Goal: Task Accomplishment & Management: Use online tool/utility

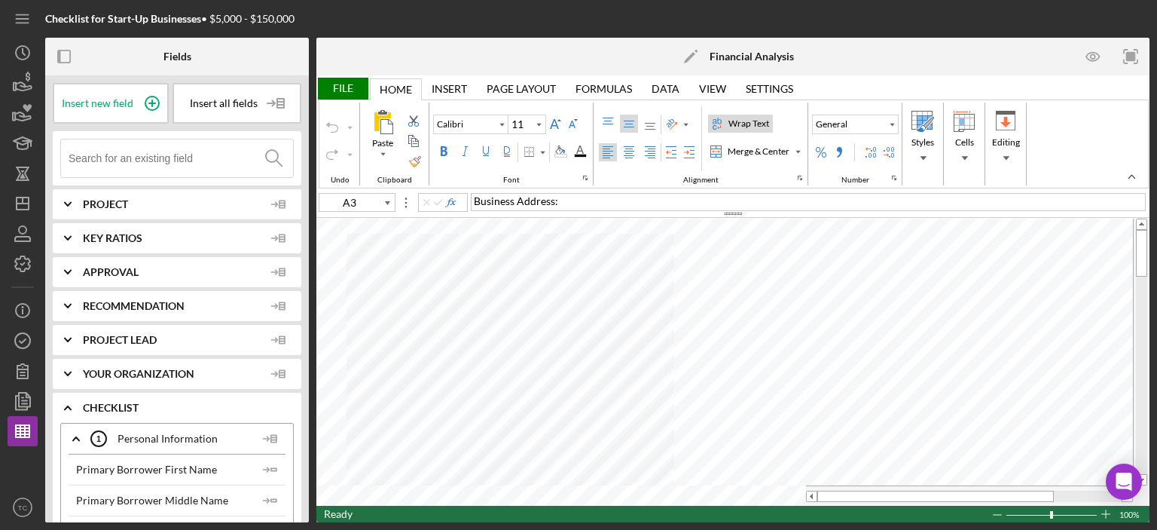
type input "A1"
type input "12.5"
type input "A2"
type input "11"
type input "A1"
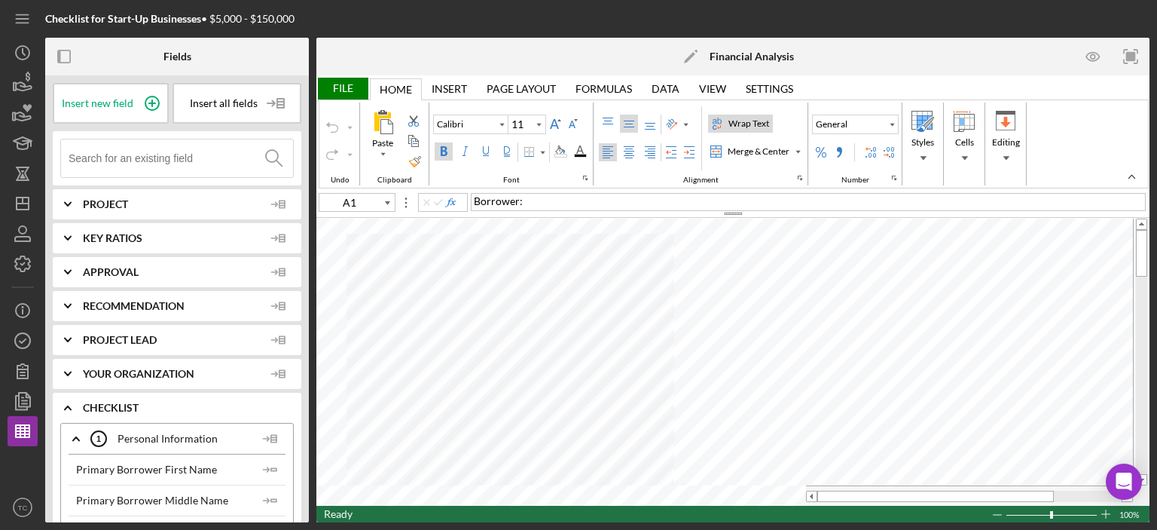
click at [160, 153] on input at bounding box center [181, 158] width 224 height 38
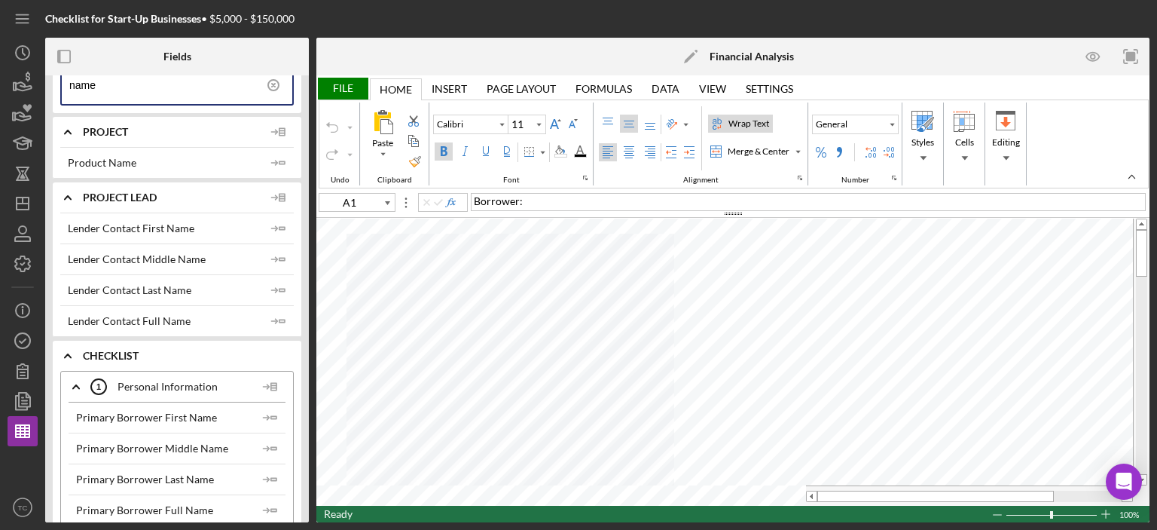
scroll to position [75, 0]
type input "name"
click at [62, 190] on icon "Icon/Expander" at bounding box center [68, 196] width 38 height 38
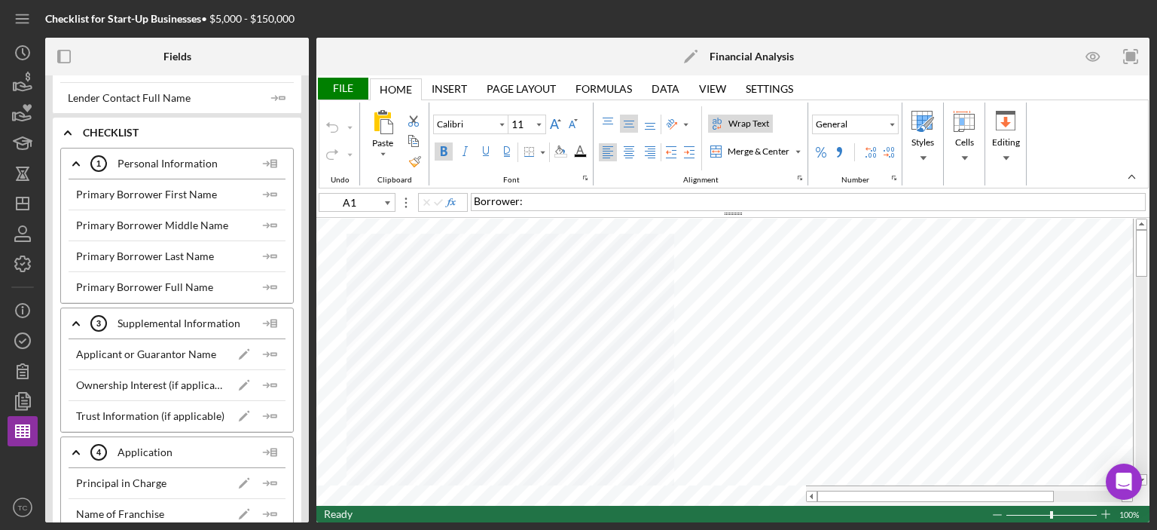
scroll to position [301, 0]
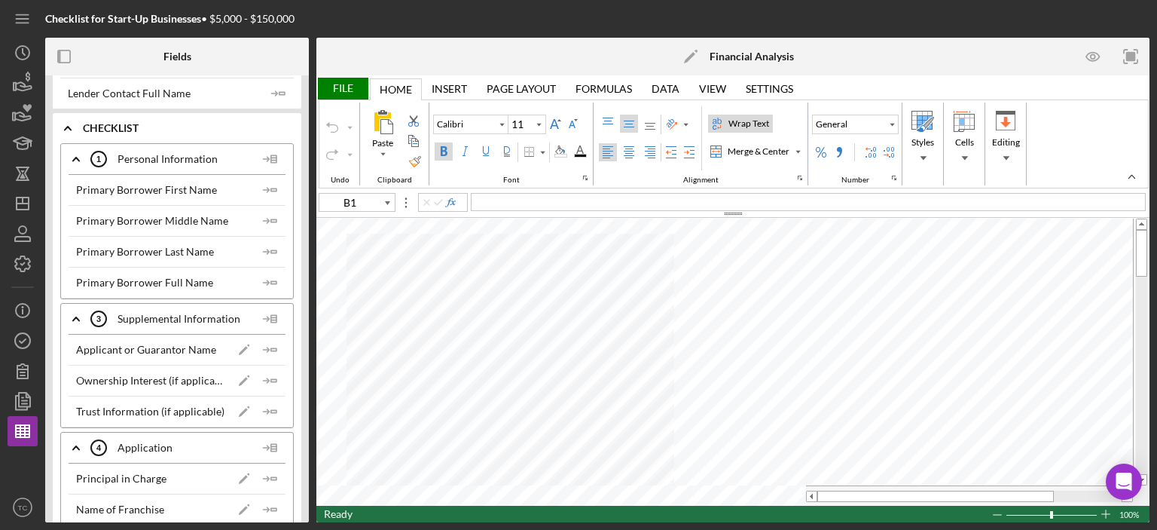
type input "A1"
click at [518, 196] on span "Borrower:" at bounding box center [498, 200] width 49 height 13
click at [183, 276] on div "Primary Borrower Full Name" at bounding box center [144, 282] width 137 height 12
click at [262, 281] on icon "Icon/Insert Field" at bounding box center [270, 282] width 30 height 30
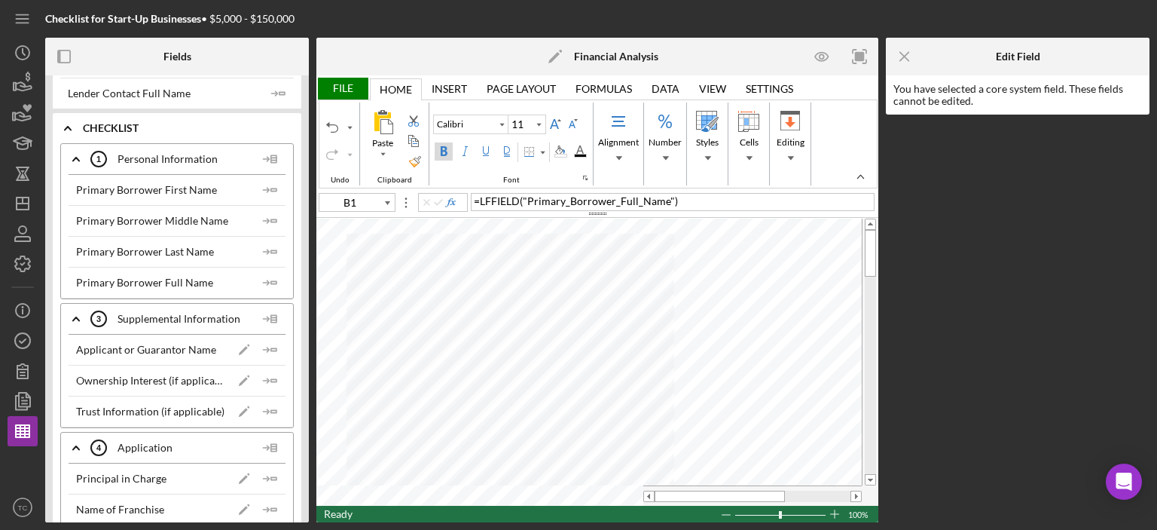
click at [445, 153] on div "Bold" at bounding box center [444, 151] width 12 height 12
click at [446, 150] on div "Bold" at bounding box center [444, 151] width 12 height 12
type input "B3"
type input "12.5"
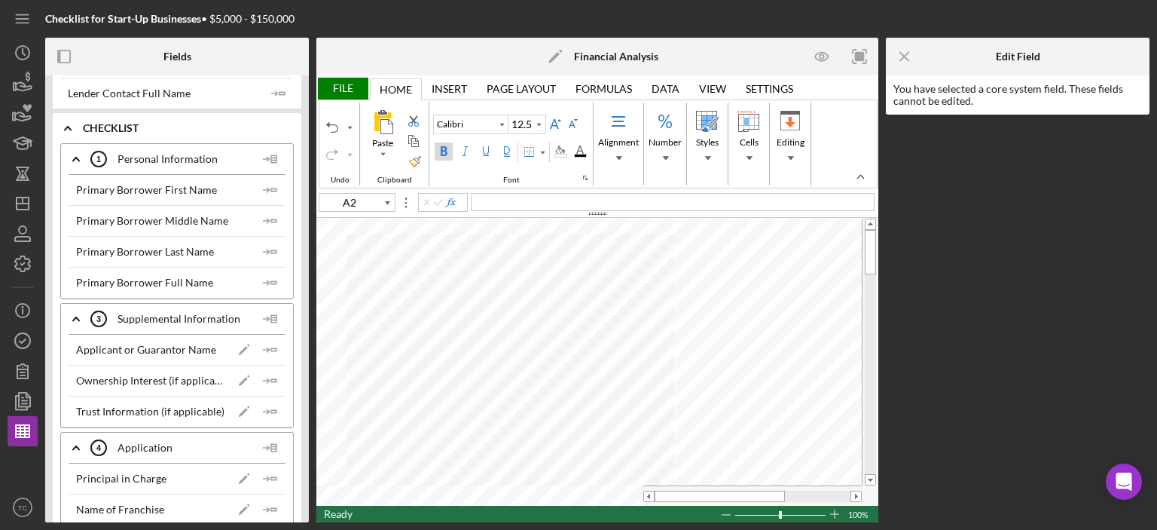
type input "A2"
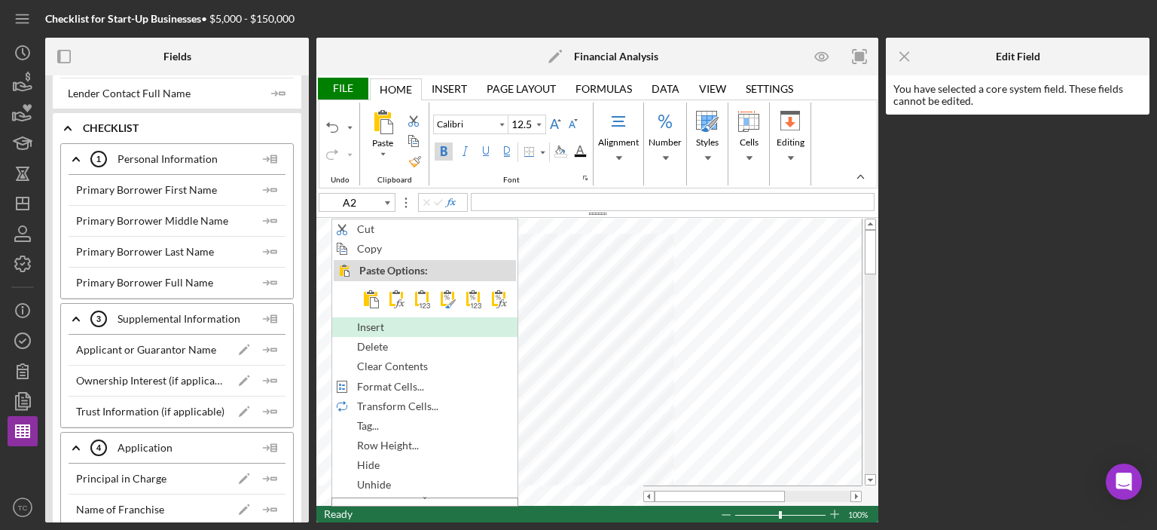
click at [389, 331] on div "Insert" at bounding box center [425, 327] width 182 height 17
type input "11"
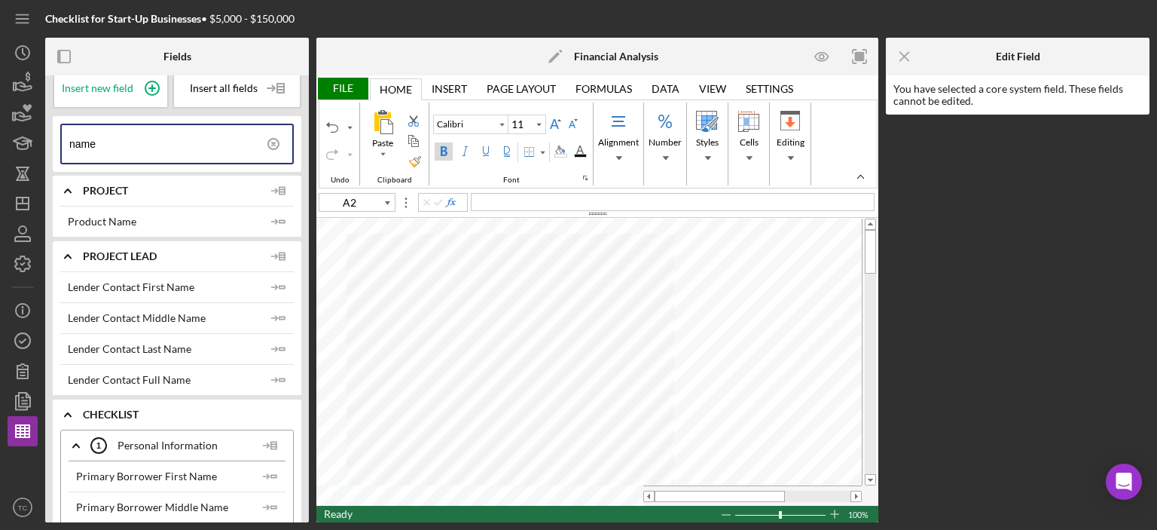
scroll to position [0, 0]
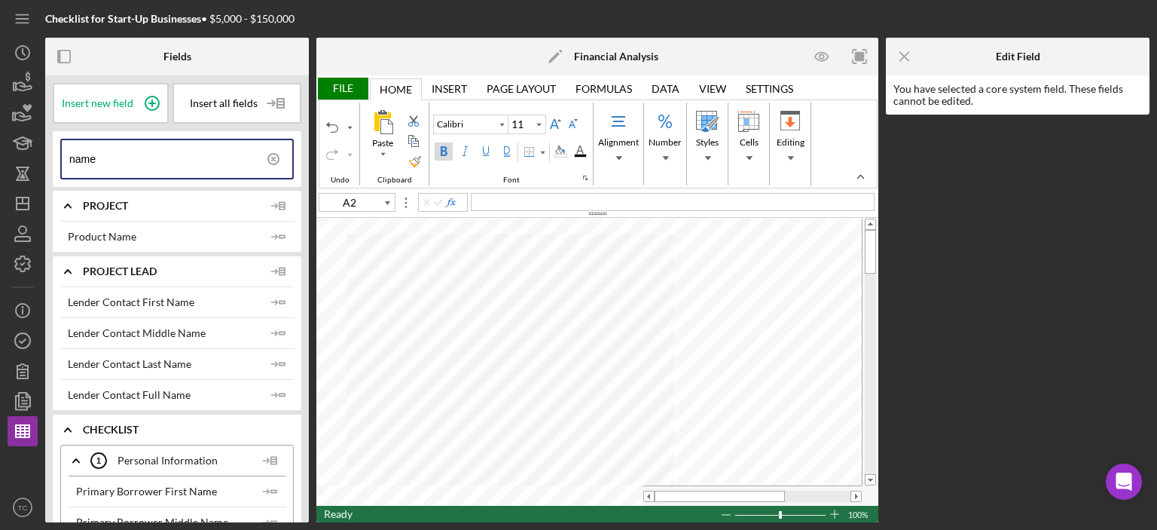
drag, startPoint x: 124, startPoint y: 161, endPoint x: 0, endPoint y: 153, distance: 123.8
click at [0, 153] on div "Checklist for Start-Up Businesses • $5,000 - $150,000 Fields Insert new field I…" at bounding box center [578, 265] width 1157 height 530
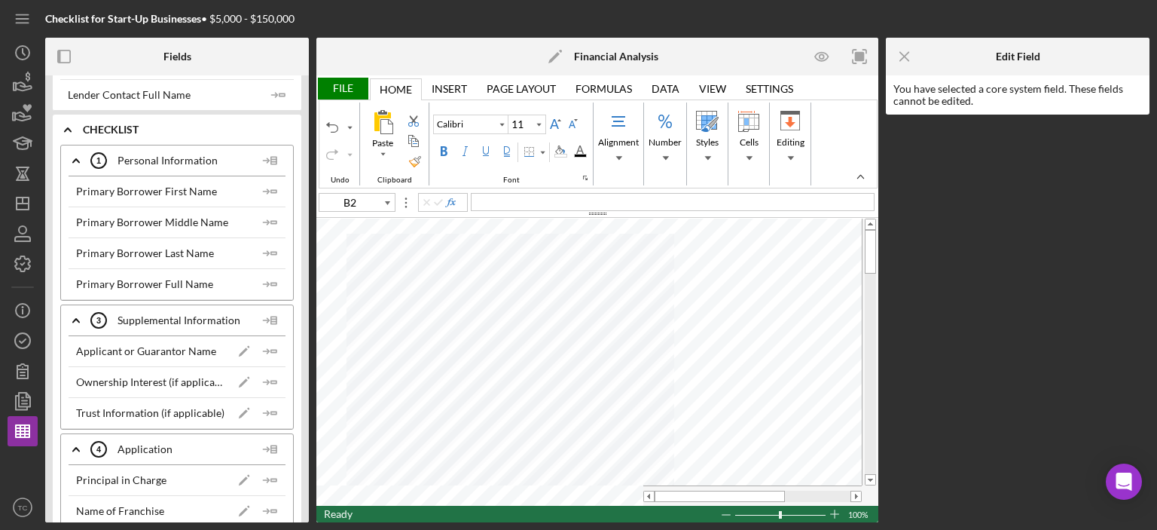
scroll to position [377, 0]
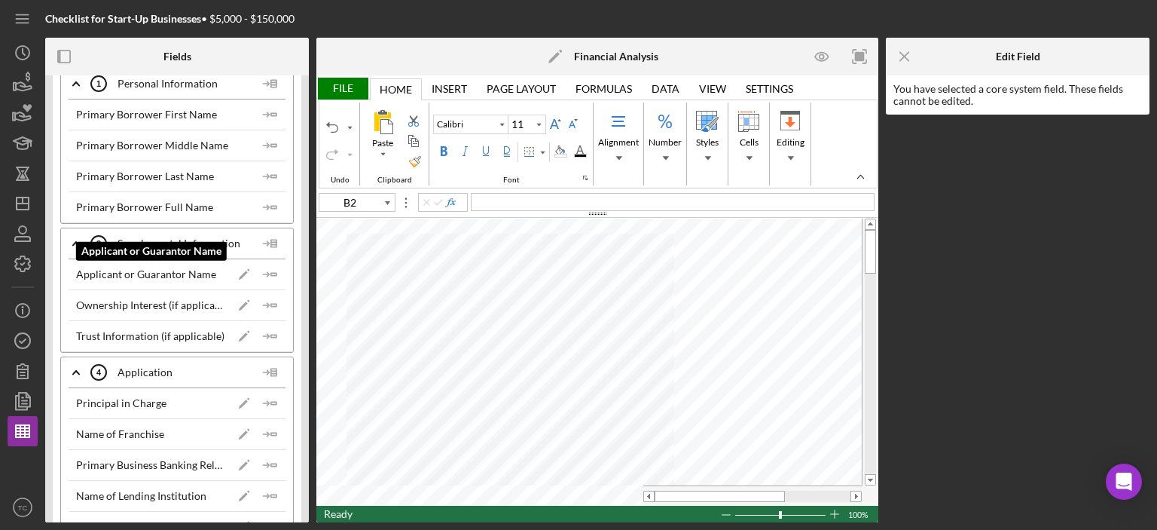
click at [172, 272] on div "Applicant or Guarantor Name" at bounding box center [146, 274] width 140 height 12
click at [260, 273] on icon "Icon/Insert Field" at bounding box center [270, 274] width 30 height 30
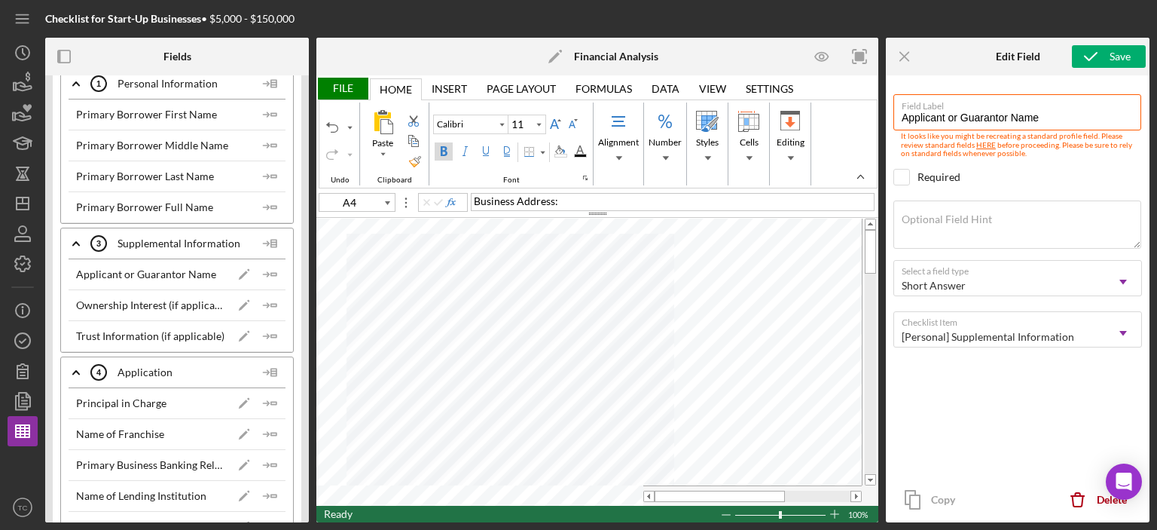
type input "A5"
type input "B4"
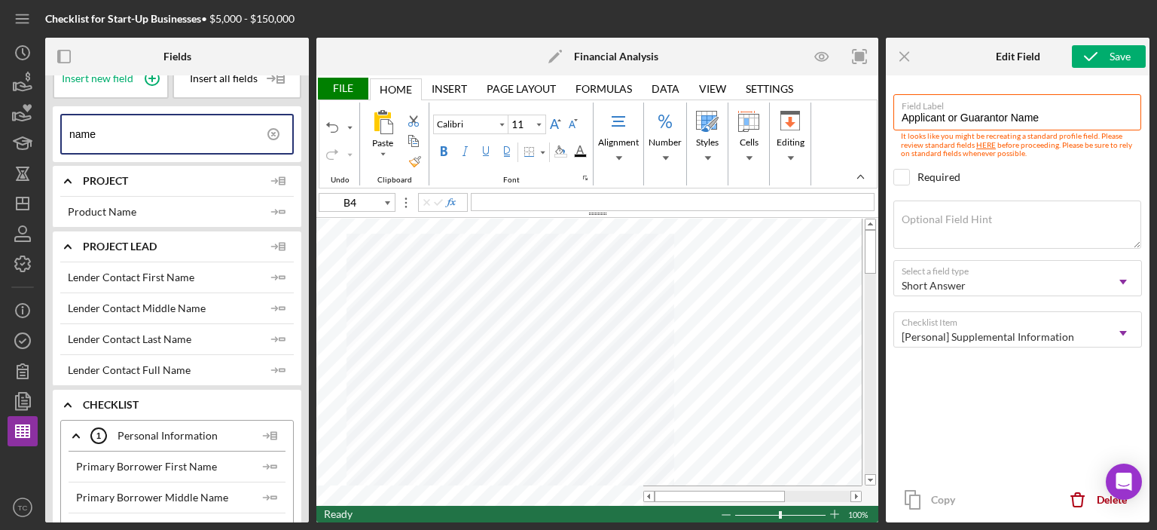
scroll to position [0, 0]
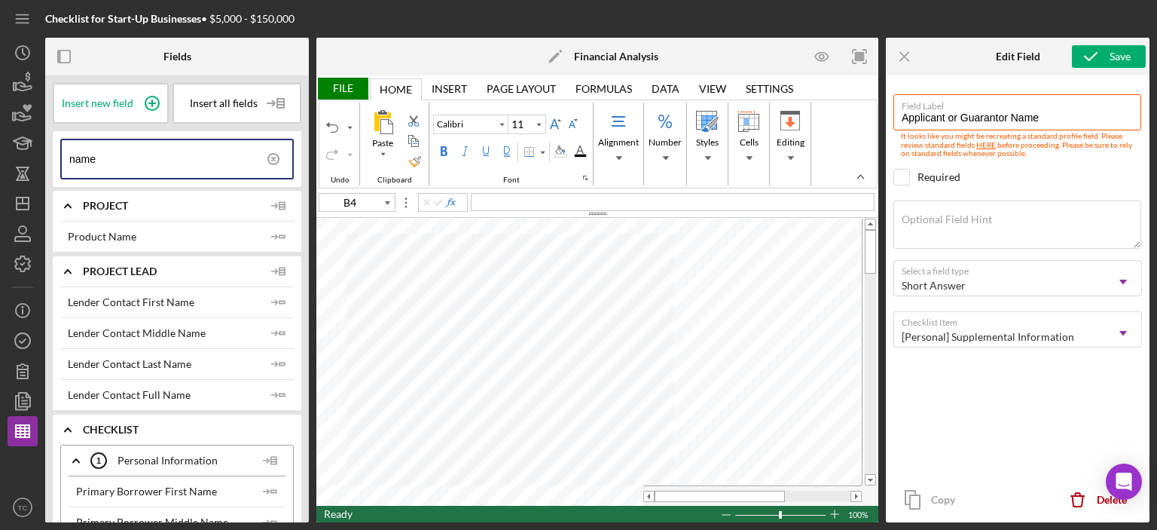
drag, startPoint x: 137, startPoint y: 161, endPoint x: 0, endPoint y: 154, distance: 137.3
click at [0, 155] on div "Checklist for Start-Up Businesses • $5,000 - $150,000 Fields Insert new field I…" at bounding box center [578, 265] width 1157 height 530
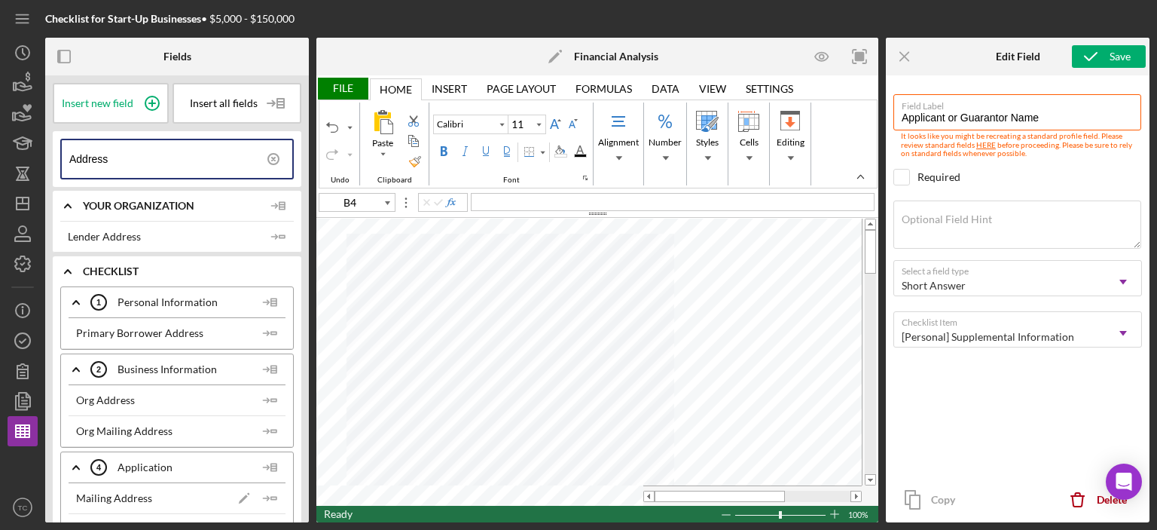
type input "Address"
click at [263, 330] on icon "Icon/Insert Field" at bounding box center [270, 333] width 30 height 30
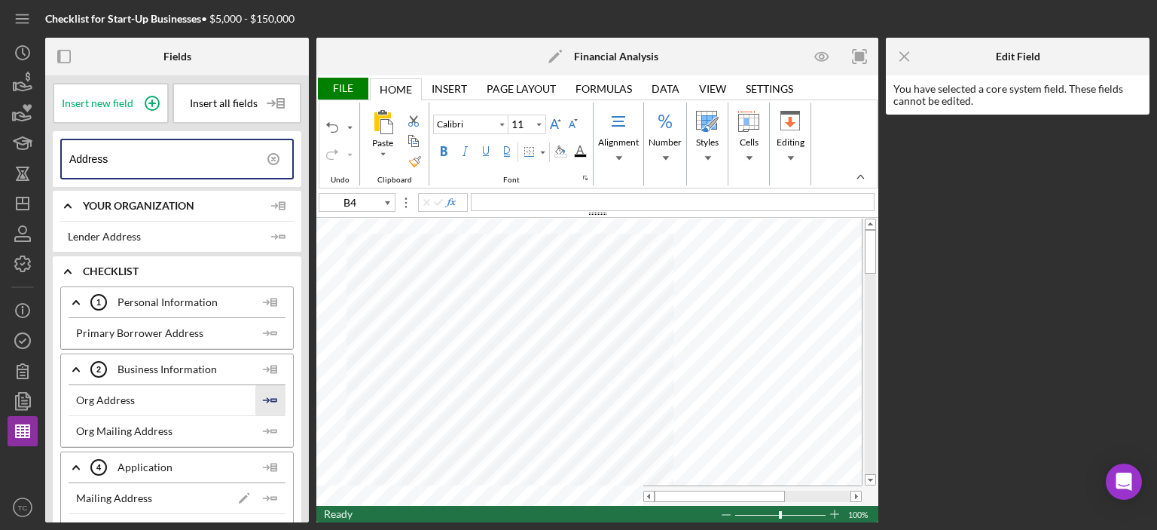
click at [271, 398] on icon "Icon/Insert Field" at bounding box center [270, 400] width 30 height 30
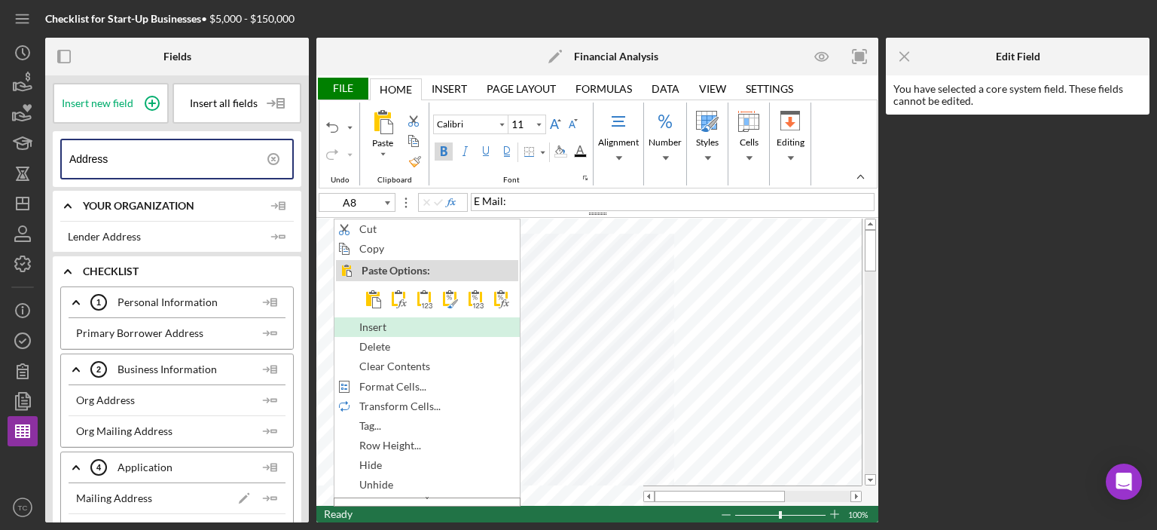
click at [422, 333] on div "Insert" at bounding box center [426, 327] width 185 height 20
click at [383, 327] on span "Insert" at bounding box center [384, 327] width 44 height 12
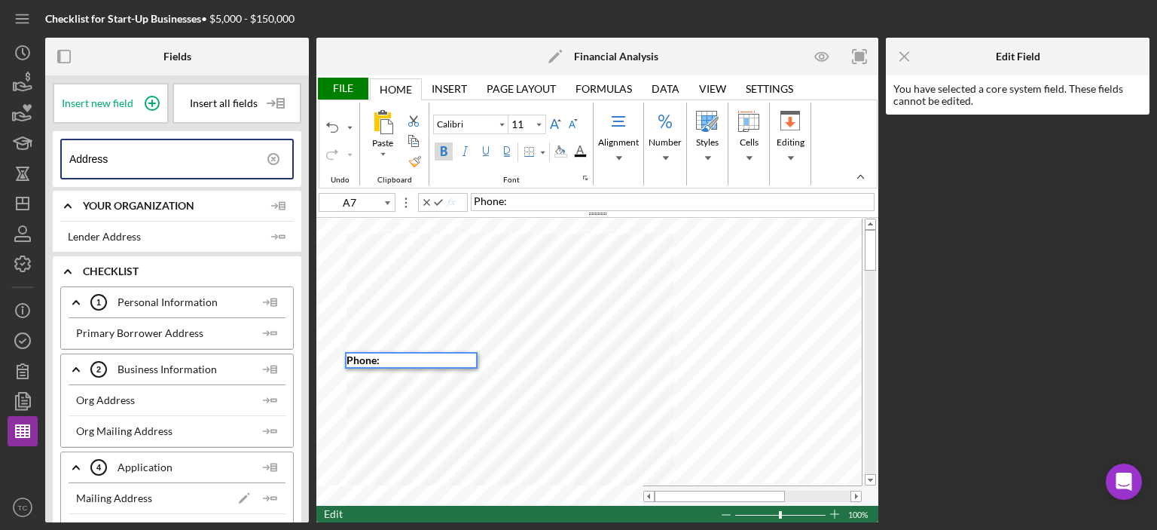
click at [476, 203] on span "Phone:" at bounding box center [490, 200] width 33 height 13
type input "A8"
type input "B7"
drag, startPoint x: 125, startPoint y: 152, endPoint x: 0, endPoint y: 160, distance: 125.3
click at [0, 160] on div "Checklist for Start-Up Businesses • $5,000 - $150,000 Fields Insert new field I…" at bounding box center [578, 265] width 1157 height 530
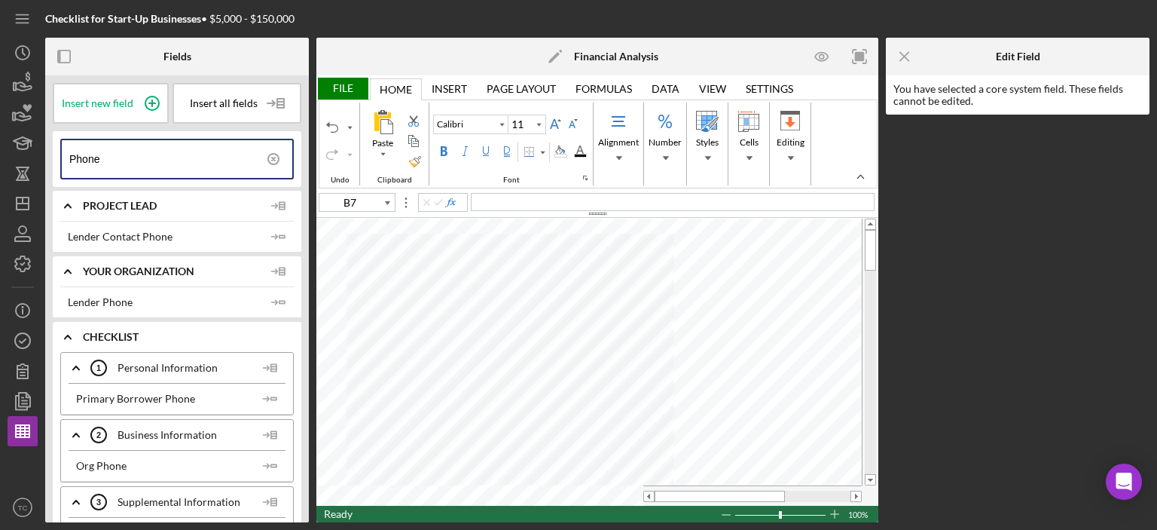
type input "Phone"
click at [263, 398] on line "button" at bounding box center [265, 398] width 5 height 0
click at [260, 431] on icon at bounding box center [270, 435] width 30 height 38
click at [441, 152] on div "Bold" at bounding box center [444, 151] width 12 height 12
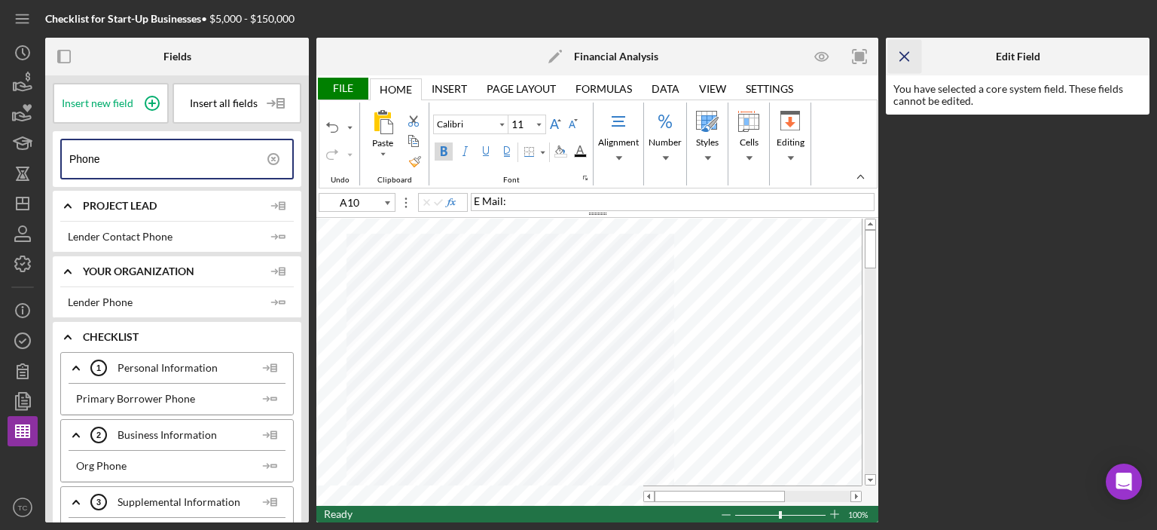
click at [900, 56] on icon "Icon/Menu Close" at bounding box center [905, 57] width 34 height 34
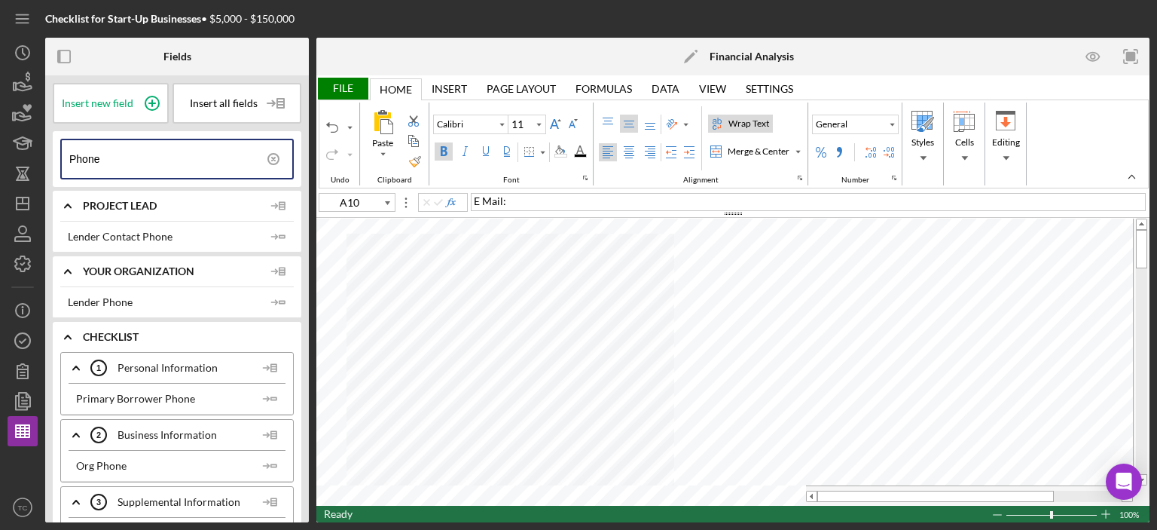
click at [353, 88] on div "File" at bounding box center [342, 89] width 52 height 22
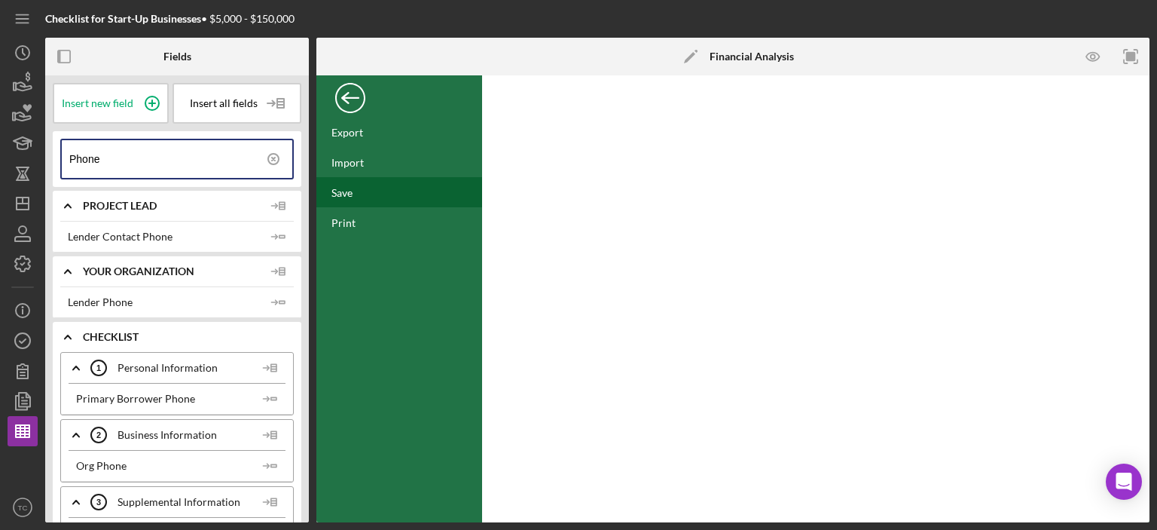
click at [350, 183] on div "Save" at bounding box center [399, 192] width 166 height 30
click at [350, 90] on div "Back" at bounding box center [350, 94] width 30 height 30
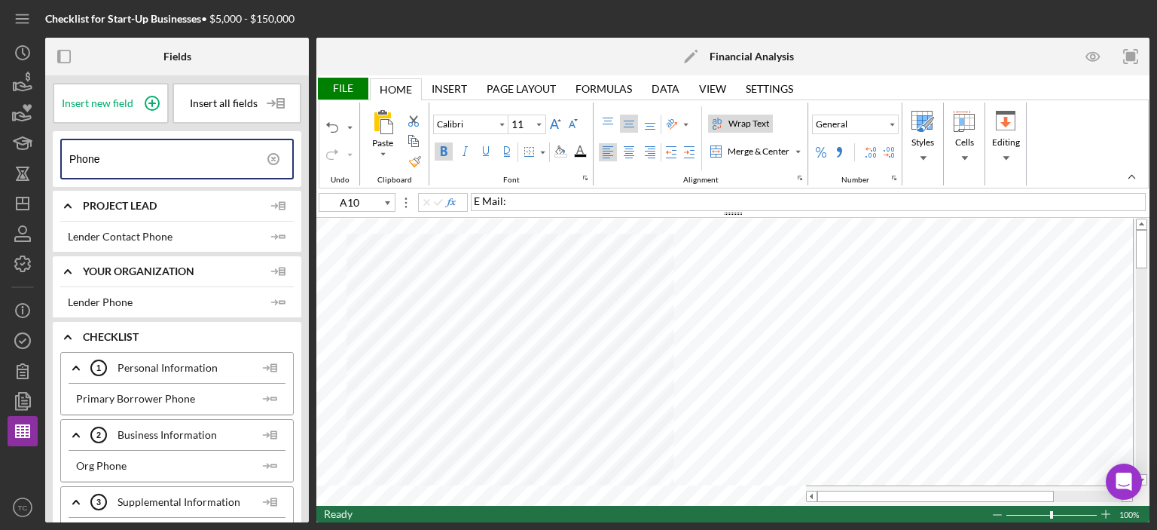
click at [484, 198] on span "E Mail:" at bounding box center [490, 200] width 32 height 13
type input "A11"
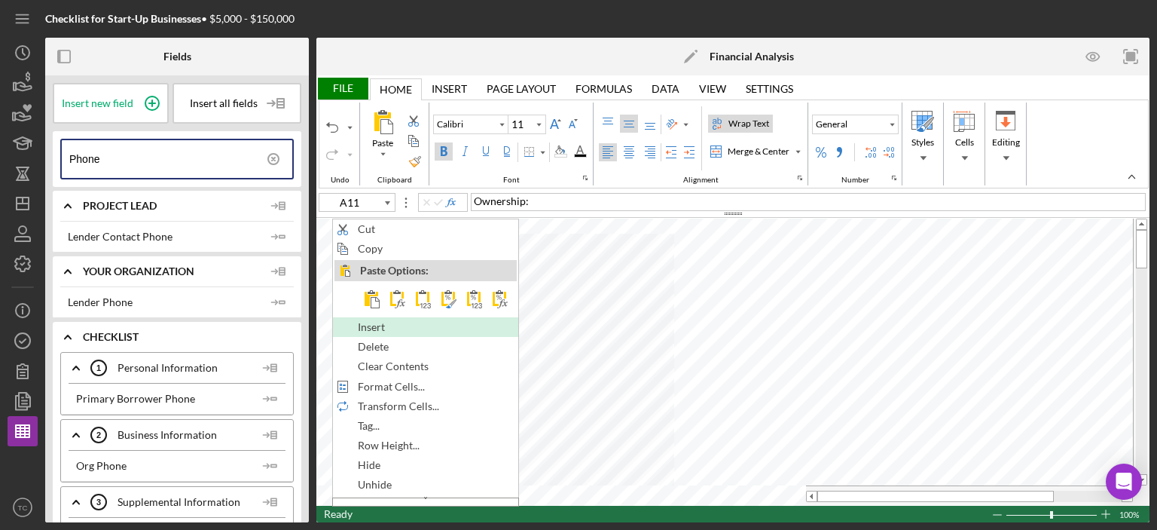
click at [392, 321] on span "Insert" at bounding box center [380, 327] width 44 height 12
click at [390, 319] on div "Insert" at bounding box center [425, 327] width 182 height 17
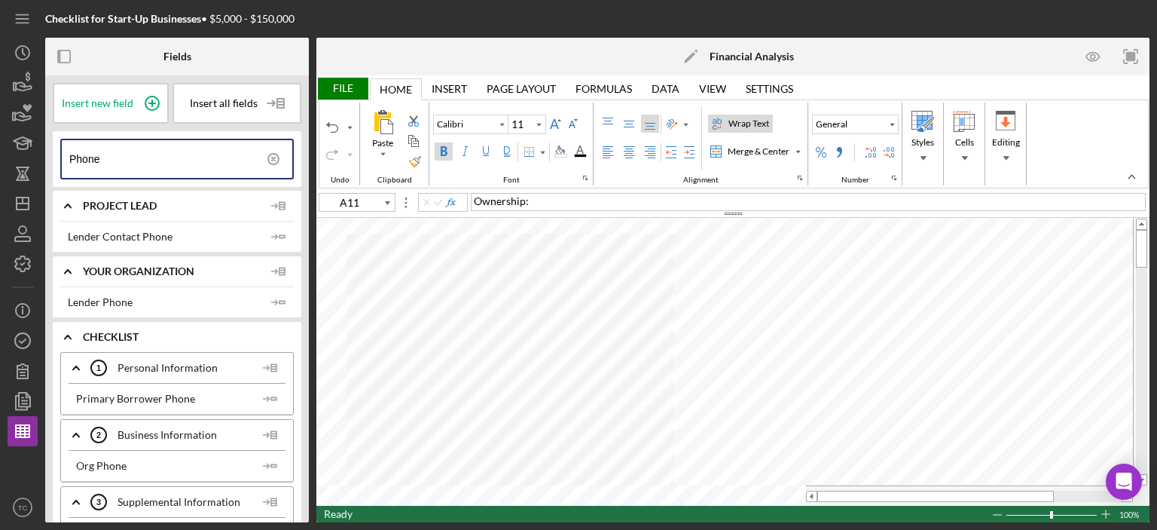
type input "12.5"
type input "A3"
click at [750, 147] on div "Merge & Center" at bounding box center [759, 152] width 68 height 14
click at [559, 147] on div "Background Color" at bounding box center [560, 151] width 12 height 12
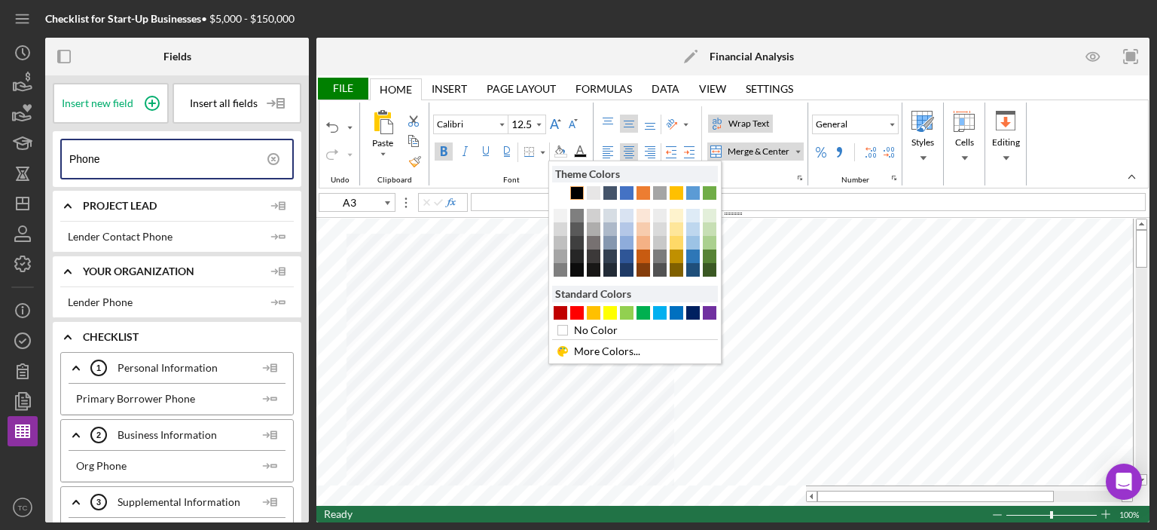
click at [576, 191] on div "Text 1" at bounding box center [577, 193] width 14 height 14
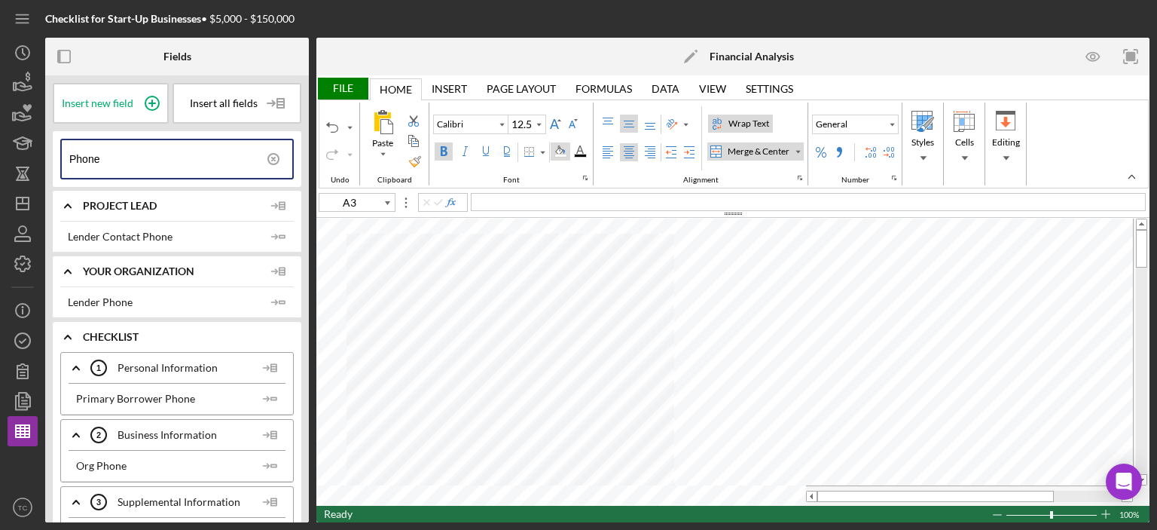
click at [563, 148] on div "Background Color" at bounding box center [560, 151] width 12 height 12
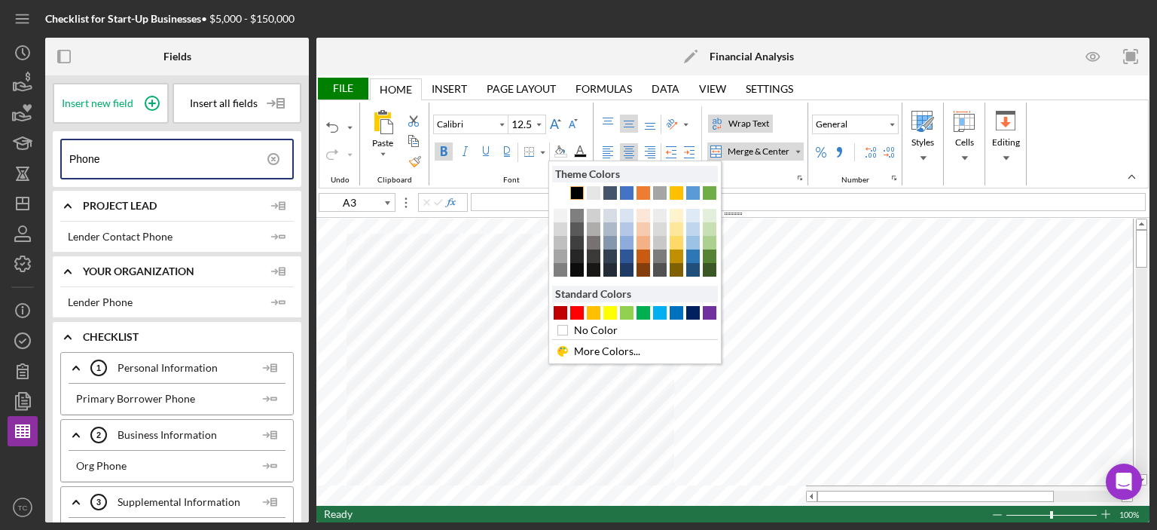
click at [580, 193] on div "Text 1" at bounding box center [577, 193] width 14 height 14
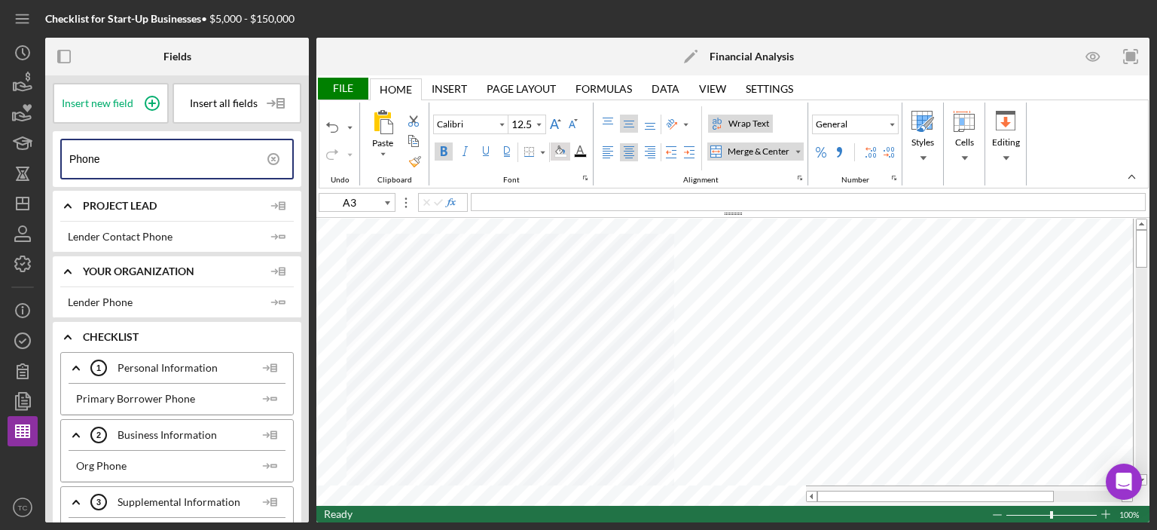
click at [564, 150] on div "Background Color" at bounding box center [561, 151] width 20 height 18
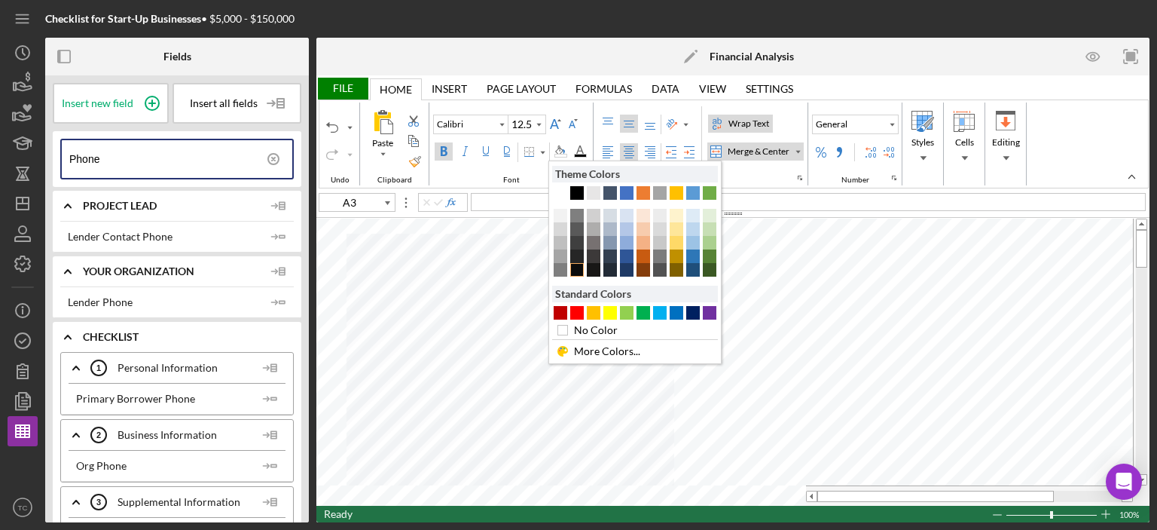
click at [578, 270] on div "Text 1 5" at bounding box center [577, 270] width 14 height 14
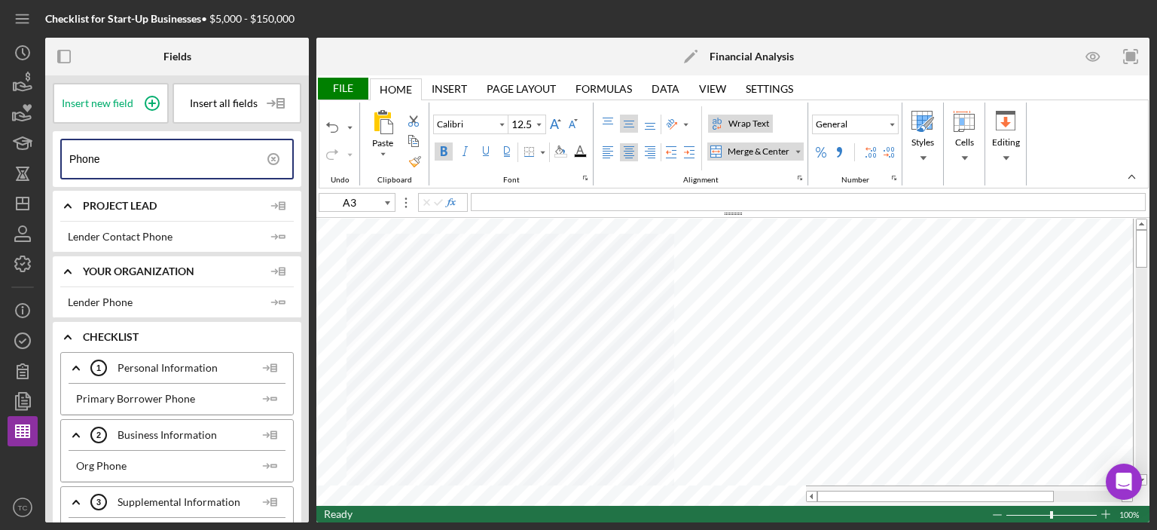
type input "11"
type input "C6"
type input "12.5"
type input "A3"
type input "11"
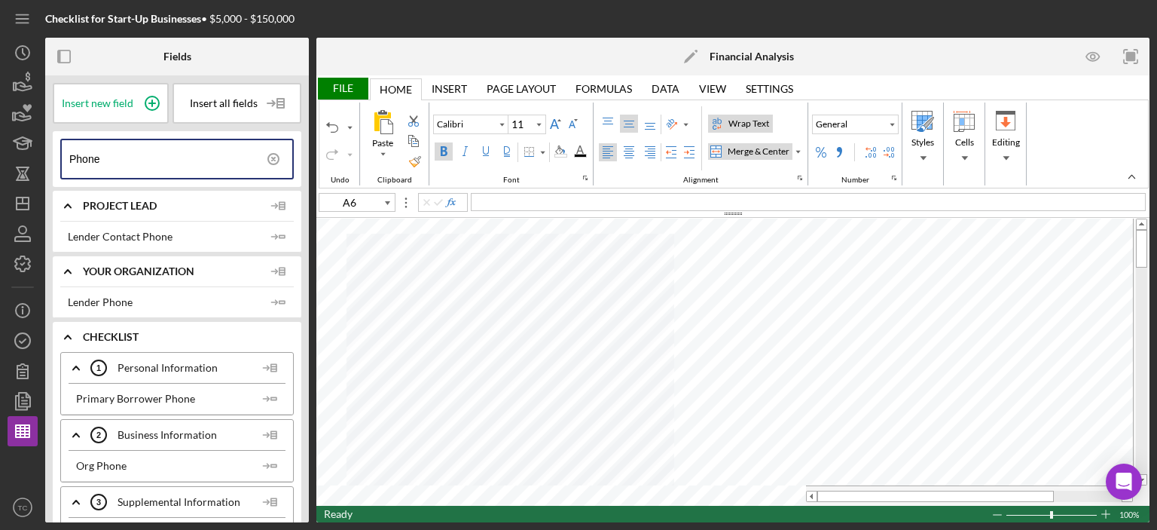
click at [738, 152] on div "Merge & Center" at bounding box center [759, 152] width 68 height 14
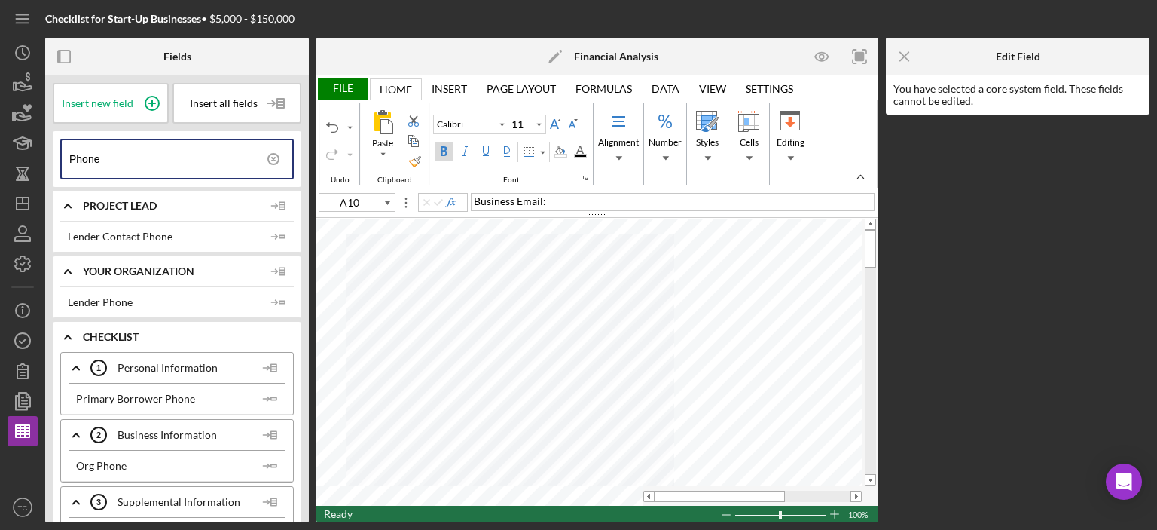
type input "A11"
type input "B10"
drag, startPoint x: 104, startPoint y: 160, endPoint x: 0, endPoint y: 150, distance: 104.5
click at [0, 150] on div "Checklist for Start-Up Businesses • $5,000 - $150,000 Fields Insert new field I…" at bounding box center [578, 265] width 1157 height 530
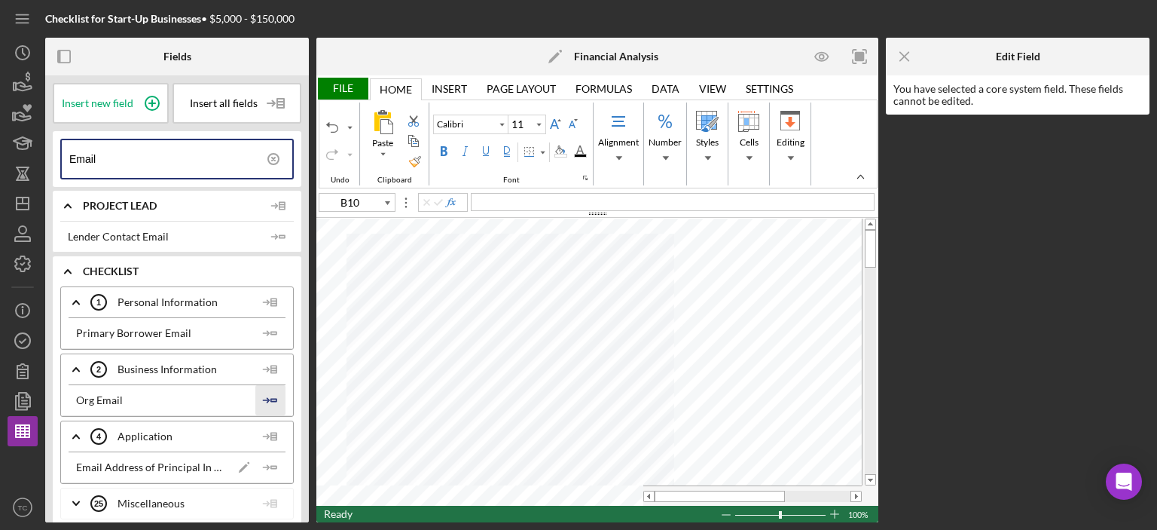
type input "Email"
click at [268, 398] on icon "Icon/Insert Field" at bounding box center [270, 400] width 30 height 30
click at [265, 331] on icon "Icon/Insert Field" at bounding box center [270, 333] width 30 height 30
click at [343, 84] on div "File" at bounding box center [342, 89] width 52 height 22
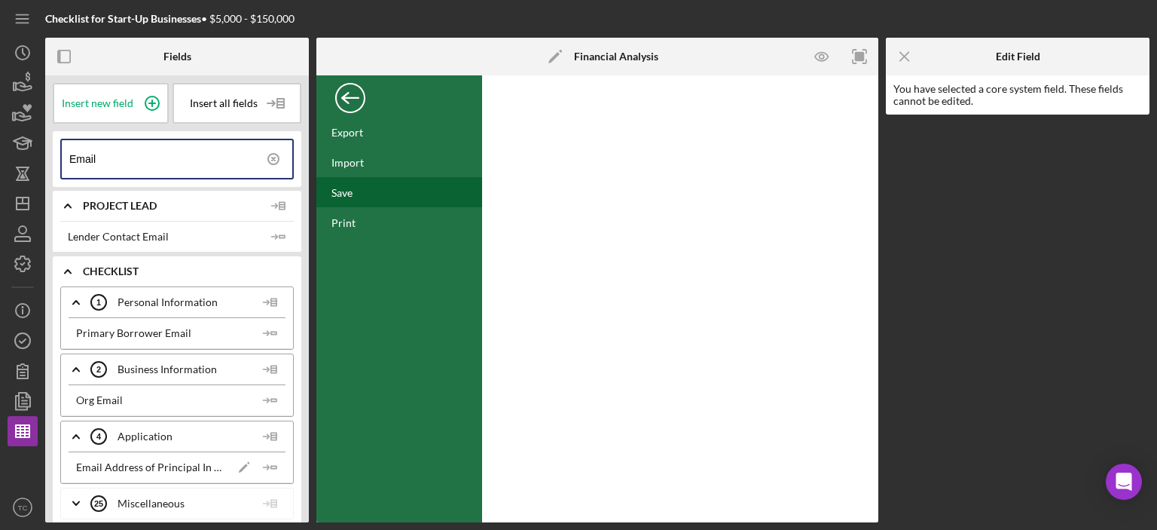
click at [356, 188] on div "Save" at bounding box center [399, 192] width 166 height 30
click at [348, 101] on div "Back" at bounding box center [350, 94] width 30 height 30
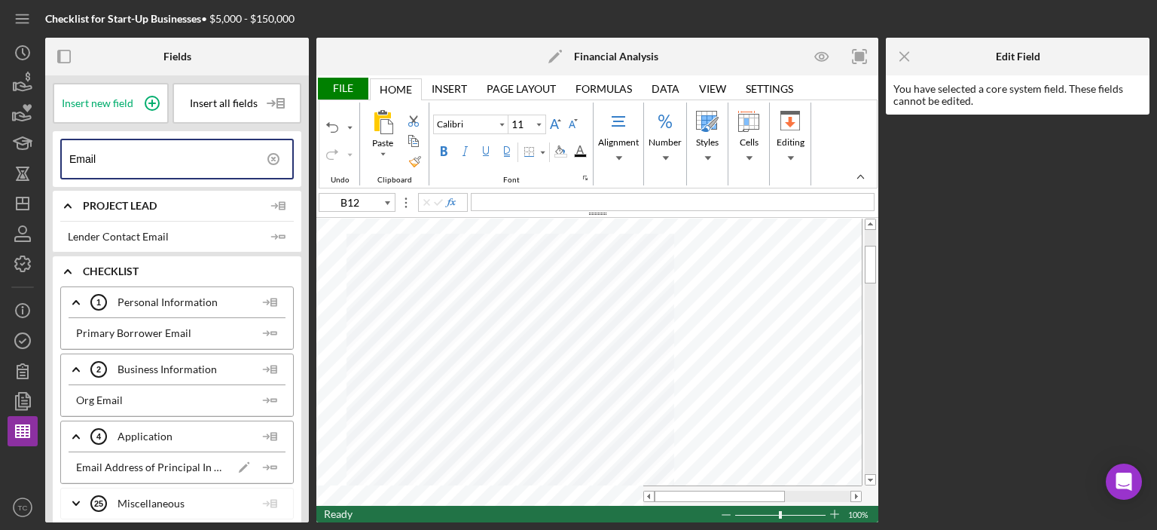
type input "A13"
drag, startPoint x: 133, startPoint y: 159, endPoint x: 0, endPoint y: 148, distance: 133.1
click at [0, 148] on div "Checklist for Start-Up Businesses • $5,000 - $150,000 Fields Insert new field I…" at bounding box center [578, 265] width 1157 height 530
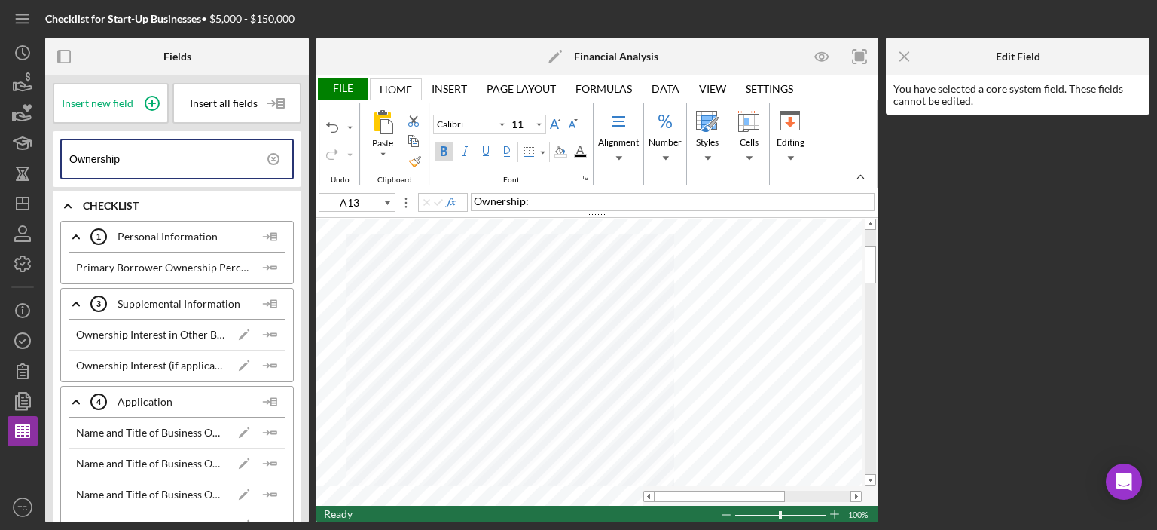
type input "Ownership"
click at [475, 201] on span "Ownership:" at bounding box center [501, 200] width 55 height 13
click at [626, 161] on div "Alignment" at bounding box center [618, 157] width 27 height 11
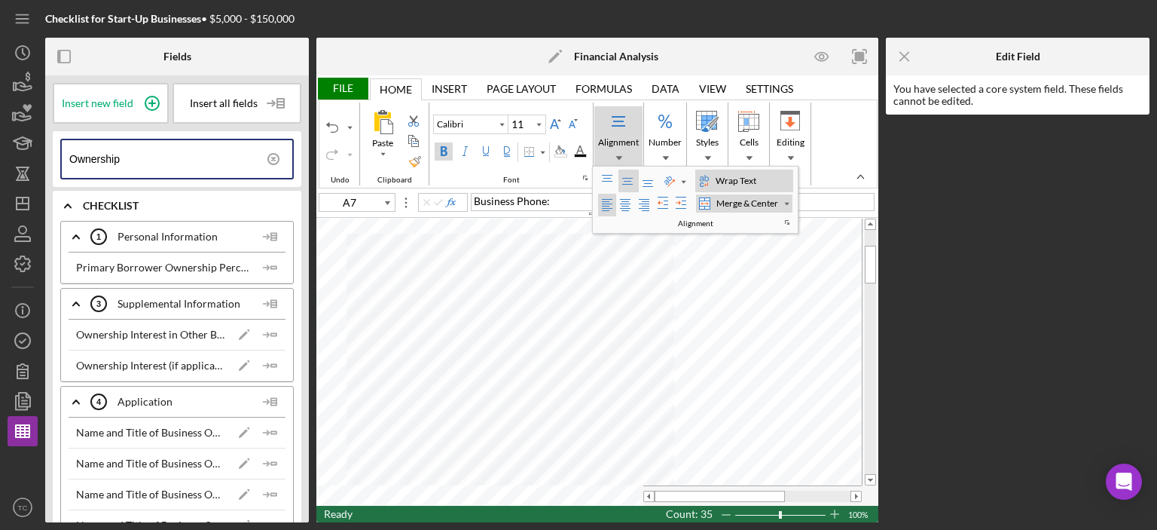
click at [727, 176] on div "Wrap Text" at bounding box center [738, 181] width 51 height 14
click at [725, 182] on div "Wrap Text" at bounding box center [738, 181] width 51 height 14
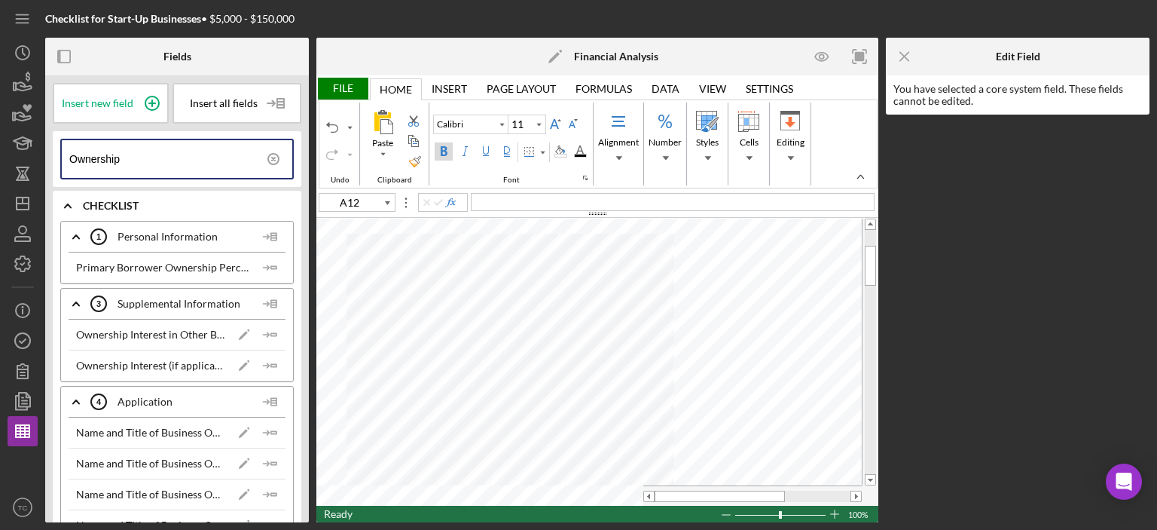
click at [397, 79] on div "Home Home" at bounding box center [396, 89] width 52 height 22
click at [457, 84] on div "Insert" at bounding box center [449, 89] width 35 height 12
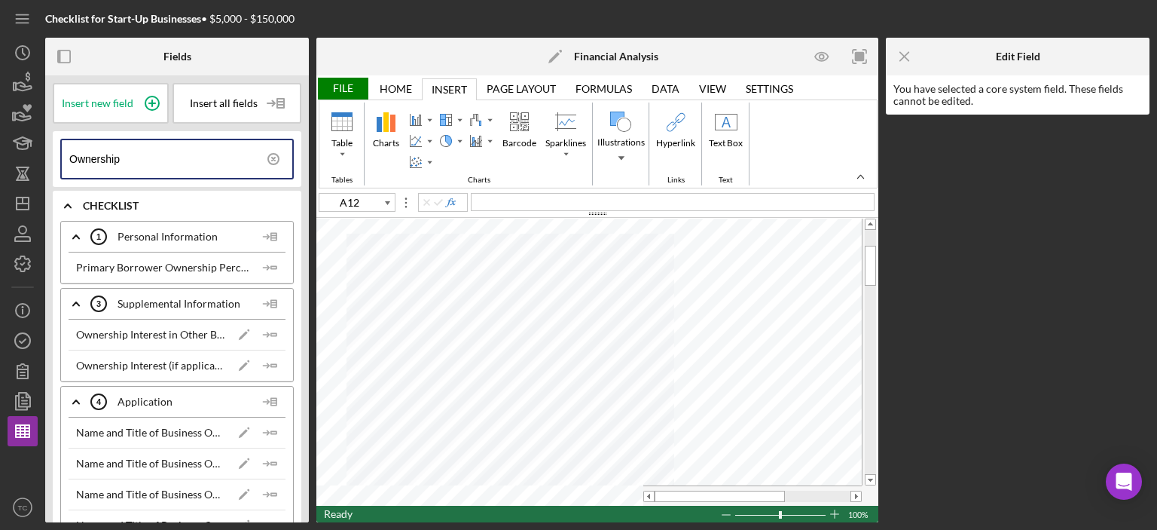
click at [529, 85] on div "Page Layout" at bounding box center [521, 89] width 69 height 12
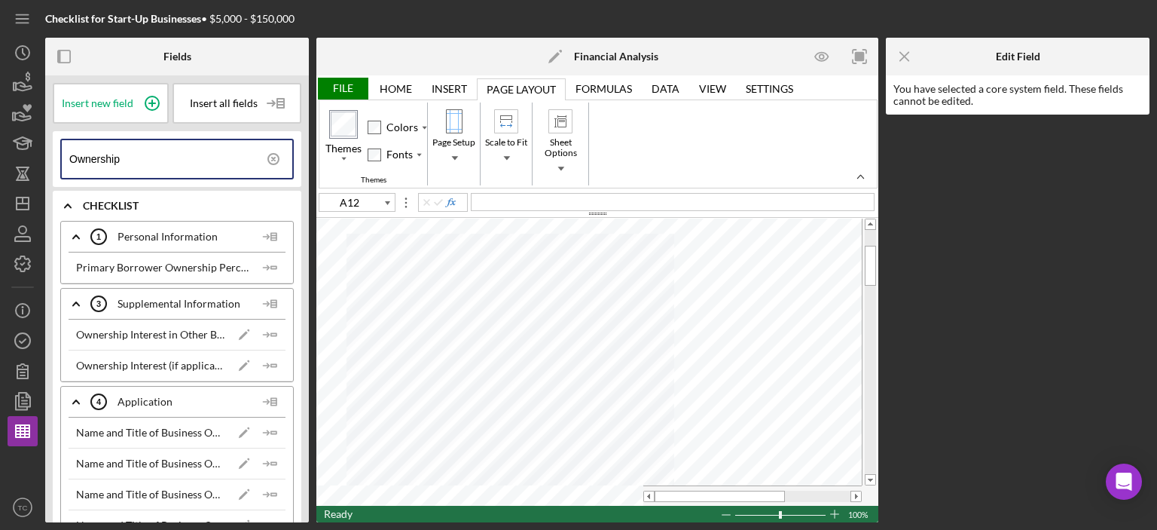
click at [583, 84] on div "Formulas" at bounding box center [604, 89] width 56 height 12
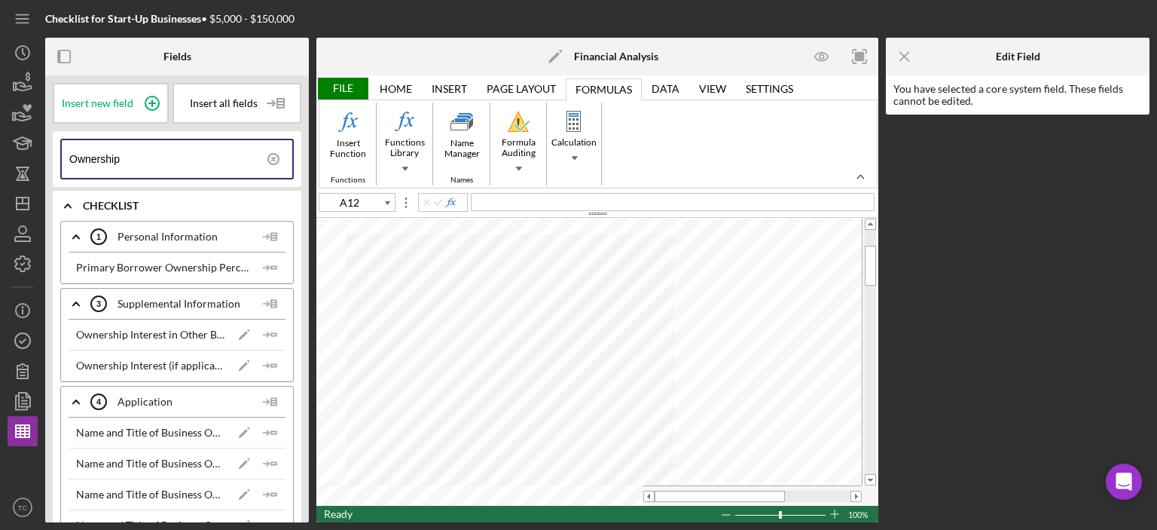
click at [397, 85] on div "Home" at bounding box center [396, 89] width 32 height 12
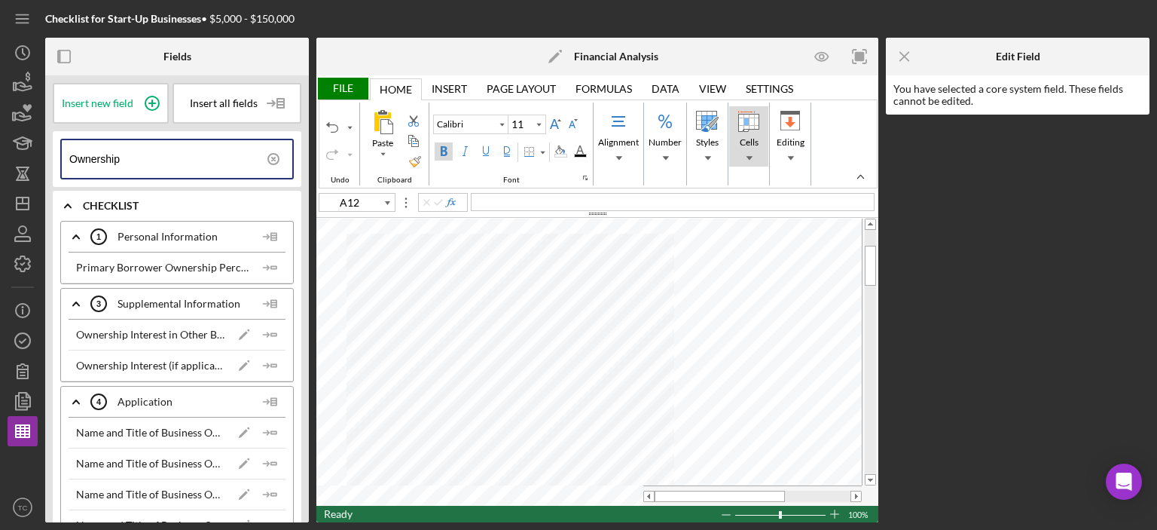
click at [752, 153] on div "Cells" at bounding box center [748, 157] width 27 height 11
click at [901, 50] on icon "Icon/Menu Close" at bounding box center [905, 57] width 34 height 34
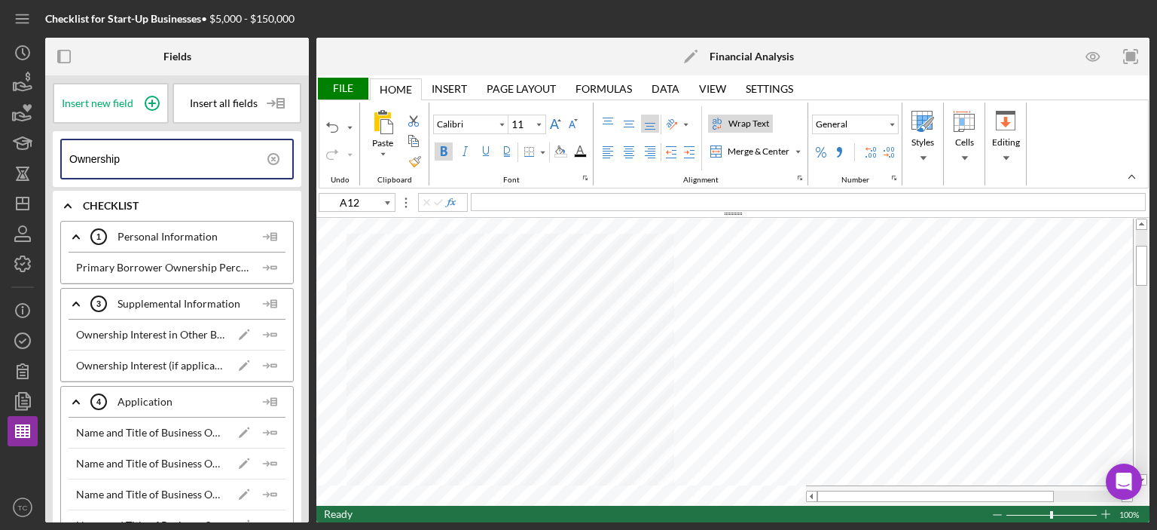
drag, startPoint x: 765, startPoint y: 144, endPoint x: 768, endPoint y: 163, distance: 19.8
click at [765, 144] on div "Merge & Center" at bounding box center [750, 151] width 84 height 17
click at [771, 149] on div "Merge & Center" at bounding box center [759, 152] width 68 height 14
type input "1R x 3C"
type input "12.5"
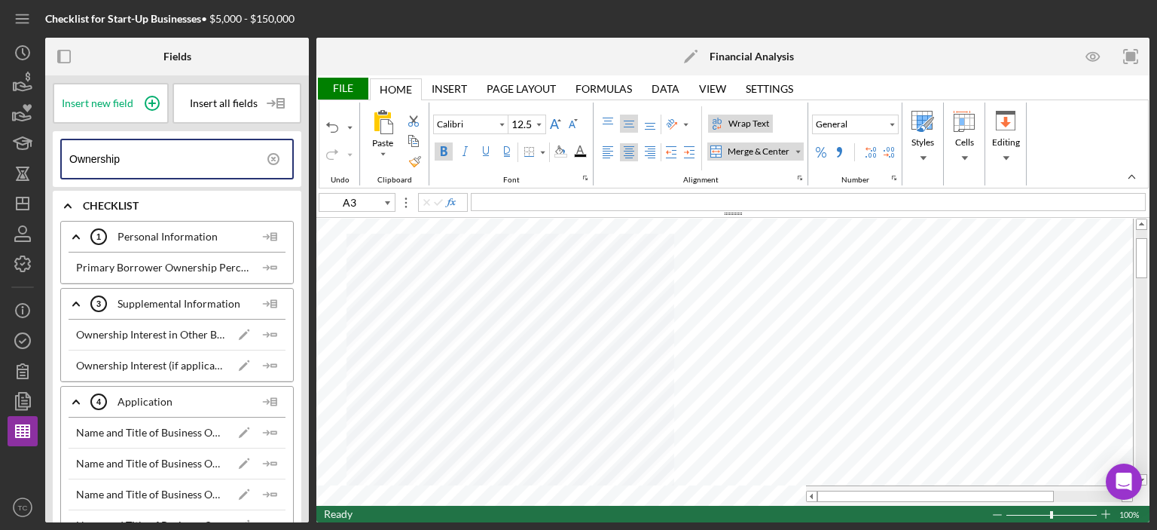
type input "B7"
type input "11"
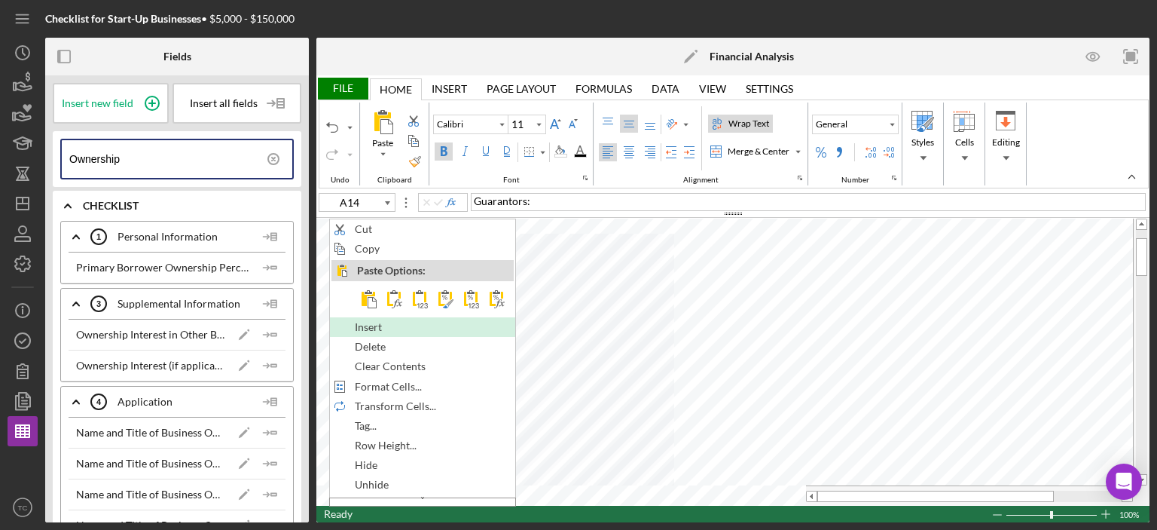
click at [401, 324] on div "Insert" at bounding box center [422, 327] width 182 height 17
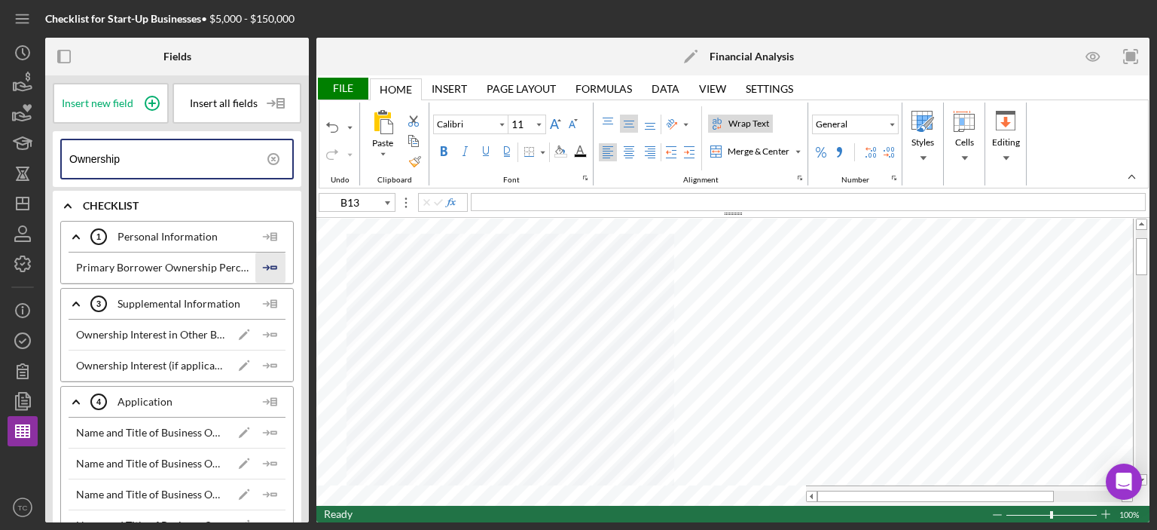
click at [266, 266] on icon "Icon/Insert Field" at bounding box center [270, 267] width 30 height 30
click at [156, 159] on input "Ownership" at bounding box center [180, 159] width 223 height 38
type input "A14"
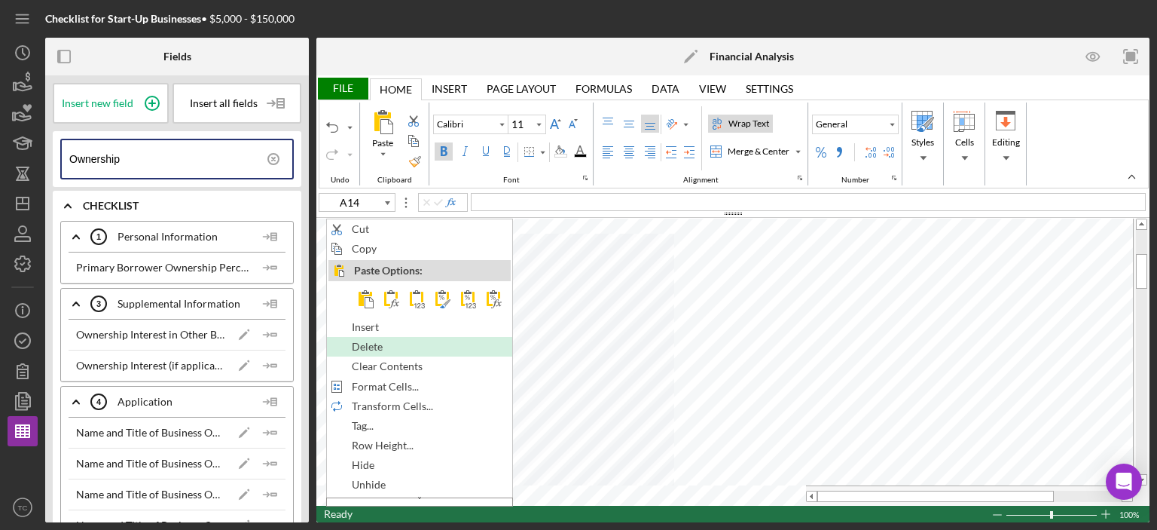
click at [397, 347] on span "Delete" at bounding box center [376, 346] width 48 height 12
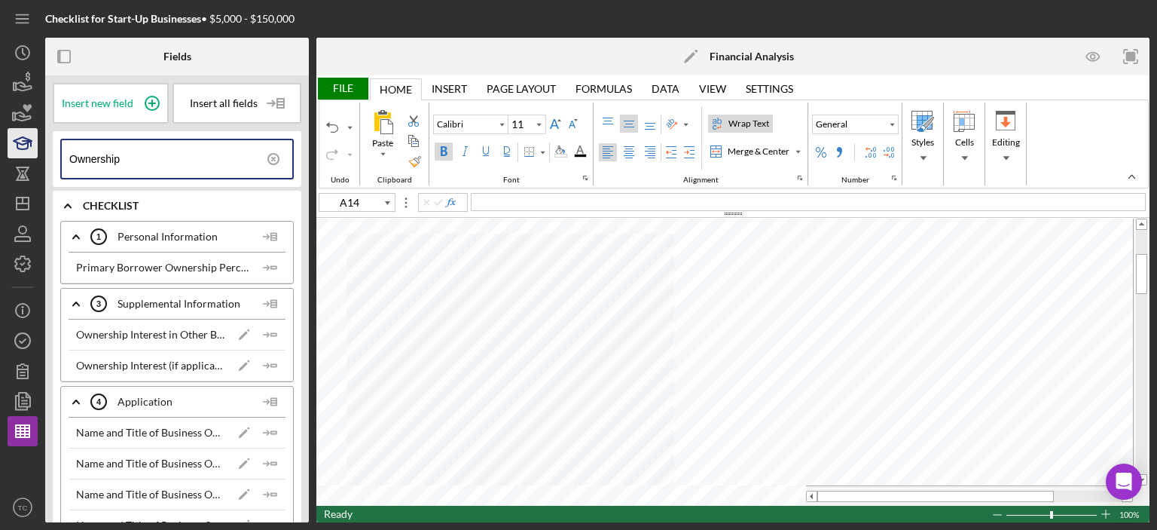
drag, startPoint x: 142, startPoint y: 154, endPoint x: 31, endPoint y: 150, distance: 110.8
click at [38, 151] on div "Checklist for Start-Up Businesses • $5,000 - $150,000 Fields Insert new field I…" at bounding box center [579, 261] width 1142 height 522
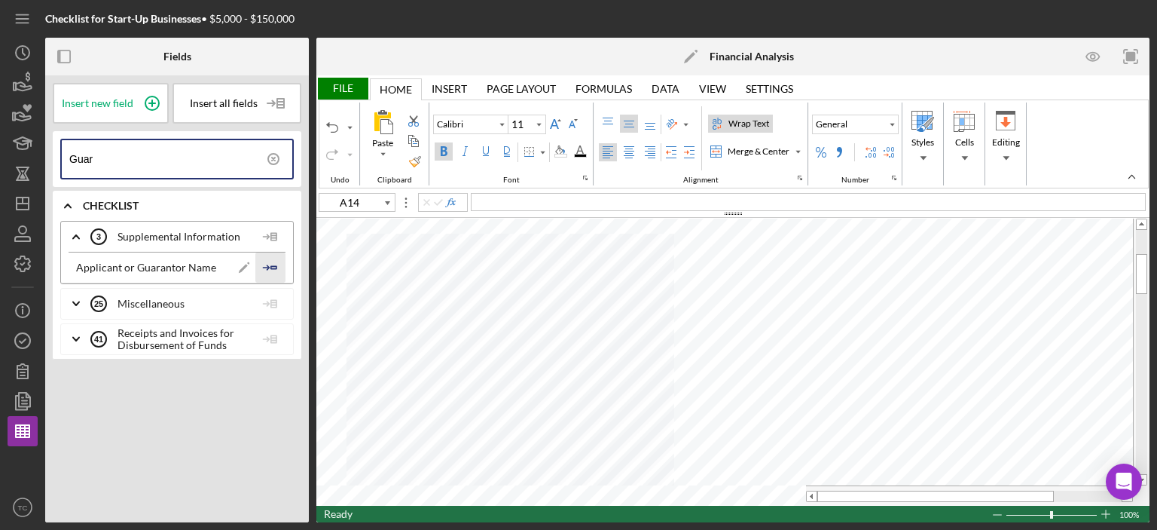
type input "Guar"
click at [272, 266] on polygon "button" at bounding box center [273, 267] width 5 height 2
click at [273, 266] on polygon "button" at bounding box center [273, 267] width 5 height 2
type input "B15"
drag, startPoint x: 182, startPoint y: 160, endPoint x: 47, endPoint y: 158, distance: 134.1
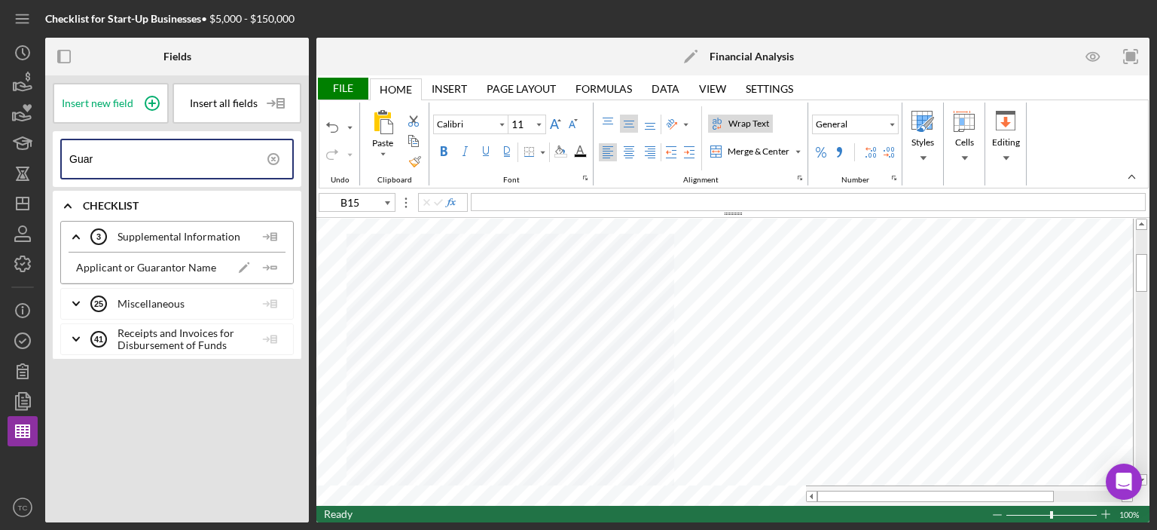
click at [48, 159] on div "Insert new field Insert all fields Guar Icon/Expander Checklist Icon/Expander S…" at bounding box center [177, 298] width 264 height 447
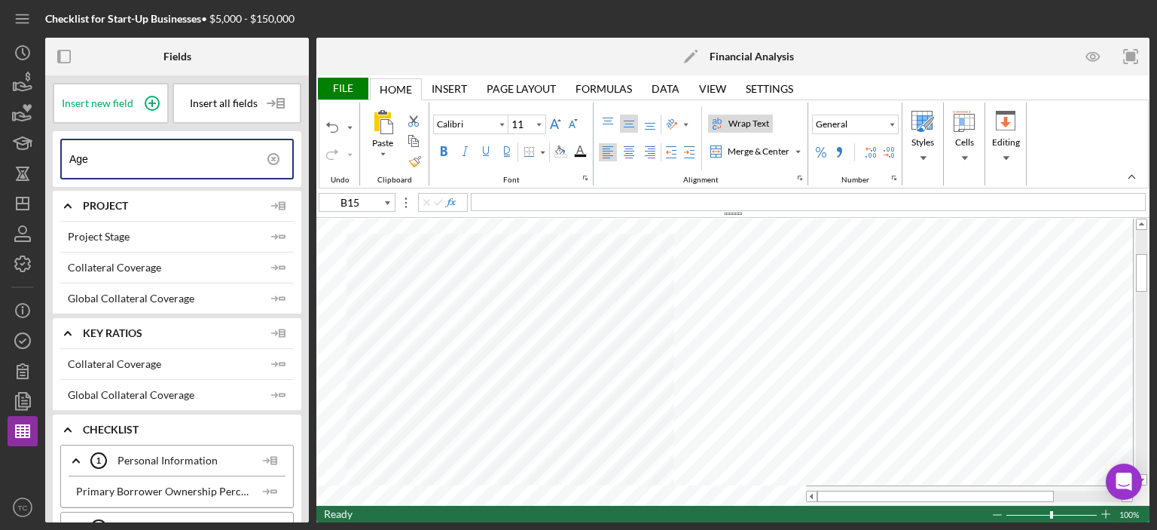
drag, startPoint x: 114, startPoint y: 158, endPoint x: 56, endPoint y: 150, distance: 58.6
click at [56, 150] on div "Age" at bounding box center [177, 159] width 249 height 56
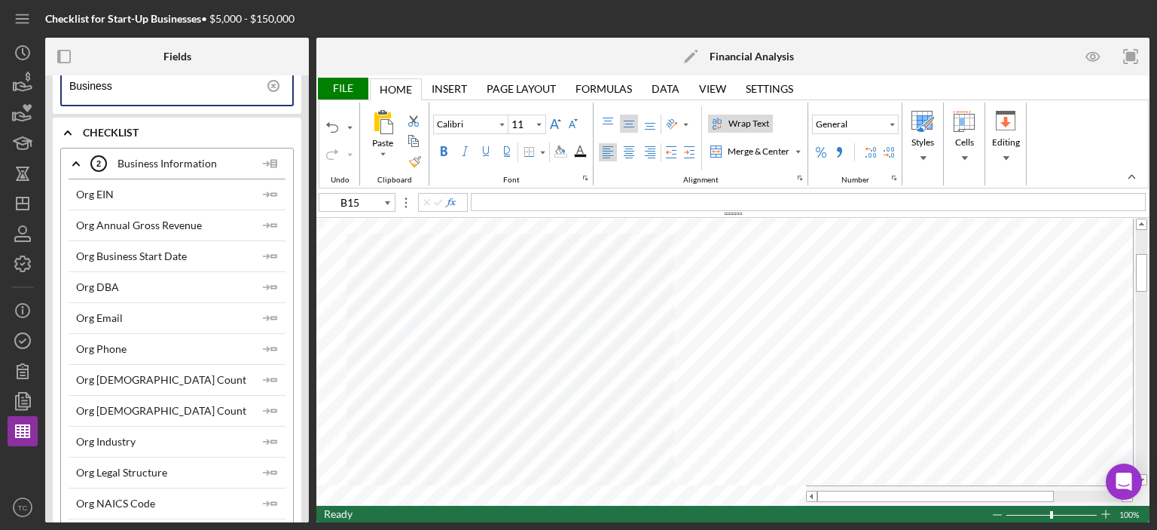
scroll to position [75, 0]
type input "Business"
click at [259, 251] on icon "Icon/Insert Field" at bounding box center [270, 254] width 30 height 30
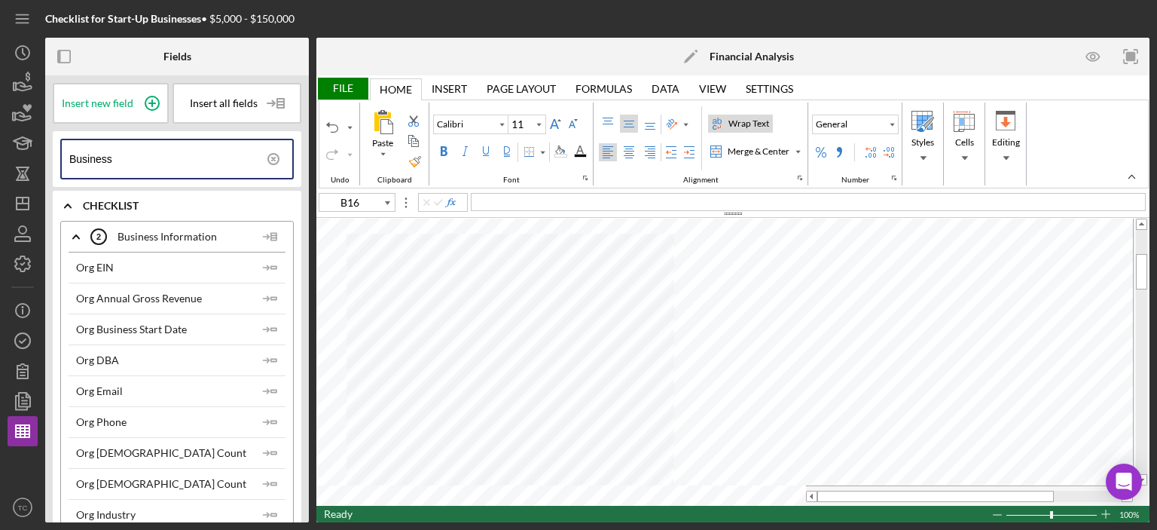
scroll to position [0, 0]
type input "A15"
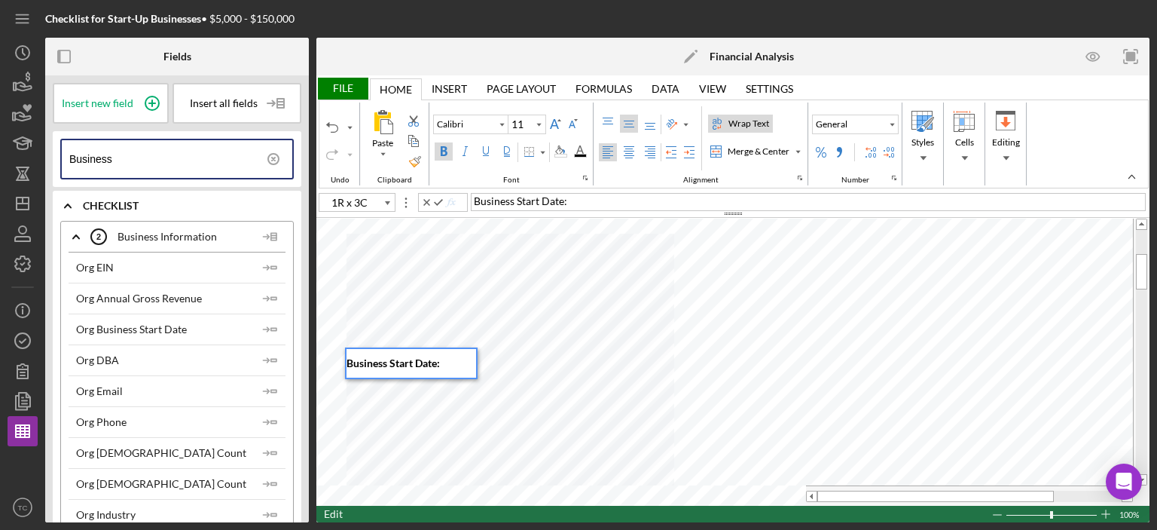
type input "A16"
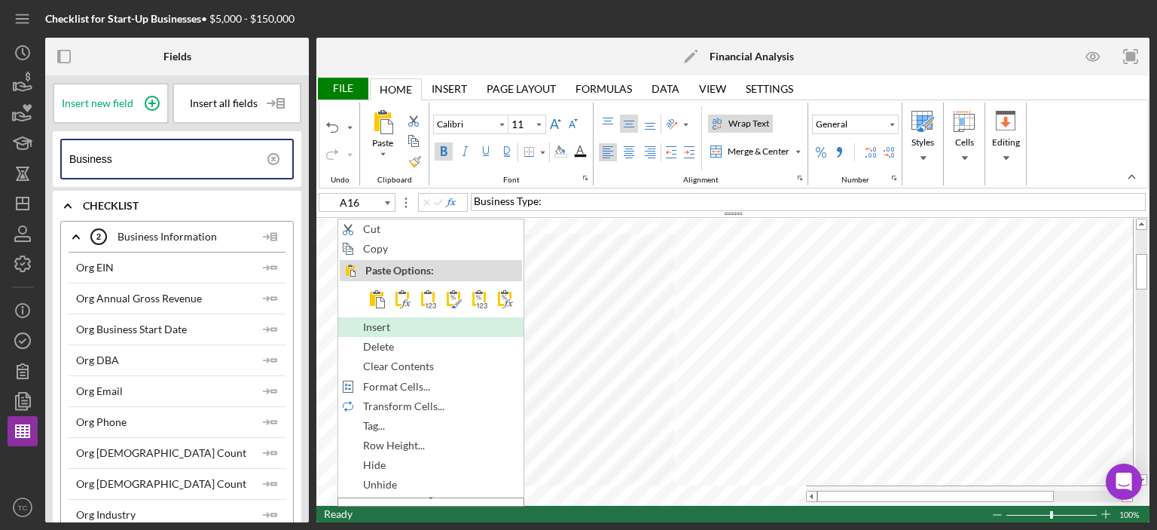
click at [410, 328] on div "Insert" at bounding box center [431, 327] width 182 height 17
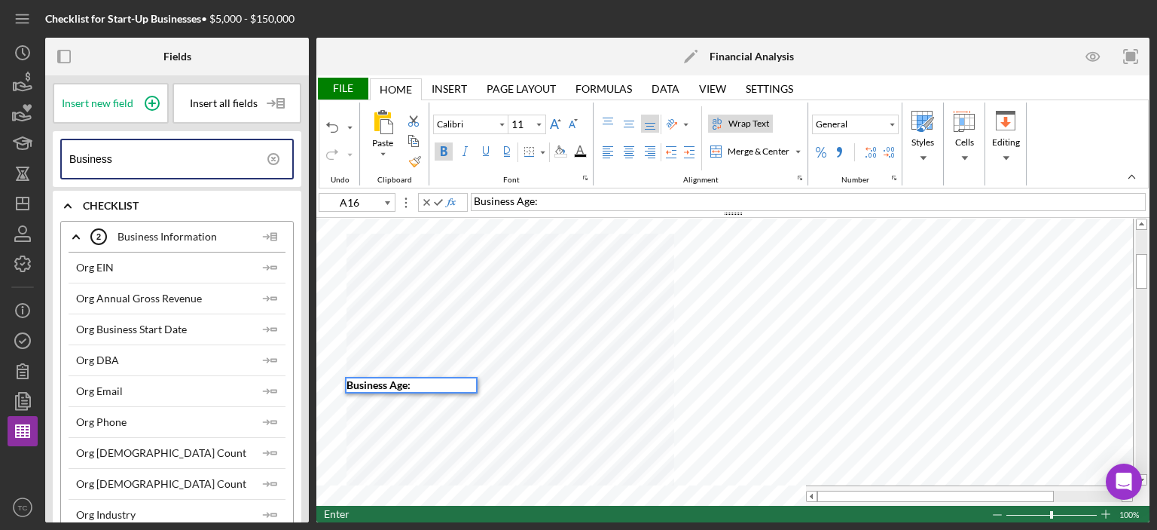
type input "B16"
click at [502, 201] on div at bounding box center [808, 202] width 675 height 18
click at [503, 391] on div "=" at bounding box center [524, 385] width 94 height 14
click at [515, 382] on div "=" at bounding box center [524, 385] width 94 height 14
click at [282, 328] on body "Checklist for Start-Up Businesses • $5,000 - $150,000 Fields Insert new field I…" at bounding box center [578, 265] width 1157 height 530
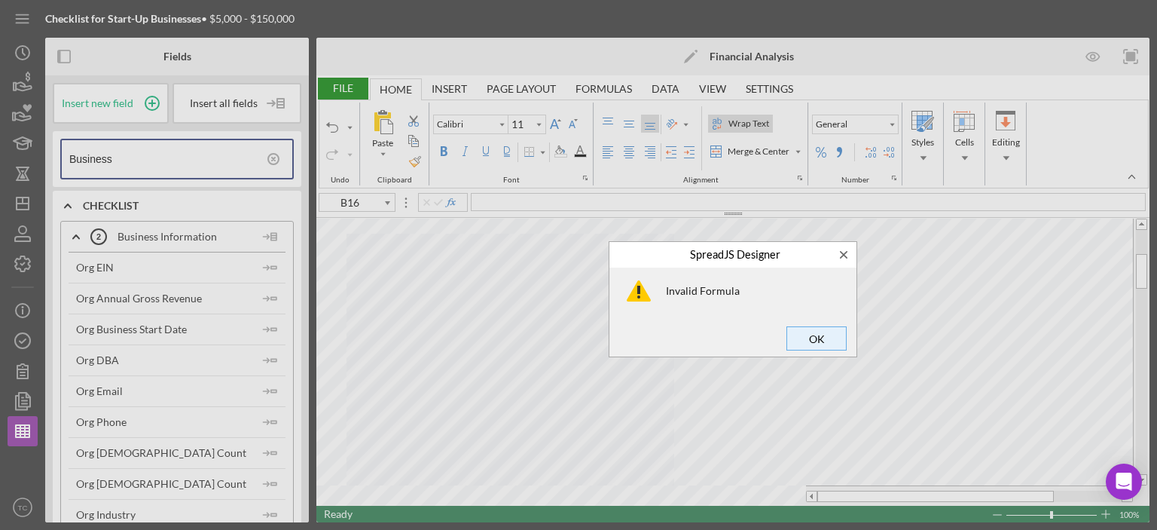
click at [818, 331] on span "OK" at bounding box center [817, 338] width 50 height 21
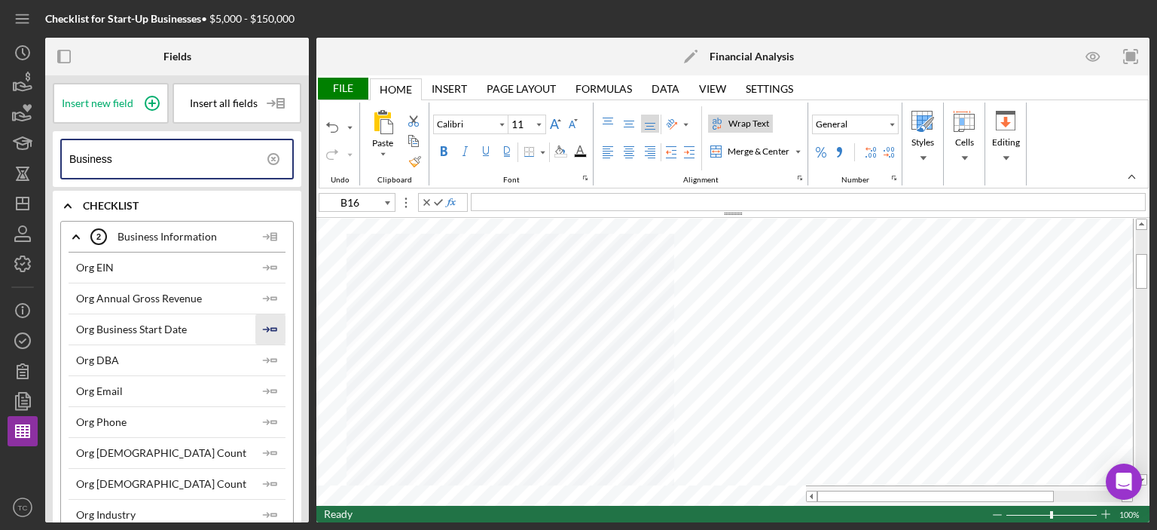
click at [270, 329] on icon "Icon/Insert Field" at bounding box center [270, 329] width 30 height 30
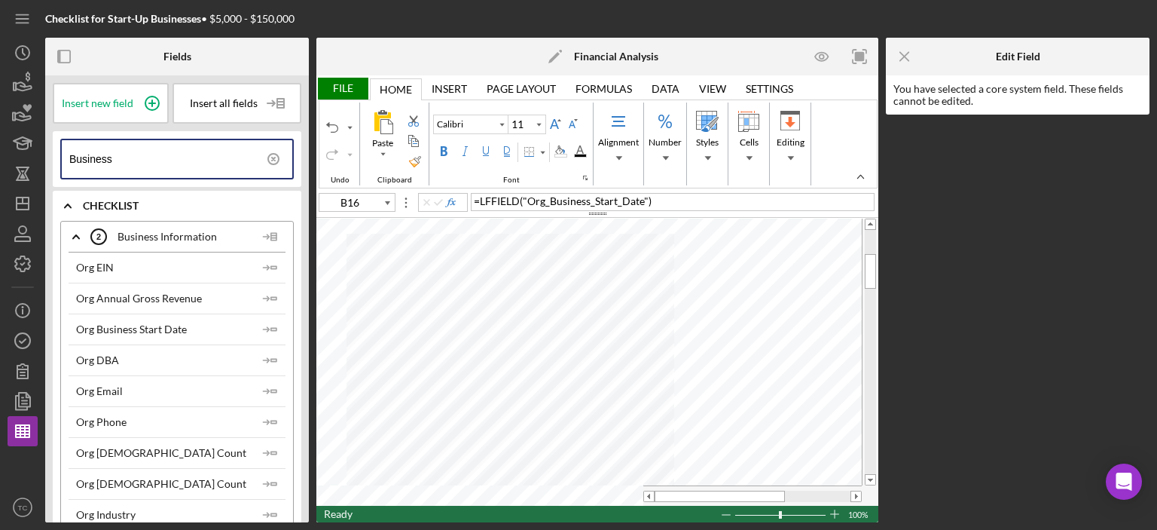
click at [477, 200] on span "=" at bounding box center [477, 200] width 6 height 13
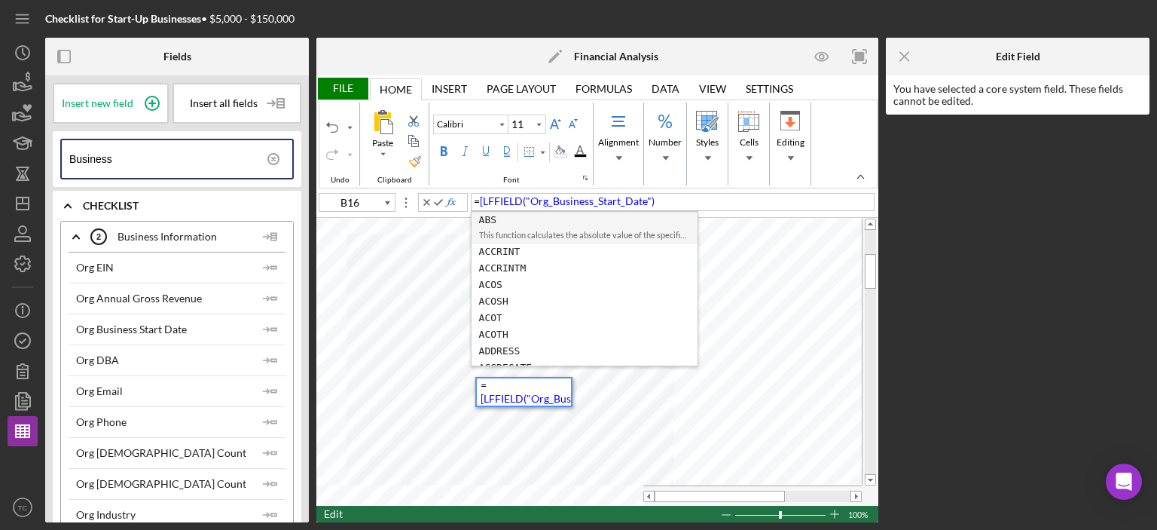
click at [662, 201] on div "= [LFFIELD("Org_Business_Start_Date")" at bounding box center [673, 202] width 404 height 18
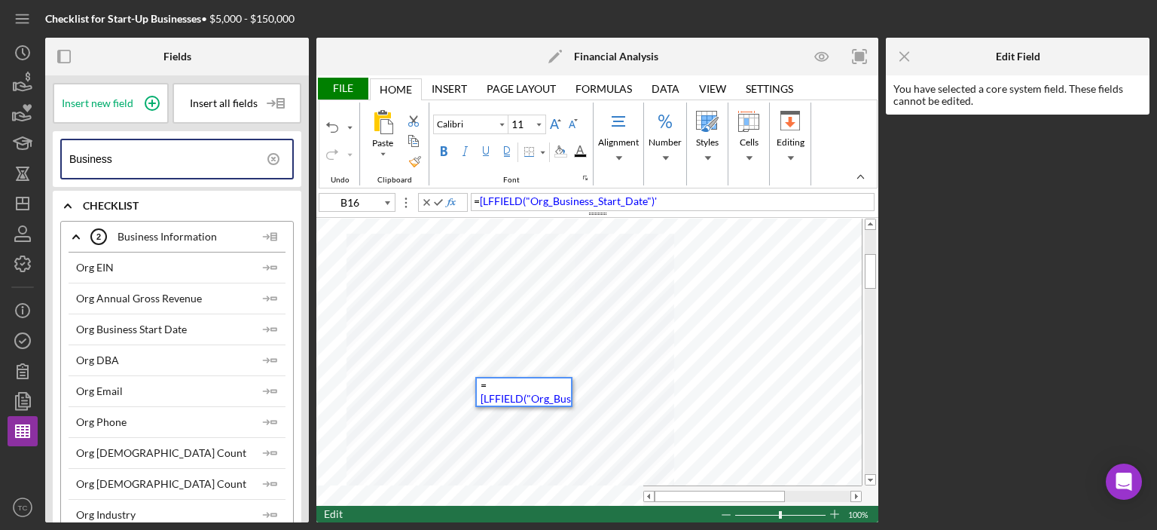
click at [478, 196] on span "=" at bounding box center [477, 200] width 6 height 13
click at [532, 387] on div "= TODAY ( ) - C16 [LFFIELD("Org_Business_Start_Date")'" at bounding box center [526, 405] width 90 height 54
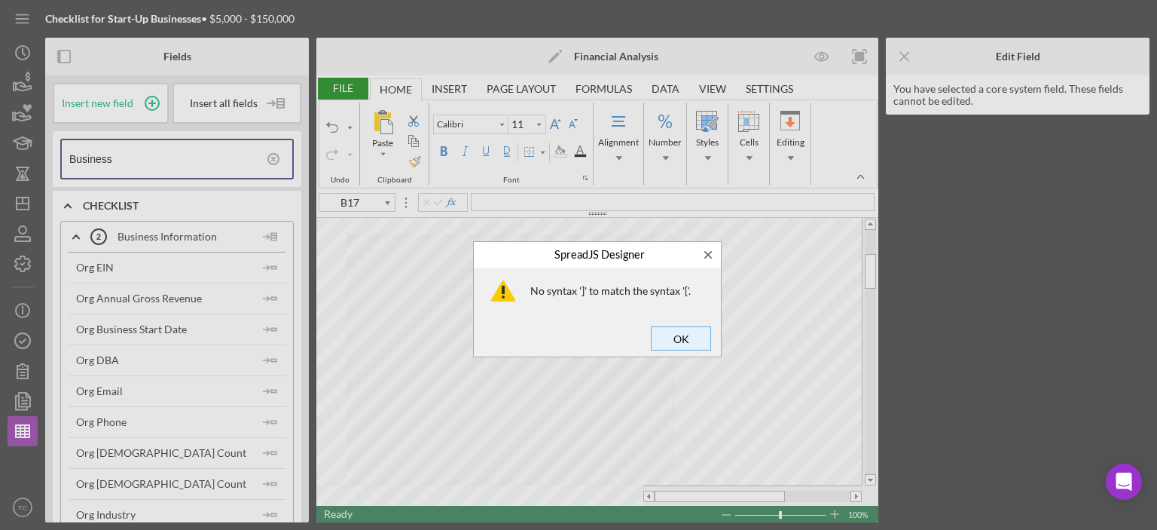
click at [679, 346] on span "OK" at bounding box center [681, 338] width 50 height 21
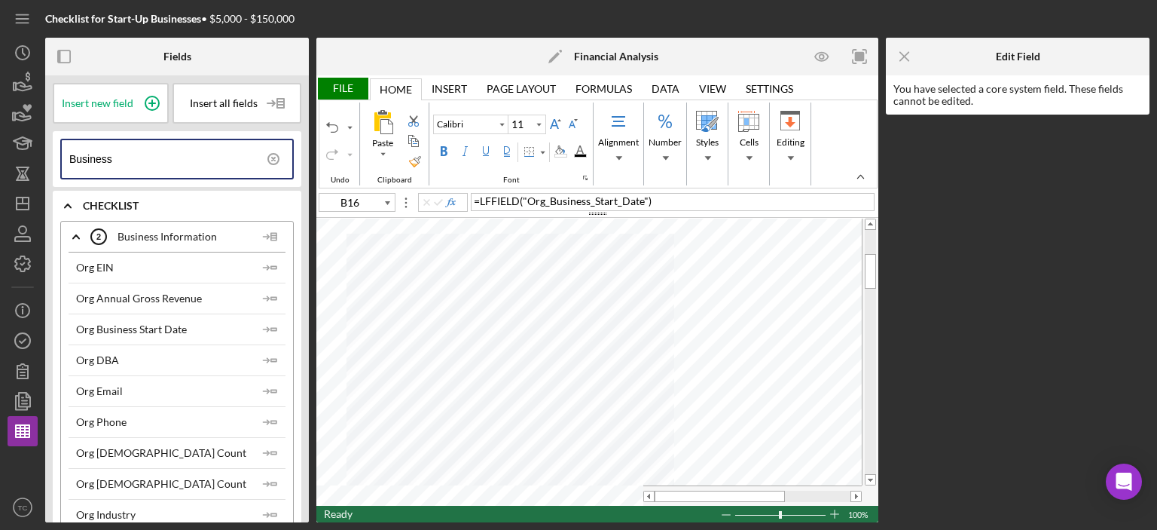
click at [480, 198] on span "LFFIELD" at bounding box center [500, 200] width 40 height 13
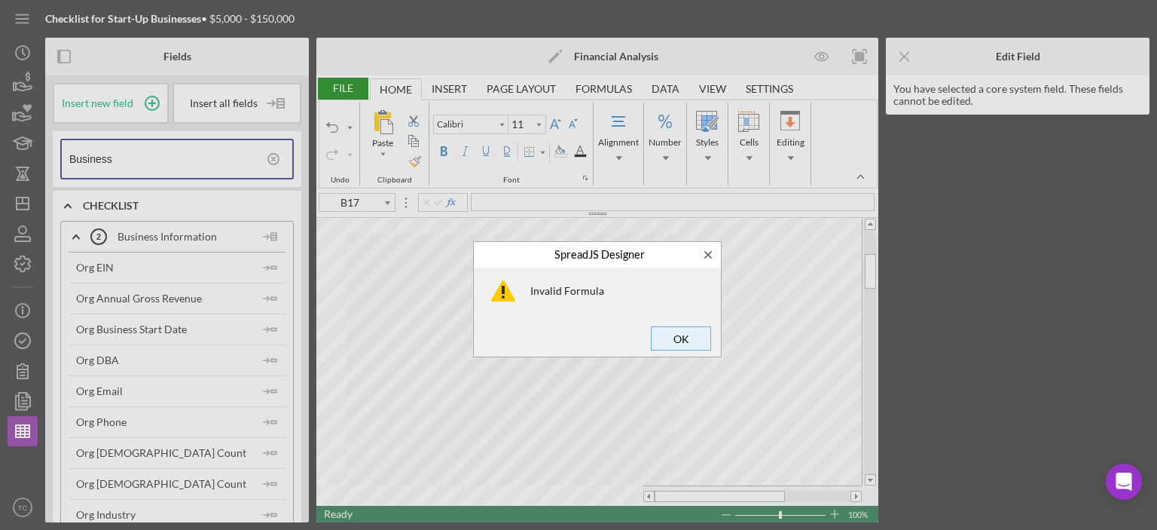
click at [688, 337] on span "OK" at bounding box center [681, 338] width 50 height 21
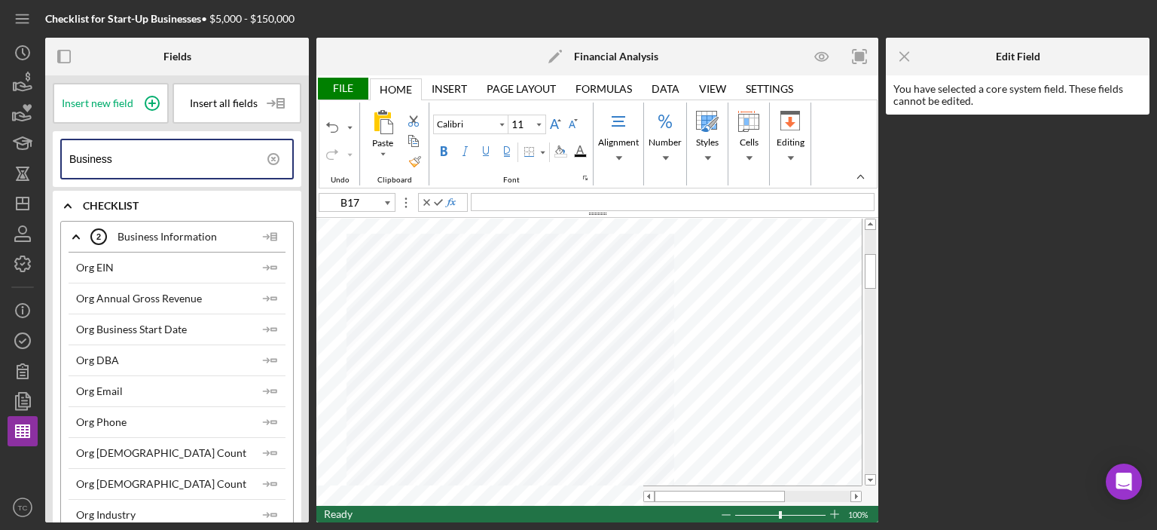
type input "B16"
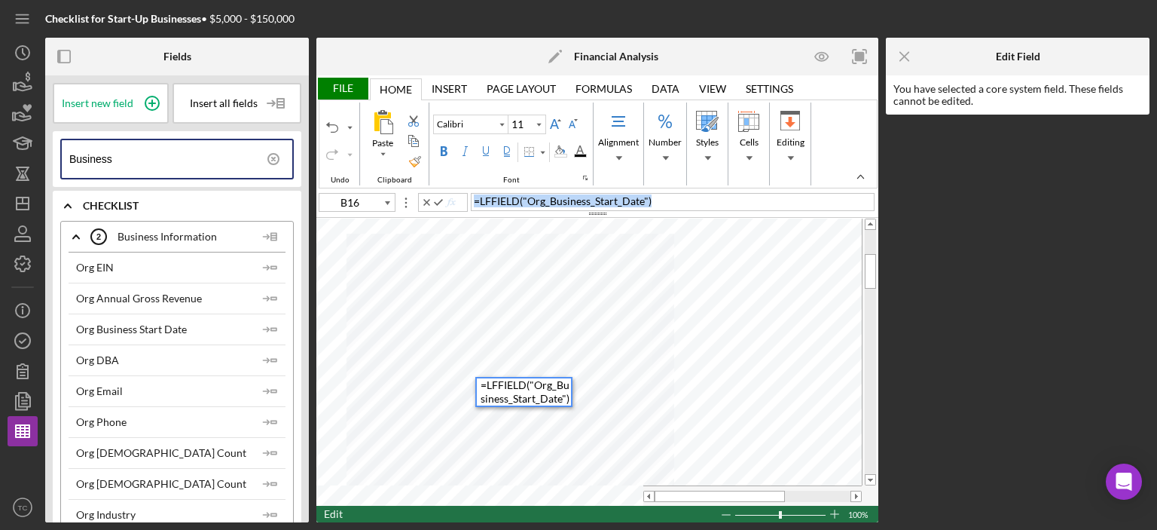
drag, startPoint x: 668, startPoint y: 201, endPoint x: 420, endPoint y: 204, distance: 248.6
click at [420, 204] on div "B16 = LFFIELD ( "Org_Business_Start_Date" )" at bounding box center [597, 201] width 562 height 17
click at [485, 388] on span "=" at bounding box center [484, 384] width 6 height 13
paste div
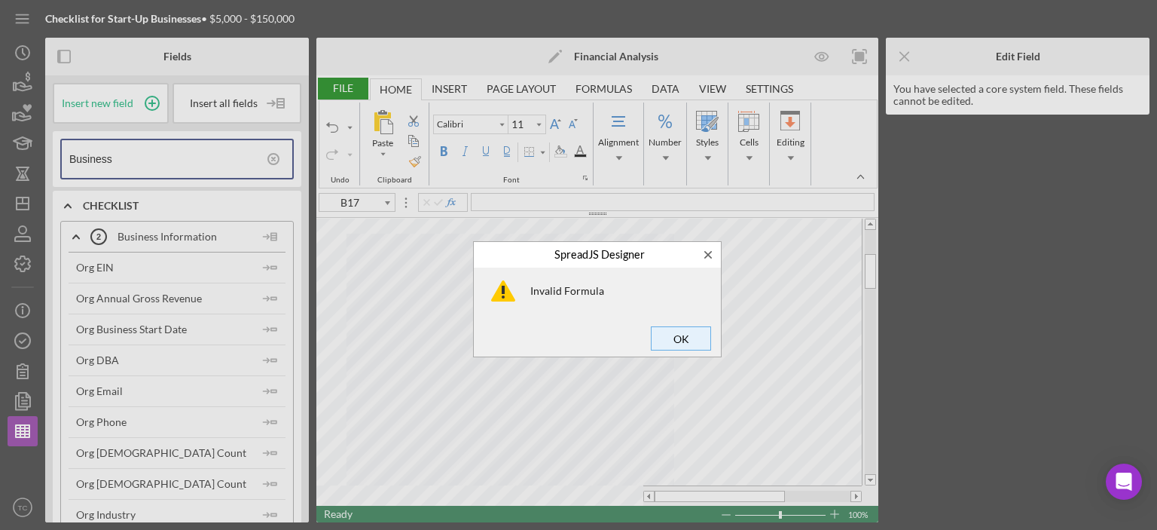
click at [699, 343] on span "OK" at bounding box center [681, 338] width 50 height 21
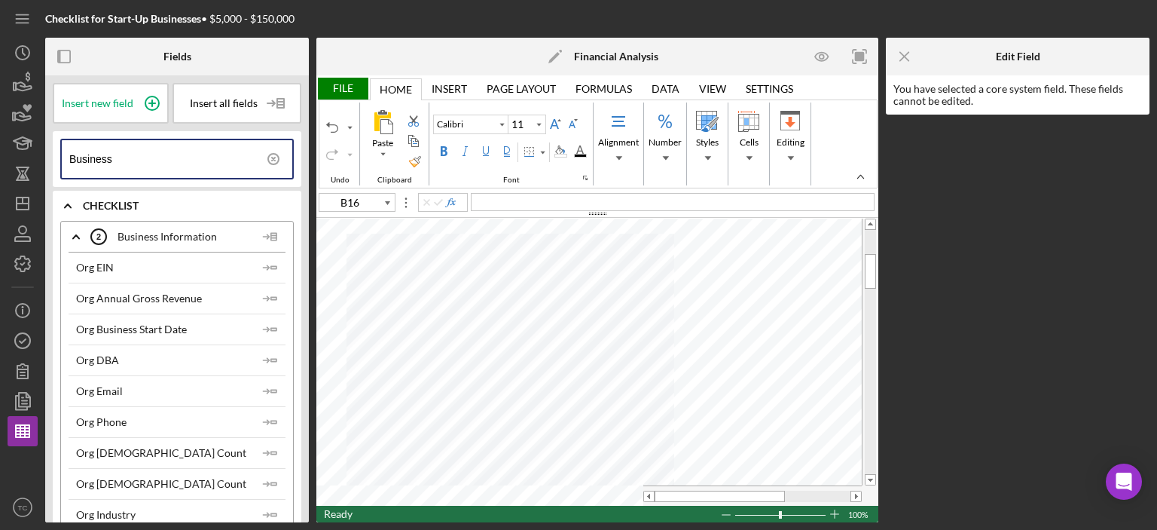
type input "B17"
click at [133, 153] on input "Business" at bounding box center [180, 159] width 223 height 38
drag, startPoint x: 121, startPoint y: 160, endPoint x: 5, endPoint y: 153, distance: 117.0
click at [5, 153] on div "Checklist for Start-Up Businesses • $5,000 - $150,000 Fields Insert new field I…" at bounding box center [578, 265] width 1157 height 530
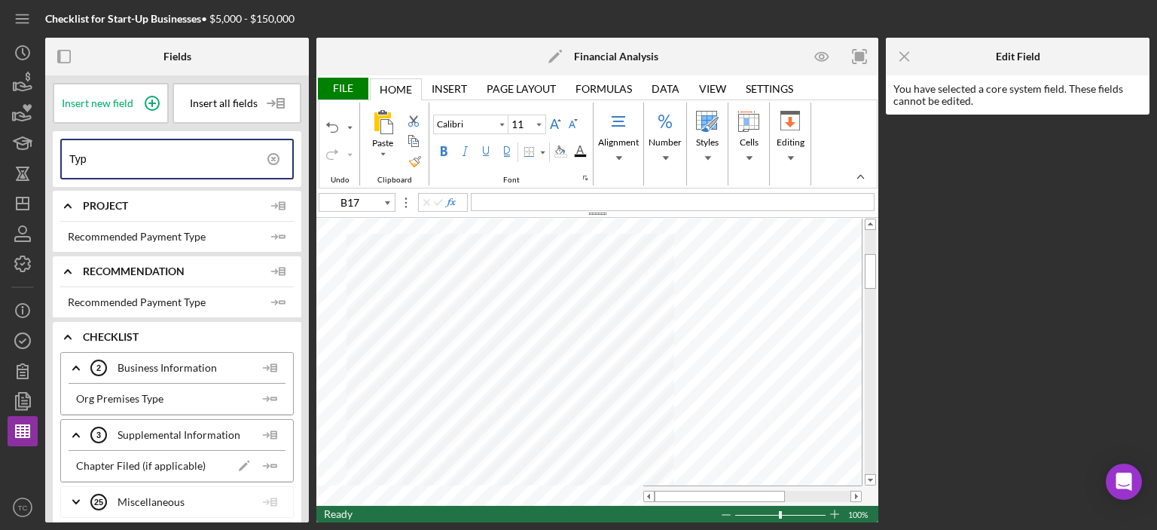
type input "Type"
drag, startPoint x: 117, startPoint y: 157, endPoint x: 0, endPoint y: 156, distance: 116.8
click at [0, 156] on div "Checklist for Start-Up Businesses • $5,000 - $150,000 Fields Insert new field I…" at bounding box center [578, 265] width 1157 height 530
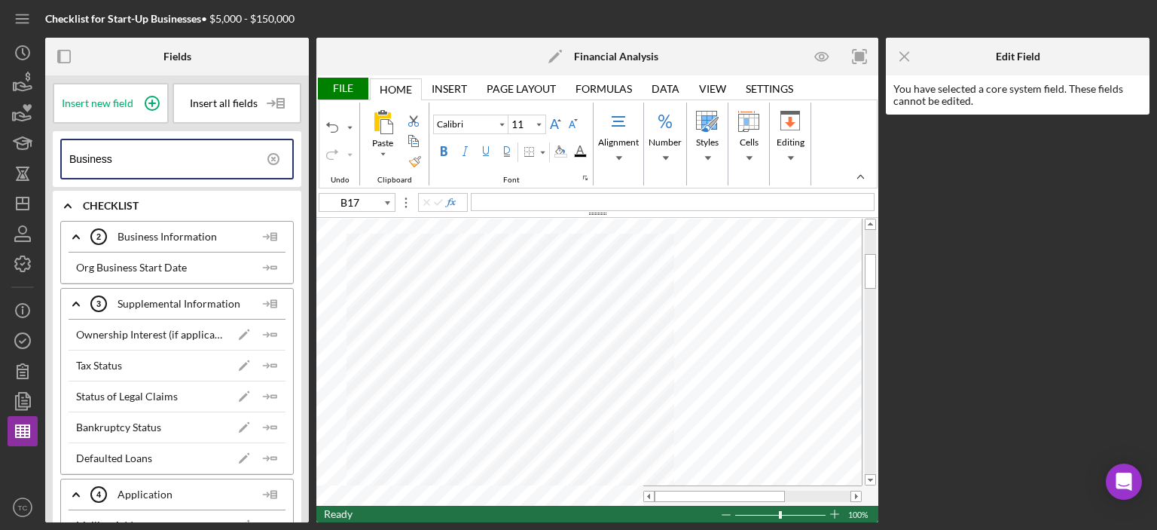
type input "Business"
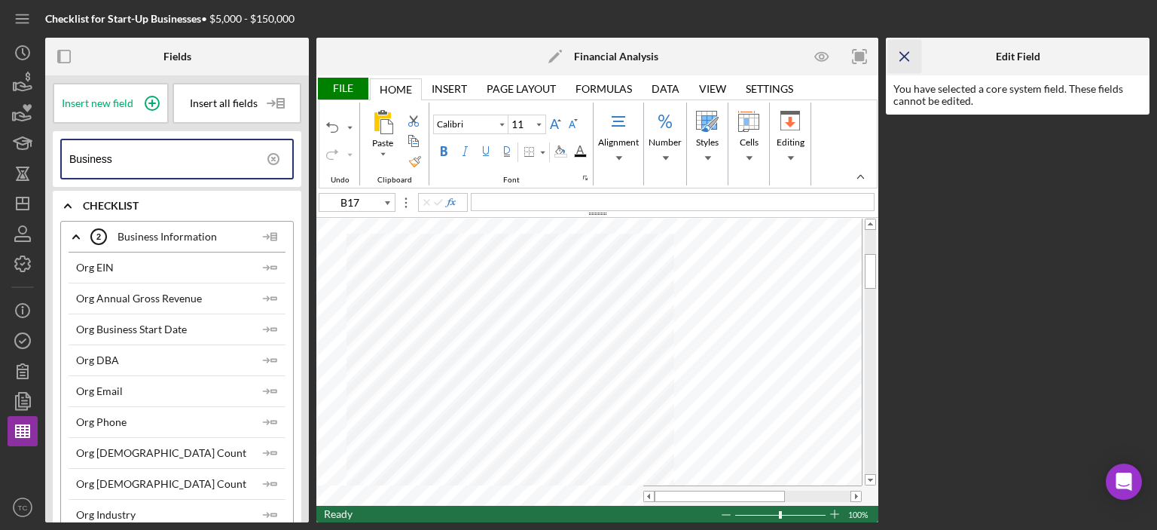
click at [910, 56] on icon "Icon/Menu Close" at bounding box center [905, 57] width 34 height 34
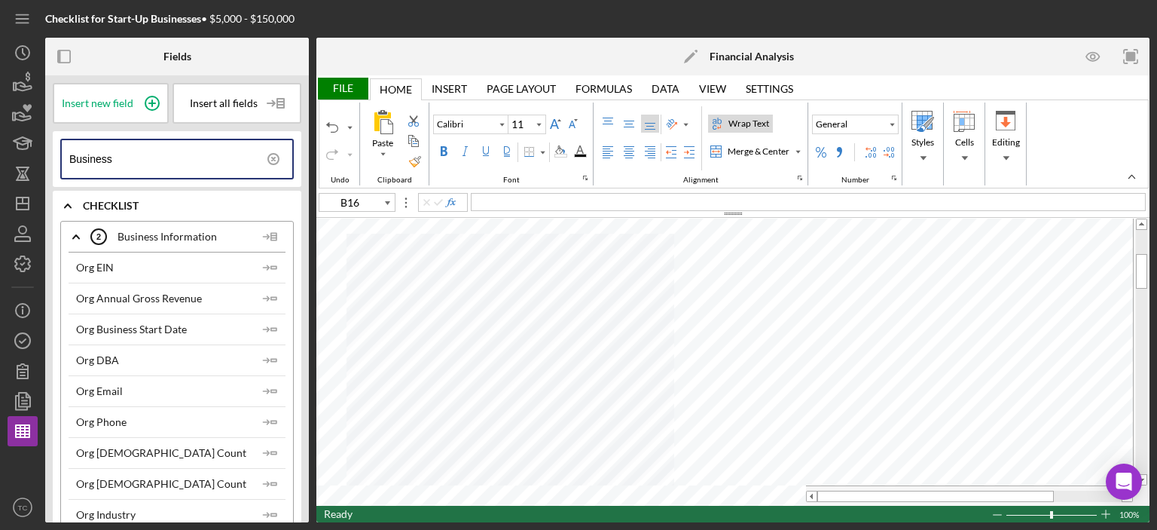
click at [154, 153] on input "Business" at bounding box center [180, 159] width 223 height 38
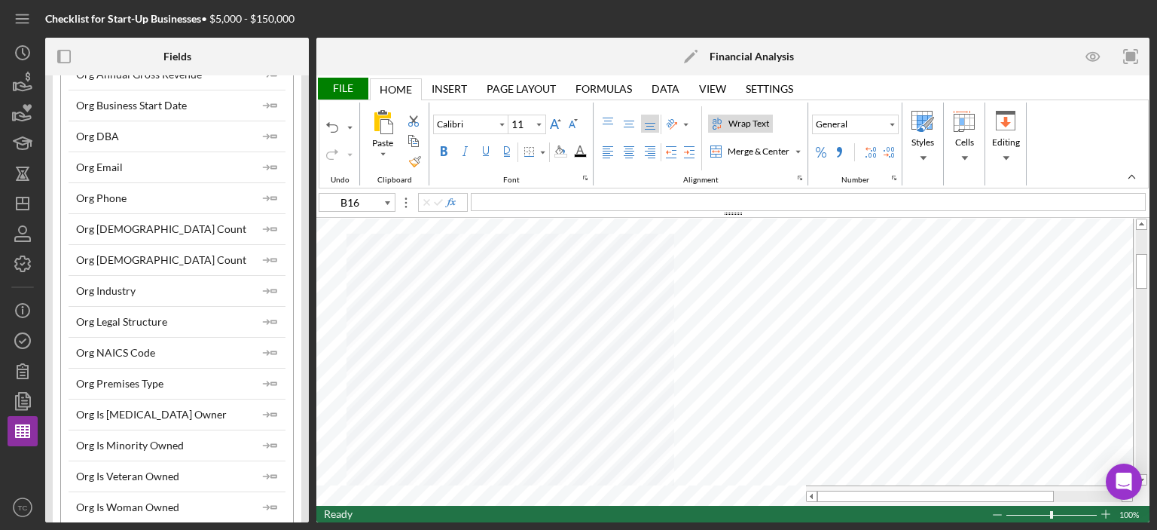
scroll to position [226, 0]
type input "A18"
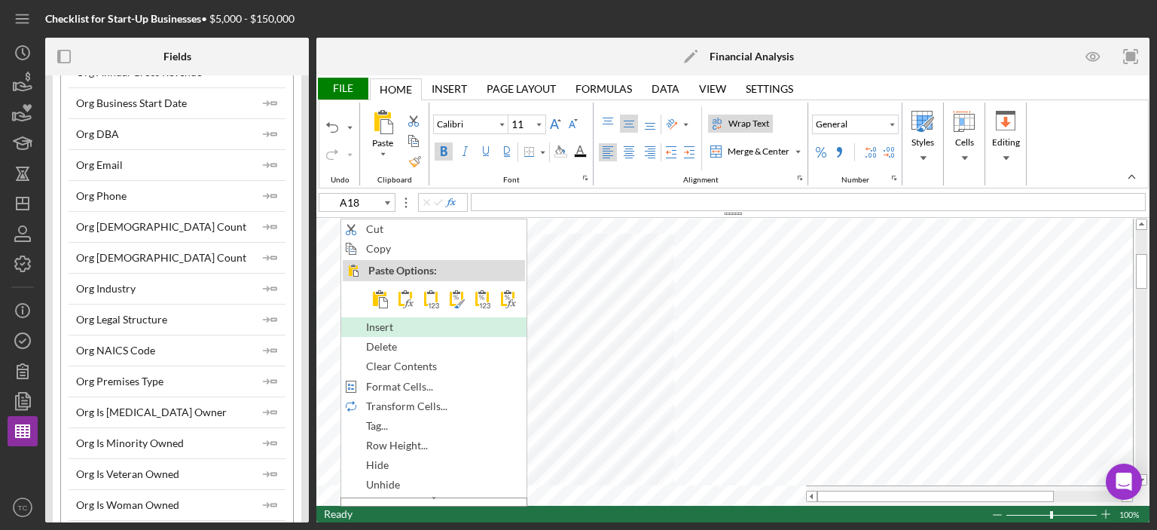
click at [422, 322] on div "Insert" at bounding box center [434, 327] width 182 height 17
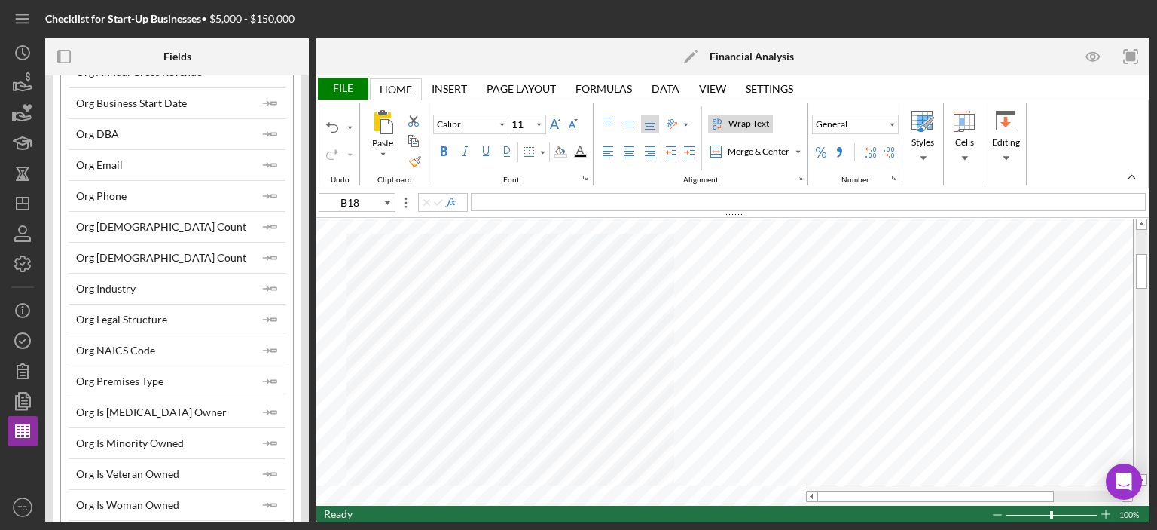
type input "B17"
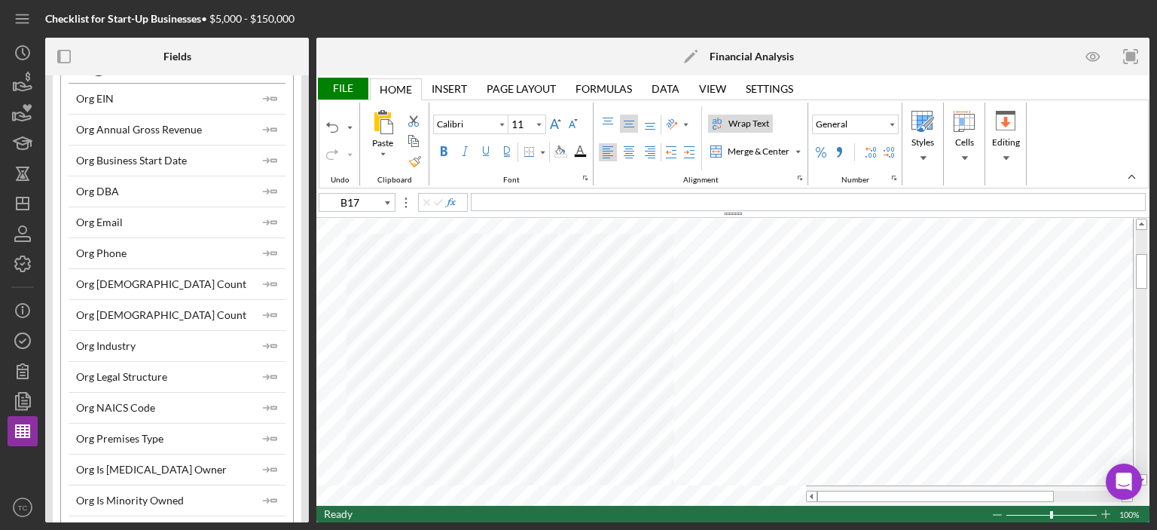
scroll to position [0, 0]
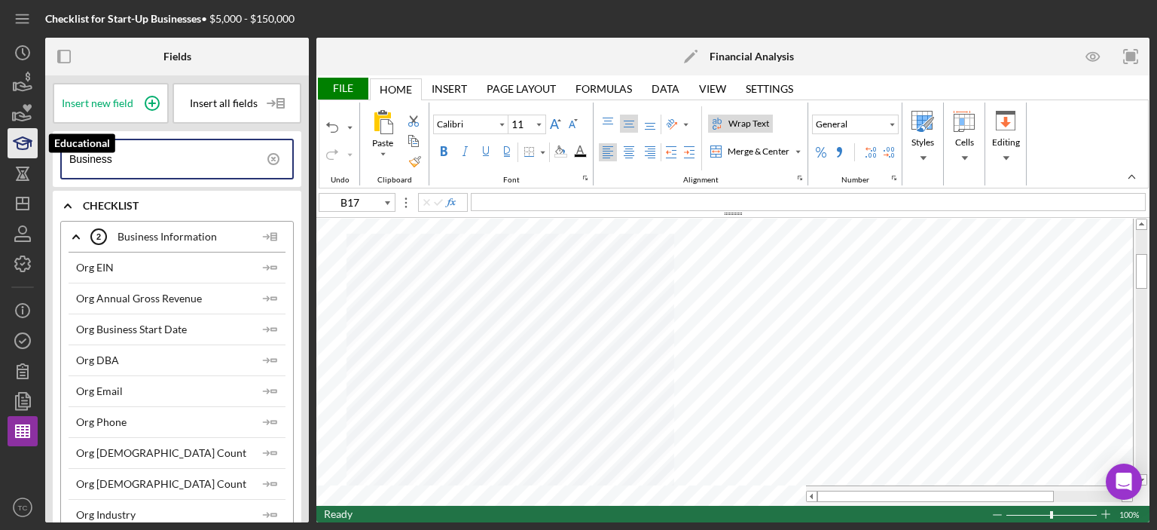
drag, startPoint x: 133, startPoint y: 160, endPoint x: 20, endPoint y: 150, distance: 113.5
click at [20, 150] on div "Checklist for Start-Up Businesses • $5,000 - $150,000 Fields Insert new field I…" at bounding box center [579, 261] width 1142 height 522
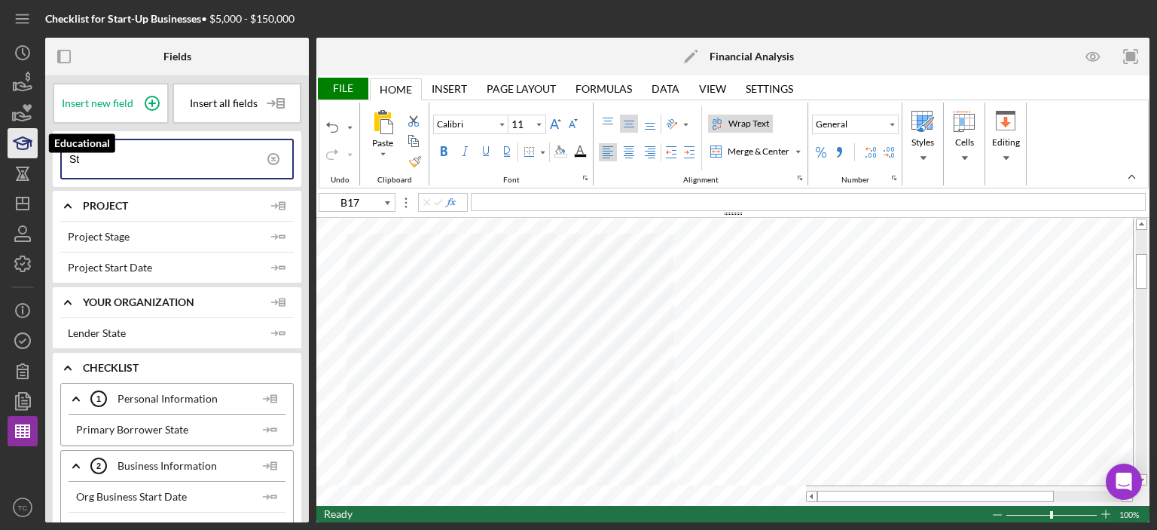
type input "S"
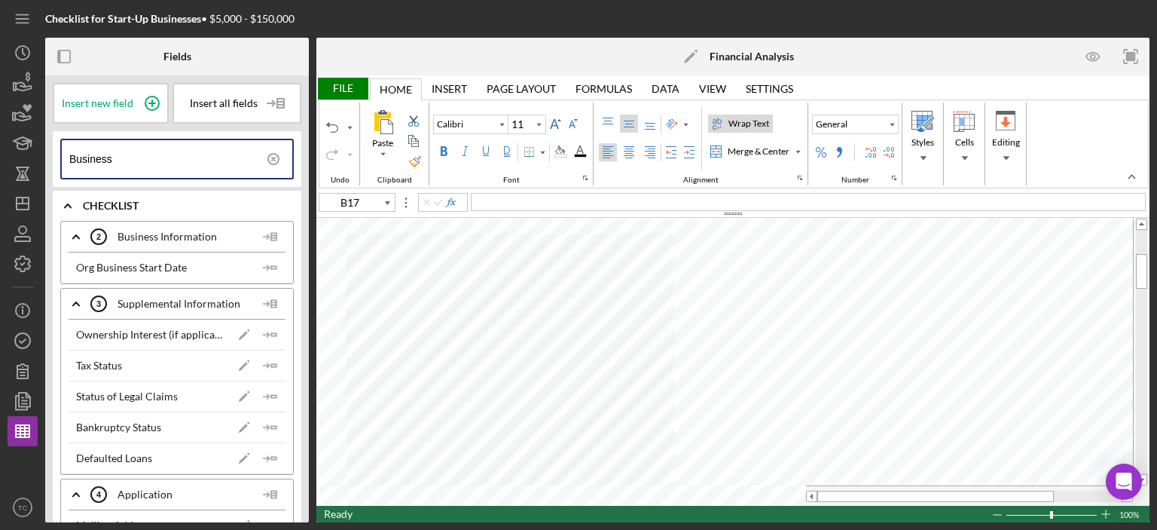
type input "Business"
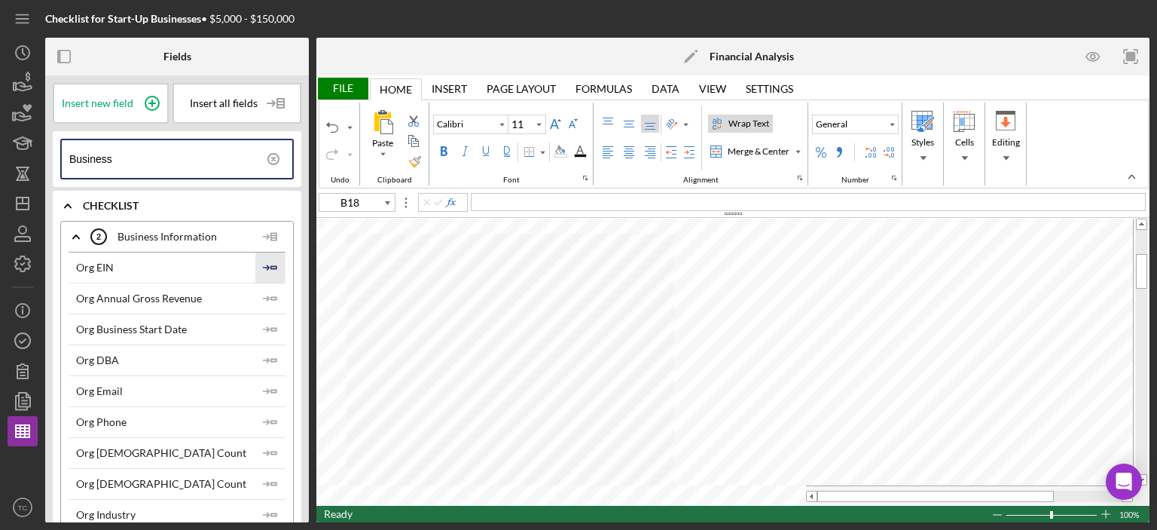
click at [263, 267] on line "button" at bounding box center [265, 267] width 5 height 0
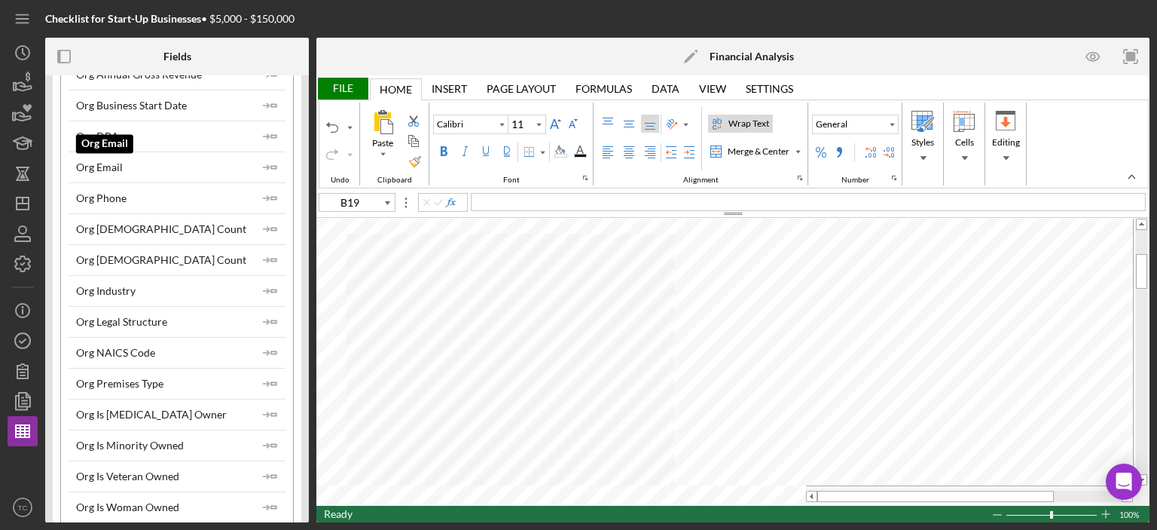
scroll to position [226, 0]
click at [145, 316] on div "Org Legal Structure" at bounding box center [121, 319] width 91 height 12
type input "A16"
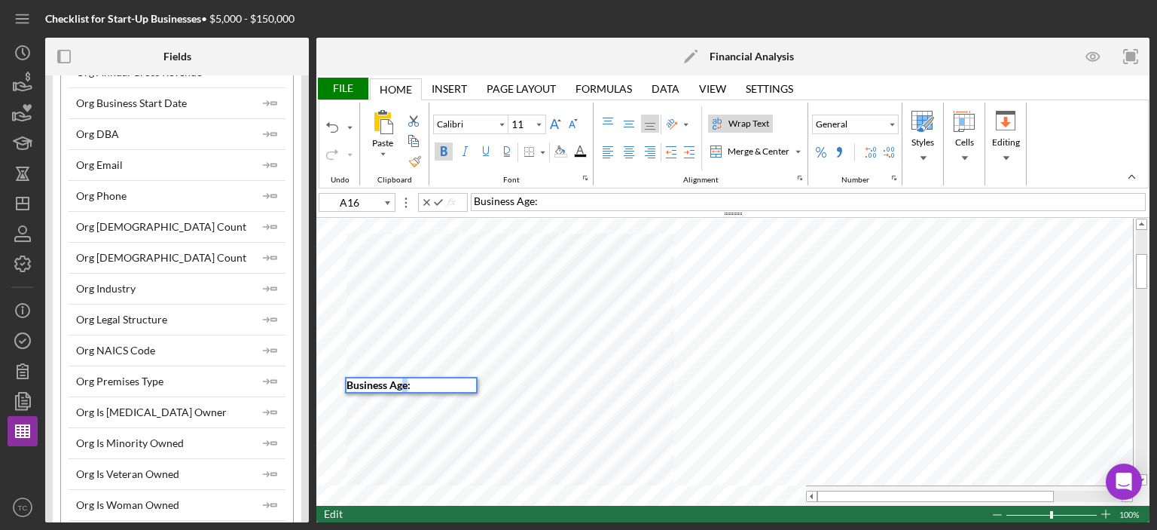
click at [405, 382] on span "Business Age:" at bounding box center [379, 384] width 64 height 13
click at [403, 382] on span "Business Age:" at bounding box center [379, 384] width 64 height 13
click at [263, 313] on icon "Icon/Insert Field" at bounding box center [270, 319] width 30 height 30
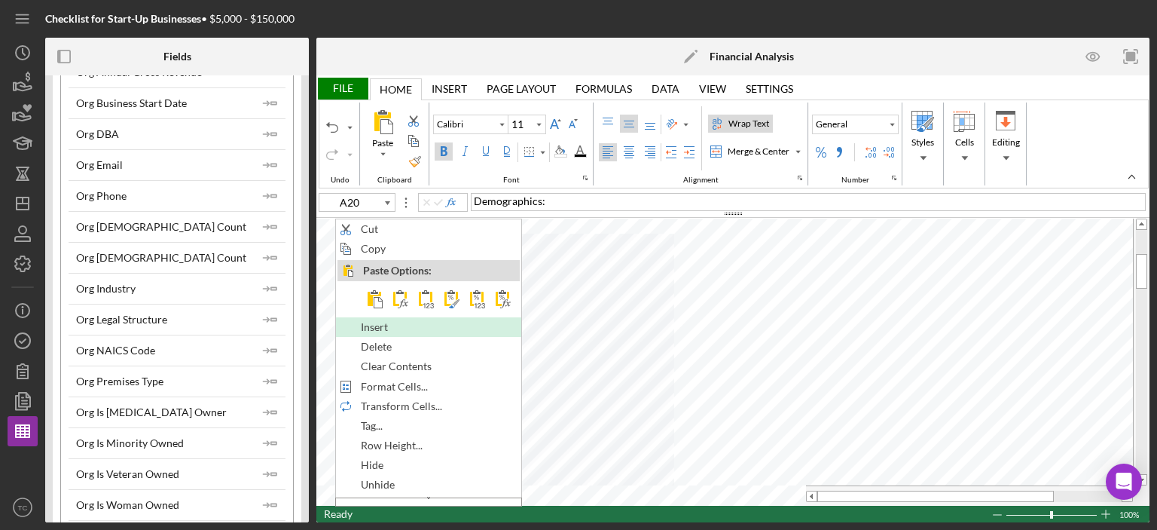
click at [400, 324] on span "Insert" at bounding box center [383, 327] width 44 height 12
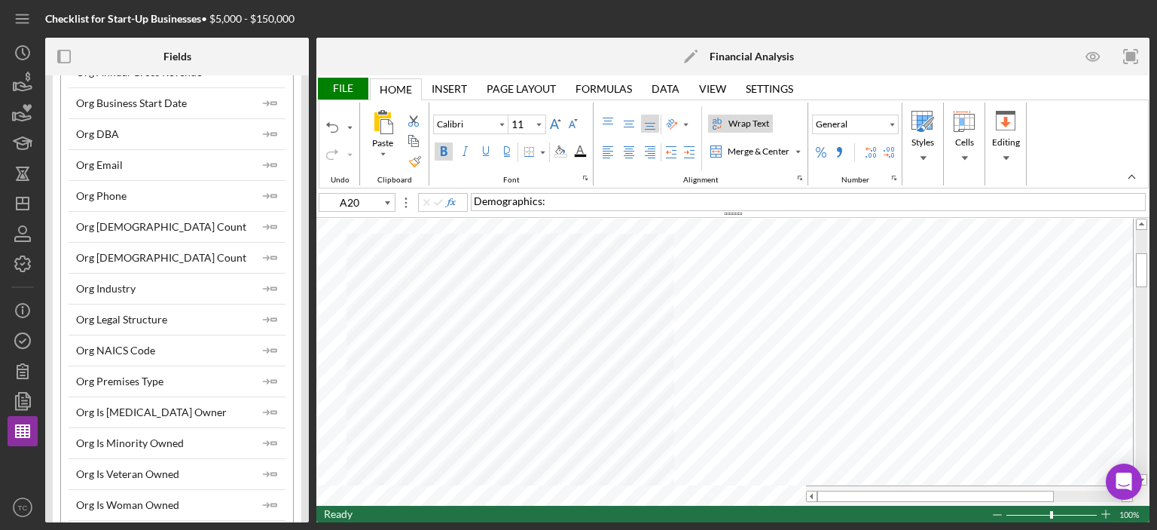
type input "A19"
click at [438, 427] on div "Business NAICS" at bounding box center [412, 428] width 130 height 14
click at [265, 349] on polyline "button" at bounding box center [267, 350] width 5 height 5
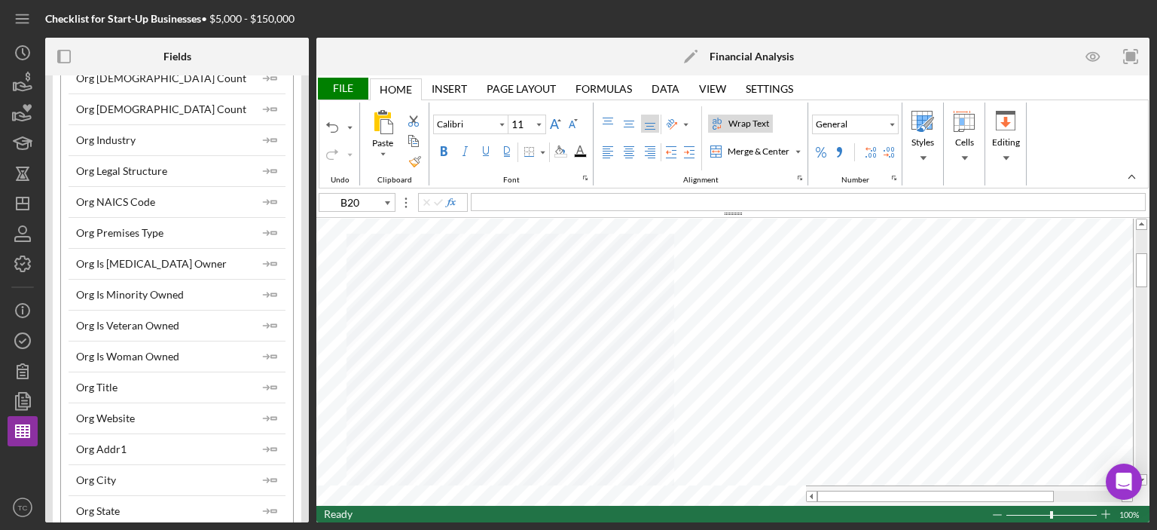
scroll to position [377, 0]
type input "A25"
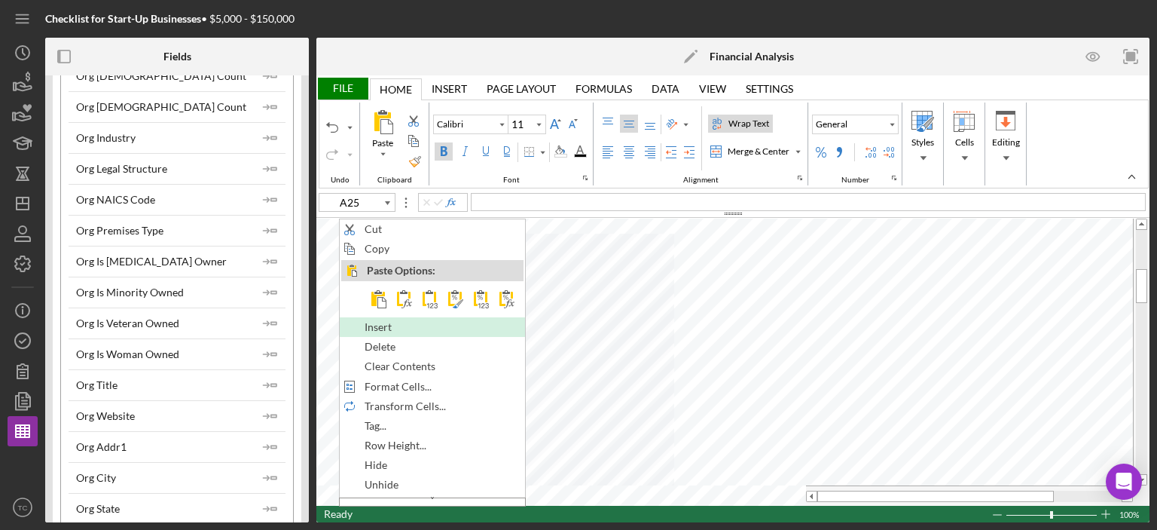
click at [383, 327] on span "Insert" at bounding box center [387, 327] width 44 height 12
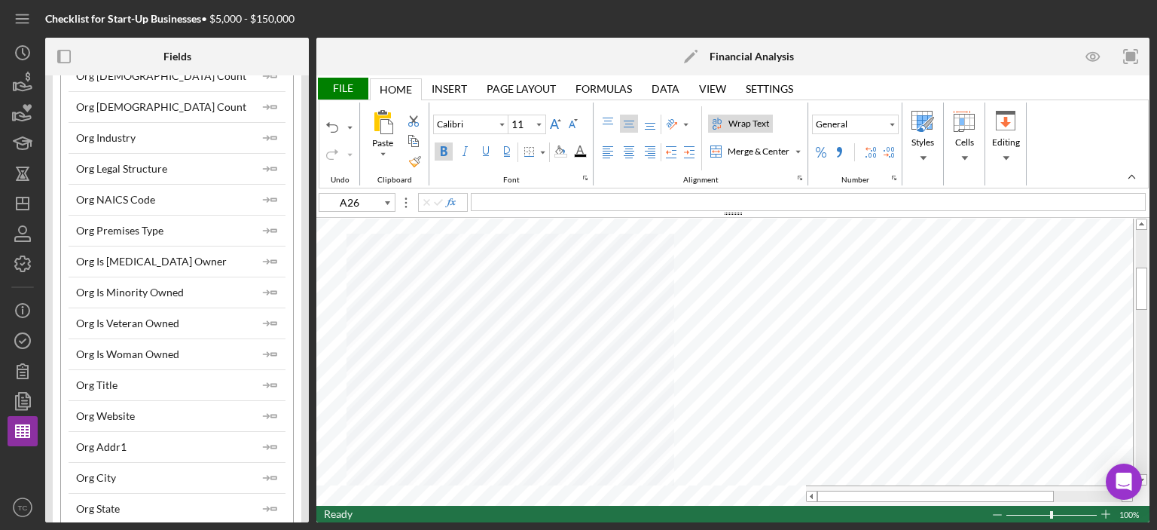
type input "A22"
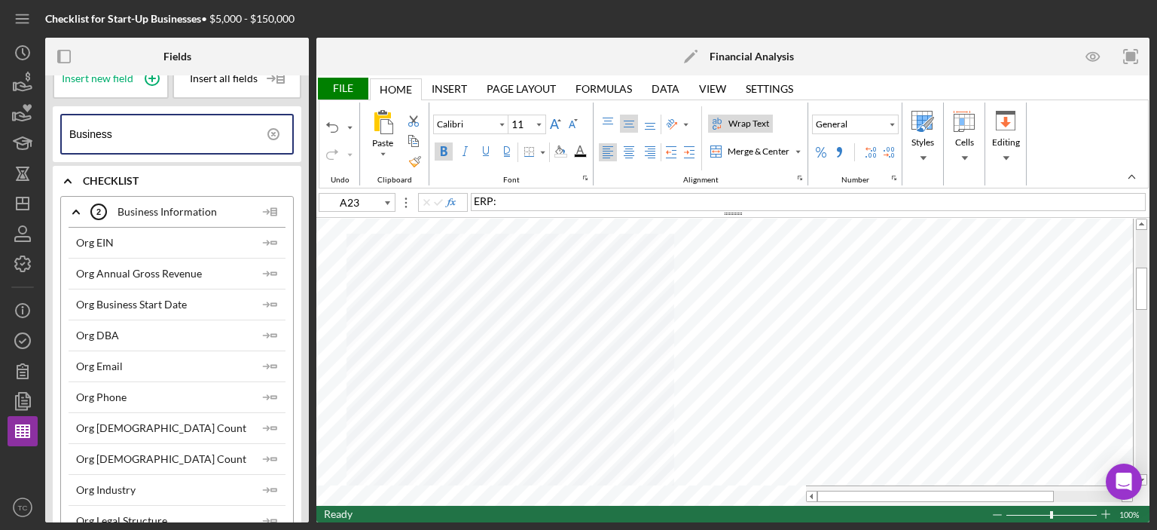
scroll to position [0, 0]
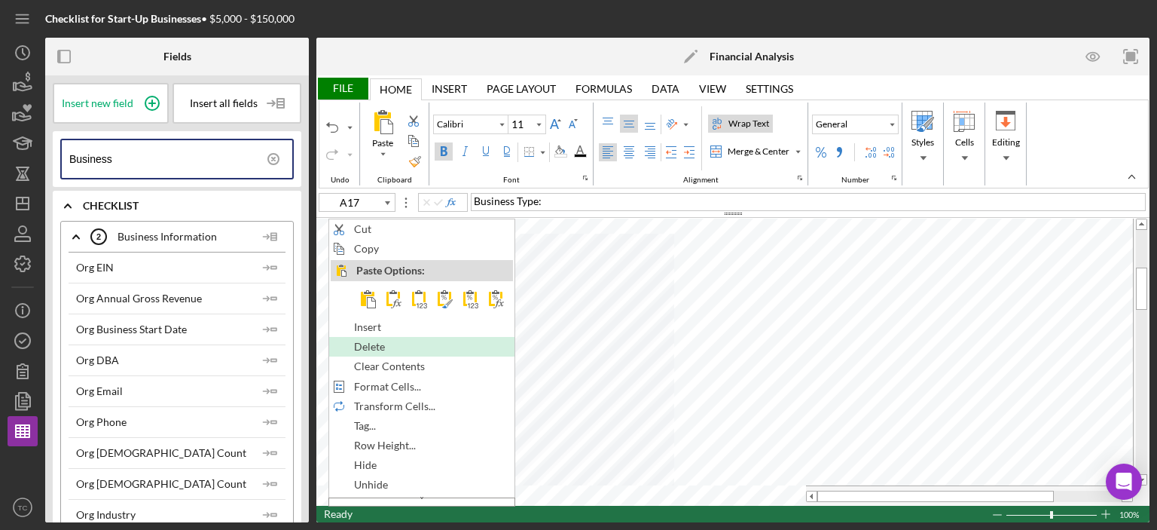
click at [370, 346] on span "Delete" at bounding box center [378, 346] width 48 height 12
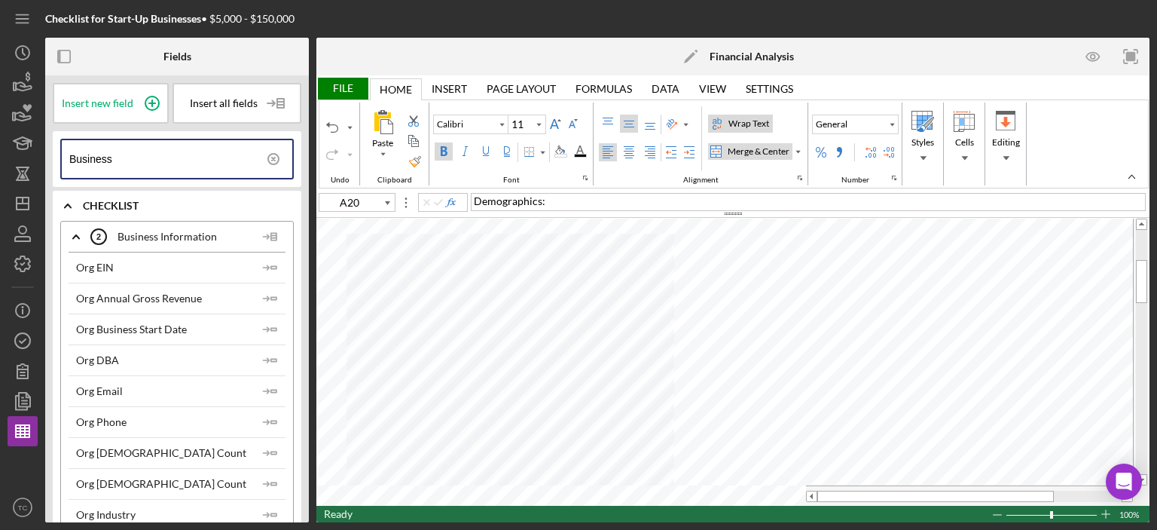
click at [756, 145] on div "Merge & Center" at bounding box center [759, 152] width 68 height 14
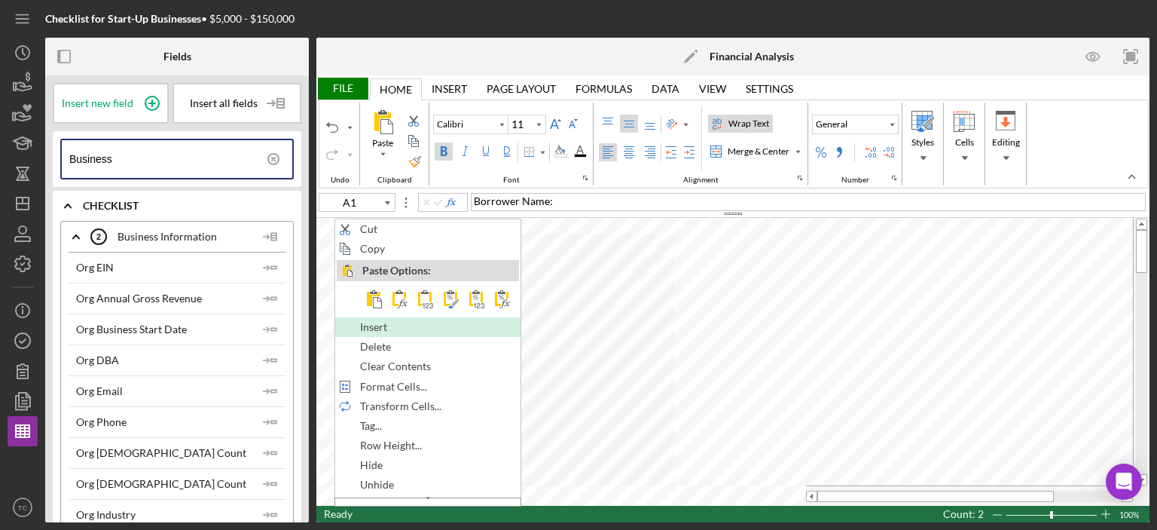
click at [383, 325] on span "Insert" at bounding box center [382, 327] width 44 height 12
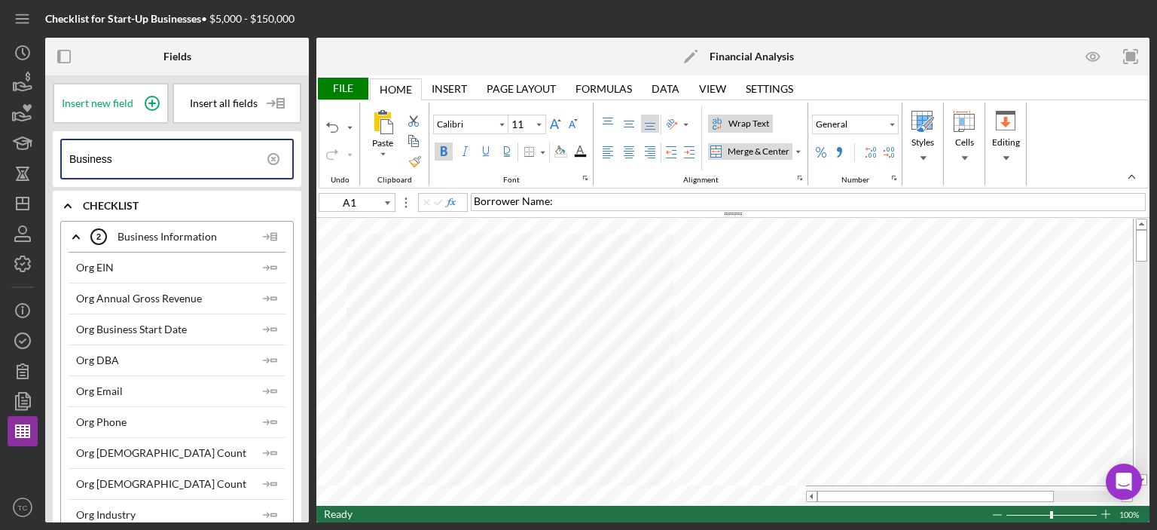
click at [746, 146] on div "Merge & Center" at bounding box center [759, 152] width 68 height 14
type input "A1"
type input "A21"
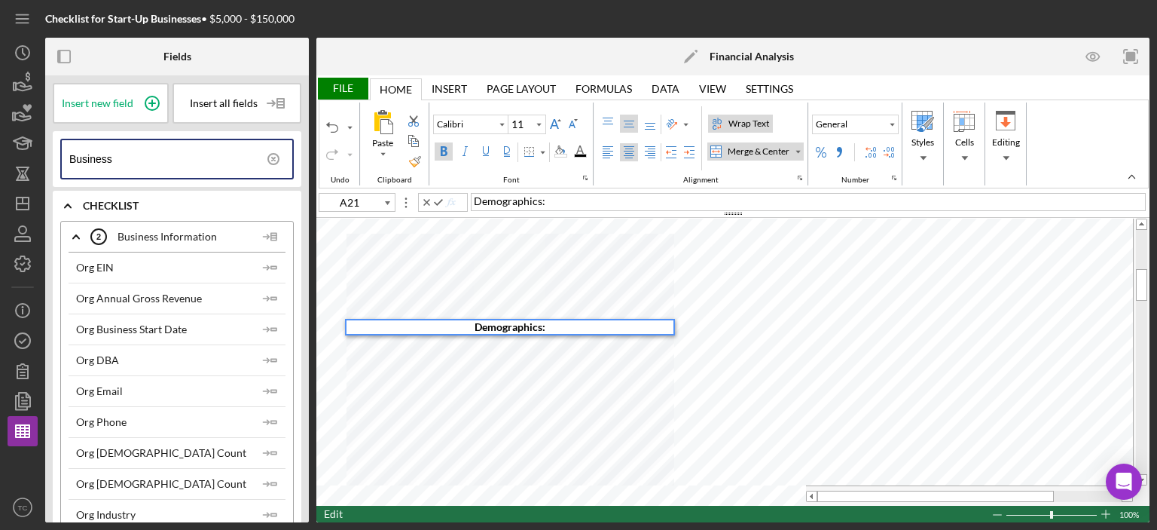
click at [475, 322] on span "Demographics:" at bounding box center [510, 326] width 71 height 13
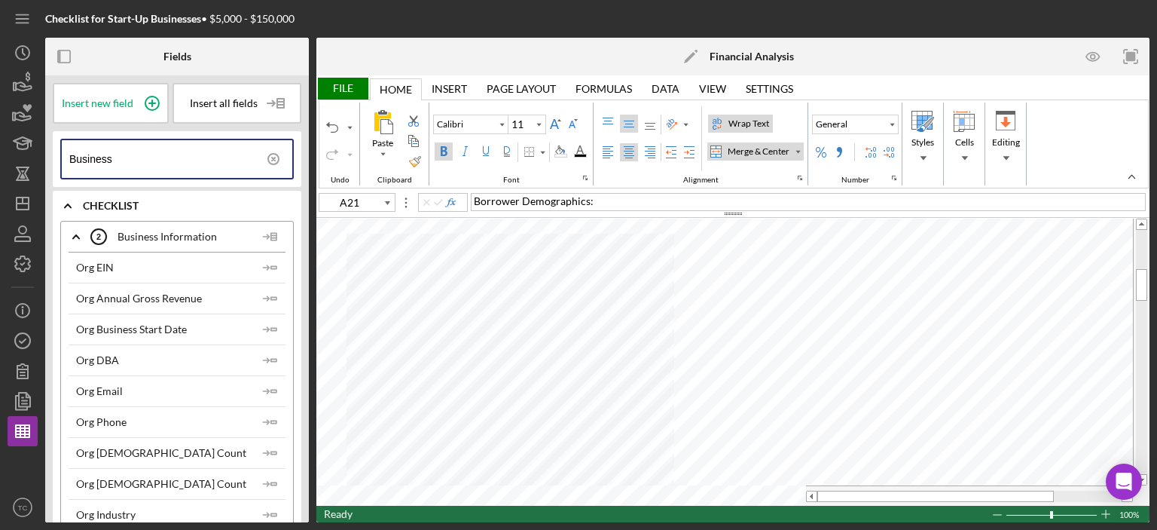
type input "B22"
drag, startPoint x: 145, startPoint y: 162, endPoint x: 10, endPoint y: 141, distance: 137.2
click at [10, 141] on div "Checklist for Start-Up Businesses • $5,000 - $150,000 Fields Insert new field I…" at bounding box center [579, 261] width 1142 height 522
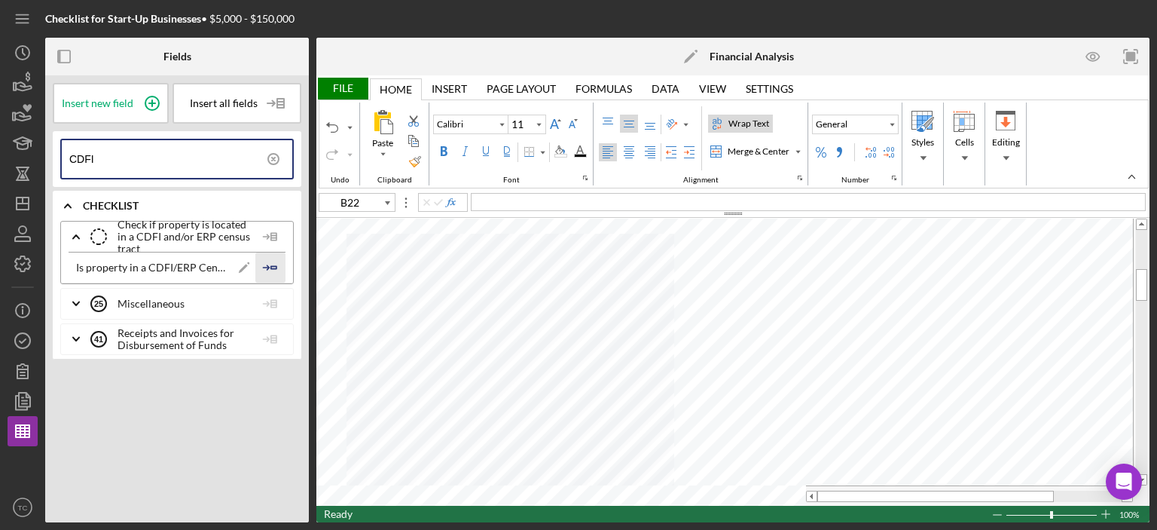
type input "CDFI"
click at [265, 267] on icon "Icon/Insert Field" at bounding box center [270, 267] width 30 height 30
click at [270, 265] on icon "Icon/Insert Field" at bounding box center [270, 267] width 30 height 30
type input "B24"
drag, startPoint x: 104, startPoint y: 145, endPoint x: 25, endPoint y: 139, distance: 79.3
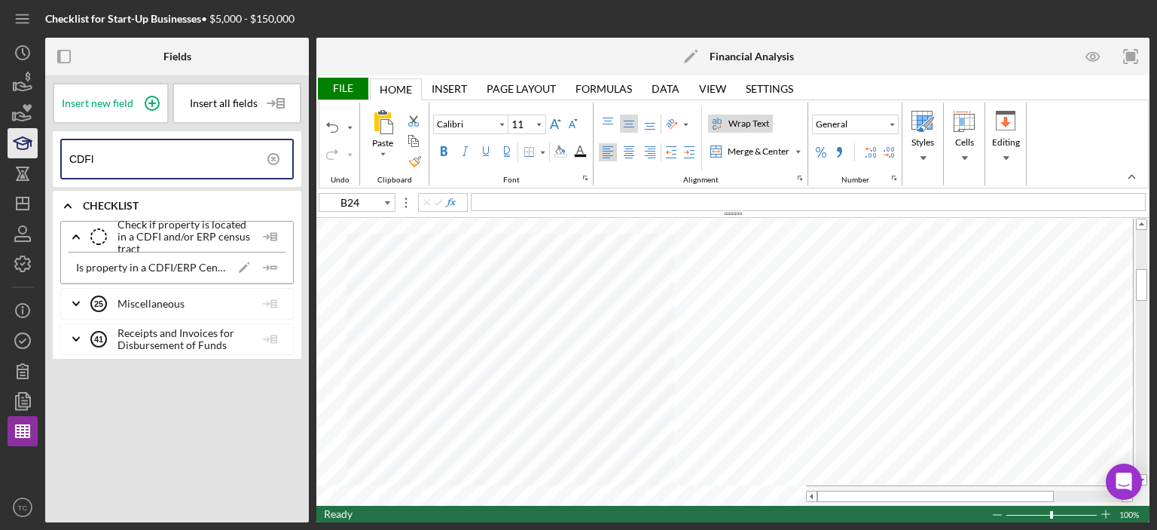
click at [25, 139] on div "Checklist for Start-Up Businesses • $5,000 - $150,000 Fields Insert new field I…" at bounding box center [579, 261] width 1142 height 522
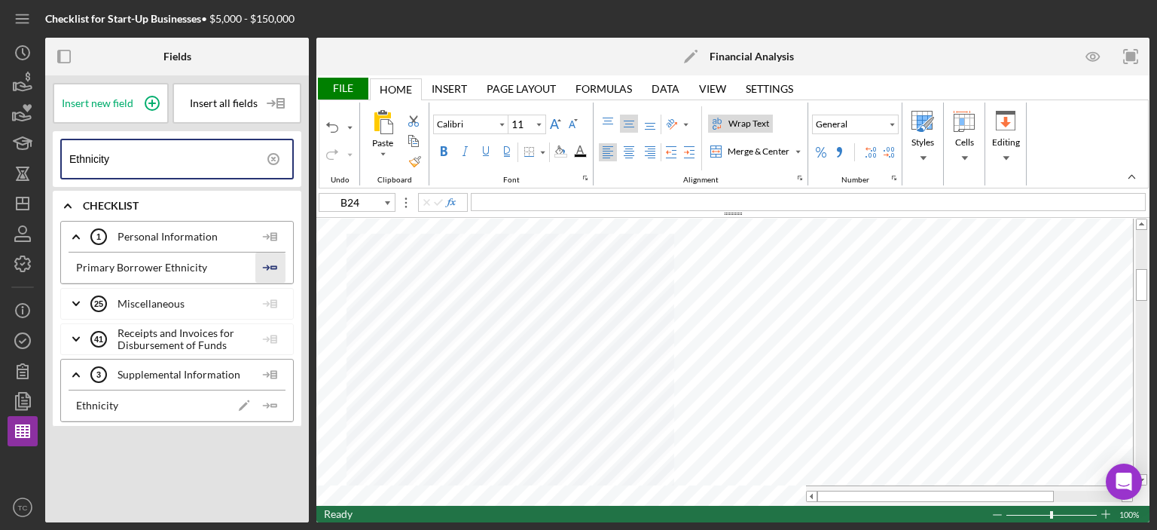
type input "Ethnicity"
click at [279, 264] on icon "Icon/Insert Field" at bounding box center [270, 267] width 30 height 30
type input "A25"
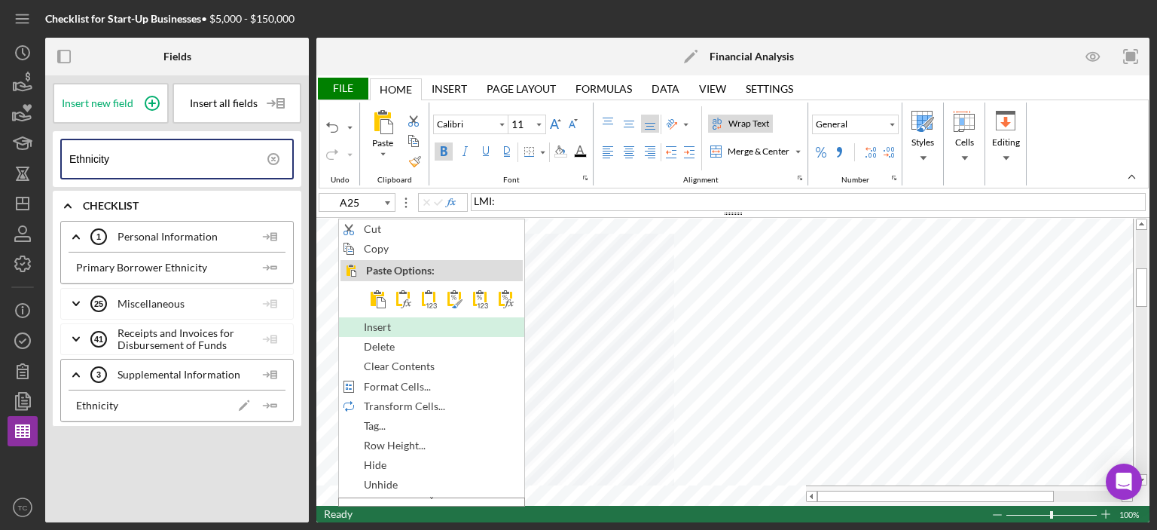
click at [398, 326] on span "Insert" at bounding box center [386, 327] width 44 height 12
click at [384, 325] on span "Insert" at bounding box center [381, 327] width 44 height 12
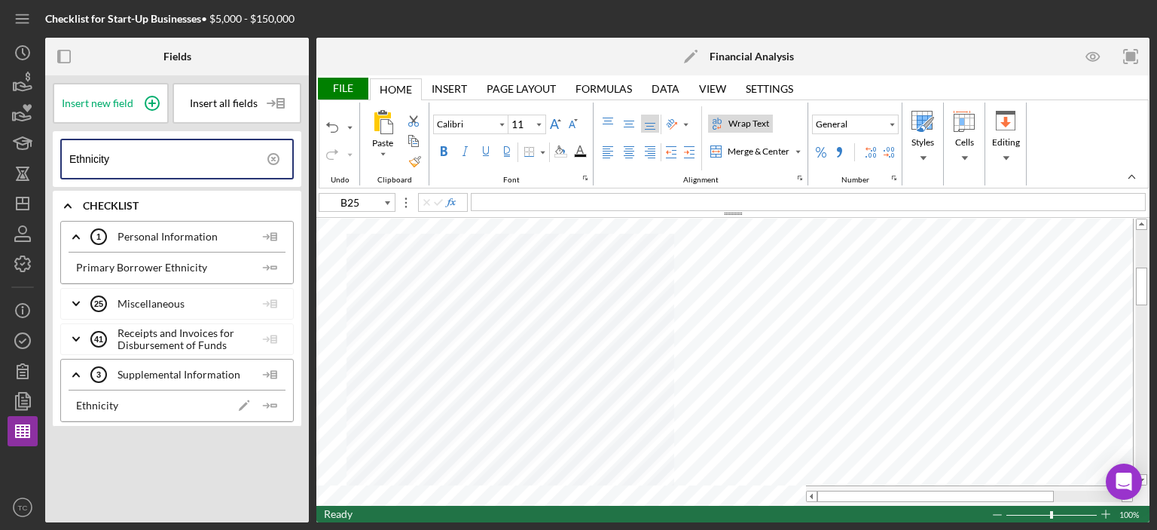
type input "A26"
type input "B25"
drag, startPoint x: 133, startPoint y: 159, endPoint x: 0, endPoint y: 167, distance: 133.6
click at [0, 167] on div "Checklist for Start-Up Businesses • $5,000 - $150,000 Fields Insert new field I…" at bounding box center [578, 265] width 1157 height 530
type input "Race"
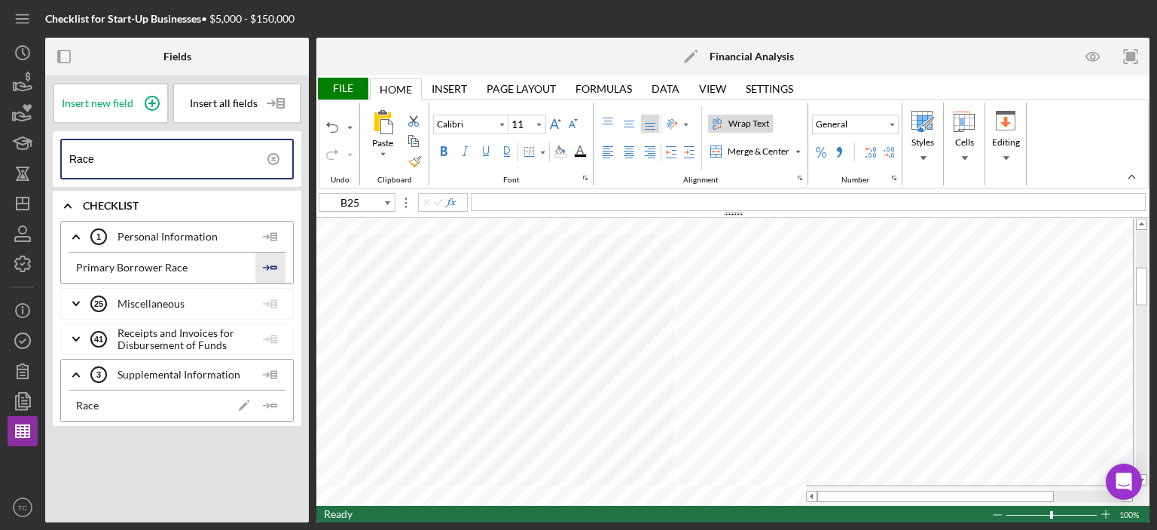
click at [265, 264] on icon "Icon/Insert Field" at bounding box center [270, 267] width 30 height 30
type input "B26"
drag, startPoint x: 108, startPoint y: 158, endPoint x: 0, endPoint y: 144, distance: 109.4
click at [0, 144] on div "Checklist for Start-Up Businesses • $5,000 - $150,000 Fields Insert new field I…" at bounding box center [578, 265] width 1157 height 530
type input "Gender"
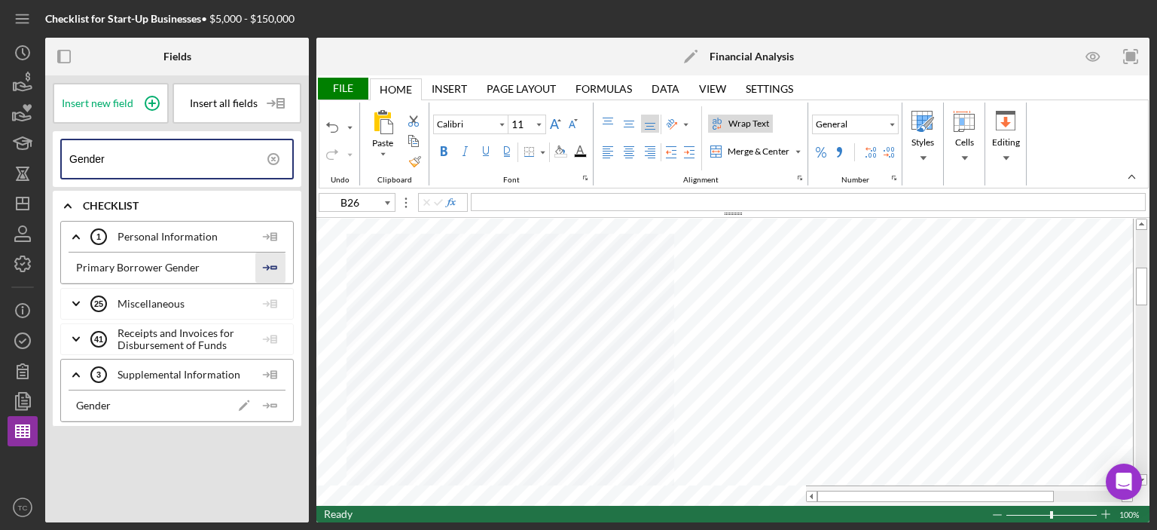
click at [272, 267] on polygon "button" at bounding box center [273, 267] width 5 height 2
type input "B27"
drag, startPoint x: 130, startPoint y: 155, endPoint x: 0, endPoint y: 159, distance: 130.4
click at [0, 159] on div "Checklist for Start-Up Businesses • $5,000 - $150,000 Fields Insert new field I…" at bounding box center [578, 265] width 1157 height 530
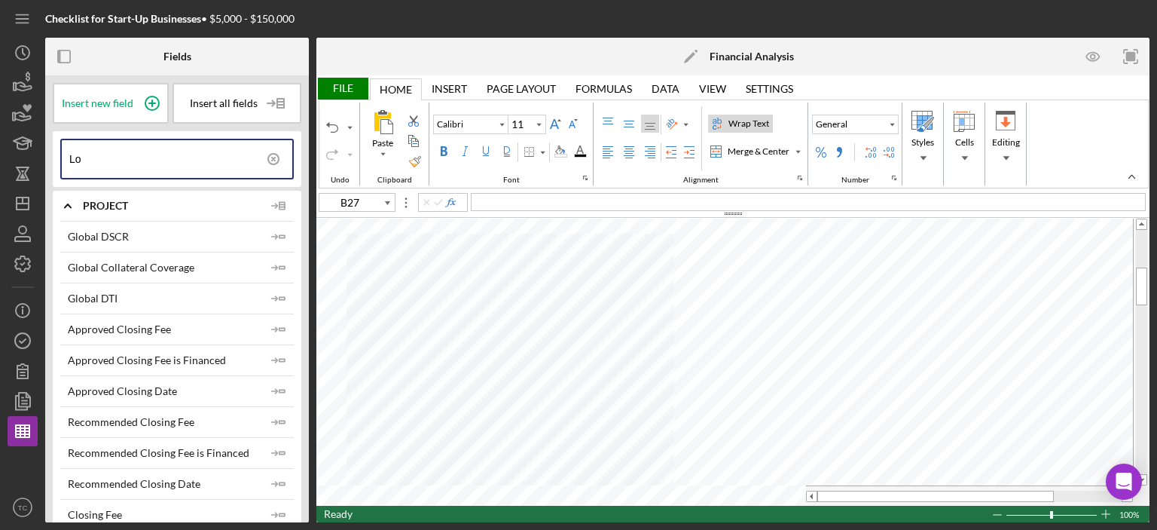
type input "L"
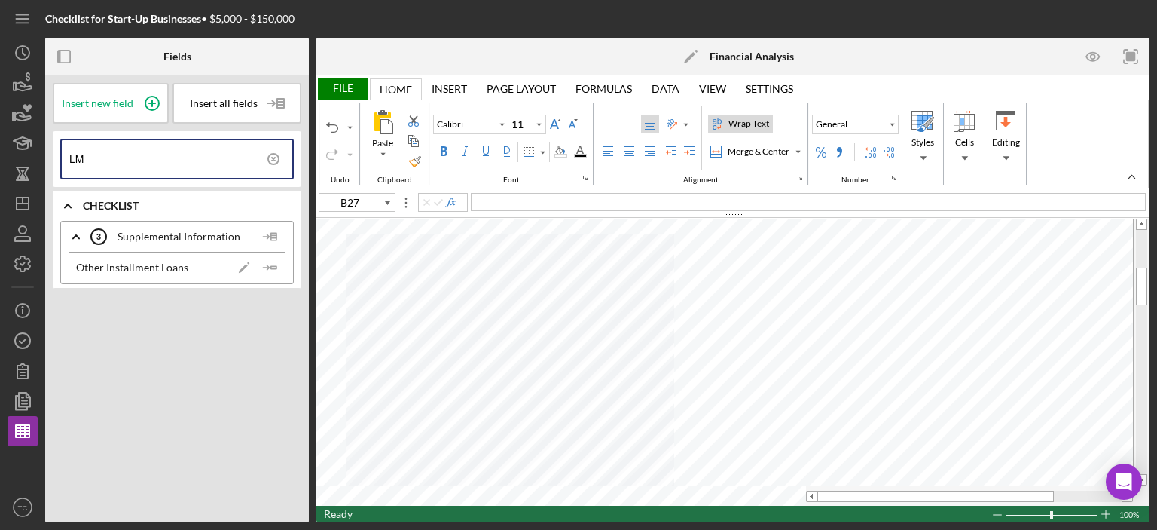
type input "L"
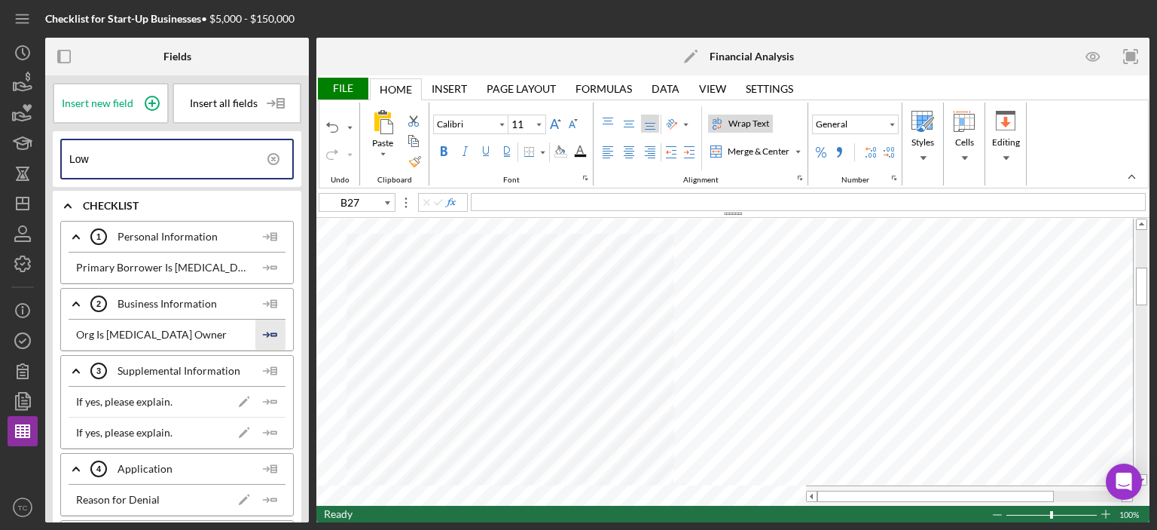
type input "Low"
click at [265, 332] on polyline "button" at bounding box center [267, 334] width 5 height 5
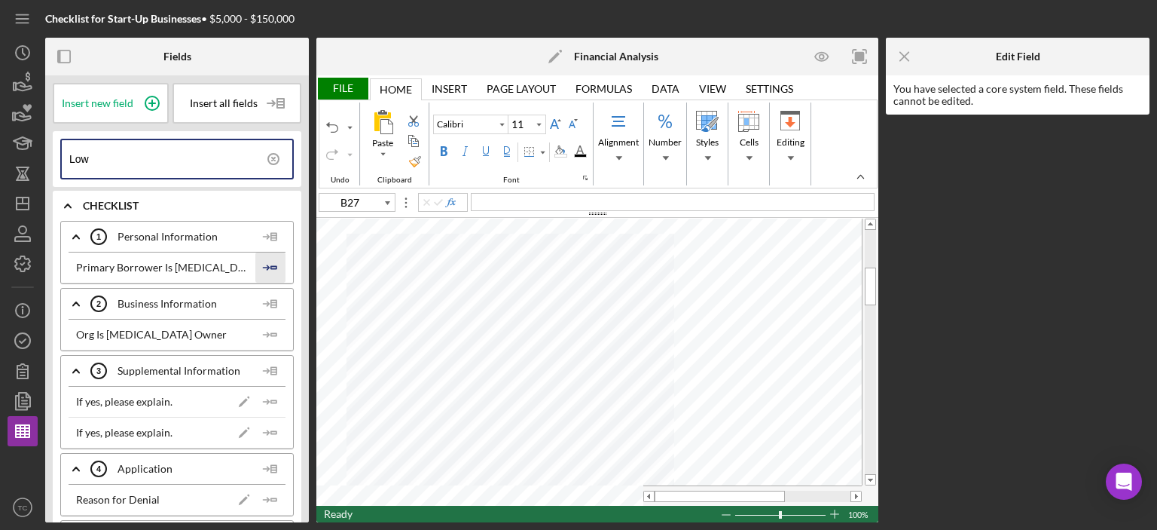
click at [261, 264] on icon "Icon/Insert Field" at bounding box center [270, 267] width 30 height 30
type input "A27"
drag, startPoint x: 390, startPoint y: 427, endPoint x: 313, endPoint y: 378, distance: 91.1
click at [310, 424] on div "Fields Insert new field Insert all fields Low Icon/Expander Checklist Icon/Expa…" at bounding box center [597, 280] width 1104 height 484
type input "A21"
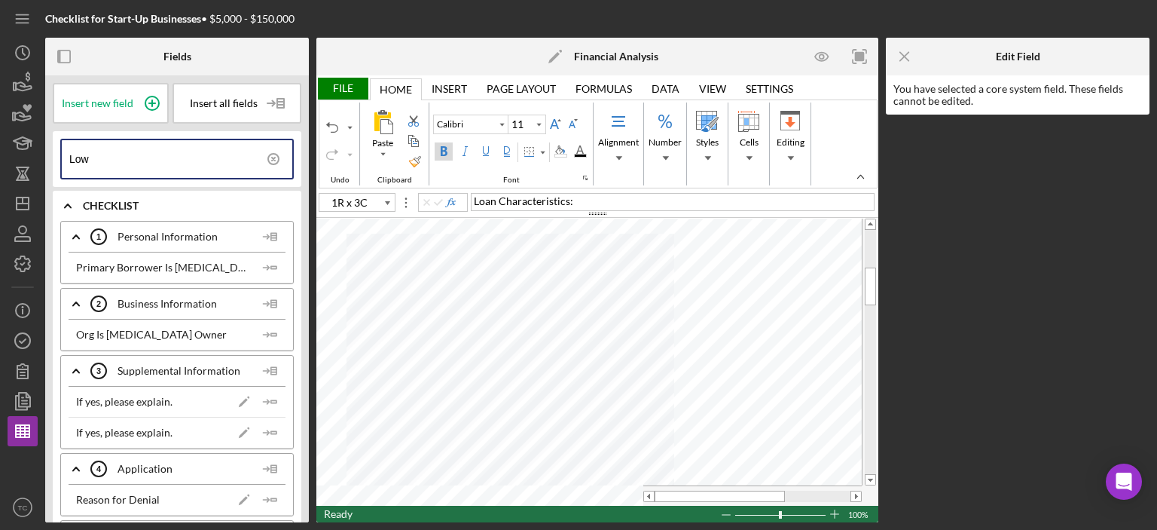
type input "A29"
click at [892, 58] on icon "Icon/Menu Close" at bounding box center [905, 57] width 34 height 34
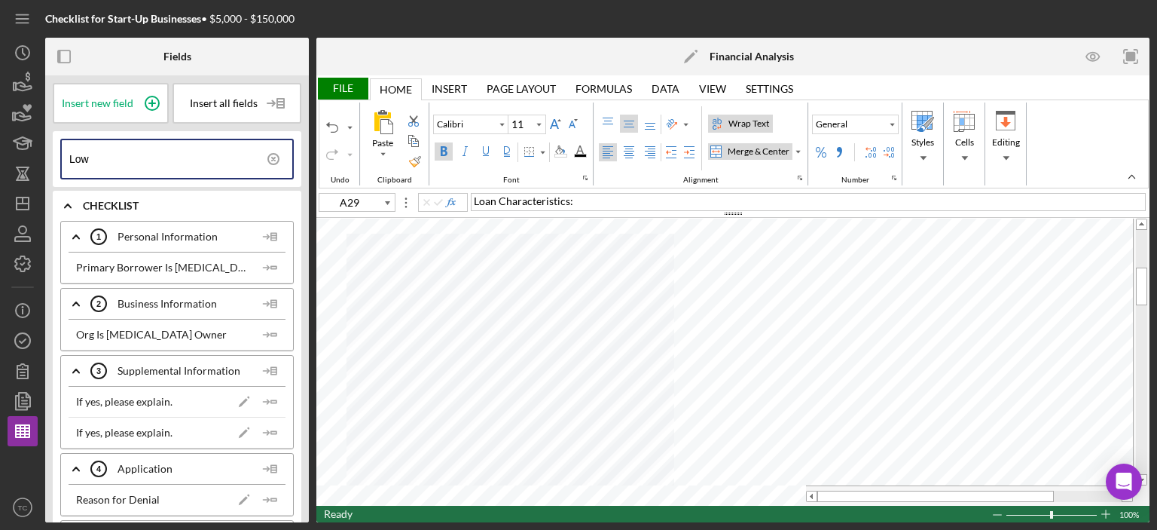
click at [768, 154] on div "Merge & Center" at bounding box center [759, 152] width 68 height 14
click at [343, 91] on div "File" at bounding box center [342, 89] width 52 height 22
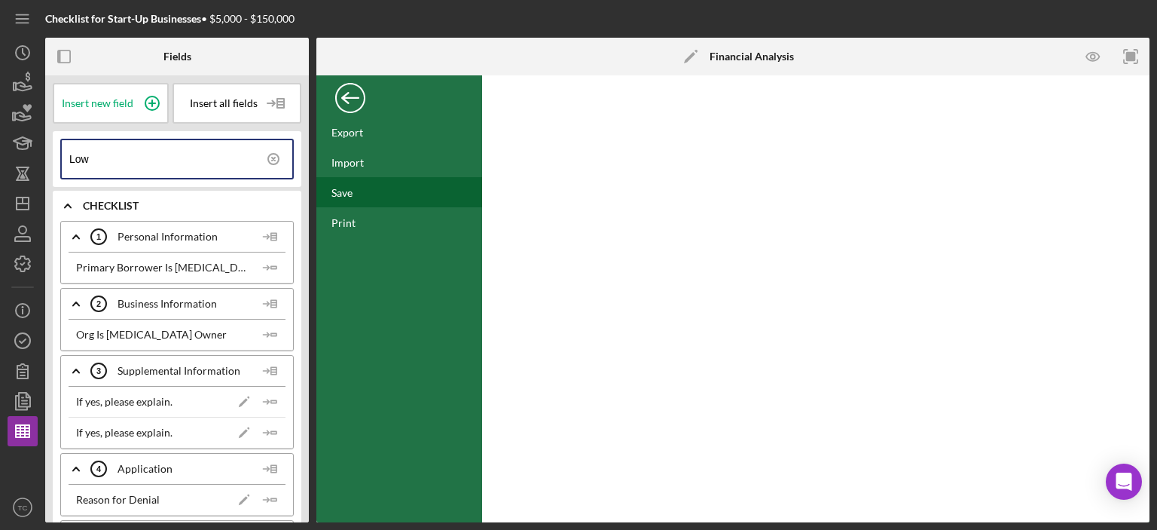
click at [353, 193] on div "Save" at bounding box center [399, 192] width 166 height 30
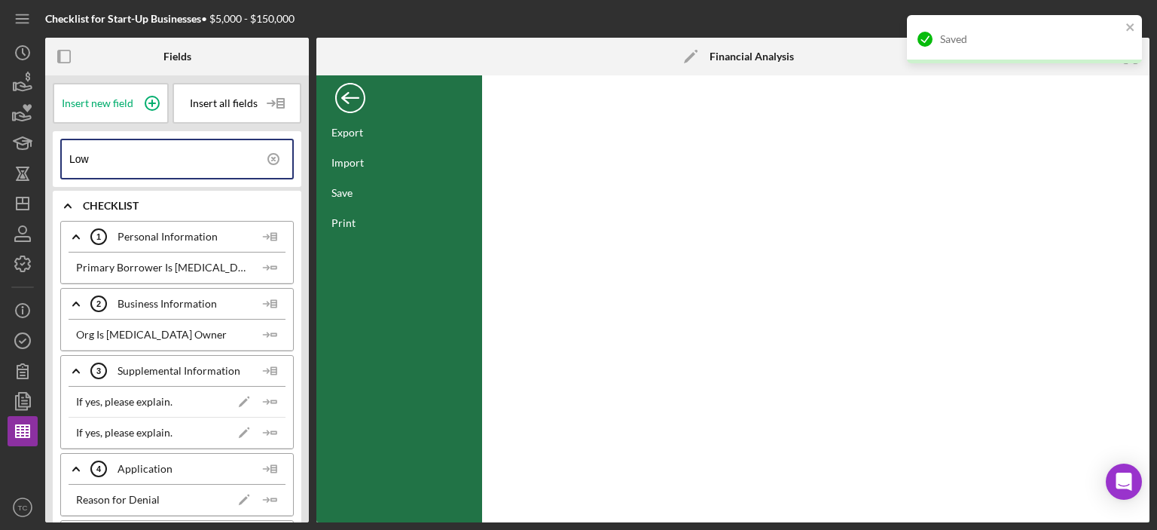
click at [347, 93] on div "Back" at bounding box center [350, 94] width 30 height 30
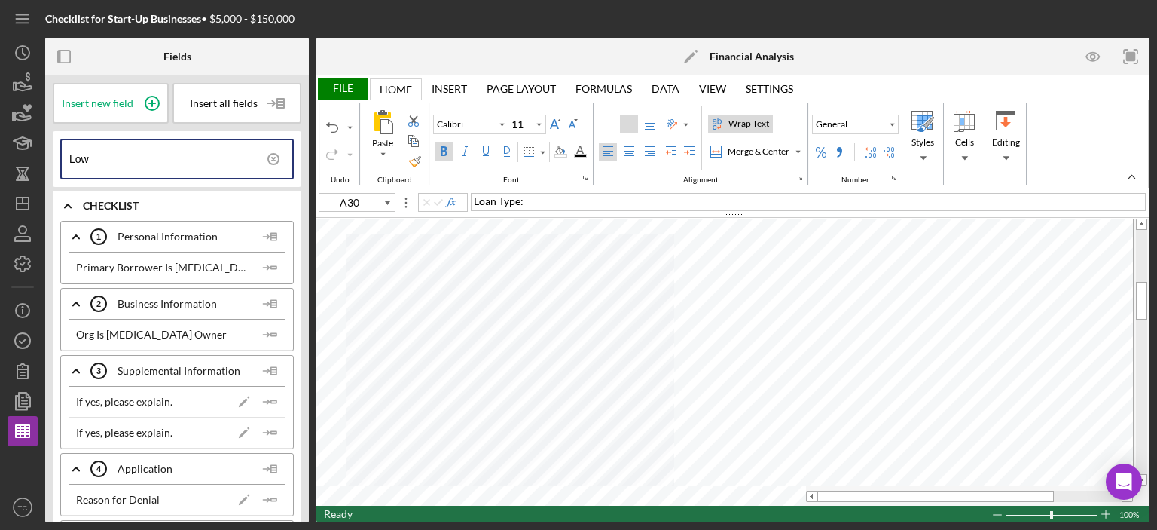
type input "B30"
click at [147, 148] on input "Low" at bounding box center [180, 159] width 223 height 38
drag, startPoint x: 139, startPoint y: 152, endPoint x: 0, endPoint y: 130, distance: 141.2
click at [0, 130] on div "Checklist for Start-Up Businesses • $5,000 - $150,000 Fields Insert new field I…" at bounding box center [578, 265] width 1157 height 530
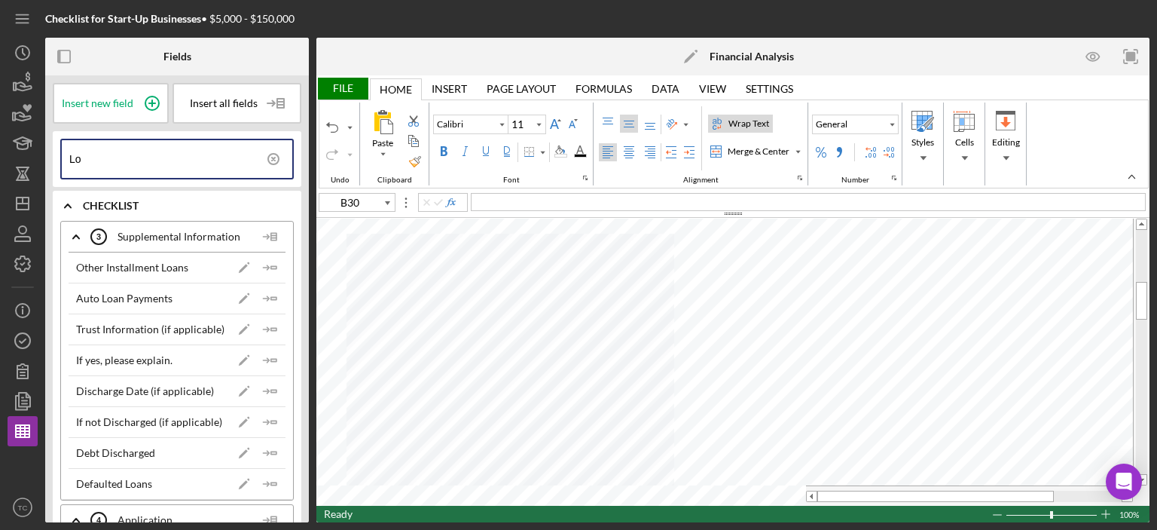
type input "L"
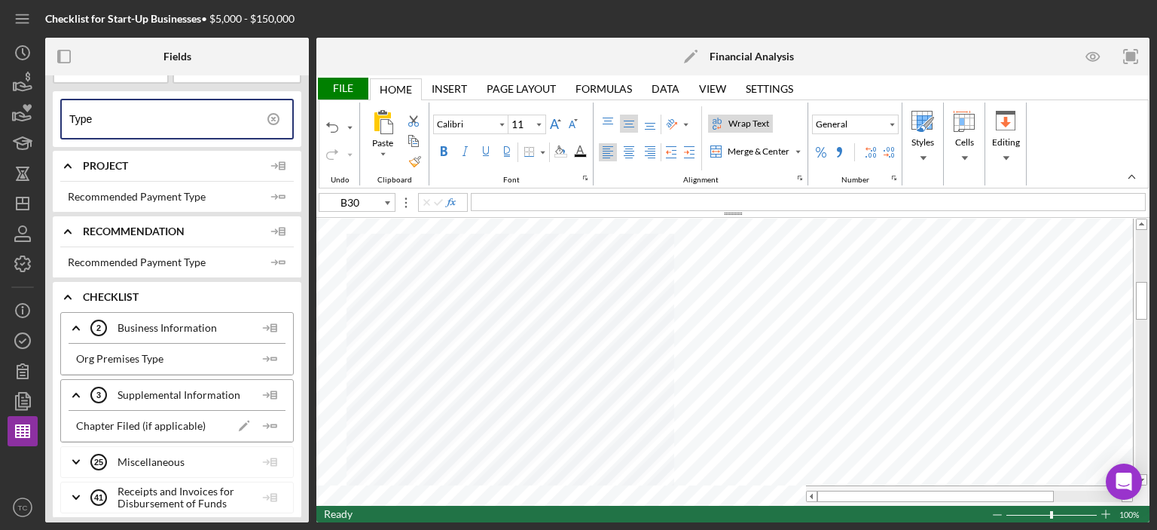
scroll to position [42, 0]
type input "Type"
click at [570, 148] on div "Font Color" at bounding box center [580, 151] width 20 height 18
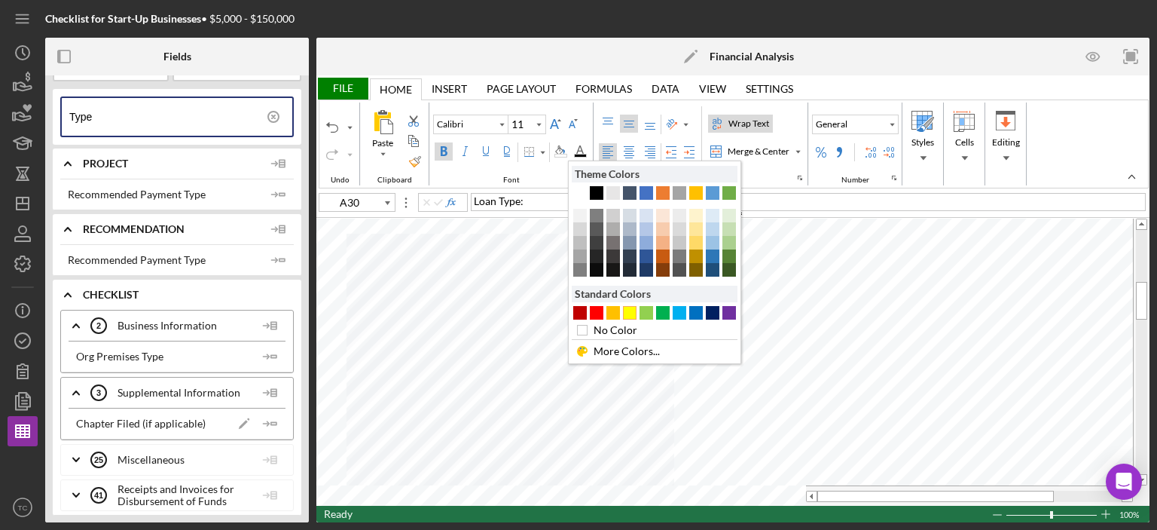
click at [632, 313] on div "#FFFF00" at bounding box center [630, 313] width 14 height 14
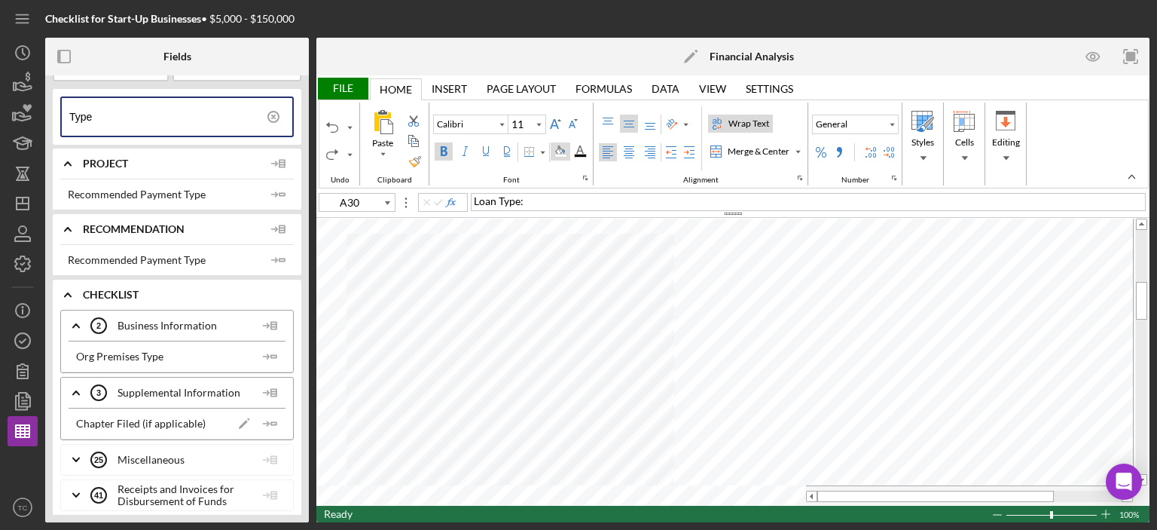
click at [560, 148] on div "Background Color" at bounding box center [560, 151] width 12 height 12
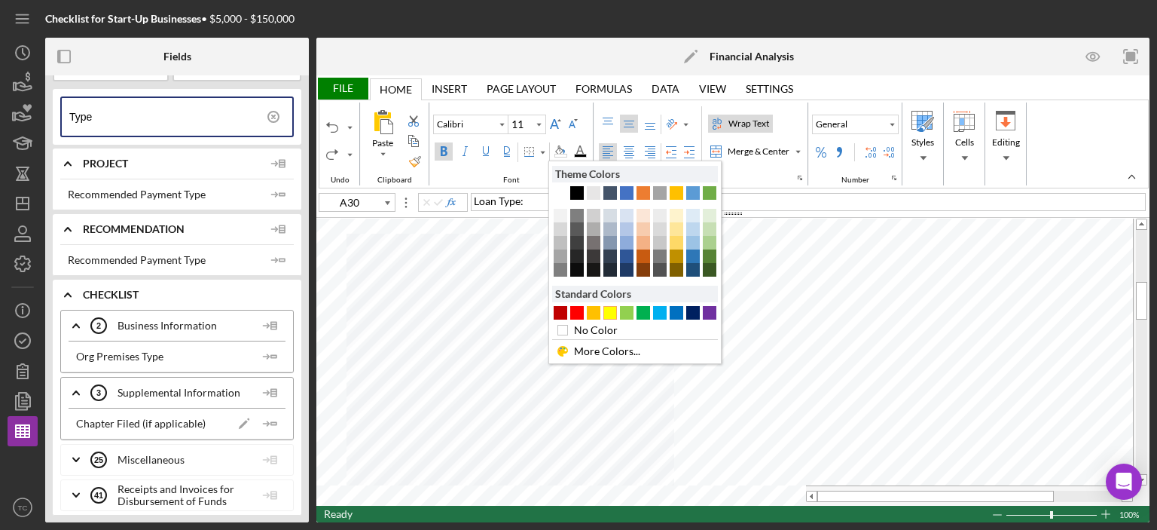
click at [609, 310] on div "#FFFF00" at bounding box center [610, 313] width 14 height 14
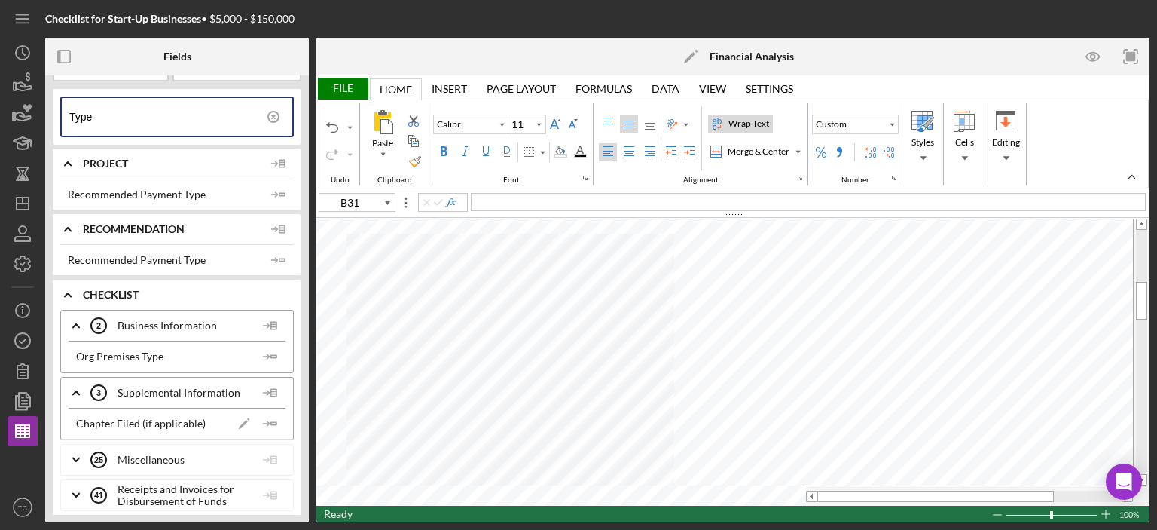
type input "A31"
drag, startPoint x: 121, startPoint y: 112, endPoint x: 0, endPoint y: 90, distance: 122.6
click at [0, 93] on div "Checklist for Start-Up Businesses • $5,000 - $150,000 Fields Insert new field I…" at bounding box center [578, 265] width 1157 height 530
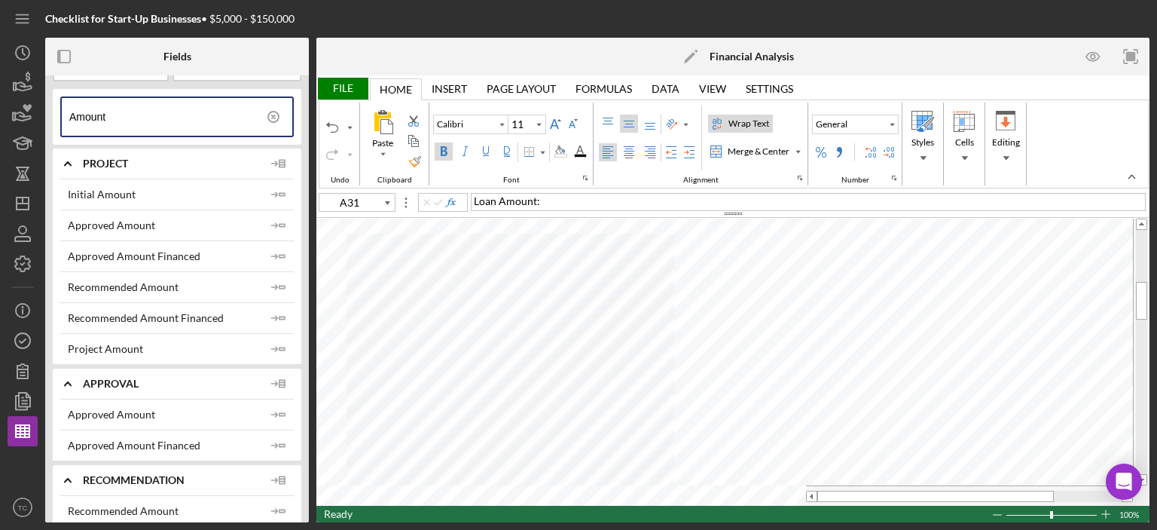
type input "Amount"
type input "A31"
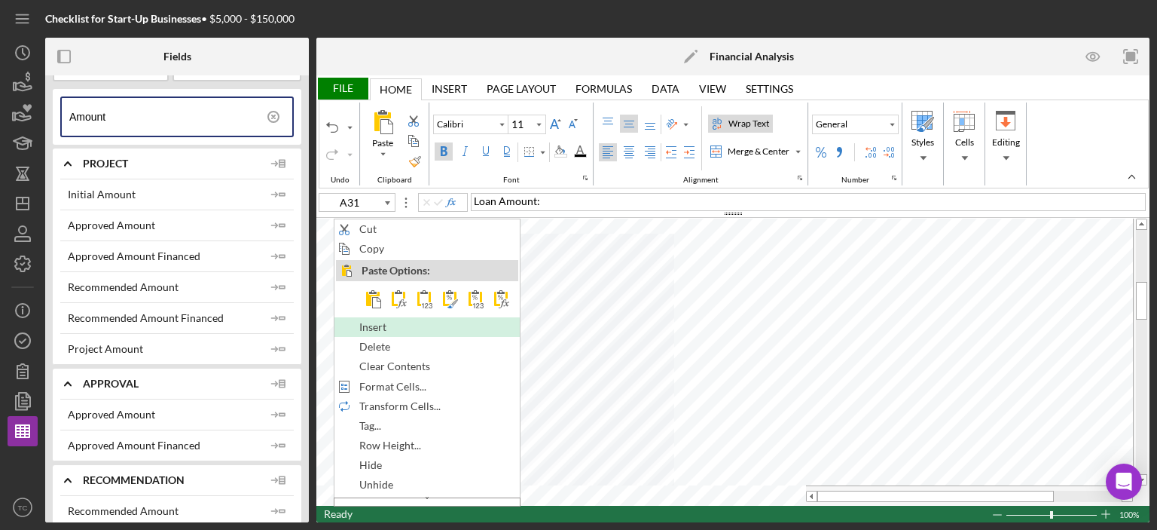
click at [383, 321] on span "Insert" at bounding box center [381, 327] width 44 height 12
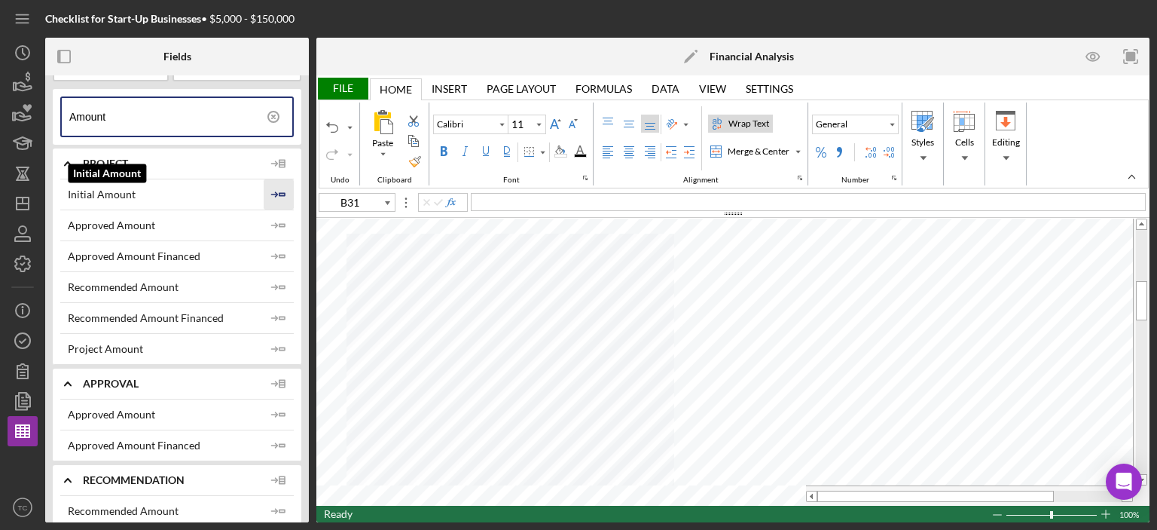
click at [271, 195] on icon "Icon/Insert Field" at bounding box center [279, 194] width 30 height 30
type input "A32"
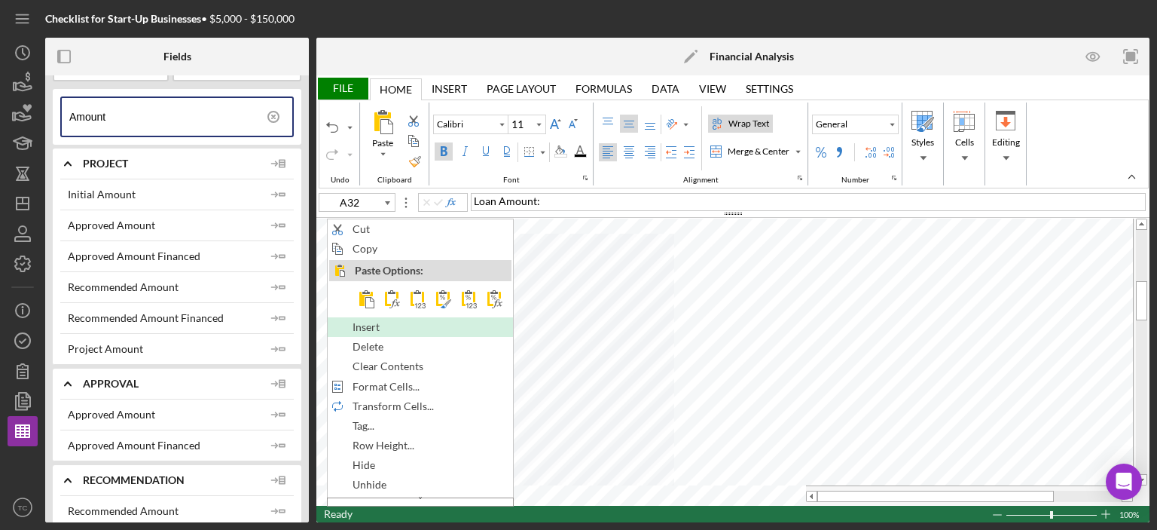
click at [385, 321] on span "Insert" at bounding box center [375, 327] width 44 height 12
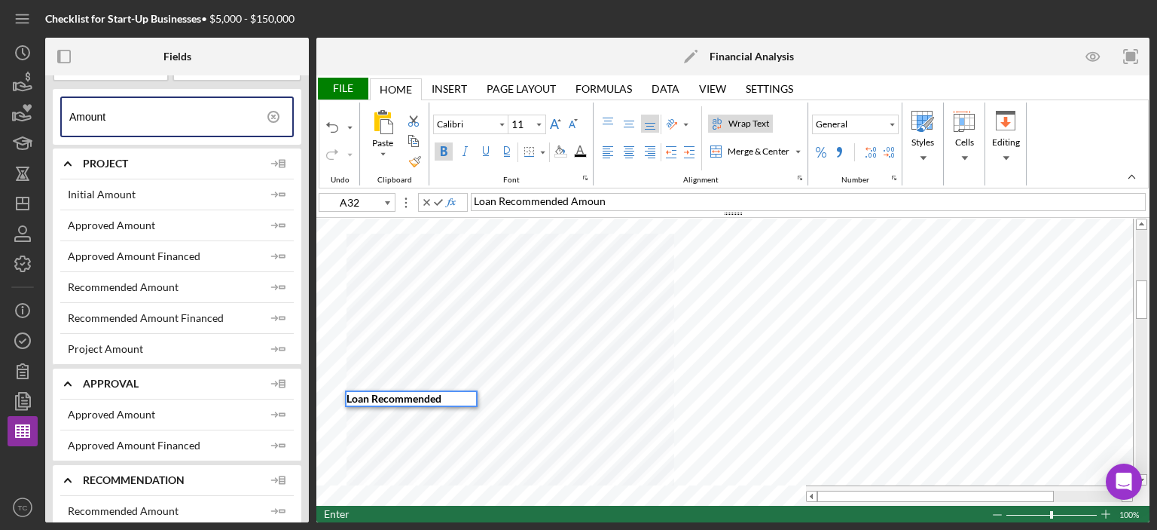
scroll to position [0, 0]
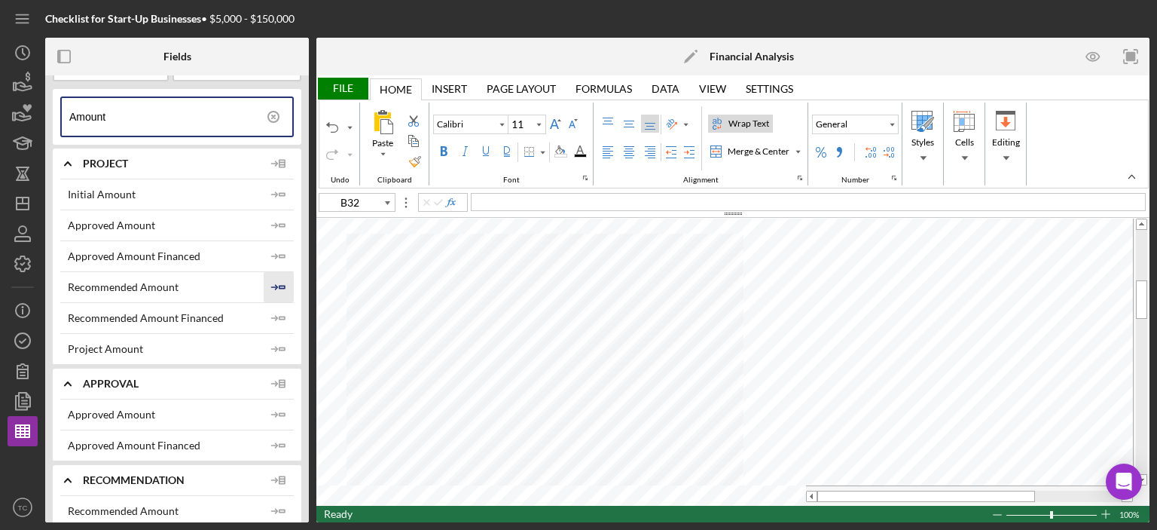
click at [273, 285] on polyline "button" at bounding box center [275, 287] width 5 height 5
type input "A33"
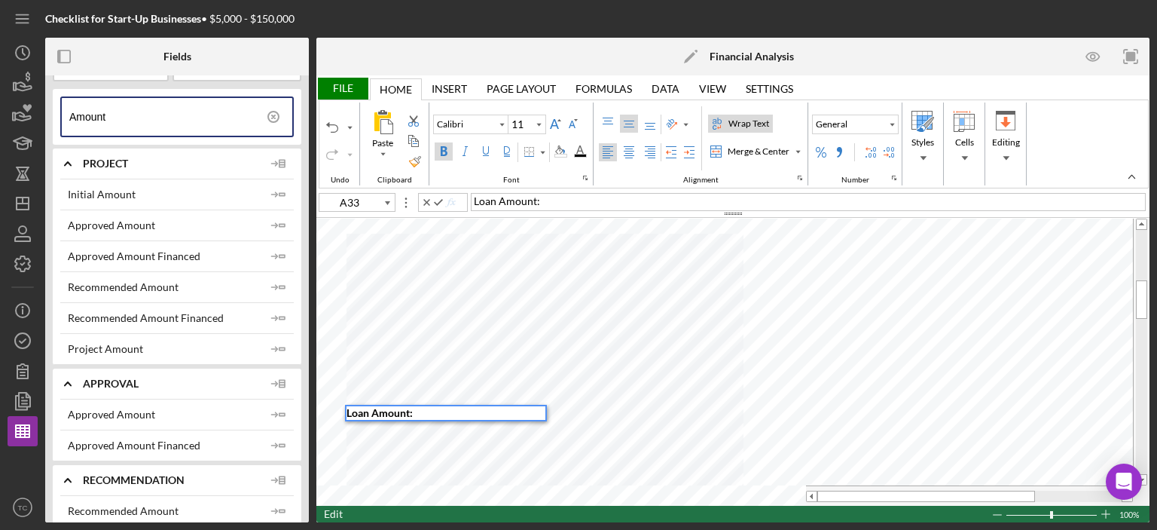
click at [347, 408] on span "Loan Amount:" at bounding box center [380, 412] width 66 height 13
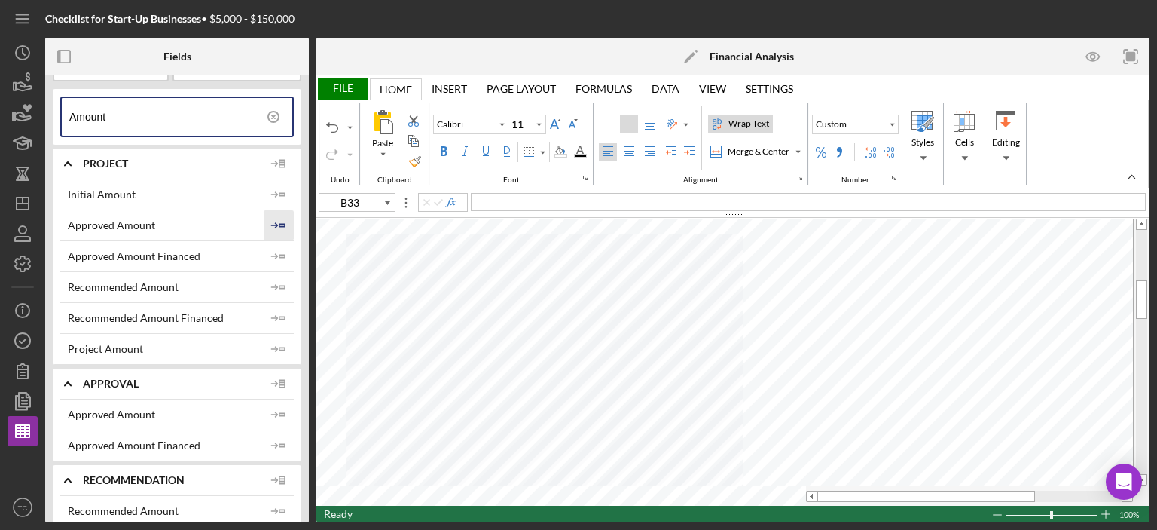
click at [273, 223] on polyline "button" at bounding box center [275, 225] width 5 height 5
type input "B34"
drag, startPoint x: 132, startPoint y: 114, endPoint x: 17, endPoint y: 108, distance: 114.7
click at [17, 108] on div "Checklist for Start-Up Businesses • $5,000 - $150,000 Fields Insert new field I…" at bounding box center [579, 261] width 1142 height 522
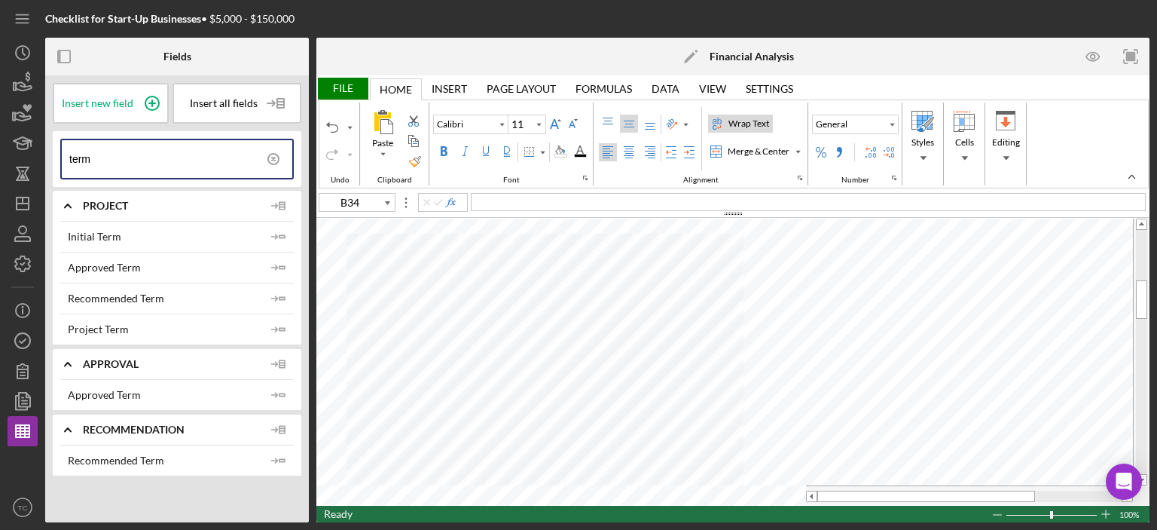
type input "term"
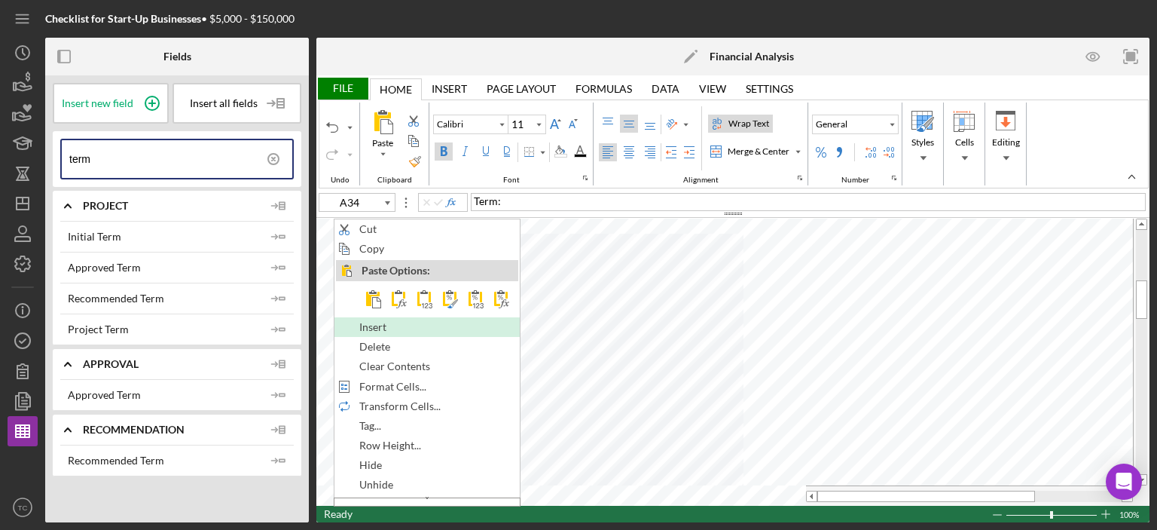
click at [398, 324] on span "Insert" at bounding box center [381, 327] width 44 height 12
click at [395, 322] on span "Insert" at bounding box center [384, 327] width 44 height 12
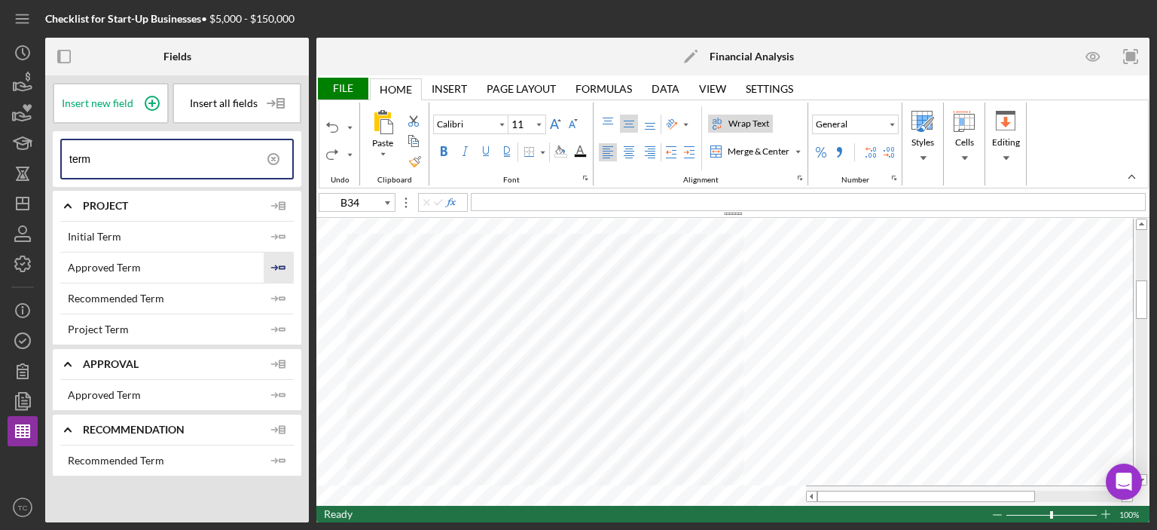
click at [279, 267] on icon "Icon/Insert Field" at bounding box center [279, 267] width 30 height 30
type input "B35"
drag, startPoint x: 119, startPoint y: 141, endPoint x: 0, endPoint y: 147, distance: 119.2
click at [0, 149] on div "Checklist for Start-Up Businesses • $5,000 - $150,000 Fields Insert new field I…" at bounding box center [578, 265] width 1157 height 530
type input "rate"
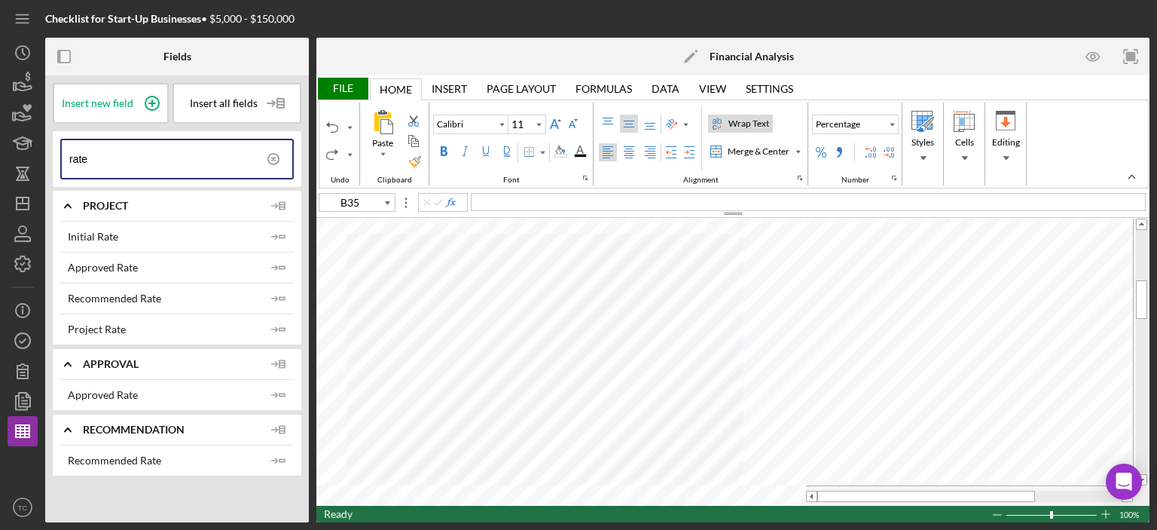
type input "A34"
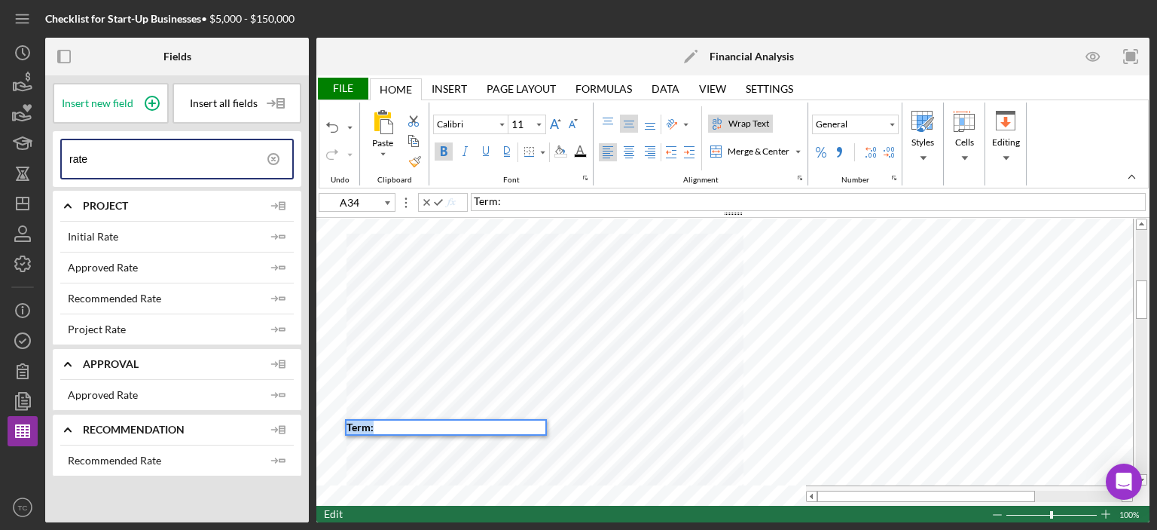
click at [350, 425] on span "Term:" at bounding box center [360, 426] width 27 height 13
click at [470, 433] on div "Approved Term:" at bounding box center [446, 427] width 202 height 17
click at [472, 197] on div "Interest Rate:" at bounding box center [808, 202] width 675 height 18
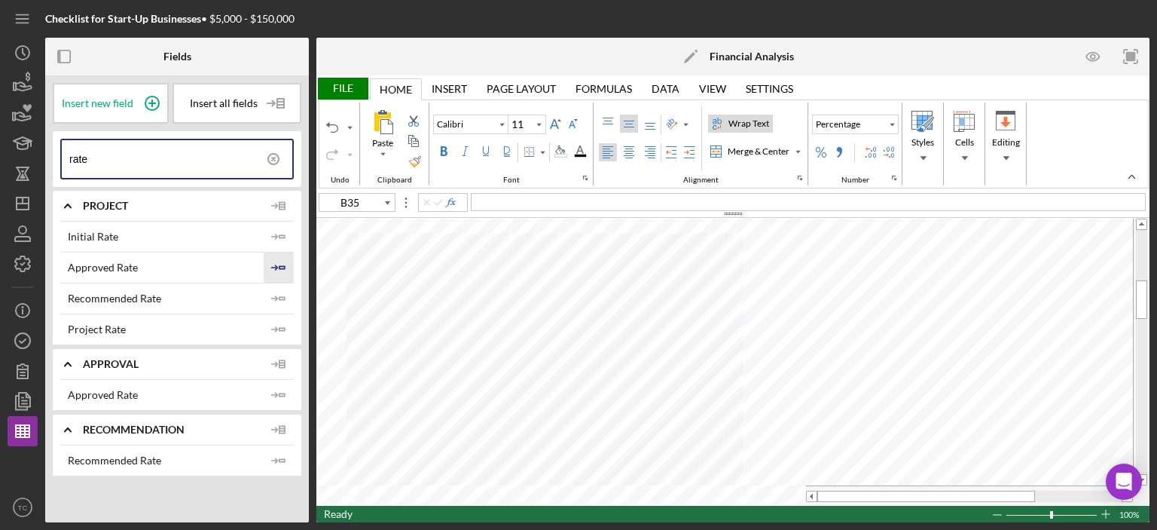
click at [279, 260] on icon "Icon/Insert Field" at bounding box center [279, 267] width 30 height 30
type input "B36"
drag, startPoint x: 182, startPoint y: 169, endPoint x: 23, endPoint y: 165, distance: 159.0
click at [23, 165] on div "Checklist for Start-Up Businesses • $5,000 - $150,000 Fields Insert new field I…" at bounding box center [579, 261] width 1142 height 522
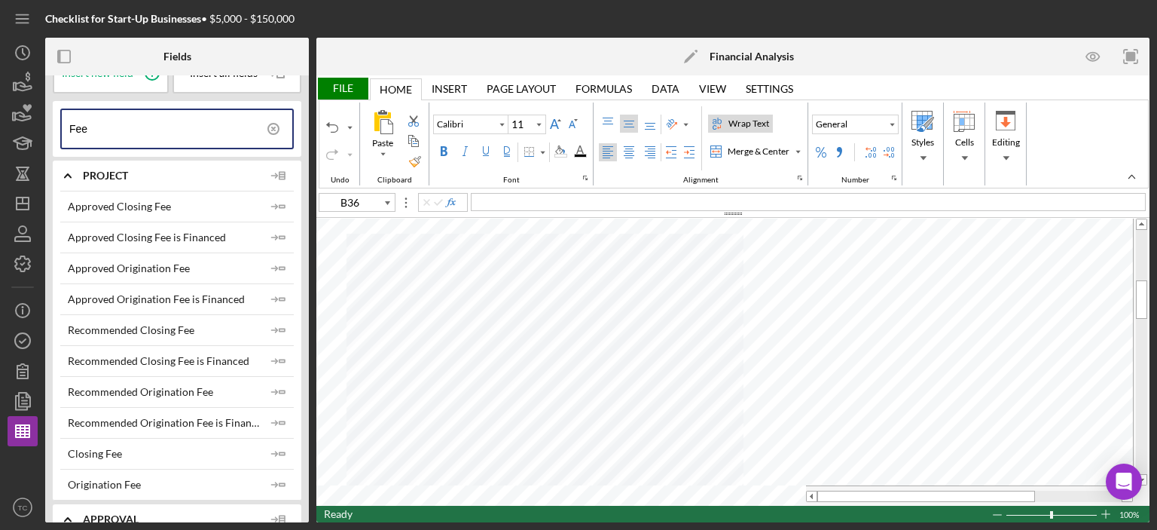
scroll to position [30, 0]
type input "Fee"
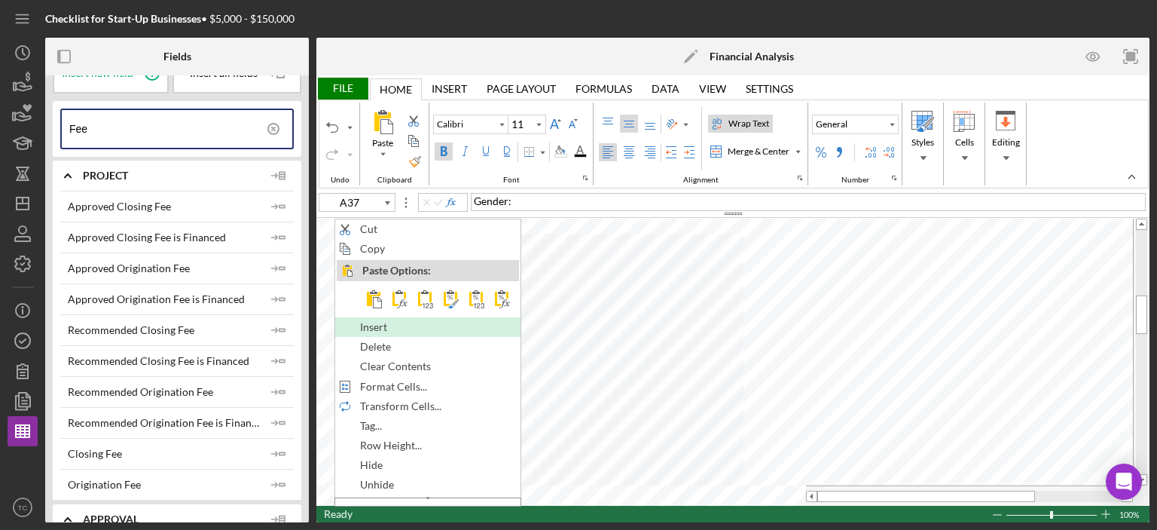
click at [400, 321] on span "Insert" at bounding box center [382, 327] width 44 height 12
click at [382, 328] on span "Insert" at bounding box center [383, 327] width 44 height 12
click at [408, 326] on div "Insert" at bounding box center [427, 327] width 182 height 17
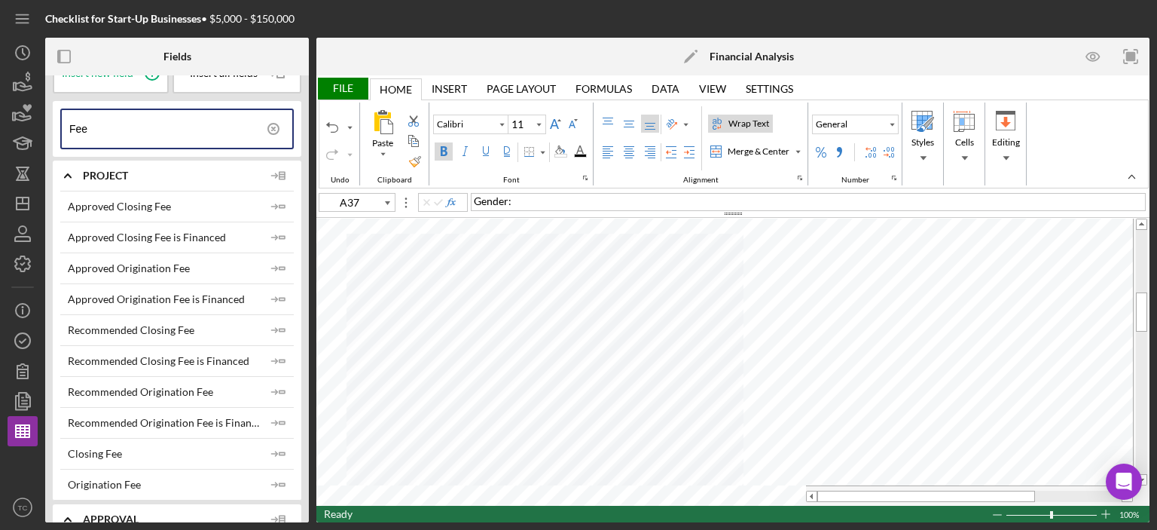
type input "A36"
click at [268, 202] on icon "Icon/Insert Field" at bounding box center [279, 206] width 30 height 30
type input "A37"
click at [270, 262] on icon "Icon/Insert Field" at bounding box center [279, 268] width 30 height 30
type input "A36"
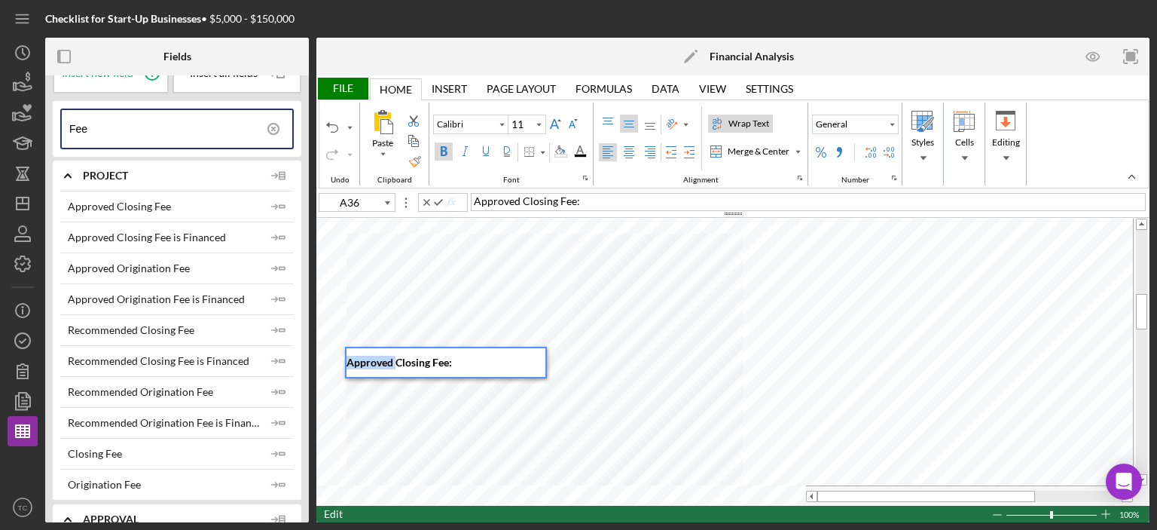
drag, startPoint x: 398, startPoint y: 362, endPoint x: 310, endPoint y: 365, distance: 87.4
click at [310, 365] on div "Fields Insert new field Insert all fields Fee Icon/Expander Project Approved Cl…" at bounding box center [597, 280] width 1104 height 484
type input "A37"
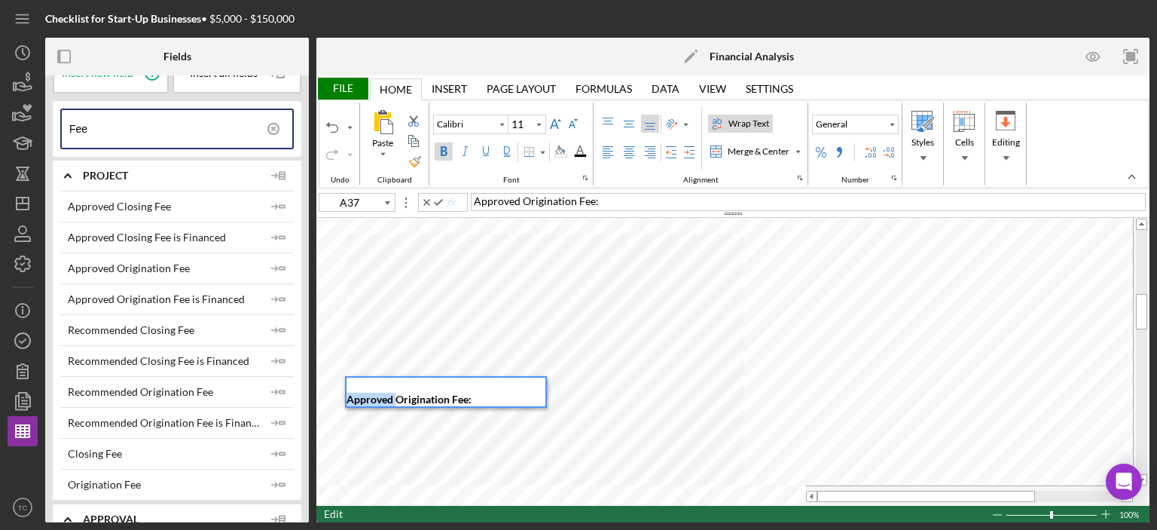
click at [322, 392] on div "Paste Cut Copy AutoFill Approved Origination Fee: Approved Origination Fee:" at bounding box center [732, 361] width 833 height 287
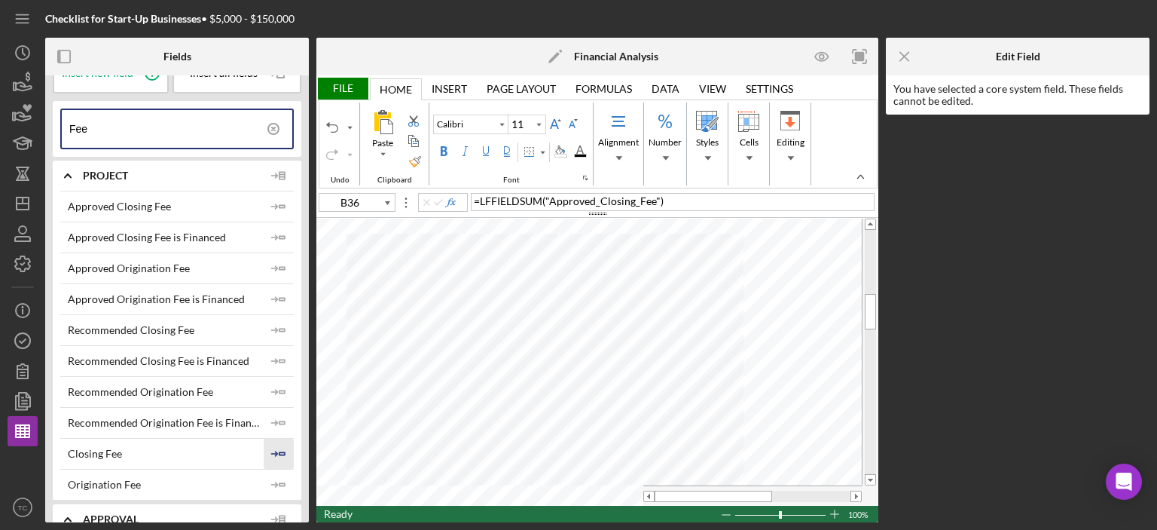
click at [279, 452] on polygon "button" at bounding box center [281, 453] width 5 height 2
type input "B37"
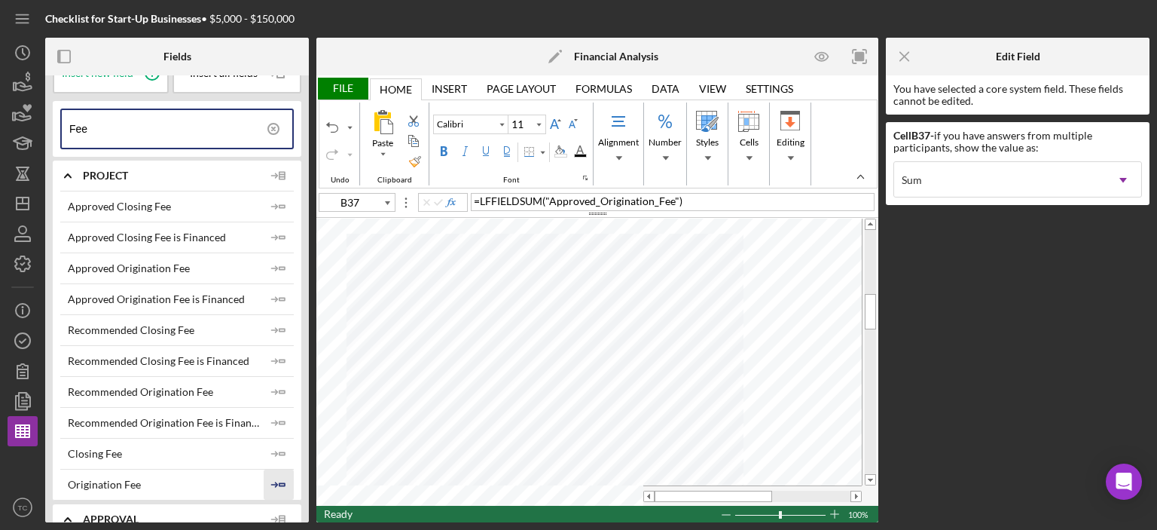
click at [276, 481] on icon "Icon/Insert Field" at bounding box center [279, 484] width 30 height 30
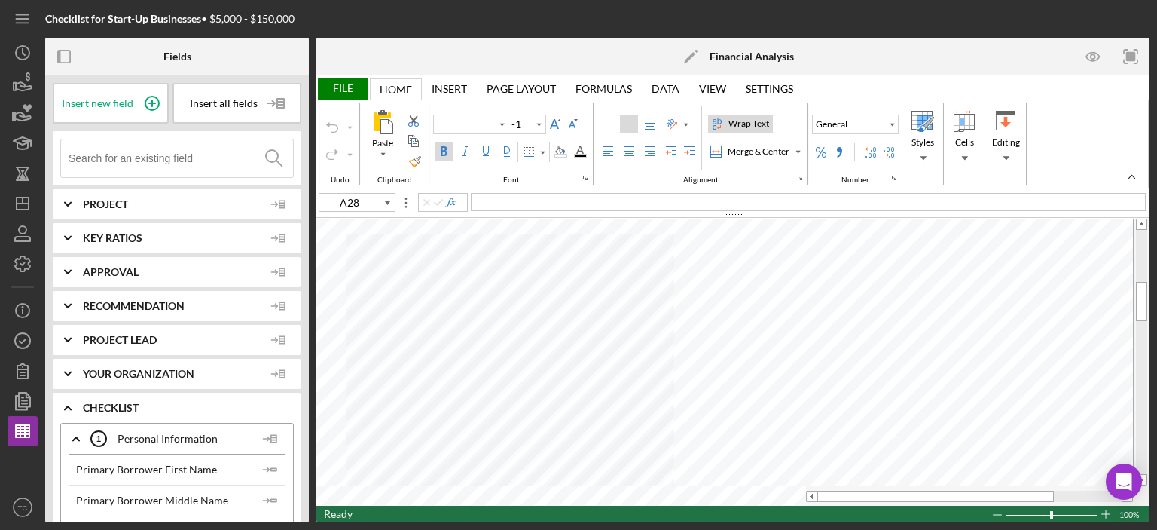
type input "Calibri"
type input "11"
type input "A30"
click at [124, 152] on input at bounding box center [181, 158] width 224 height 38
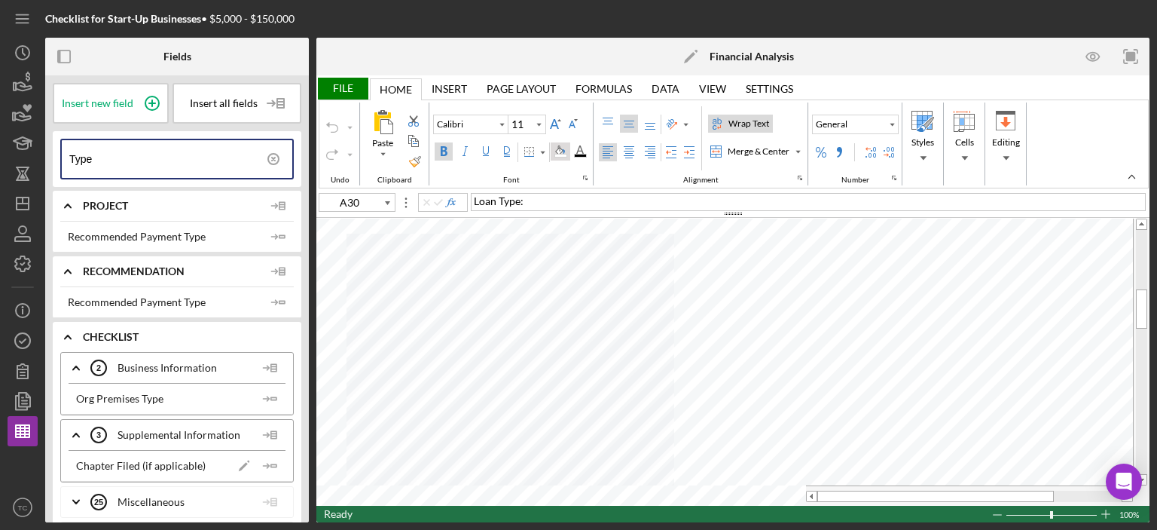
type input "Type"
click at [557, 154] on div "Background Color" at bounding box center [560, 151] width 12 height 12
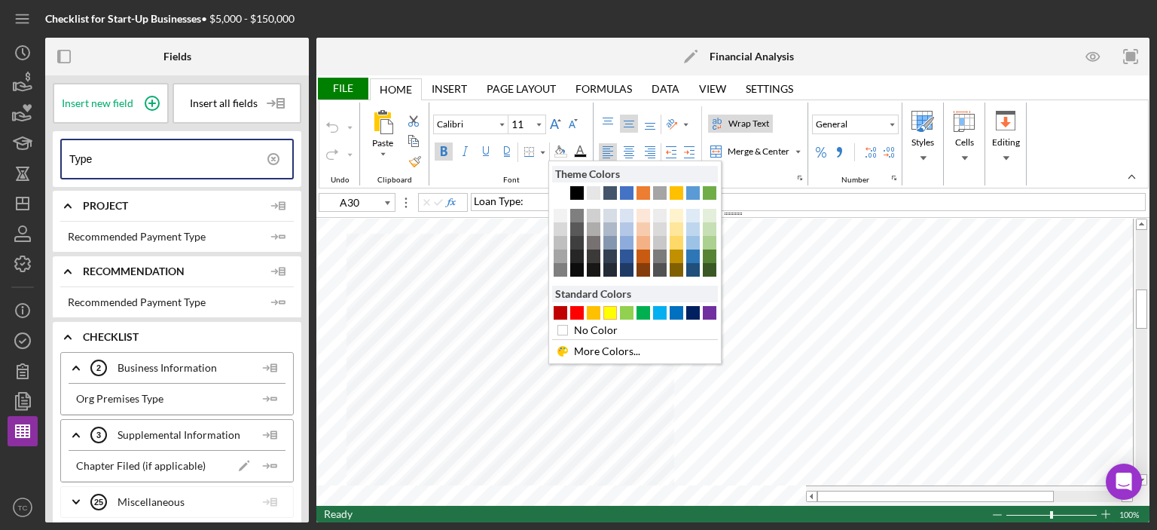
click at [606, 310] on div "#FFFF00" at bounding box center [610, 313] width 14 height 14
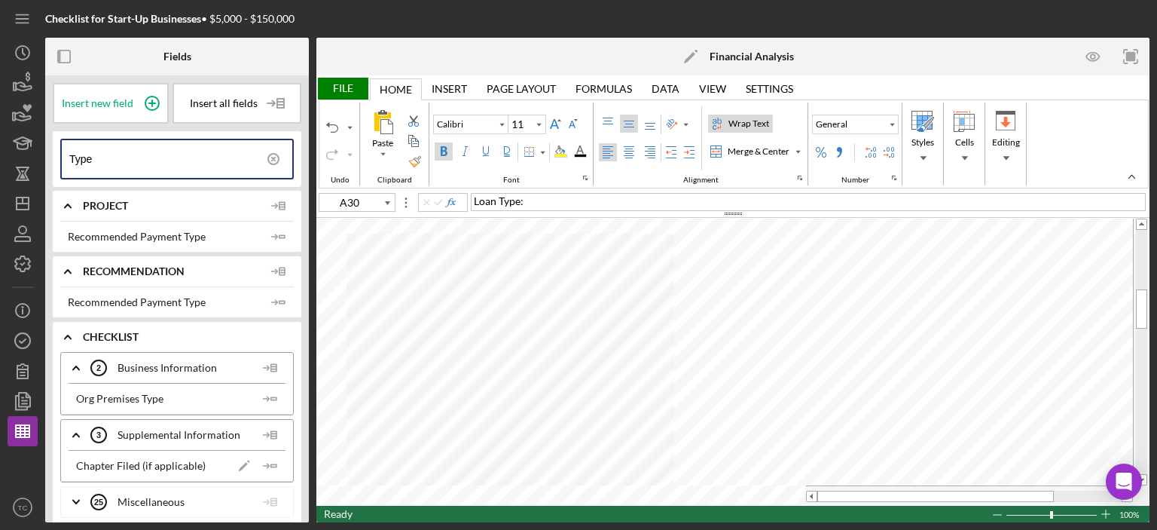
type input "A31"
drag, startPoint x: 110, startPoint y: 159, endPoint x: 0, endPoint y: 141, distance: 111.5
click at [0, 141] on div "Checklist for Start-Up Businesses • $5,000 - $150,000 Fields Insert new field I…" at bounding box center [578, 265] width 1157 height 530
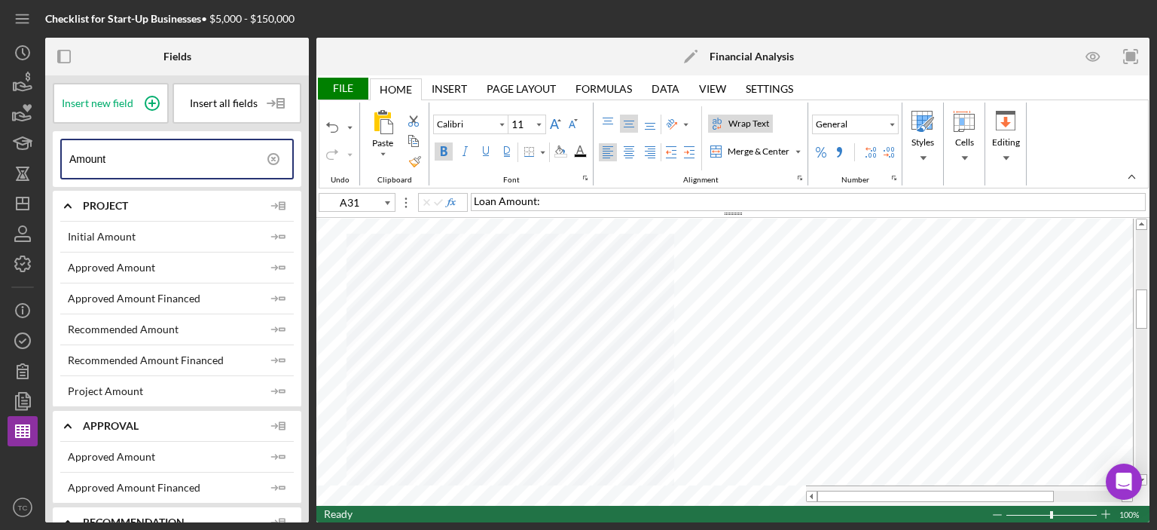
type input "Amount"
type input "A31"
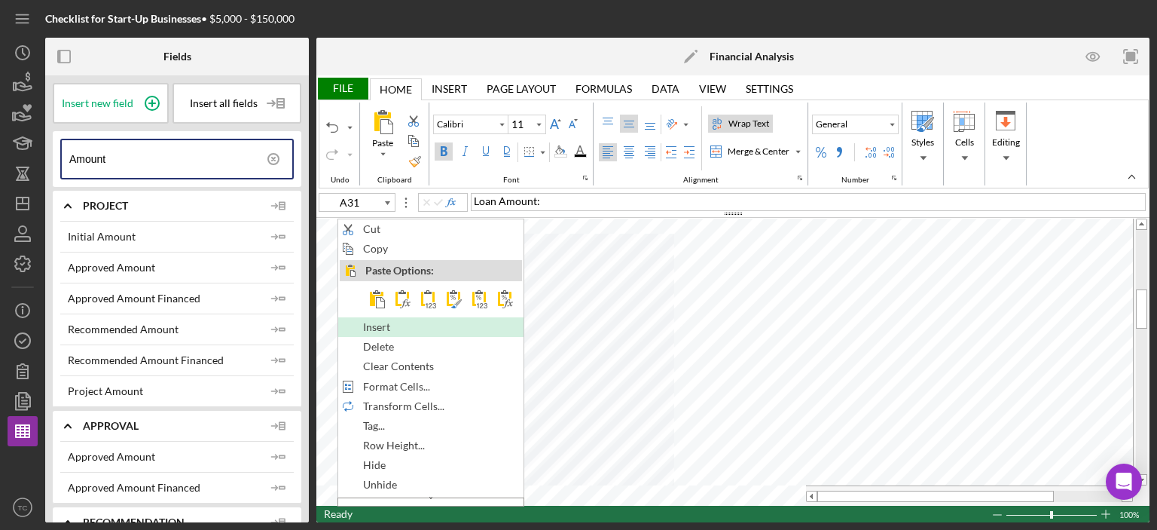
click at [382, 328] on span "Insert" at bounding box center [385, 327] width 44 height 12
click at [375, 325] on span "Insert" at bounding box center [383, 327] width 44 height 12
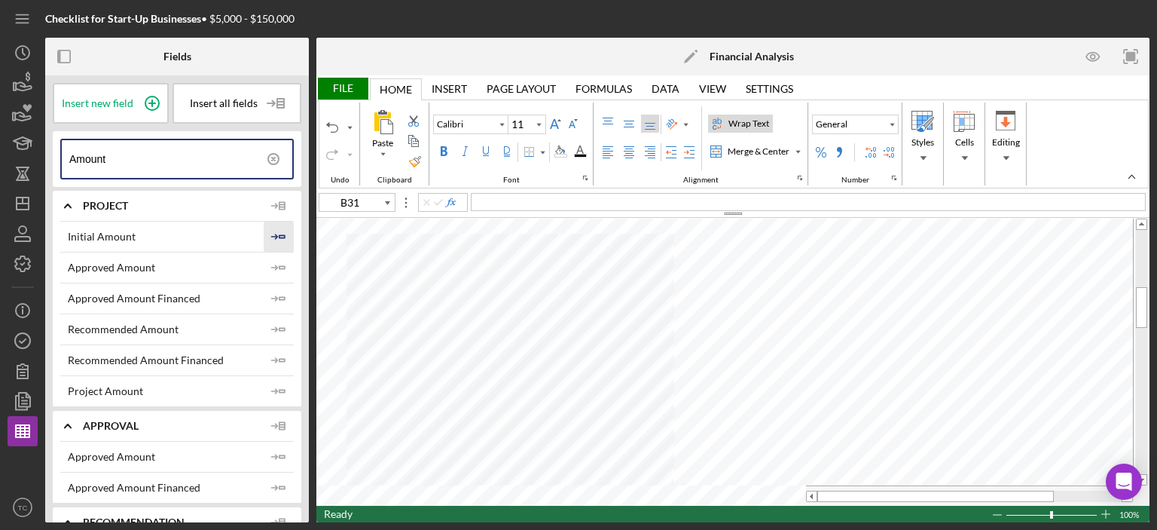
click at [274, 231] on icon "Icon/Insert Field" at bounding box center [279, 236] width 30 height 30
type input "A32"
click at [279, 328] on polygon "button" at bounding box center [281, 329] width 5 height 2
type input "A33"
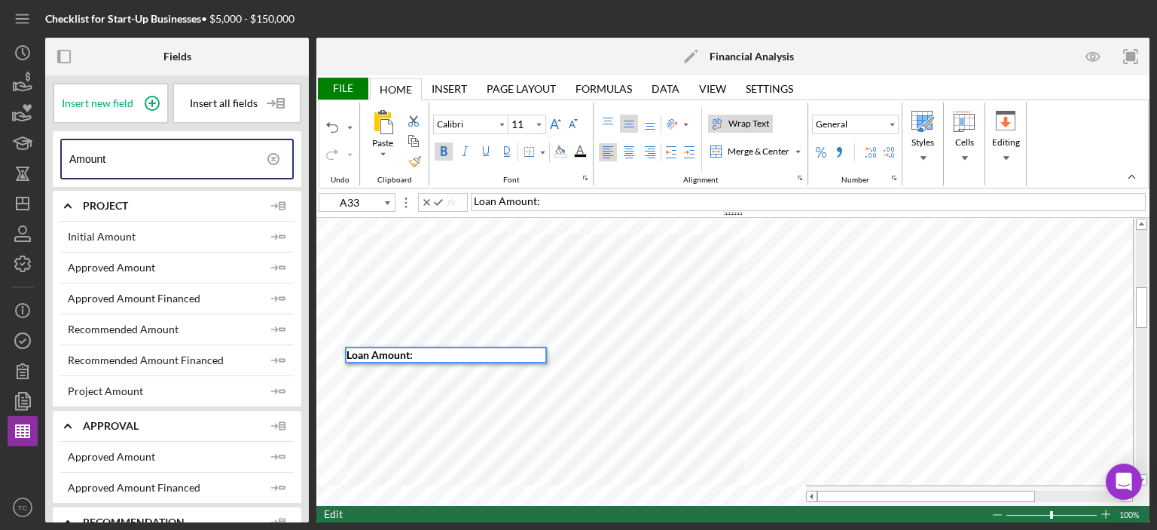
click at [371, 355] on span "Loan Amount:" at bounding box center [380, 354] width 66 height 13
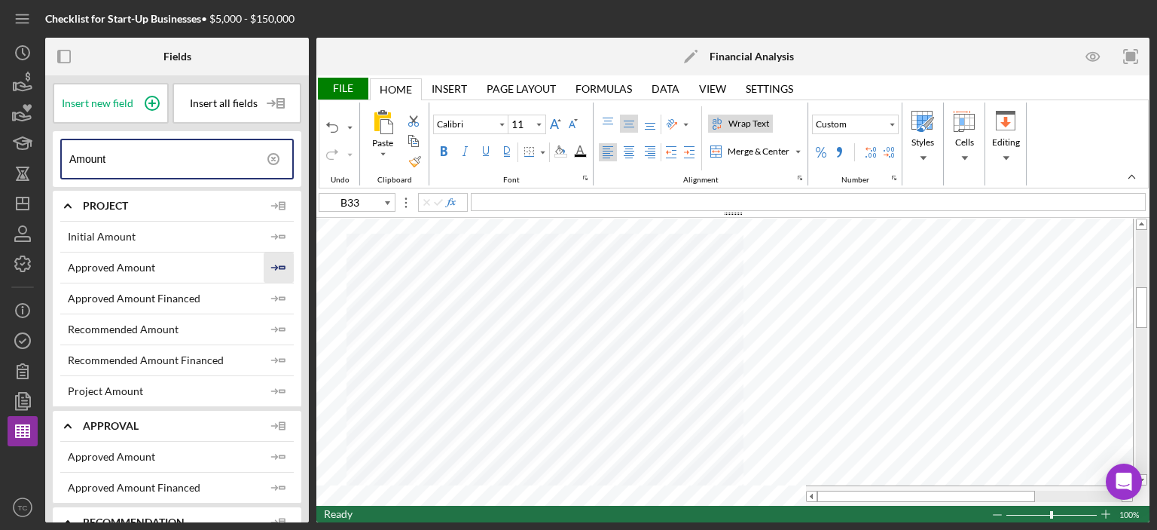
click at [283, 267] on icon "Icon/Insert Field" at bounding box center [279, 267] width 30 height 30
type input "A32"
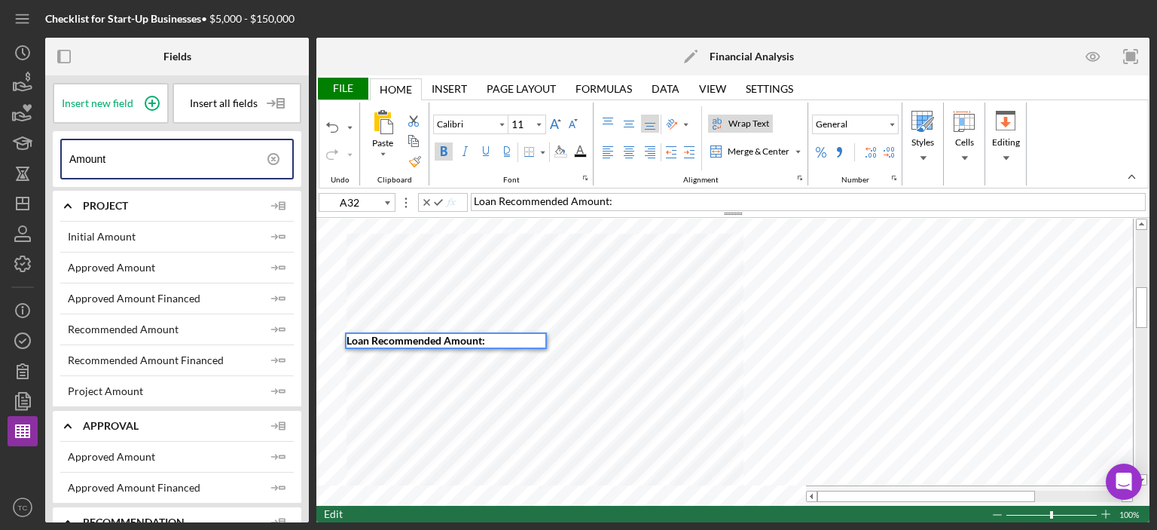
type input "A34"
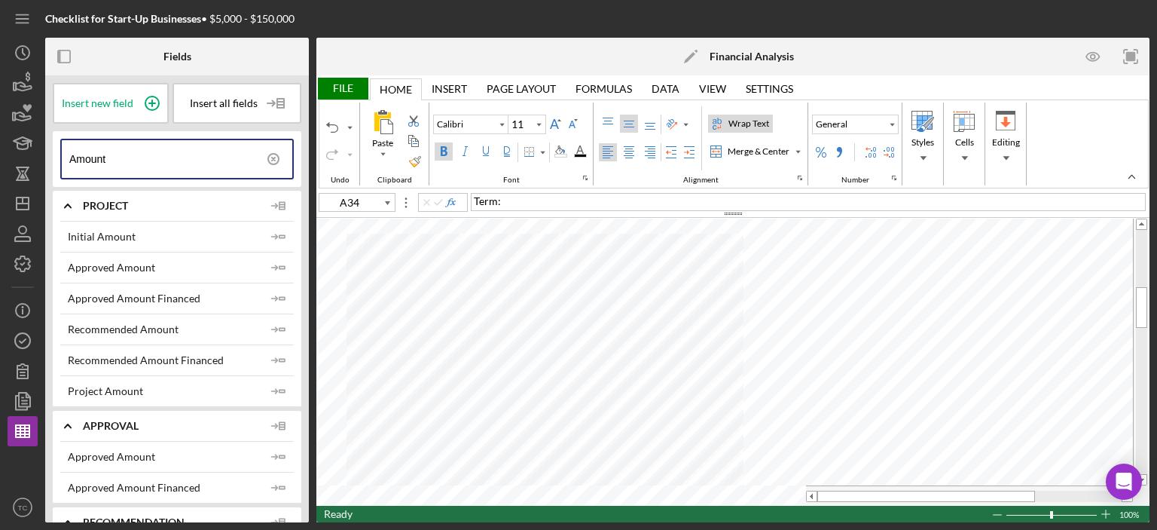
drag, startPoint x: 130, startPoint y: 165, endPoint x: 0, endPoint y: 135, distance: 133.0
click at [0, 135] on div "Checklist for Start-Up Businesses • $5,000 - $150,000 Fields Insert new field I…" at bounding box center [578, 265] width 1157 height 530
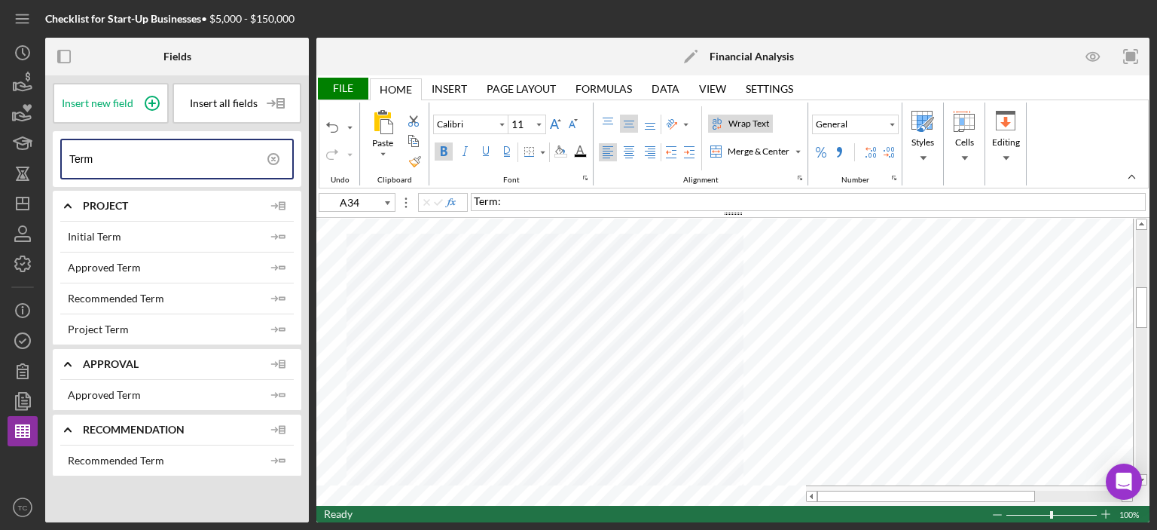
type input "Term"
click at [278, 262] on icon "Icon/Insert Field" at bounding box center [279, 267] width 30 height 30
type input "B35"
drag, startPoint x: 136, startPoint y: 165, endPoint x: 0, endPoint y: 151, distance: 137.0
click at [0, 151] on div "Checklist for Start-Up Businesses • $5,000 - $150,000 Fields Insert new field I…" at bounding box center [578, 265] width 1157 height 530
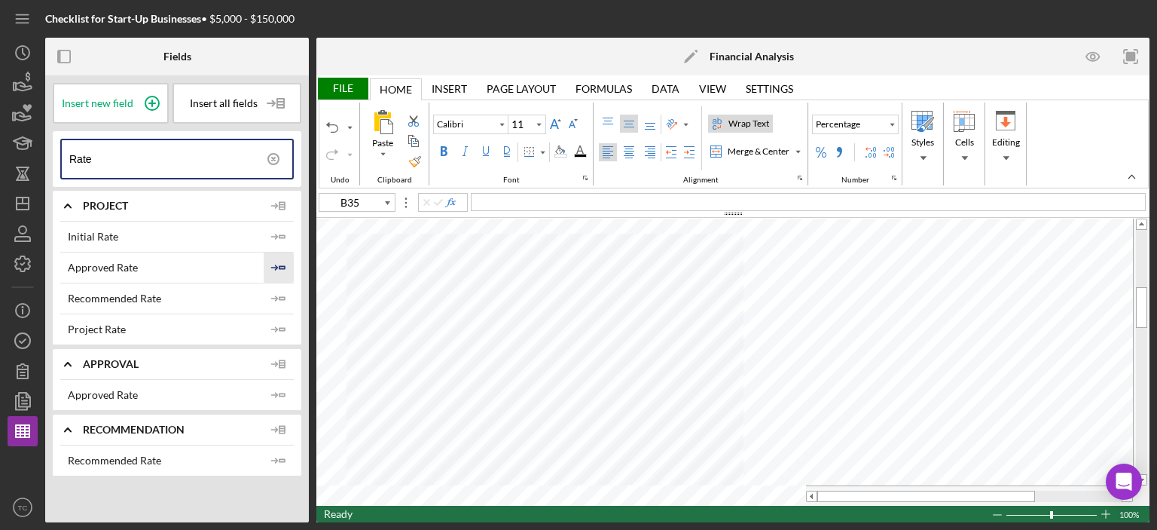
type input "Rate"
click at [280, 266] on icon "Icon/Insert Field" at bounding box center [279, 267] width 30 height 30
click at [343, 89] on div "File" at bounding box center [342, 89] width 52 height 22
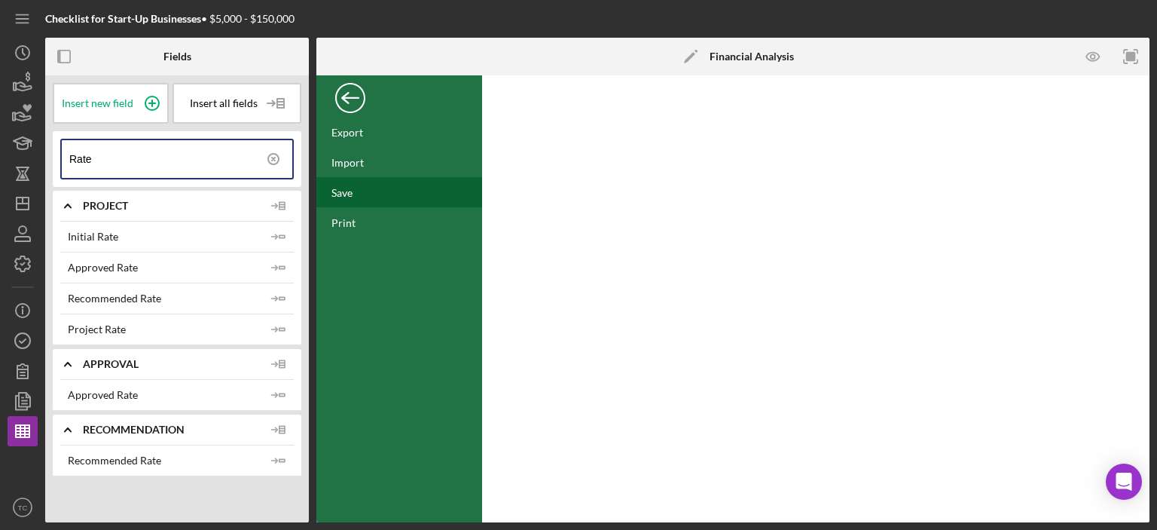
click at [351, 195] on div "Save" at bounding box center [341, 192] width 21 height 13
click at [353, 98] on div "Back" at bounding box center [350, 94] width 30 height 30
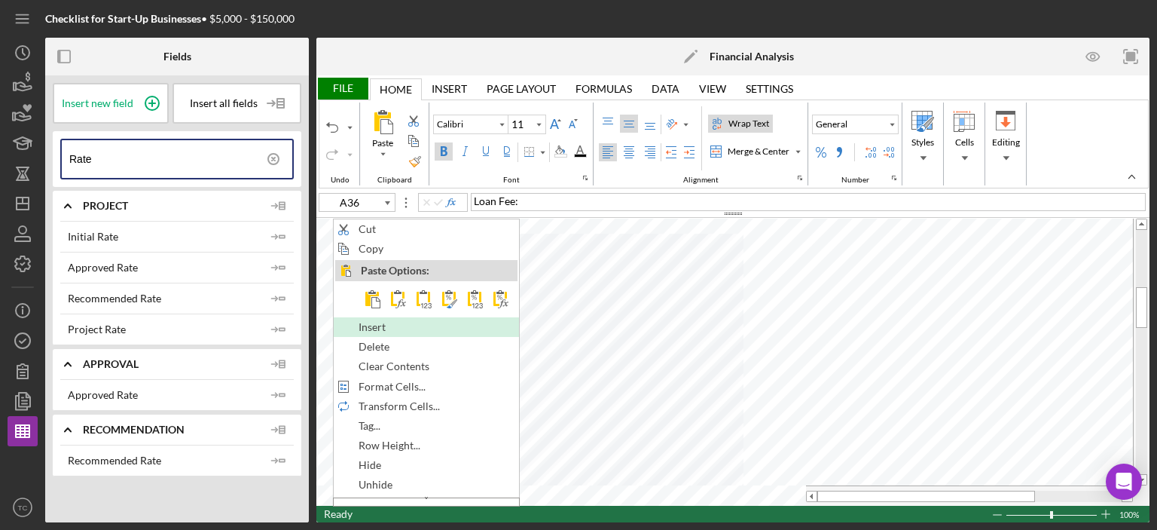
click at [402, 328] on span "Insert" at bounding box center [381, 327] width 44 height 12
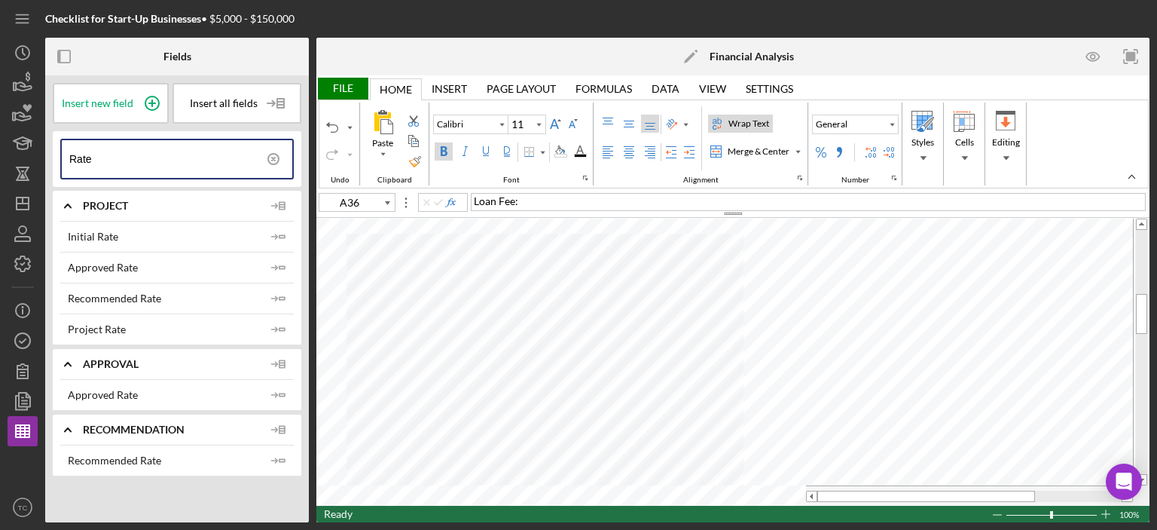
click at [151, 151] on input "Rate" at bounding box center [180, 159] width 223 height 38
click at [118, 102] on span "Insert new field" at bounding box center [98, 103] width 72 height 12
click at [149, 99] on icon at bounding box center [152, 103] width 38 height 38
type input "B32"
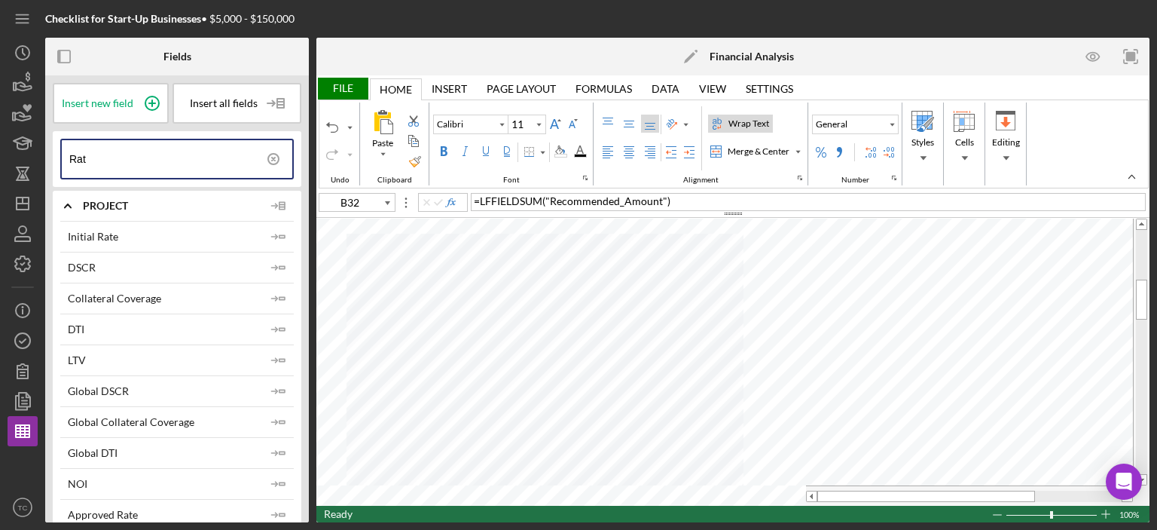
type input "Rat"
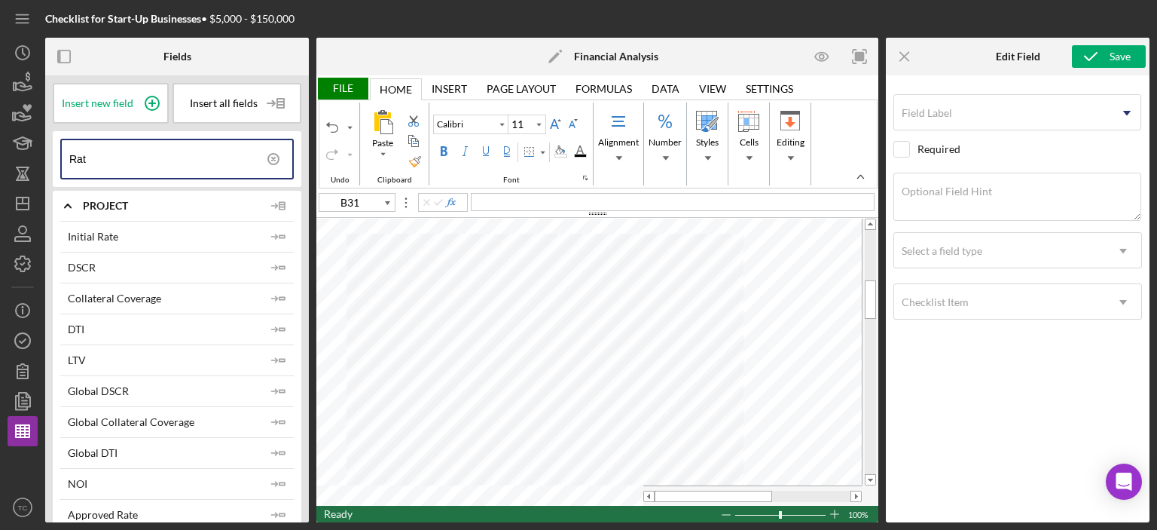
type input "B30"
click at [943, 113] on label "Field Label" at bounding box center [927, 113] width 50 height 12
click at [943, 113] on input "Field Label" at bounding box center [1017, 112] width 248 height 36
type input "Loan Type"
click at [952, 195] on label "Optional Field Hint" at bounding box center [947, 191] width 90 height 12
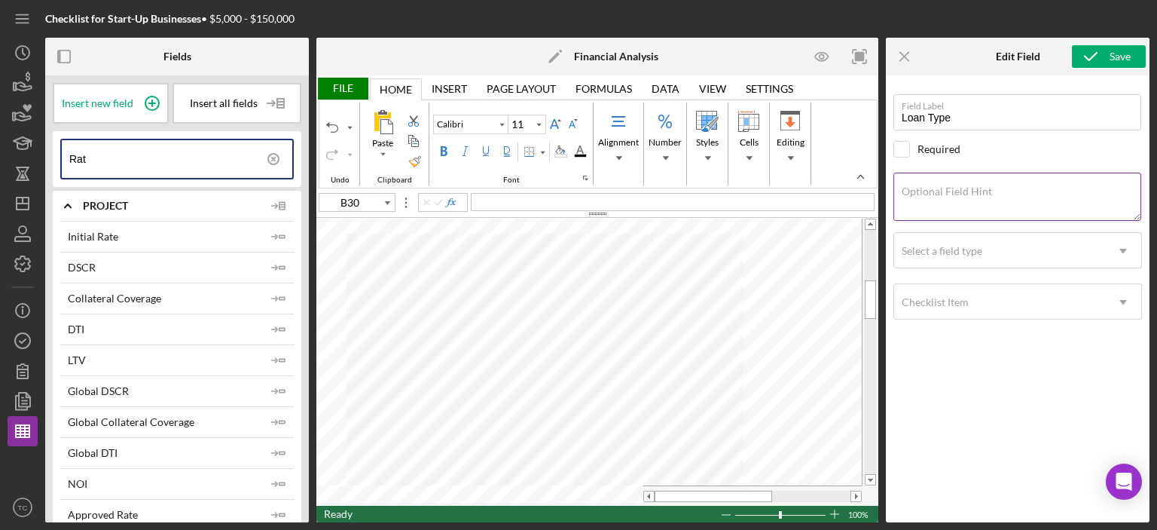
click at [952, 195] on textarea "Optional Field Hint" at bounding box center [1017, 197] width 248 height 48
type textarea "Identify Funding Source of Loan"
click at [942, 260] on div "Select a field type" at bounding box center [999, 251] width 211 height 35
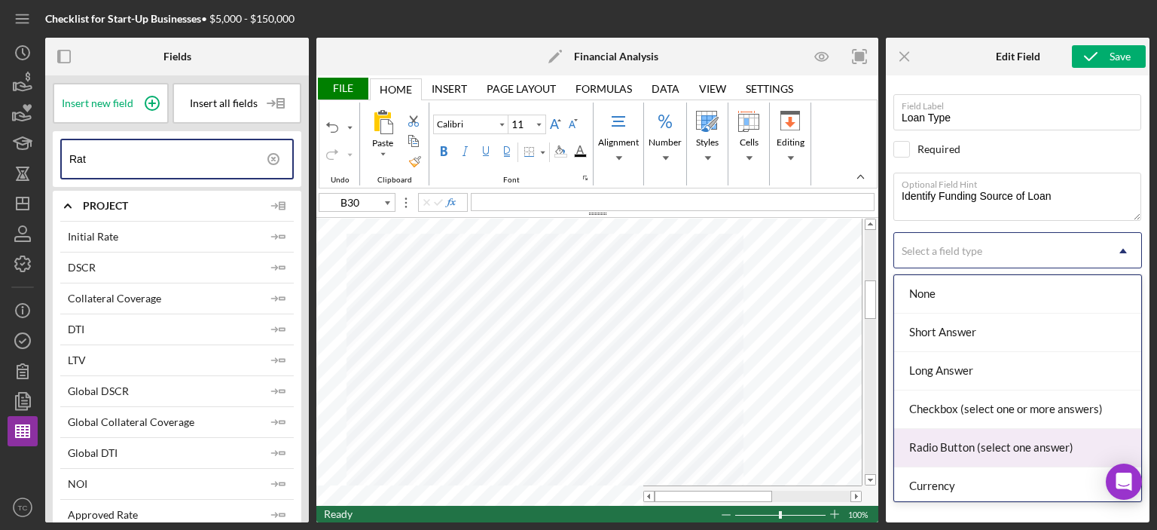
click at [991, 445] on div "Radio Button (select one answer)" at bounding box center [1017, 448] width 247 height 38
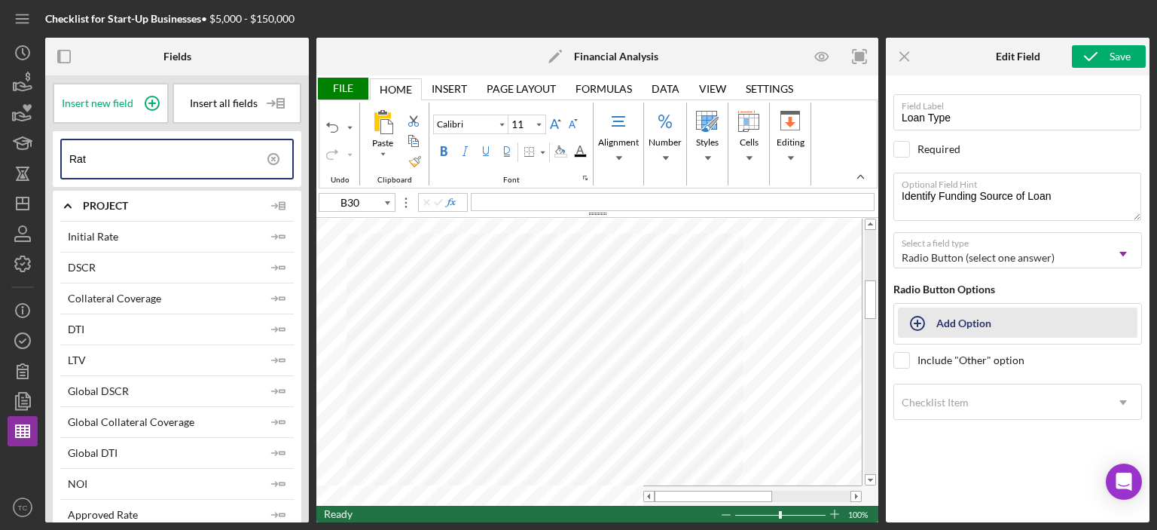
click at [955, 328] on div "Add Option" at bounding box center [963, 322] width 55 height 29
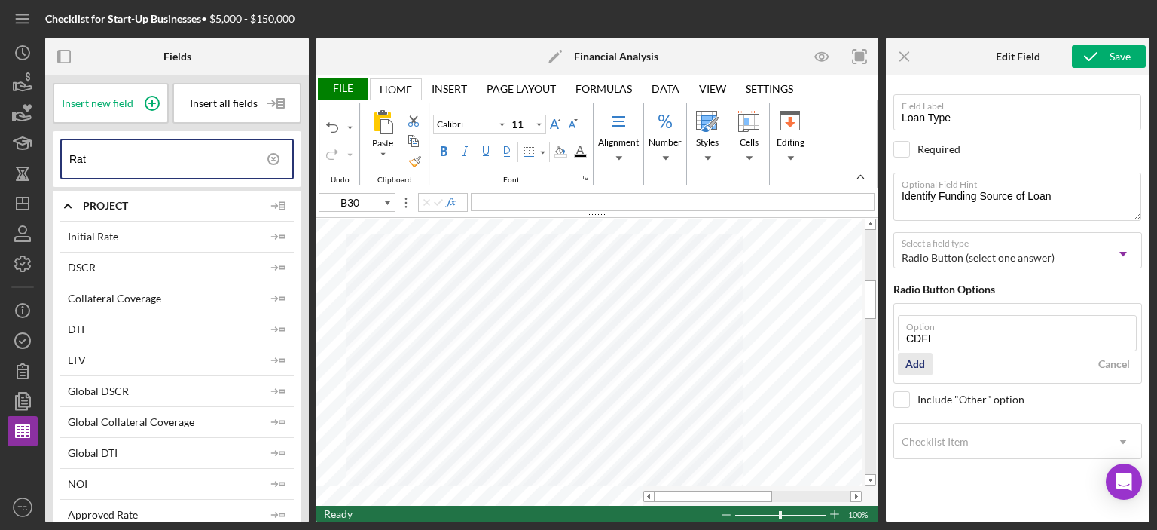
type input "CDFI"
click at [919, 367] on div "Add" at bounding box center [915, 364] width 20 height 23
click at [958, 371] on input "Option" at bounding box center [1017, 372] width 239 height 36
click at [936, 376] on input "Option" at bounding box center [1017, 372] width 239 height 36
click at [930, 325] on div "CDFI" at bounding box center [987, 327] width 163 height 12
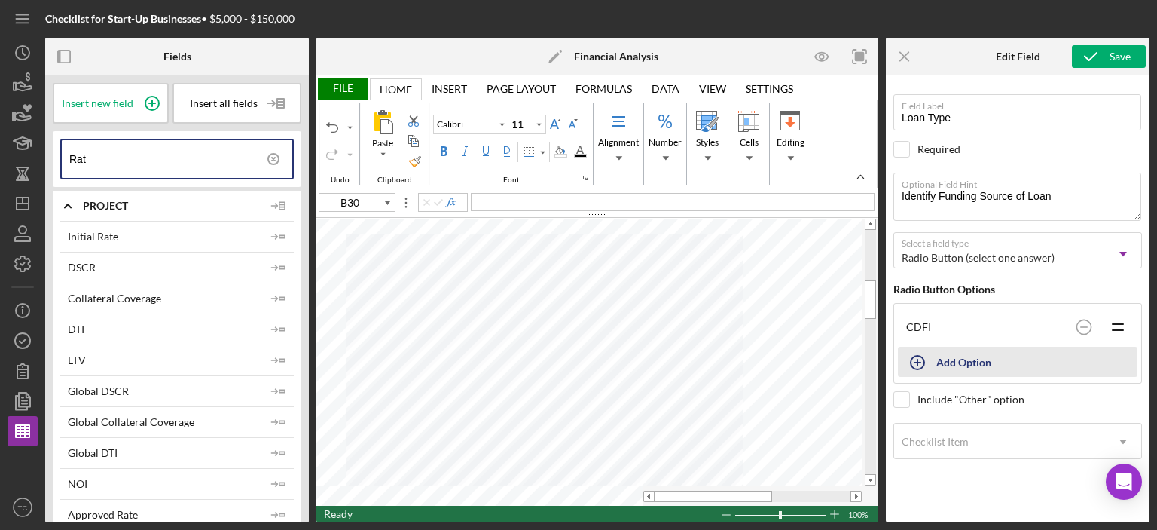
click at [946, 363] on div "Add Option" at bounding box center [963, 361] width 55 height 29
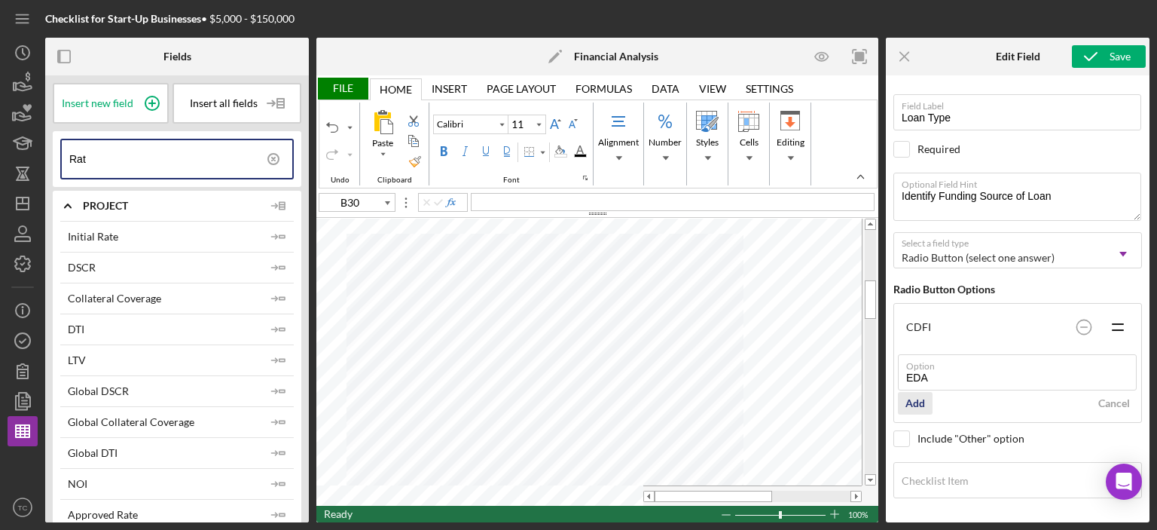
type input "EDA"
click at [913, 403] on div "Add" at bounding box center [915, 403] width 20 height 23
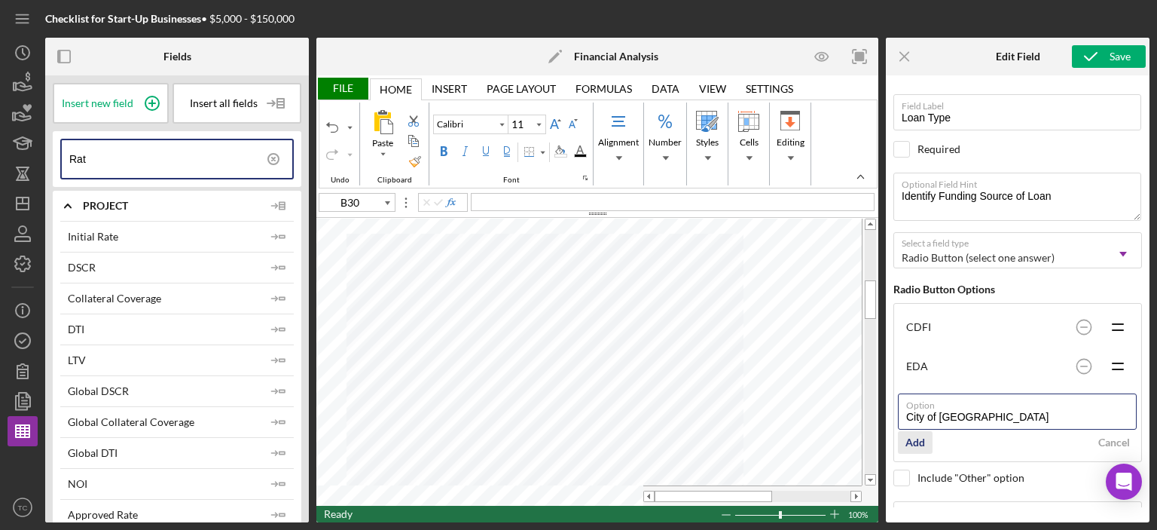
type input "City of Lodi"
click at [921, 444] on div "Add" at bounding box center [915, 442] width 20 height 23
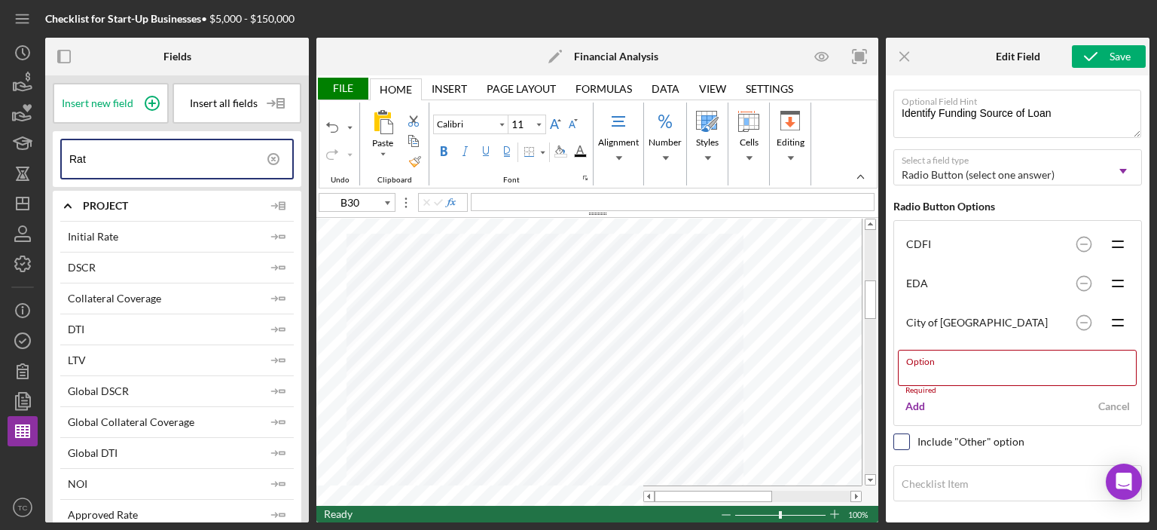
scroll to position [37, 0]
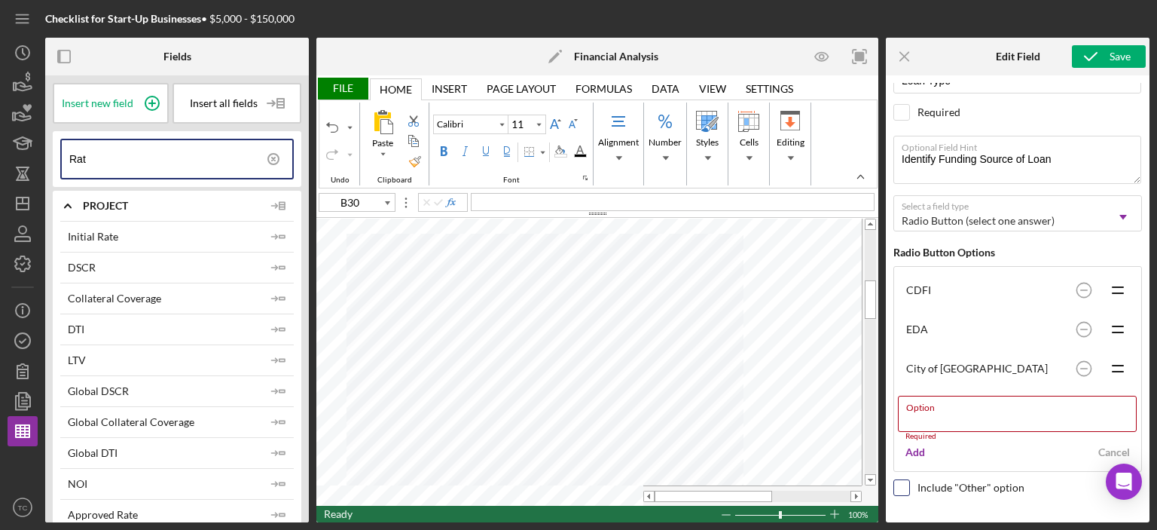
click at [899, 480] on input "checkbox" at bounding box center [901, 487] width 15 height 15
checkbox input "true"
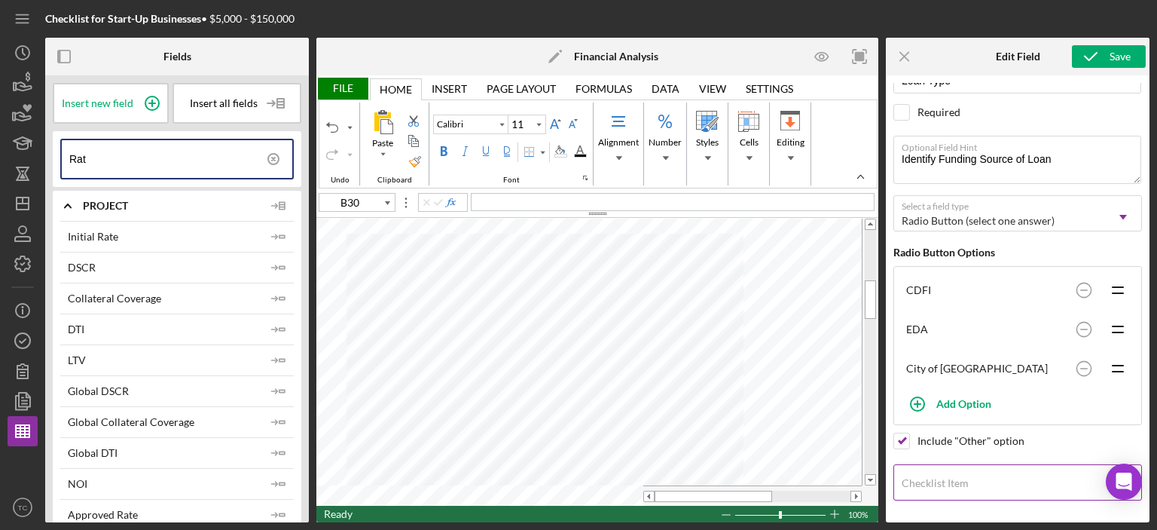
click at [982, 472] on div "Checklist Item" at bounding box center [999, 483] width 211 height 35
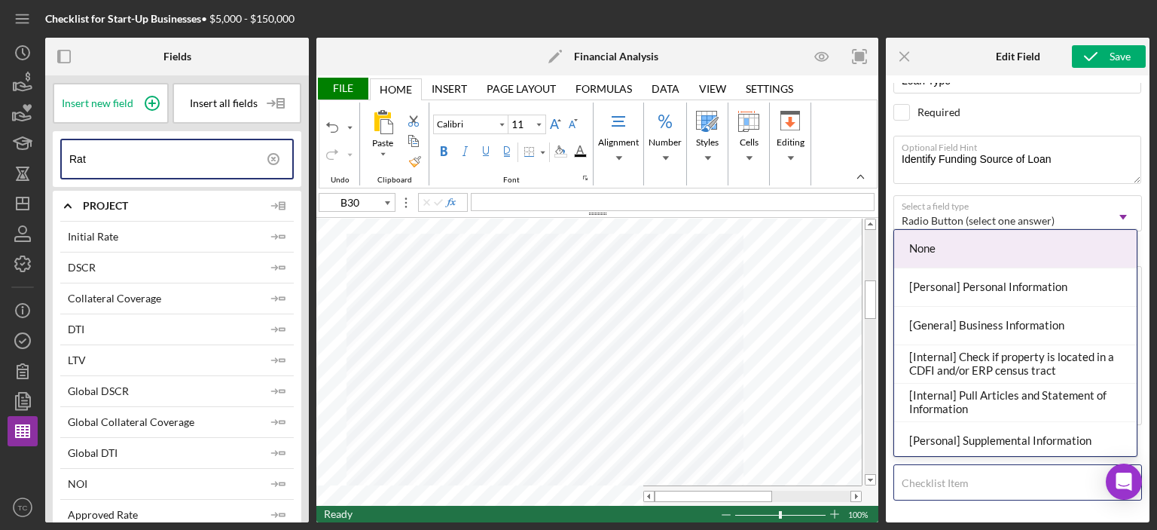
click at [982, 472] on div "Checklist Item" at bounding box center [999, 483] width 211 height 35
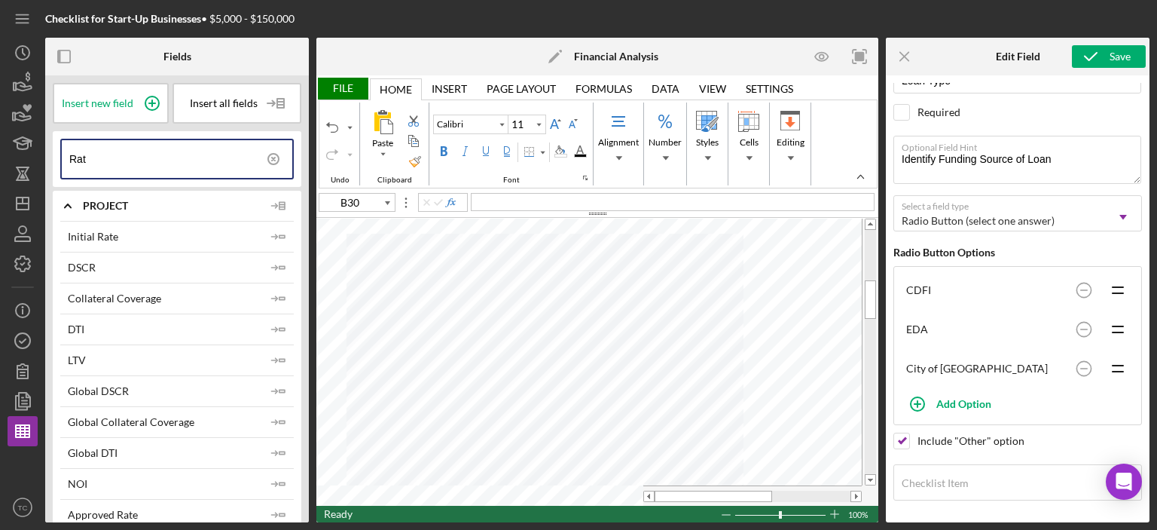
scroll to position [0, 0]
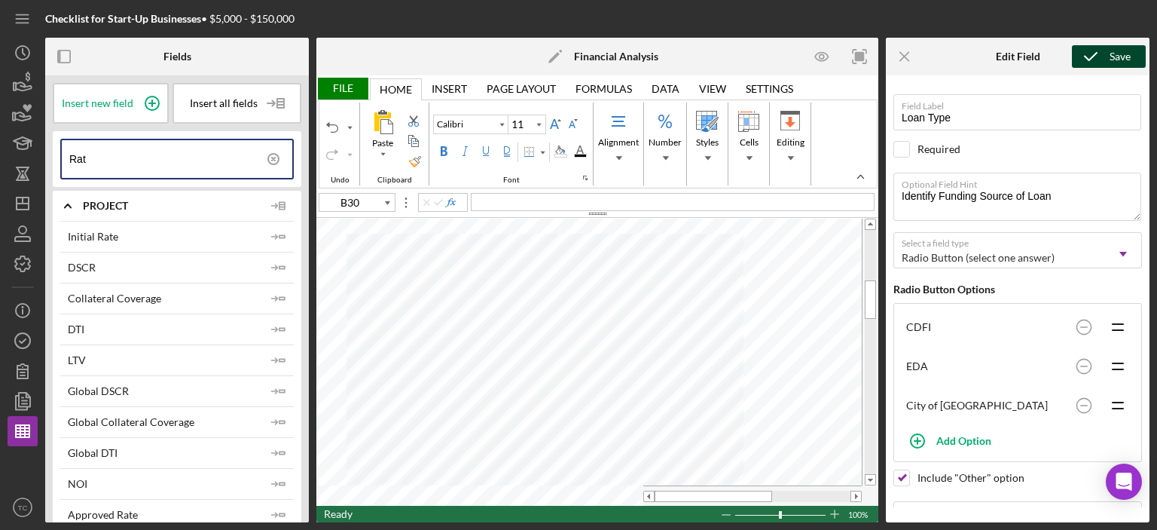
click at [1116, 52] on div "Save" at bounding box center [1120, 56] width 21 height 23
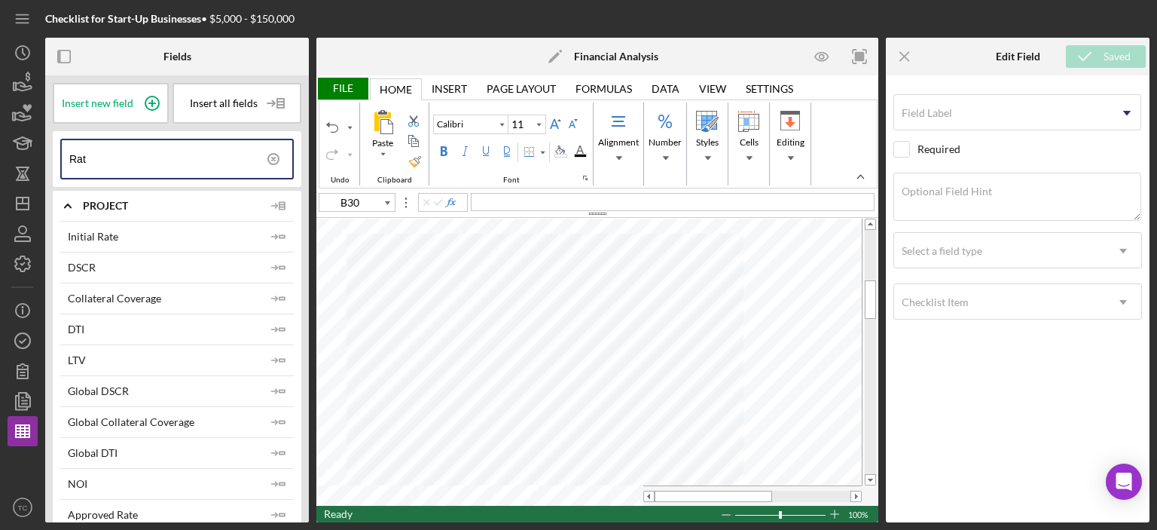
drag, startPoint x: 159, startPoint y: 154, endPoint x: 0, endPoint y: 150, distance: 159.0
click at [0, 150] on div "Checklist for Start-Up Businesses • $5,000 - $150,000 Fields Insert new field I…" at bounding box center [578, 265] width 1157 height 530
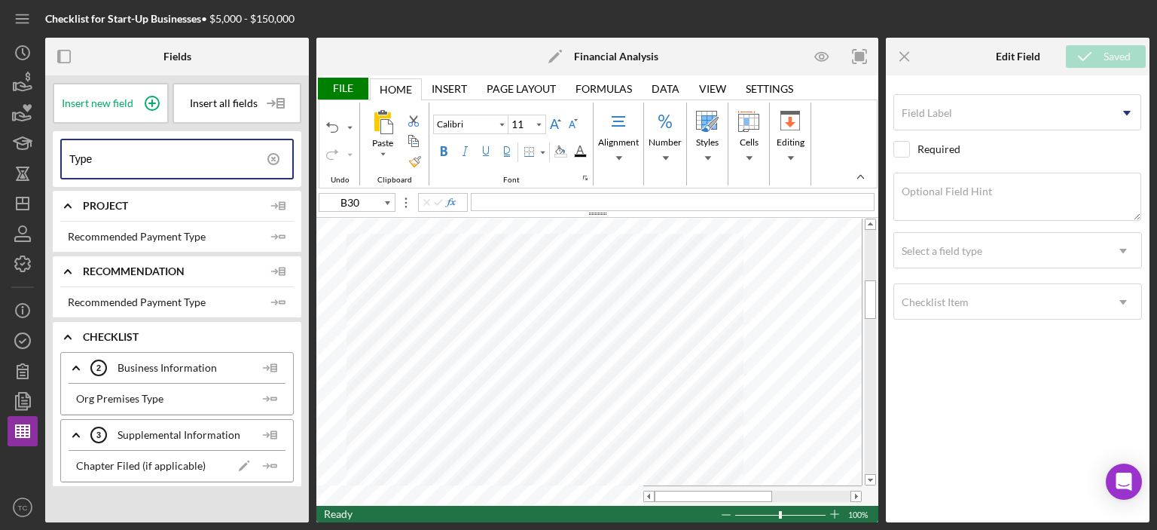
type input "Type"
click at [1023, 354] on div "Field Label Icon/Dropdown Arrow Select pre-existing field Product Name Lenderfi…" at bounding box center [1017, 295] width 249 height 424
click at [907, 50] on icon "Icon/Menu Close" at bounding box center [905, 57] width 34 height 34
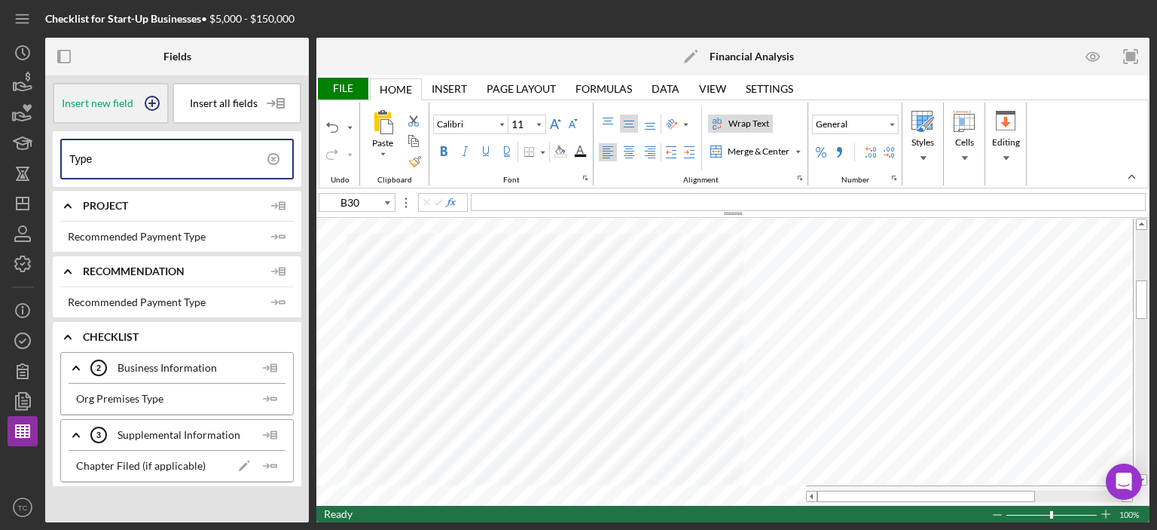
click at [83, 101] on span "Insert new field" at bounding box center [98, 103] width 72 height 12
type input "B30"
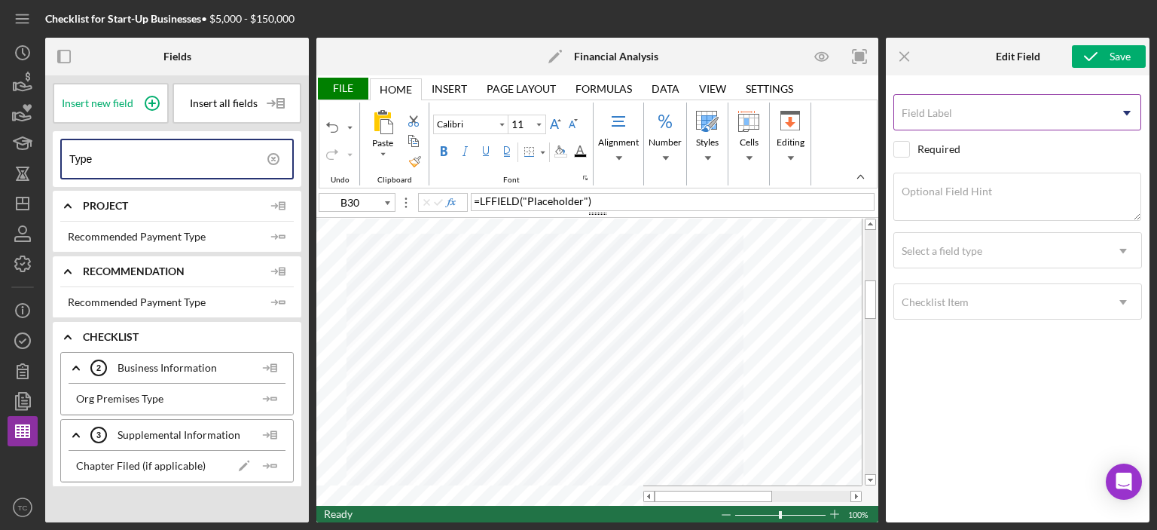
click at [1020, 114] on input "Field Label" at bounding box center [1017, 112] width 248 height 36
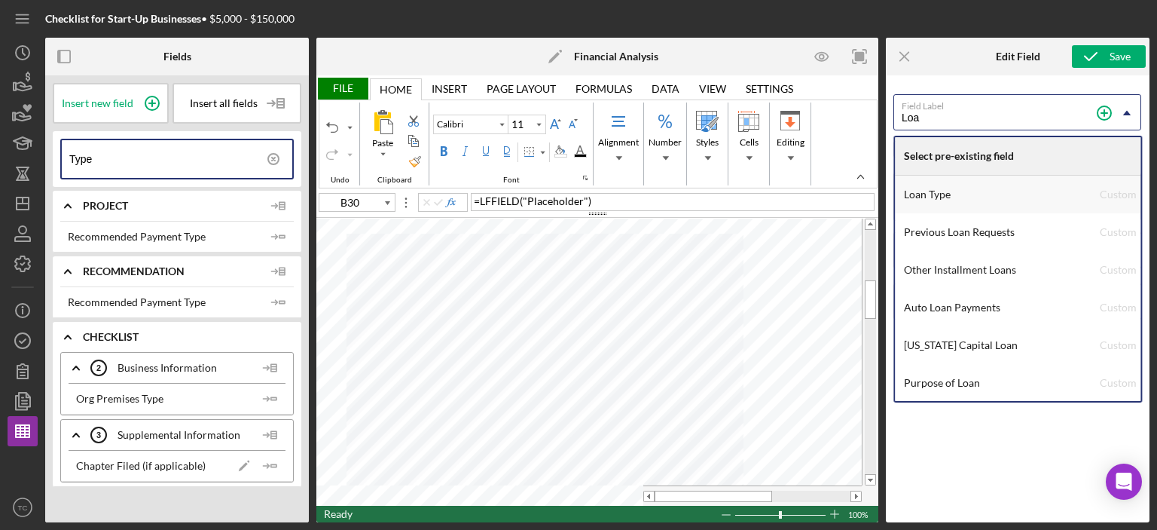
type input "Loa"
click at [969, 194] on div "Loan Type" at bounding box center [1002, 195] width 196 height 38
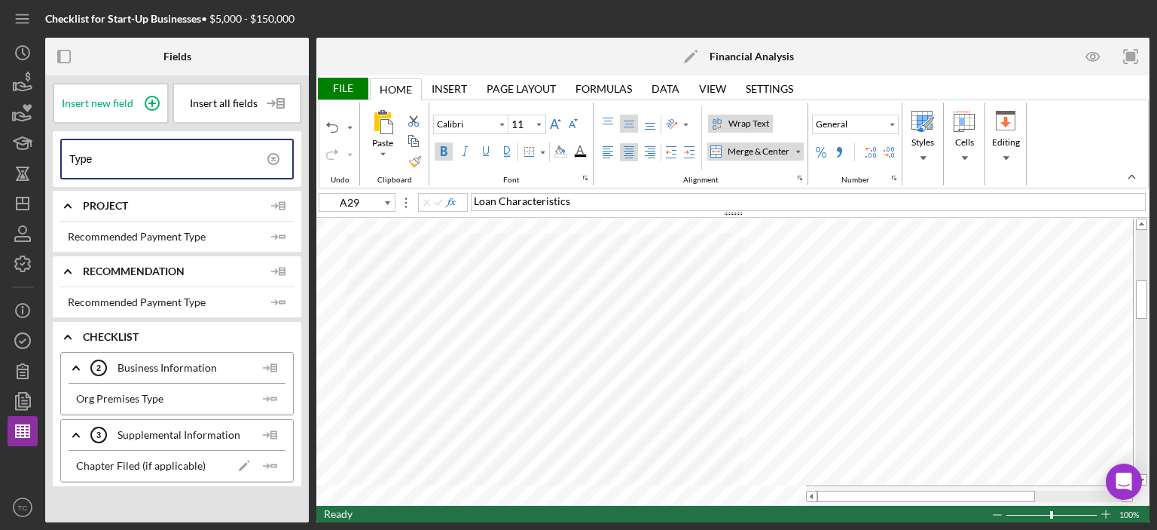
type input "B31"
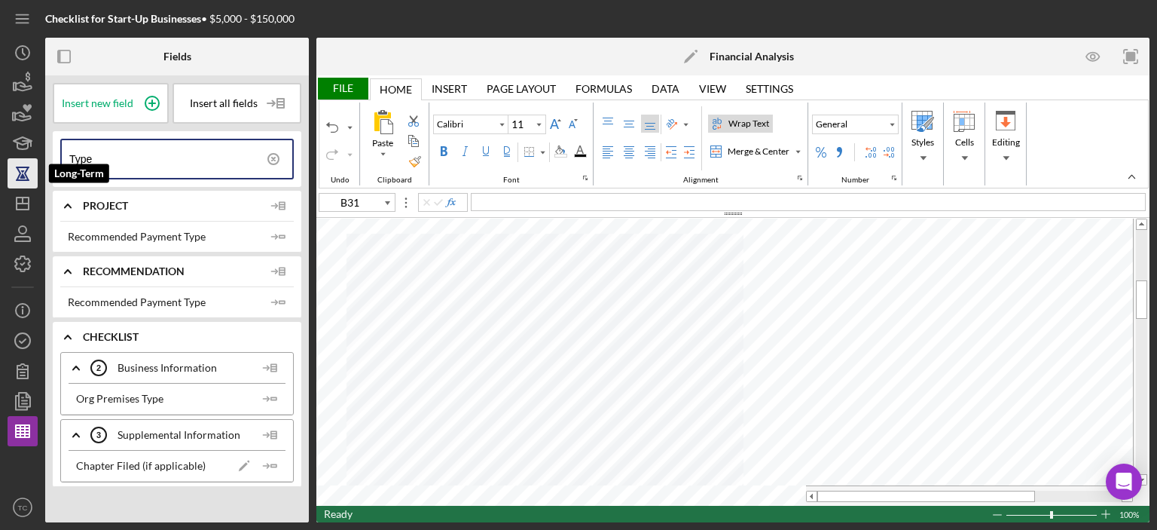
drag, startPoint x: 102, startPoint y: 163, endPoint x: 30, endPoint y: 159, distance: 71.7
click at [30, 159] on div "Checklist for Start-Up Businesses • $5,000 - $150,000 Fields Insert new field I…" at bounding box center [579, 261] width 1142 height 522
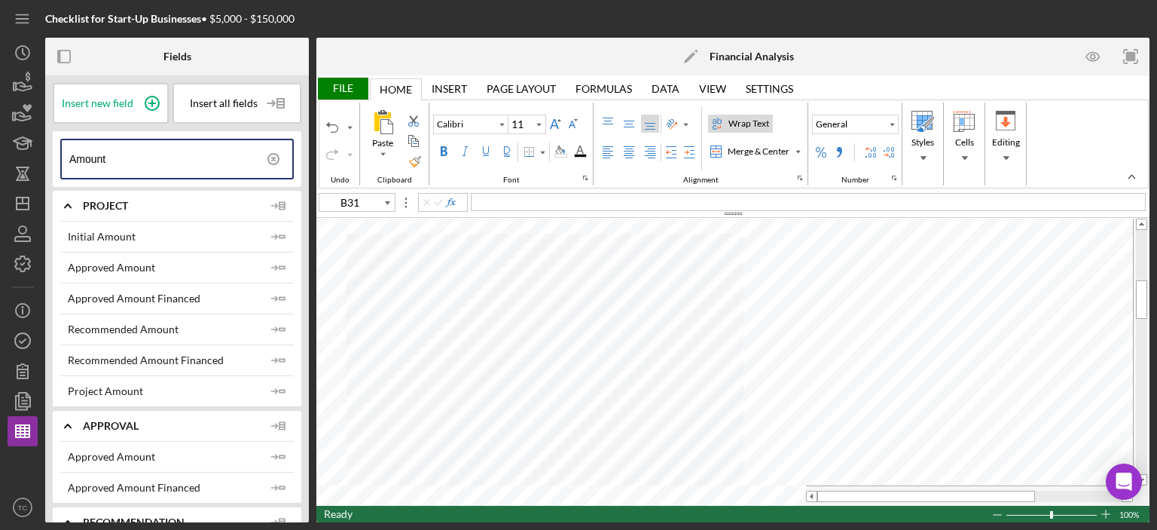
type input "Amount"
click at [557, 159] on div "Background Color" at bounding box center [561, 151] width 20 height 18
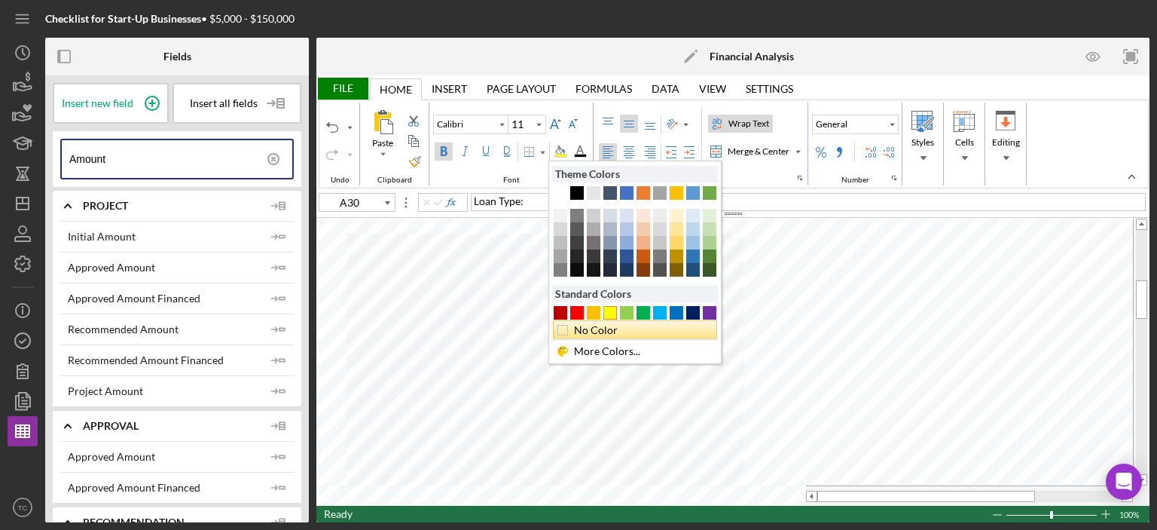
click at [601, 322] on div "No Color" at bounding box center [639, 330] width 135 height 17
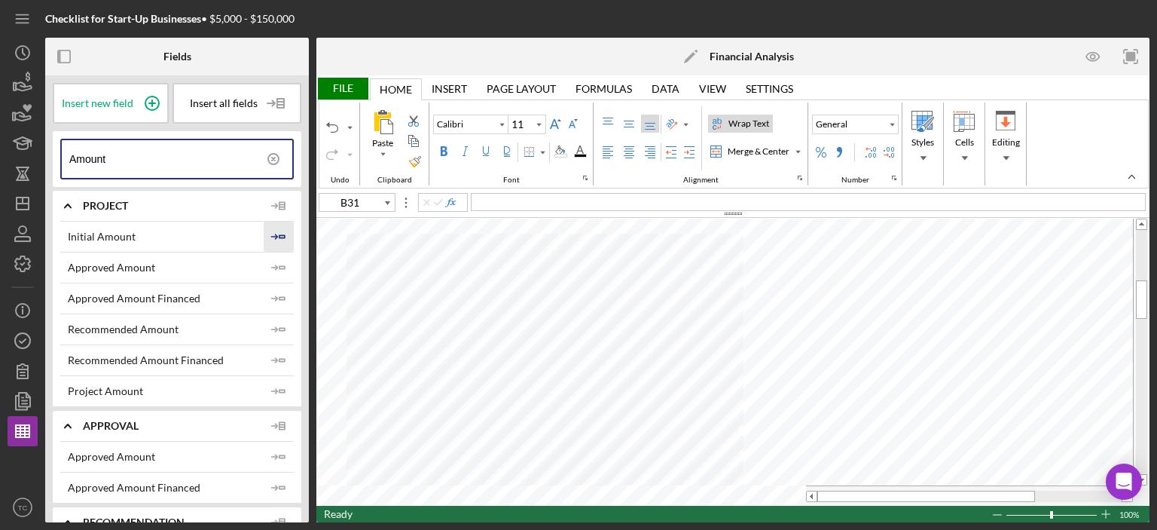
click at [279, 235] on polygon "button" at bounding box center [281, 236] width 5 height 2
click at [347, 84] on div "File" at bounding box center [342, 89] width 52 height 22
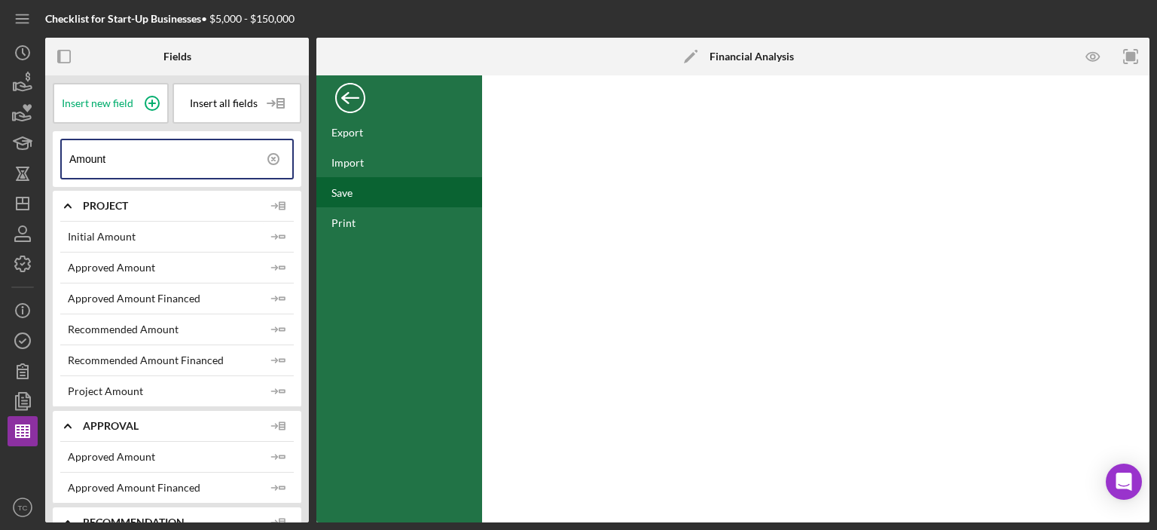
click at [353, 186] on div "Save" at bounding box center [399, 192] width 166 height 30
click at [347, 101] on div "Back" at bounding box center [350, 94] width 30 height 30
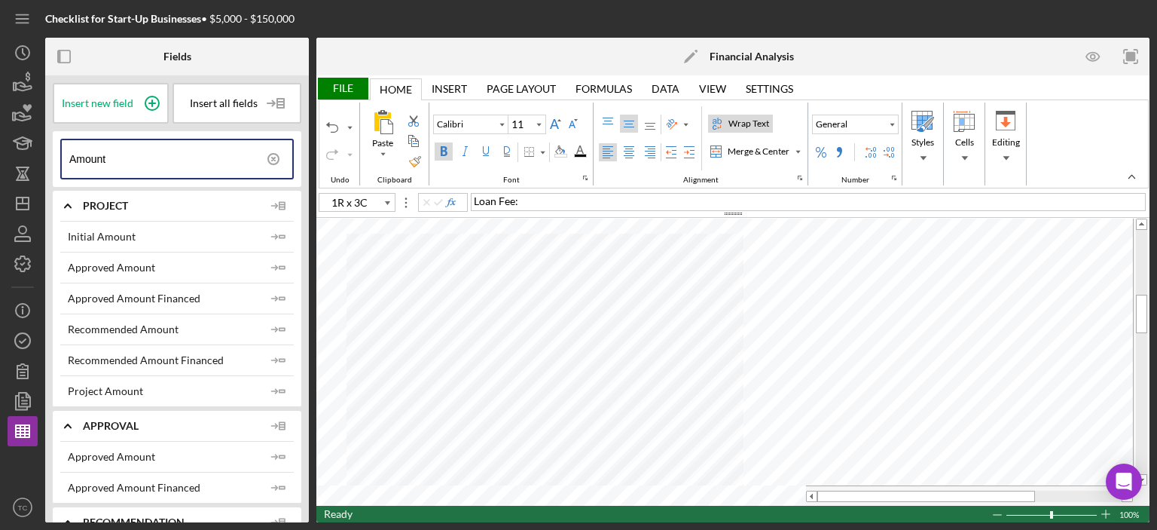
type input "A37"
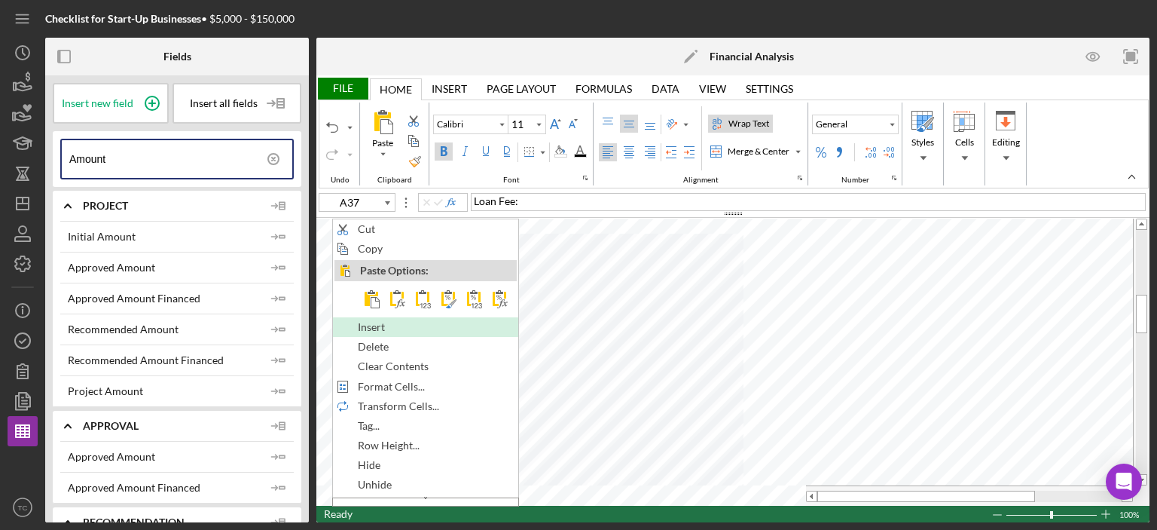
click at [386, 329] on span "Insert" at bounding box center [380, 327] width 44 height 12
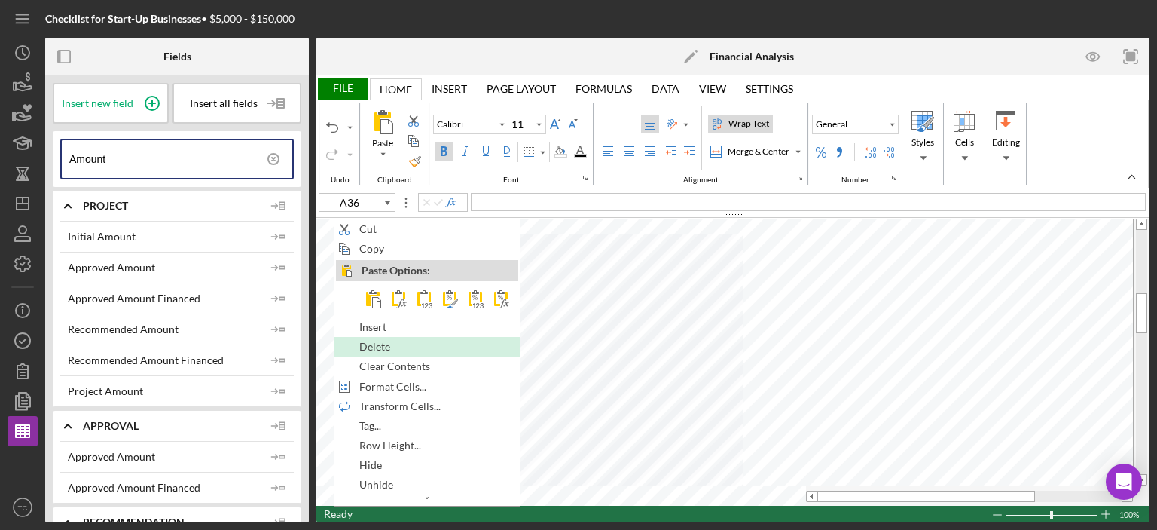
click at [388, 340] on span "Delete" at bounding box center [383, 346] width 48 height 12
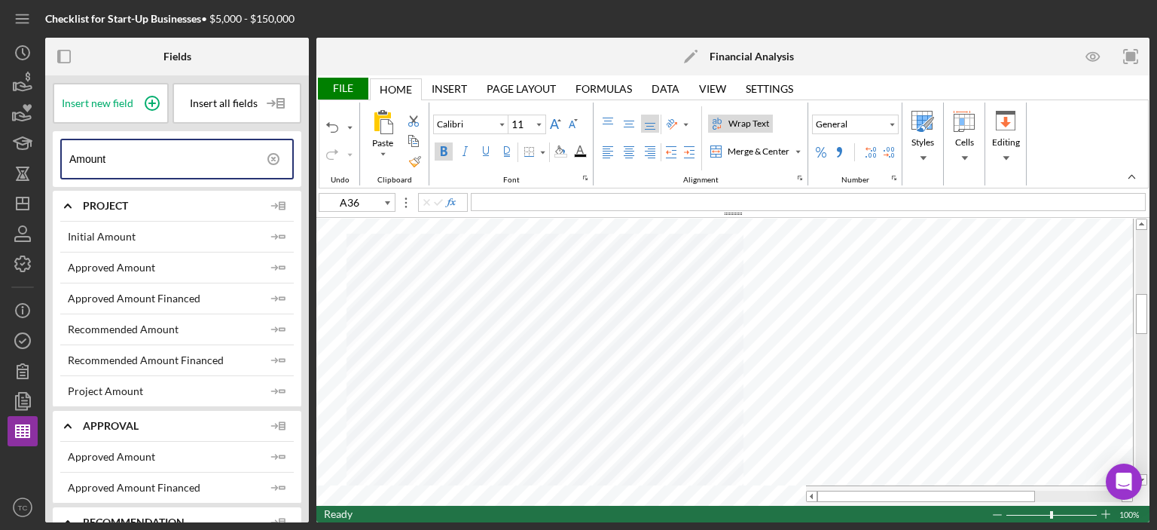
type input "A37"
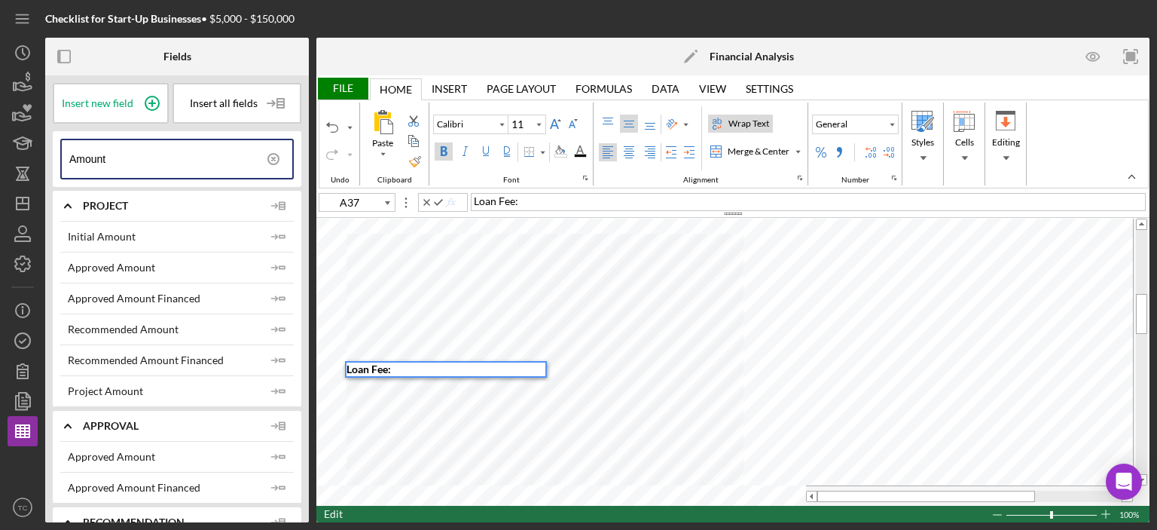
click at [374, 366] on span "Loan Fee:" at bounding box center [369, 368] width 44 height 13
type input "B36"
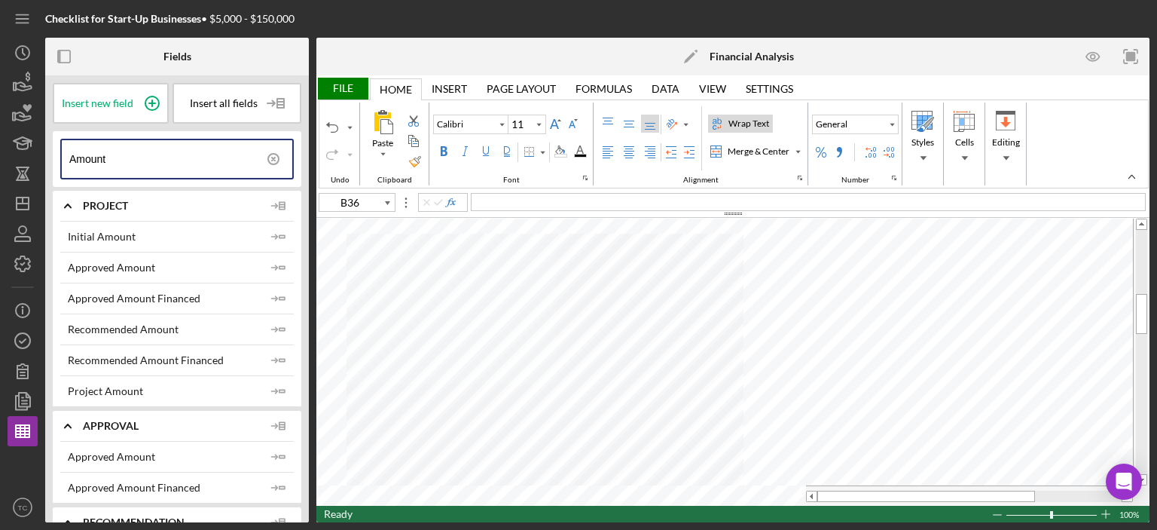
click at [0, 126] on div "Checklist for Start-Up Businesses • $5,000 - $150,000 Fields Insert new field I…" at bounding box center [578, 265] width 1157 height 530
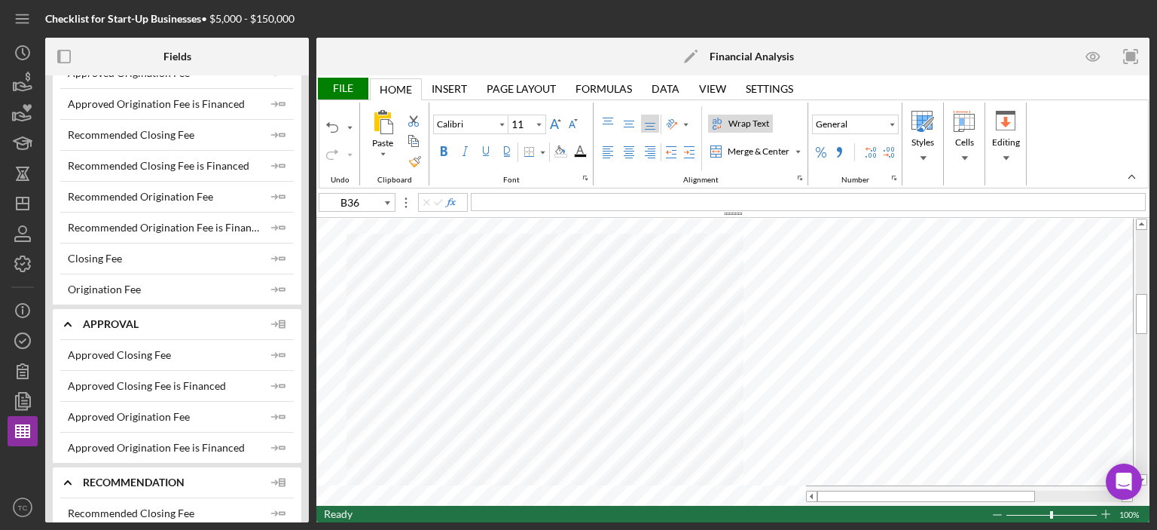
scroll to position [226, 0]
type input "fee"
click at [274, 282] on icon "Icon/Insert Field" at bounding box center [279, 288] width 30 height 30
click at [269, 258] on icon "Icon/Insert Field" at bounding box center [279, 258] width 30 height 30
type input "B38"
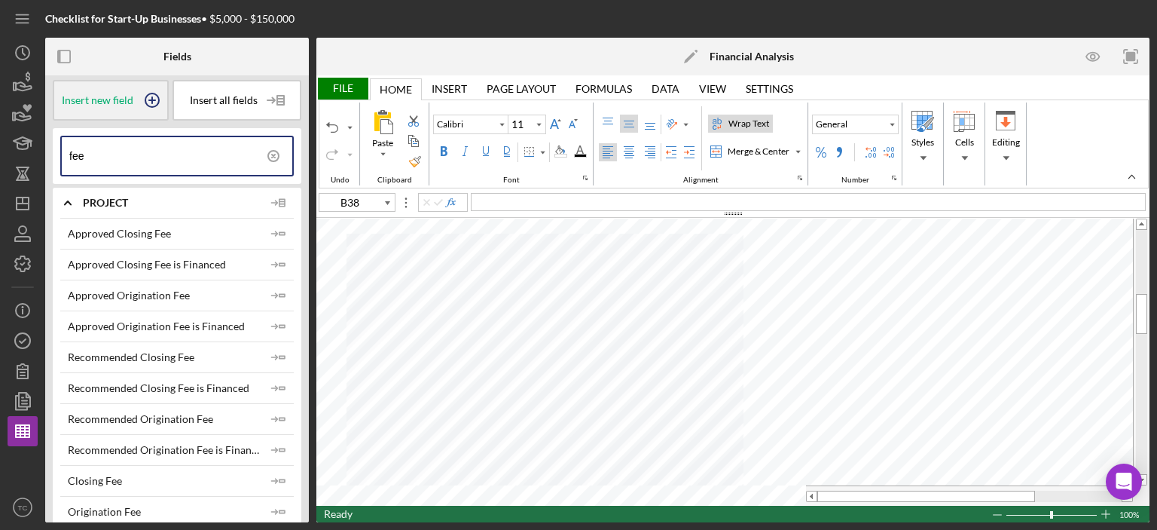
scroll to position [0, 0]
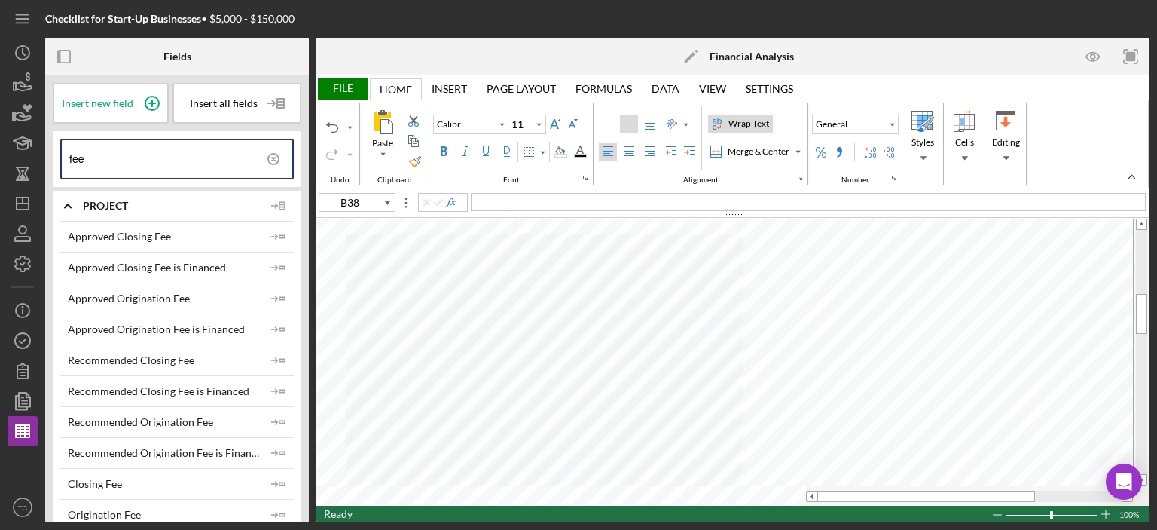
drag, startPoint x: 90, startPoint y: 162, endPoint x: 56, endPoint y: 153, distance: 35.1
click at [56, 153] on div "fee" at bounding box center [177, 159] width 249 height 56
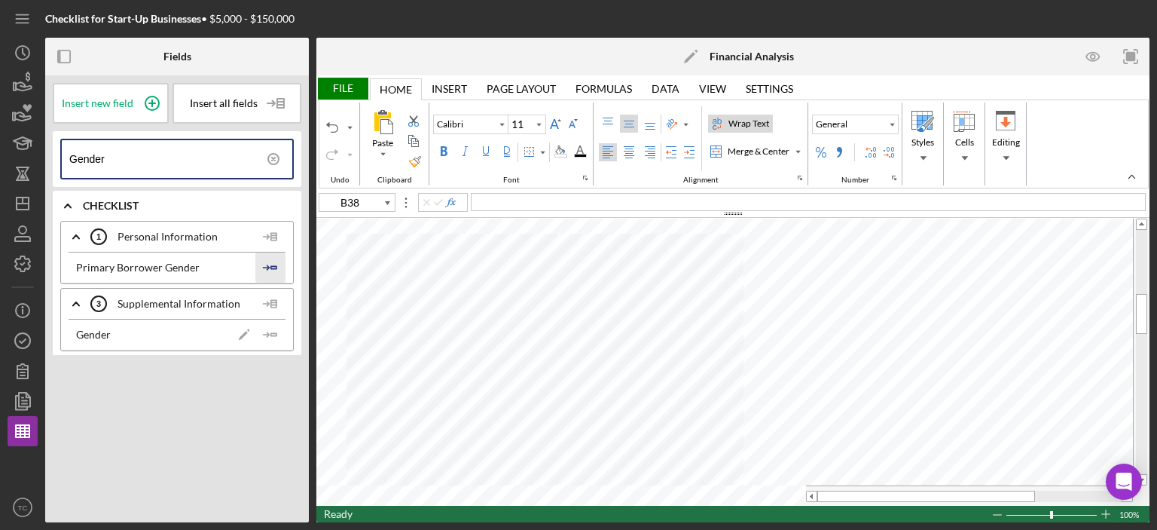
type input "Gender"
click at [268, 267] on line "button" at bounding box center [265, 267] width 5 height 0
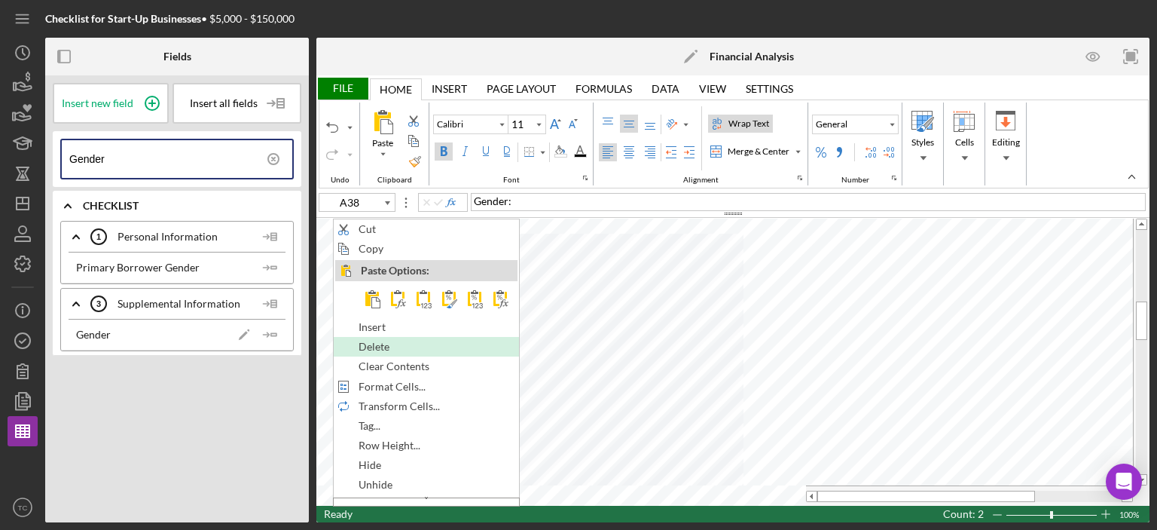
click at [388, 346] on span "Delete" at bounding box center [383, 346] width 48 height 12
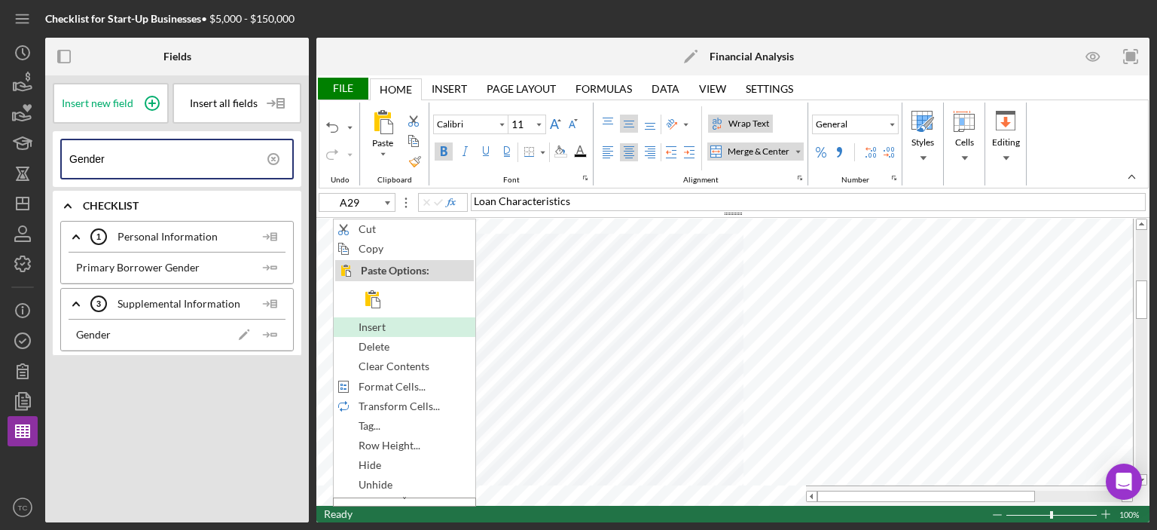
click at [380, 319] on div "Insert" at bounding box center [404, 327] width 139 height 17
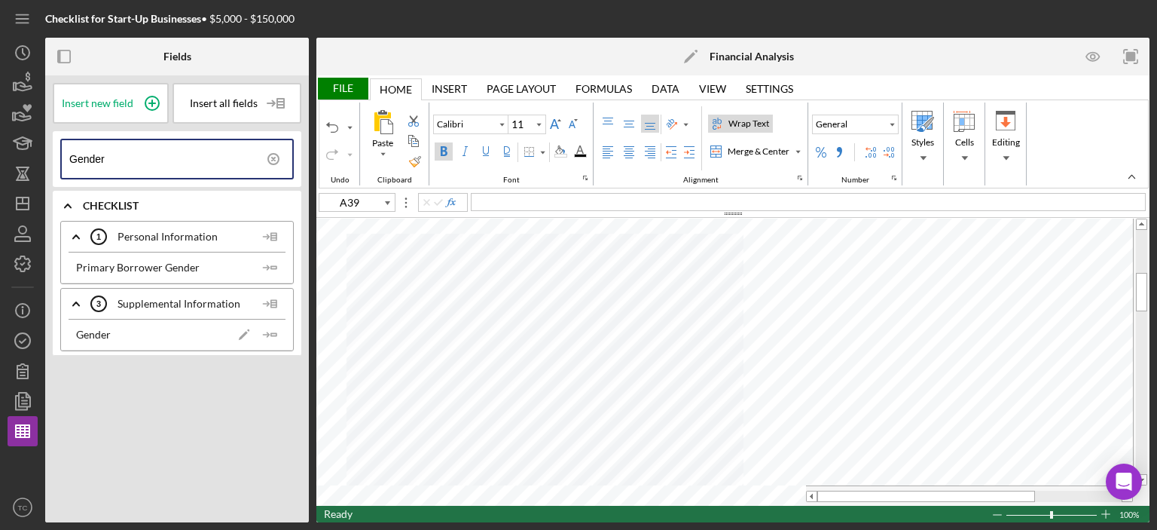
type input "A28"
drag, startPoint x: 156, startPoint y: 150, endPoint x: 55, endPoint y: 160, distance: 101.5
click at [57, 160] on div "Gender" at bounding box center [177, 159] width 249 height 56
type input "Veter"
click at [267, 267] on line "button" at bounding box center [265, 267] width 5 height 0
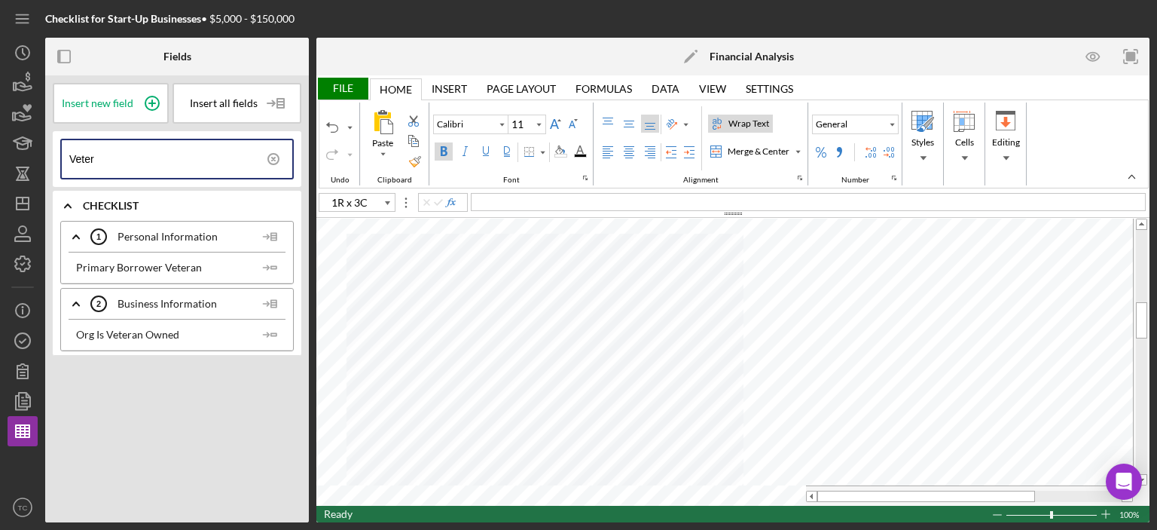
type input "A39"
click at [767, 145] on div "Merge & Center" at bounding box center [759, 152] width 68 height 14
drag, startPoint x: 125, startPoint y: 156, endPoint x: 0, endPoint y: 142, distance: 125.8
click at [0, 142] on div "Checklist for Start-Up Businesses • $5,000 - $150,000 Fields Insert new field I…" at bounding box center [578, 265] width 1157 height 530
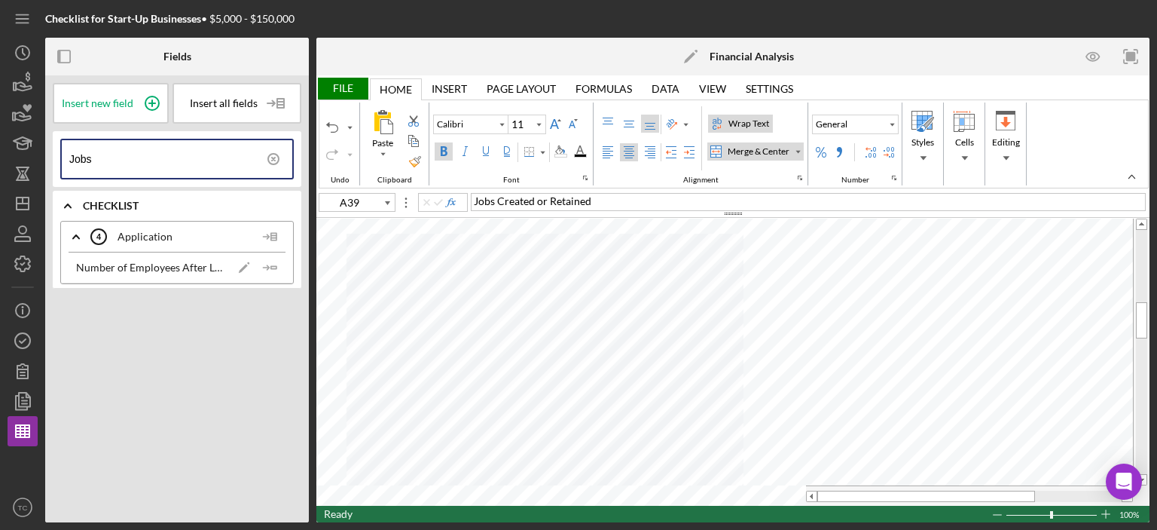
drag, startPoint x: 105, startPoint y: 157, endPoint x: 0, endPoint y: 153, distance: 104.8
click at [0, 153] on div "Checklist for Start-Up Businesses • $5,000 - $150,000 Fields Insert new field I…" at bounding box center [578, 265] width 1157 height 530
type input "Created"
drag, startPoint x: 133, startPoint y: 155, endPoint x: 0, endPoint y: 162, distance: 132.7
click at [0, 162] on div "Checklist for Start-Up Businesses • $5,000 - $150,000 Fields Insert new field I…" at bounding box center [578, 265] width 1157 height 530
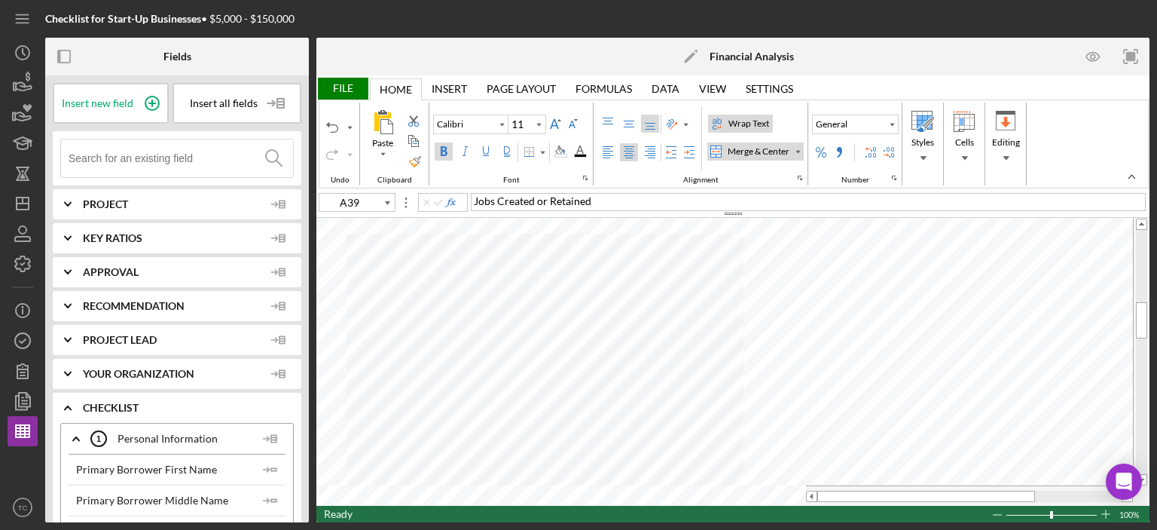
click at [140, 161] on input at bounding box center [181, 158] width 224 height 38
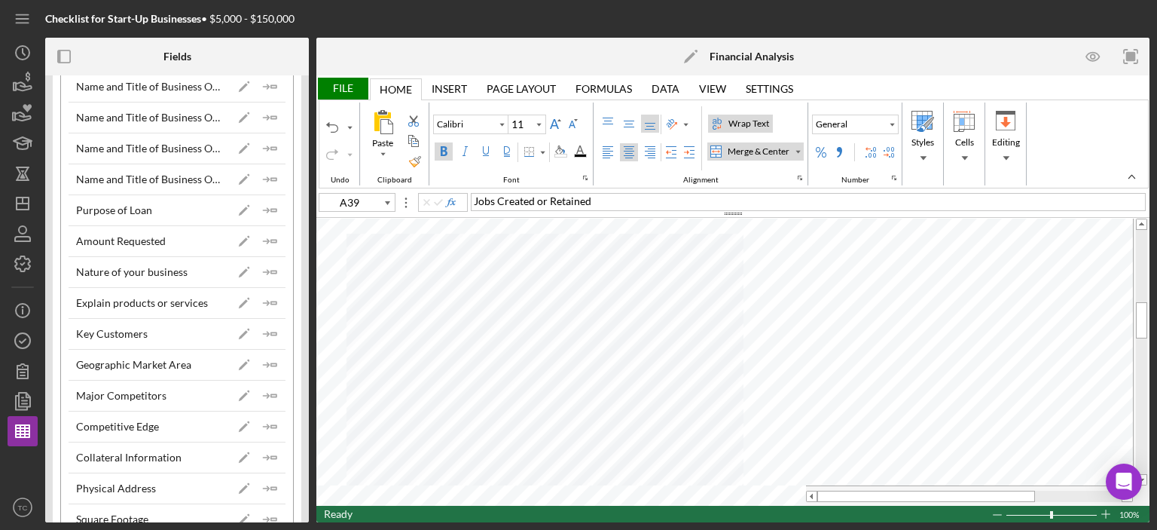
scroll to position [3992, 0]
type input "A43"
click at [753, 151] on div "Merge & Center" at bounding box center [759, 152] width 68 height 14
type input "12.5"
click at [753, 153] on div "Merge & Center" at bounding box center [759, 152] width 68 height 14
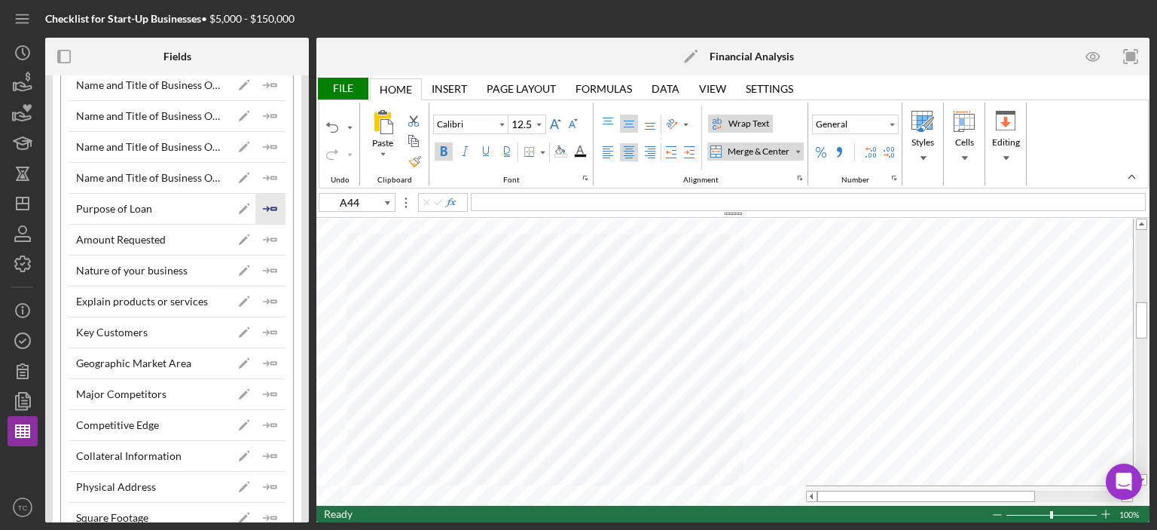
click at [271, 207] on polygon "button" at bounding box center [273, 208] width 5 height 2
type input "A45"
type input "12.5"
type input "A44"
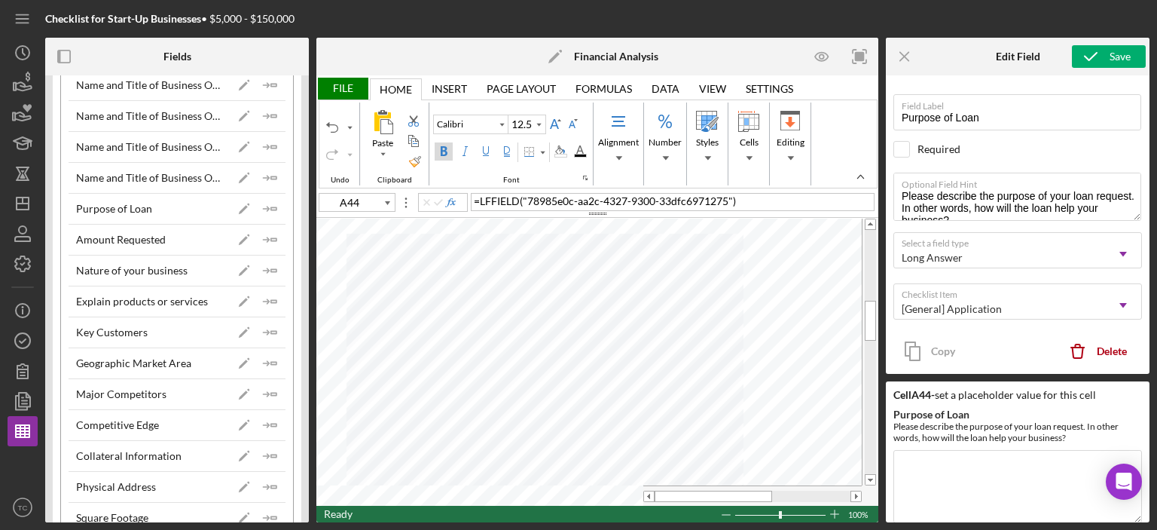
click at [439, 151] on div "Bold" at bounding box center [444, 151] width 12 height 12
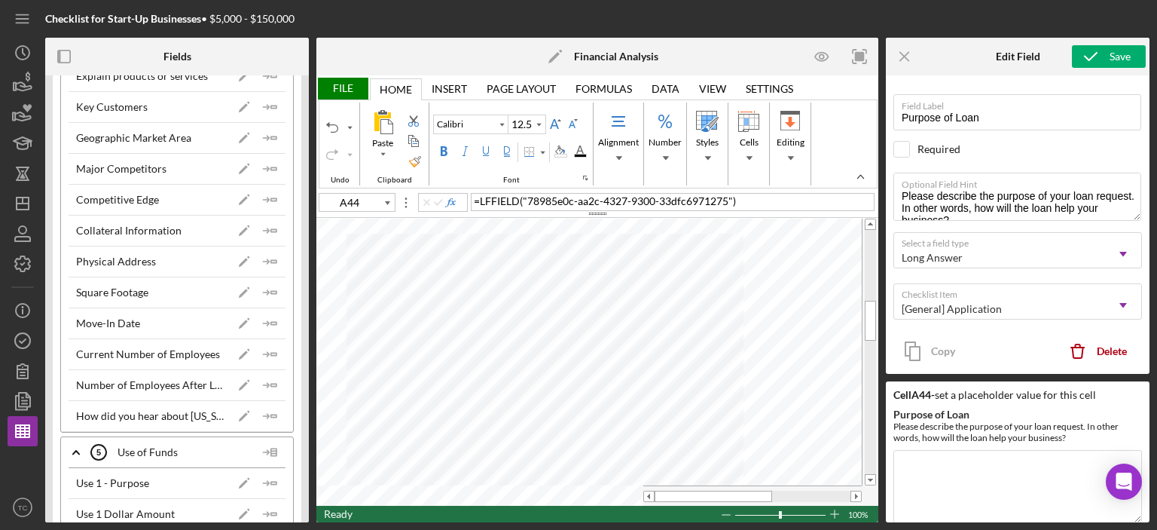
scroll to position [4218, 0]
type input "11"
type input "A40"
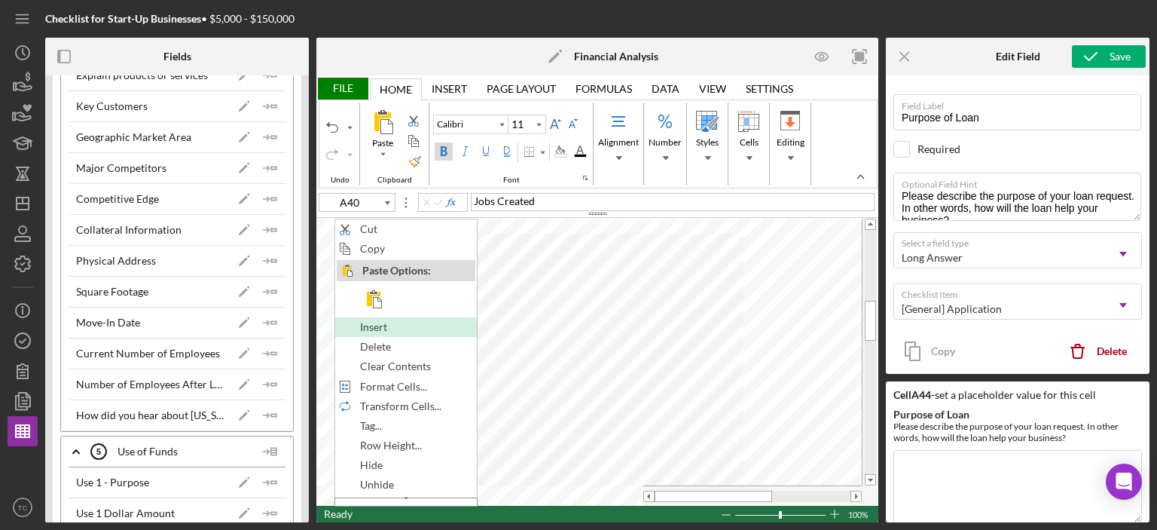
click at [383, 329] on span "Insert" at bounding box center [382, 327] width 44 height 12
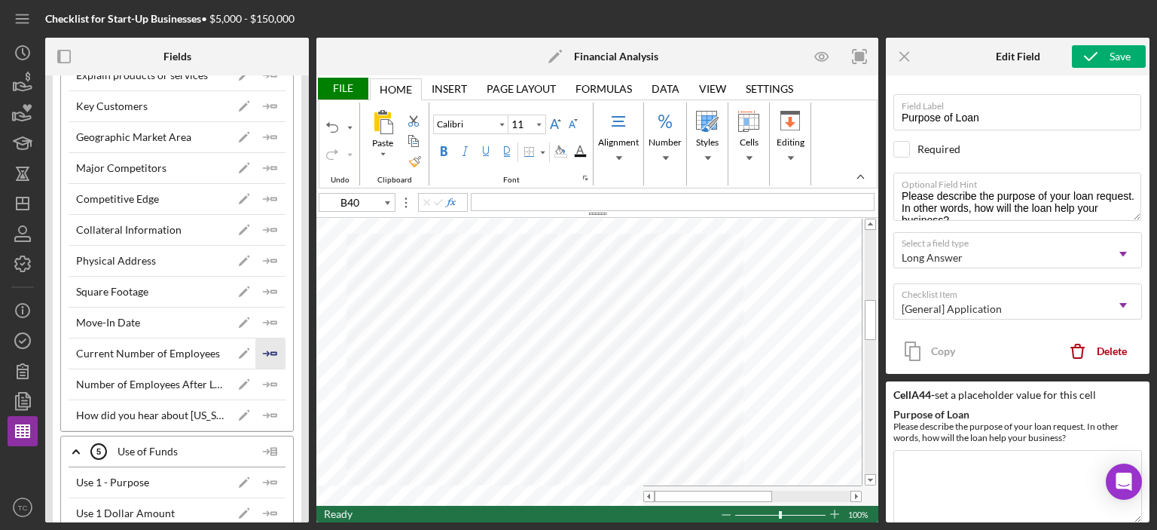
click at [261, 338] on icon "Icon/Insert Field" at bounding box center [270, 353] width 30 height 30
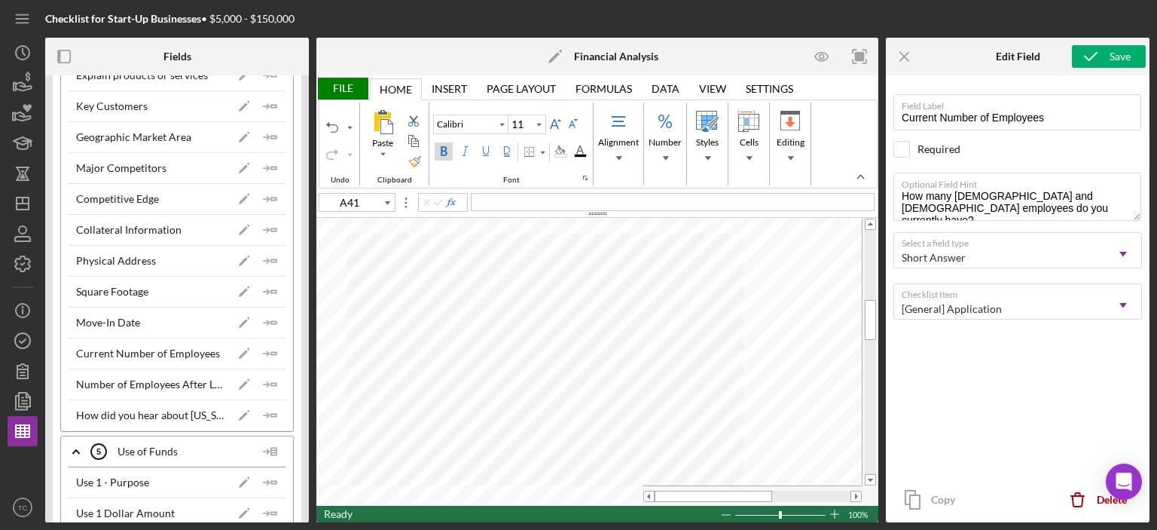
type input "A40"
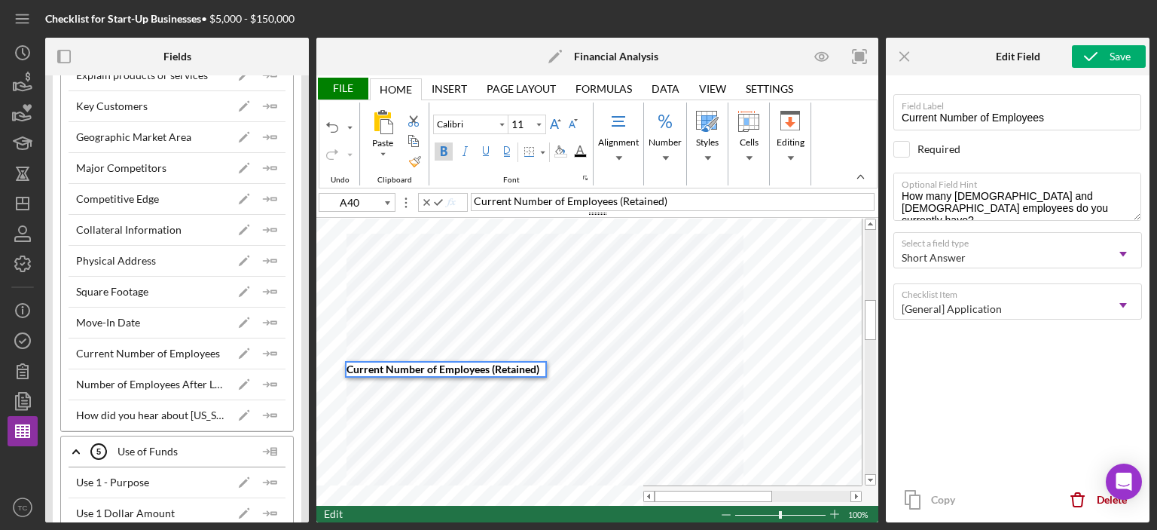
type input "A41"
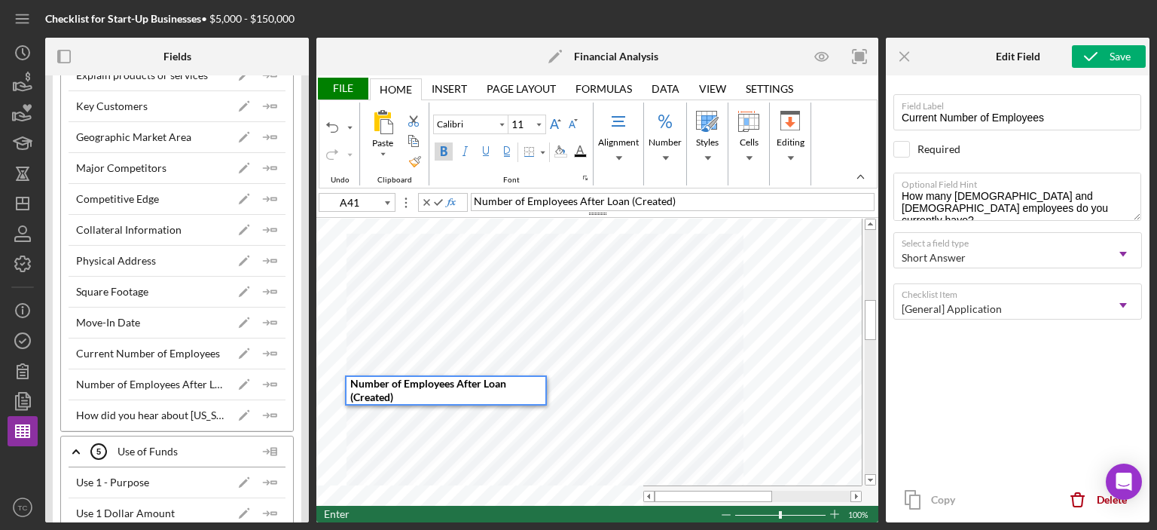
scroll to position [0, 0]
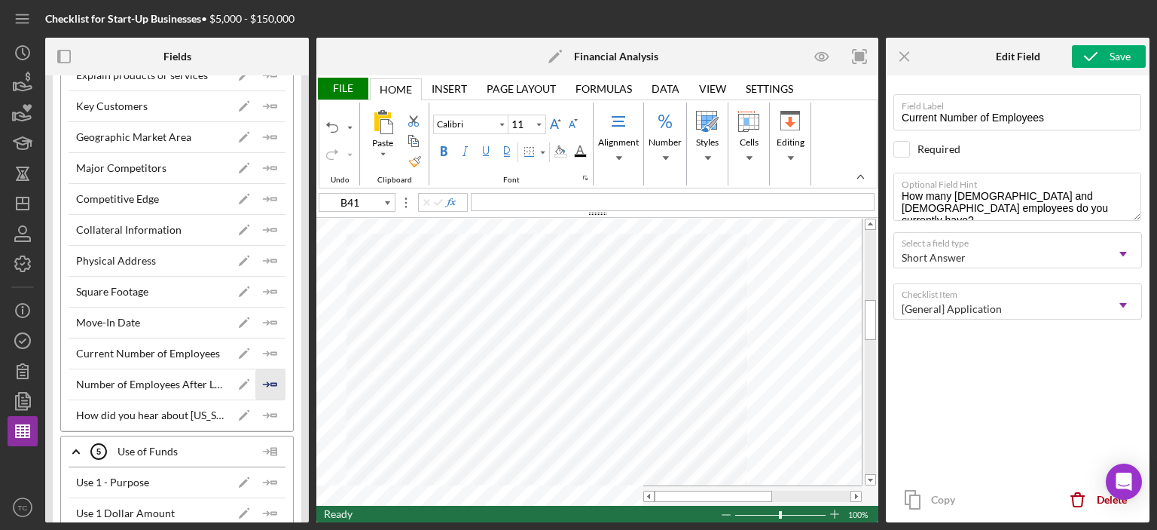
click at [264, 369] on icon "Icon/Insert Field" at bounding box center [270, 384] width 30 height 30
click at [334, 91] on div "File" at bounding box center [342, 89] width 52 height 22
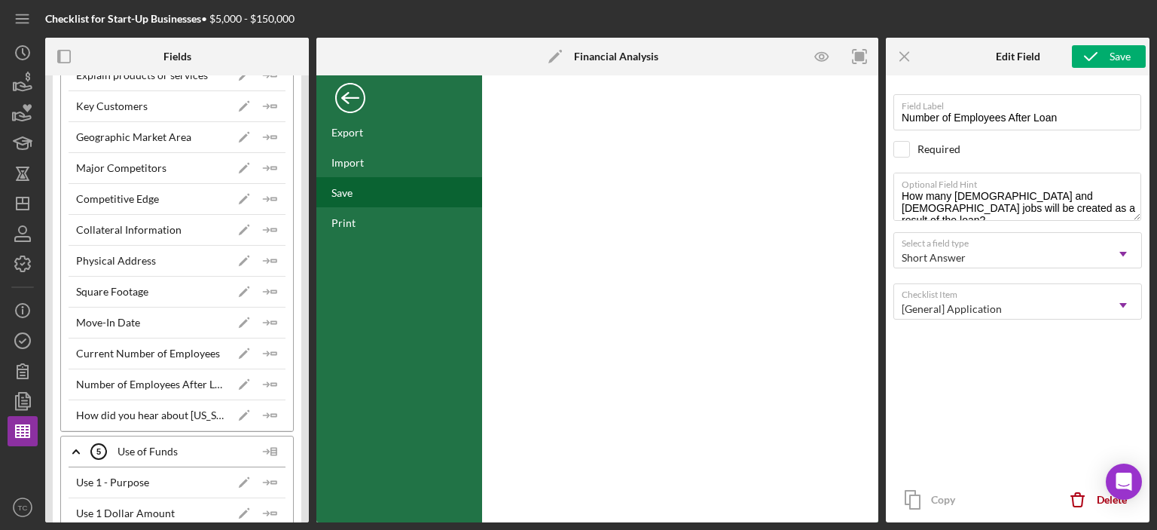
click at [339, 192] on div "Save" at bounding box center [341, 192] width 21 height 13
click at [899, 56] on icon "Icon/Menu Close" at bounding box center [905, 57] width 34 height 34
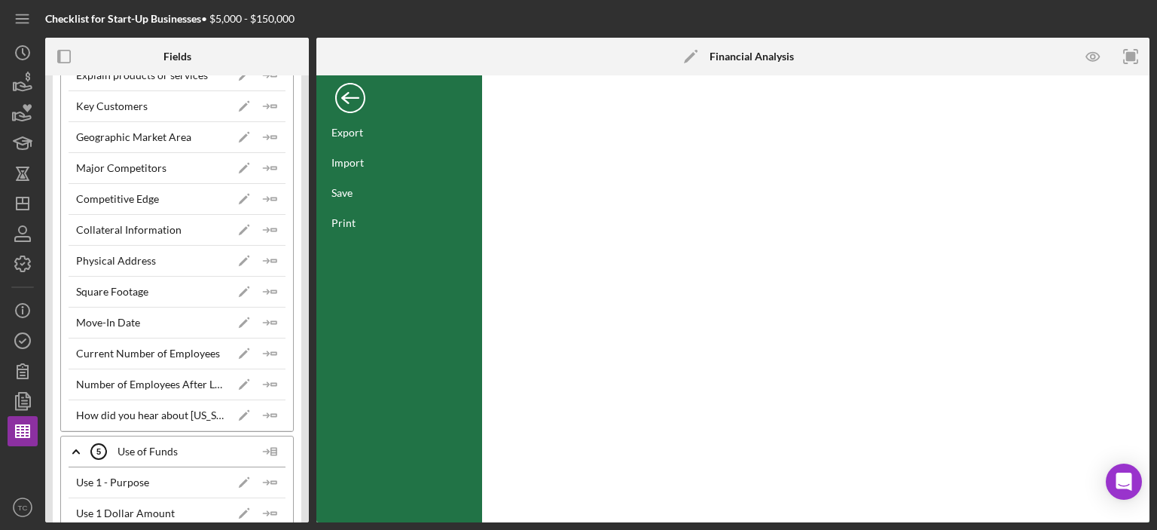
click at [354, 93] on div "Back" at bounding box center [350, 94] width 30 height 30
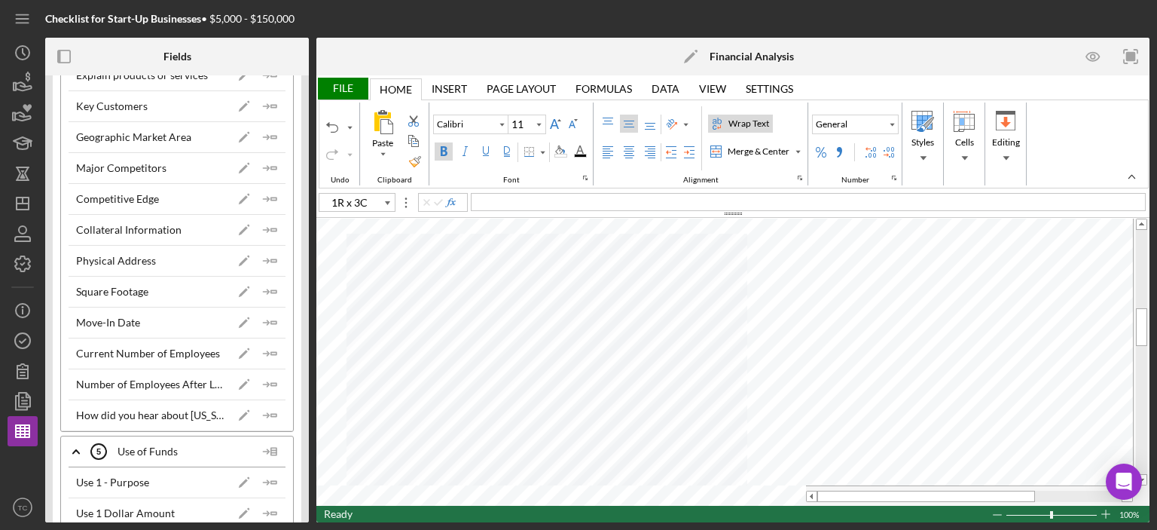
type input "A43"
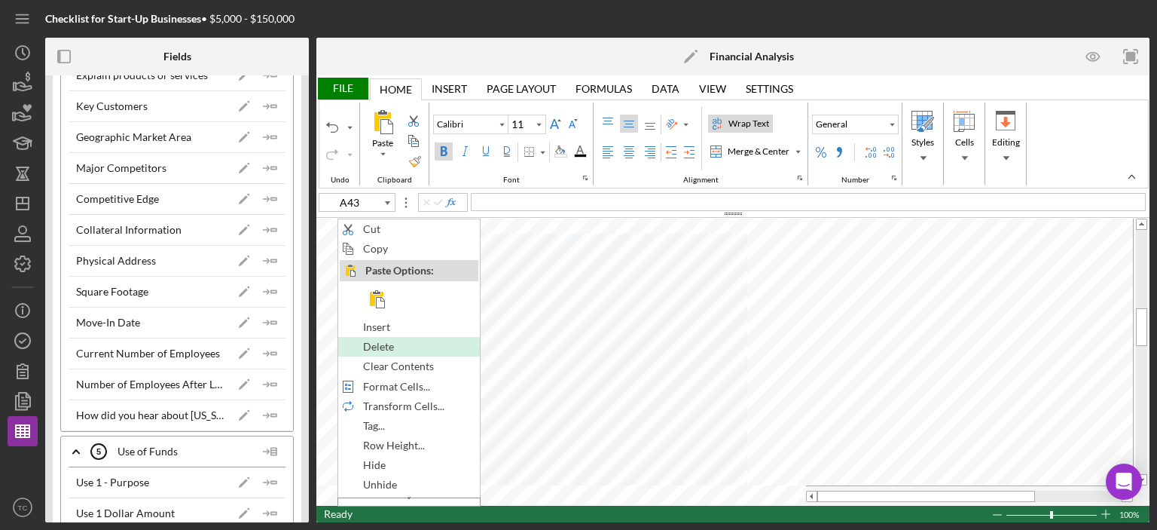
click at [385, 340] on span "Delete" at bounding box center [387, 346] width 48 height 12
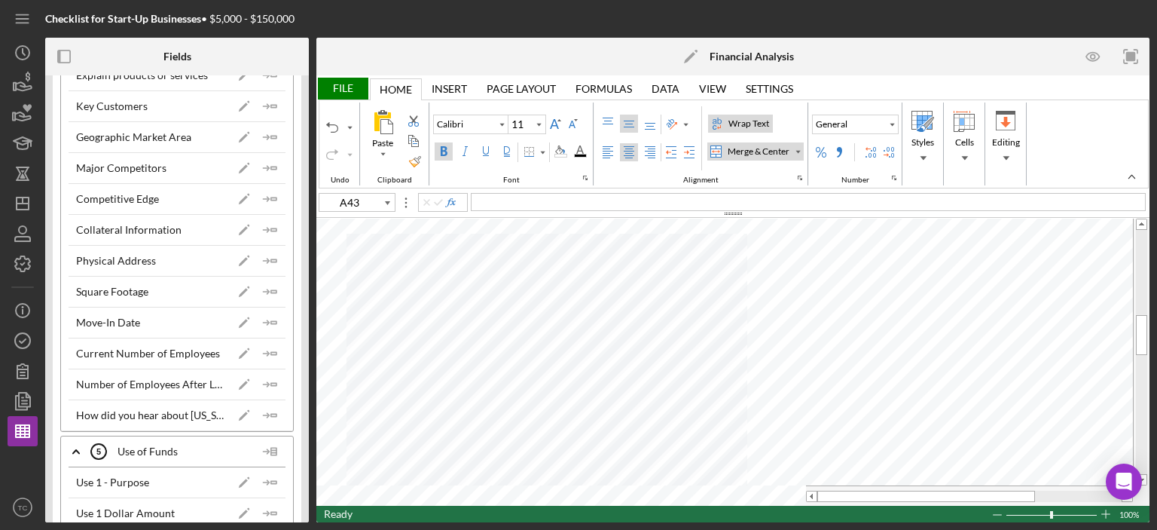
type input "10.5"
type input "3R x 3C"
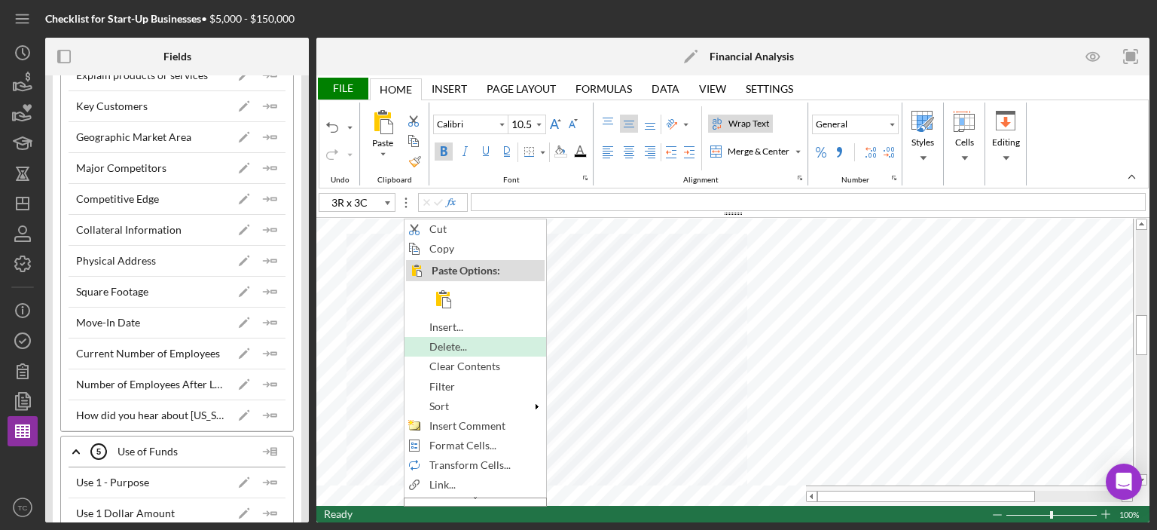
click at [478, 348] on span "Delete..." at bounding box center [456, 346] width 55 height 12
type input "11"
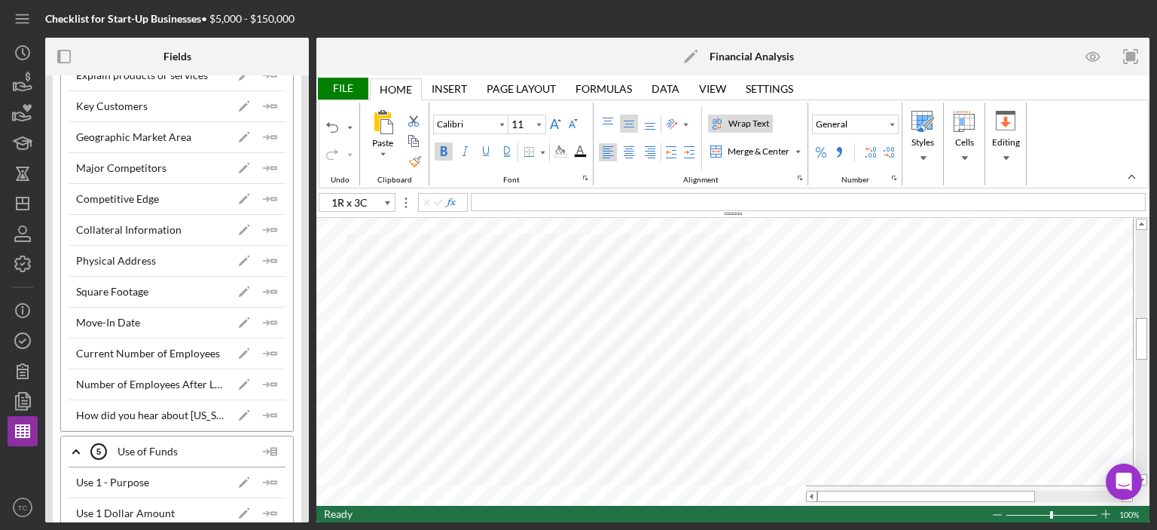
type input "A46"
click at [750, 156] on div "Merge & Center" at bounding box center [759, 152] width 68 height 14
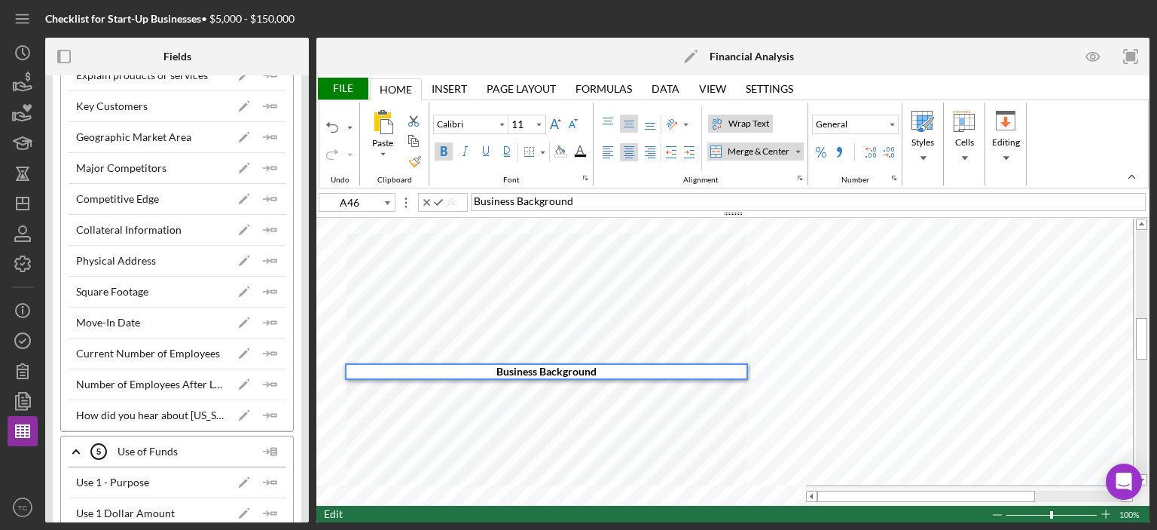
type input "10"
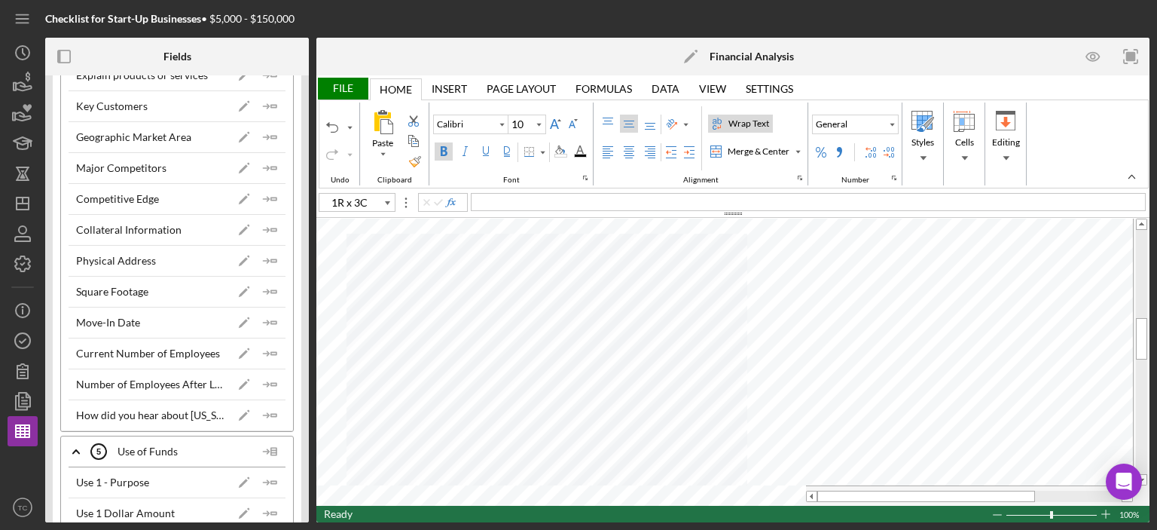
type input "A47"
click at [743, 149] on div "Merge & Center" at bounding box center [759, 152] width 68 height 14
type input "12.5"
type input "A44"
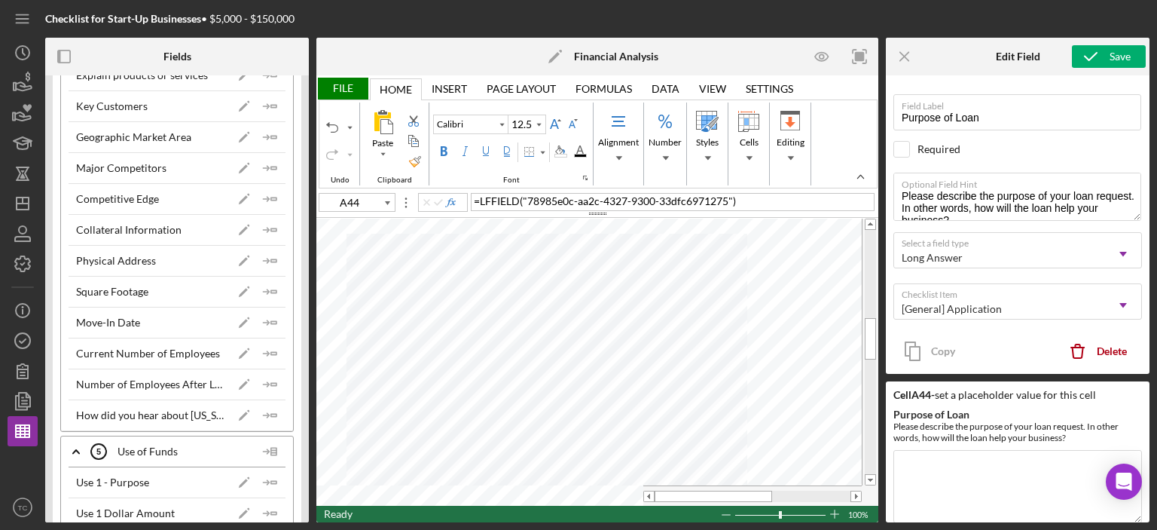
type input "10"
type input "A47"
click at [898, 56] on icon "Icon/Menu Close" at bounding box center [905, 57] width 34 height 34
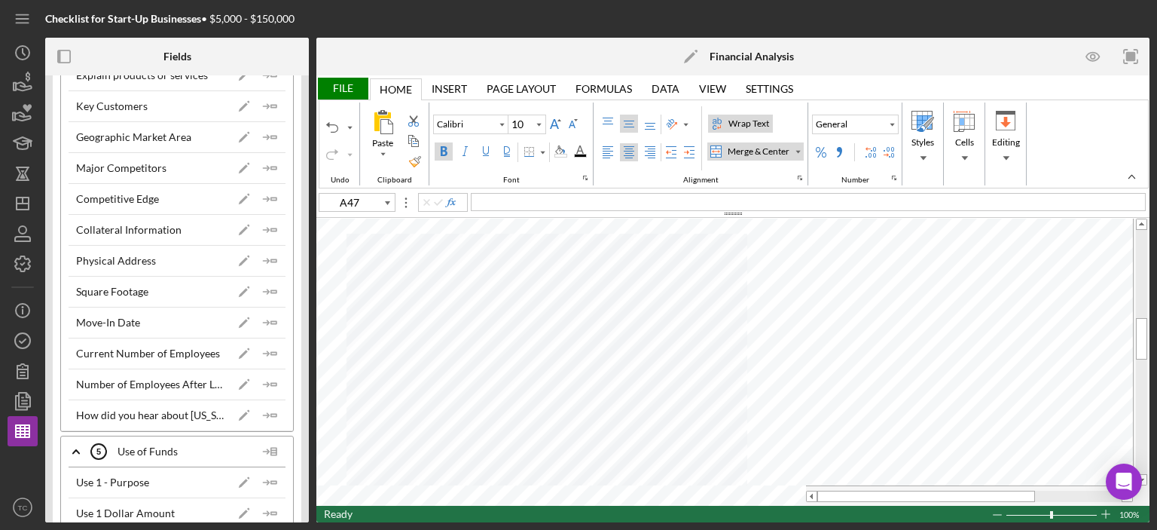
type input "12.5"
type input "A44"
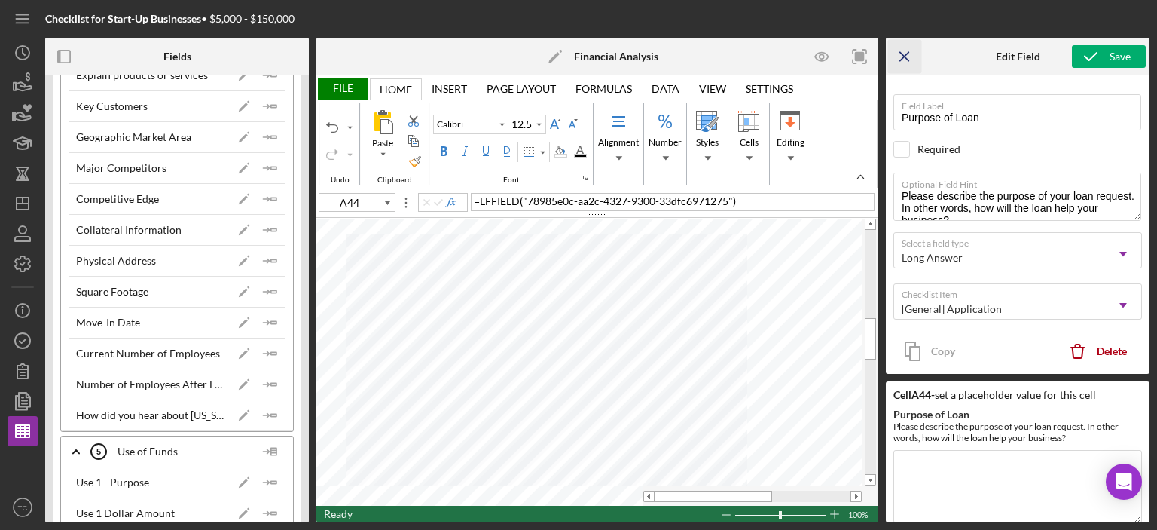
click at [906, 50] on icon "Icon/Menu Close" at bounding box center [905, 57] width 34 height 34
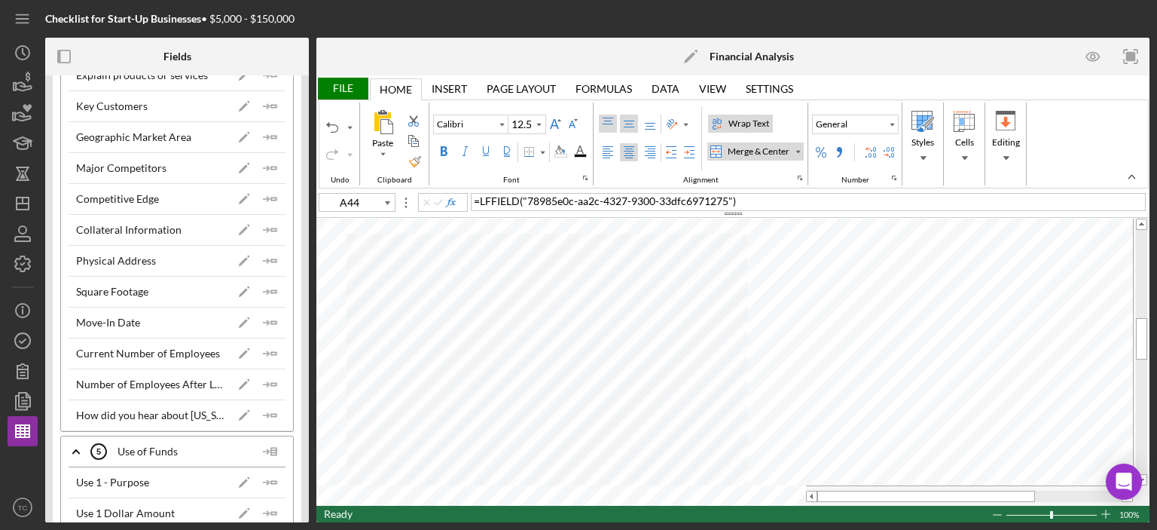
click at [609, 121] on div "Top Align" at bounding box center [608, 124] width 12 height 12
click at [624, 124] on div "Middle Align" at bounding box center [629, 124] width 12 height 12
click at [603, 157] on div "Left Align" at bounding box center [608, 152] width 12 height 12
type input "10"
type input "A47"
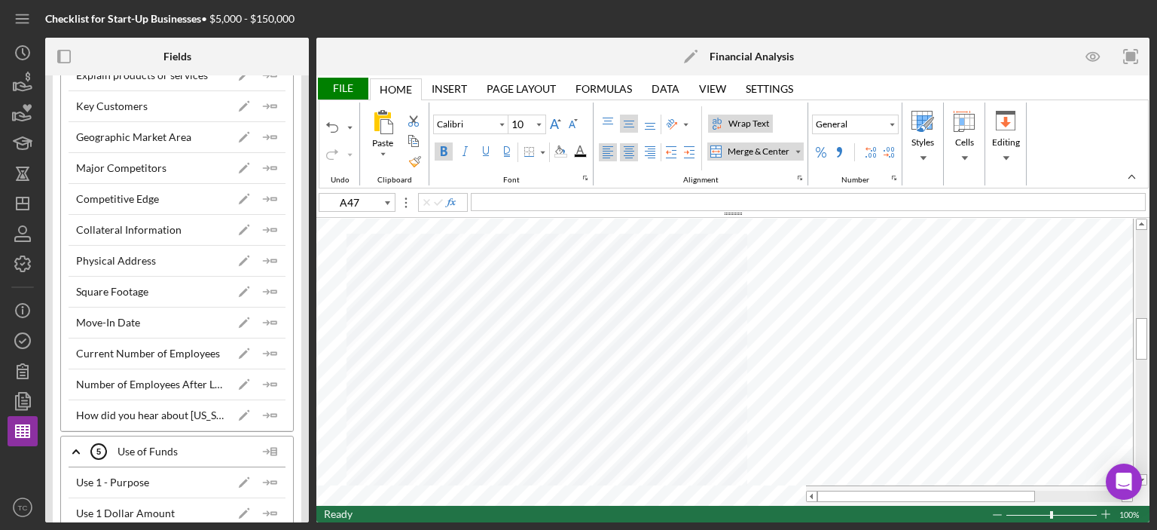
click at [599, 151] on label "Left Align" at bounding box center [608, 152] width 18 height 18
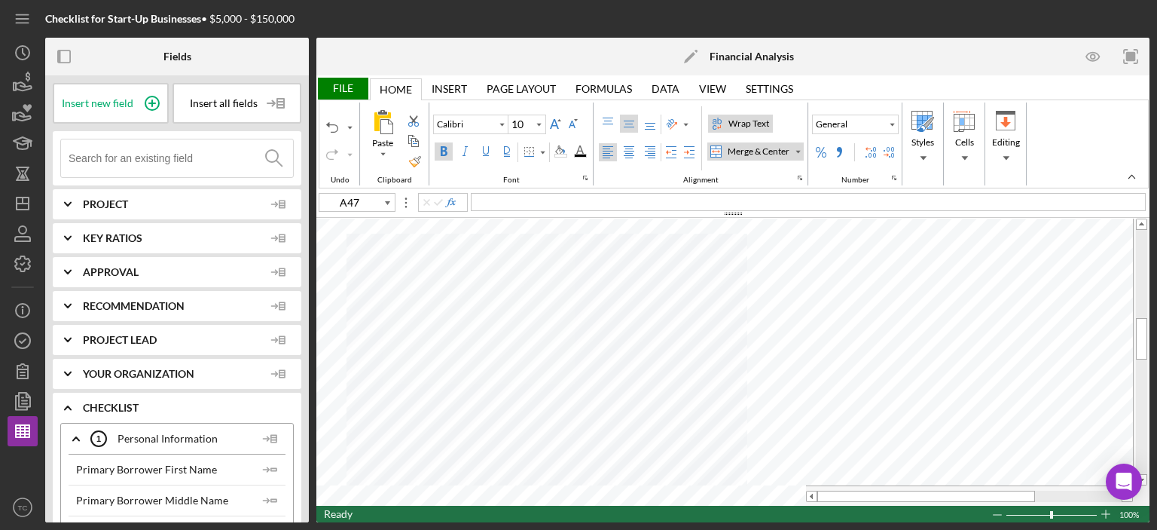
click at [147, 156] on input at bounding box center [181, 158] width 224 height 38
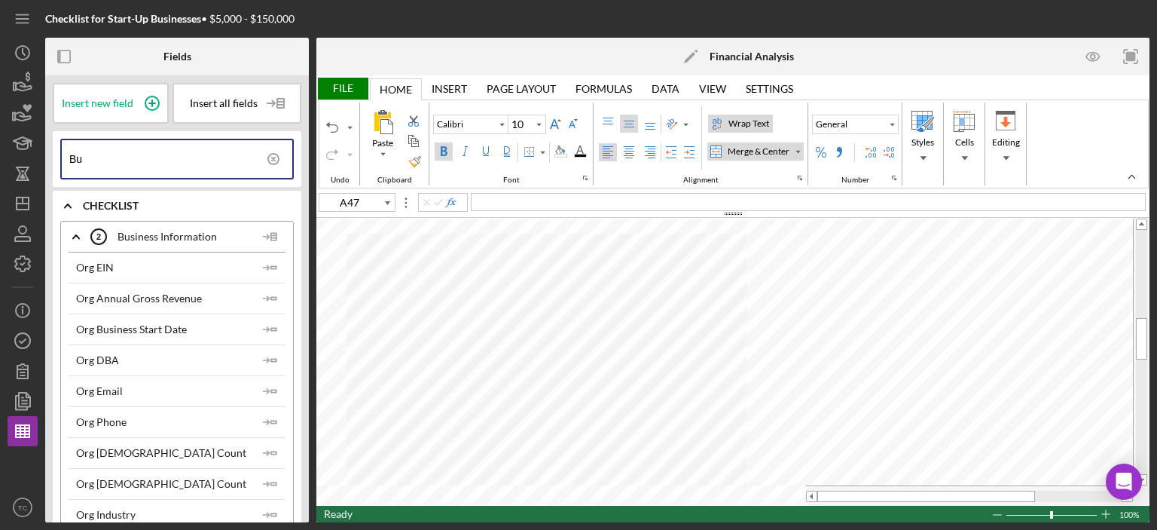
type input "B"
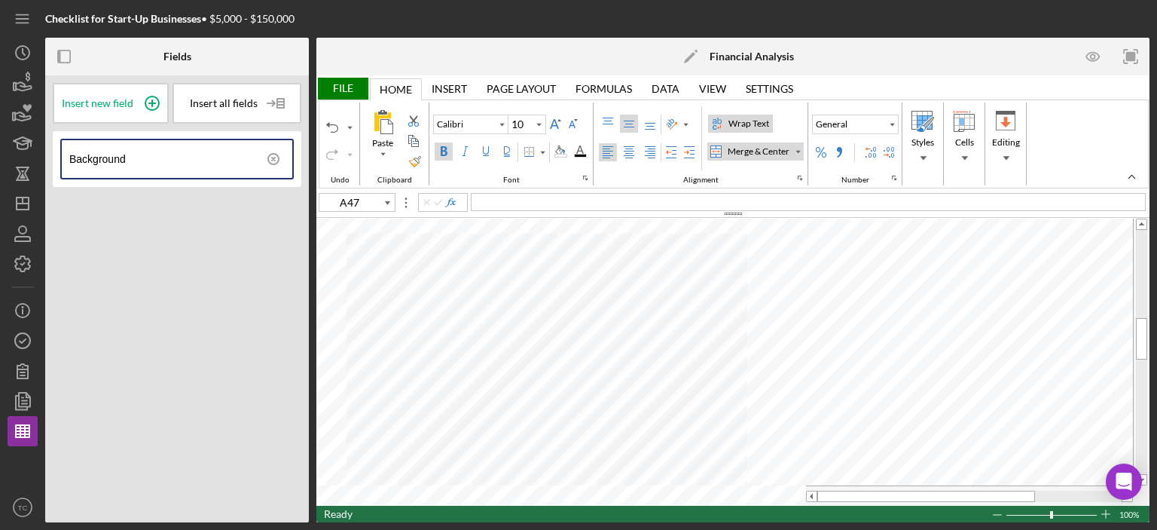
type input "Background"
click at [262, 157] on icon at bounding box center [274, 159] width 38 height 38
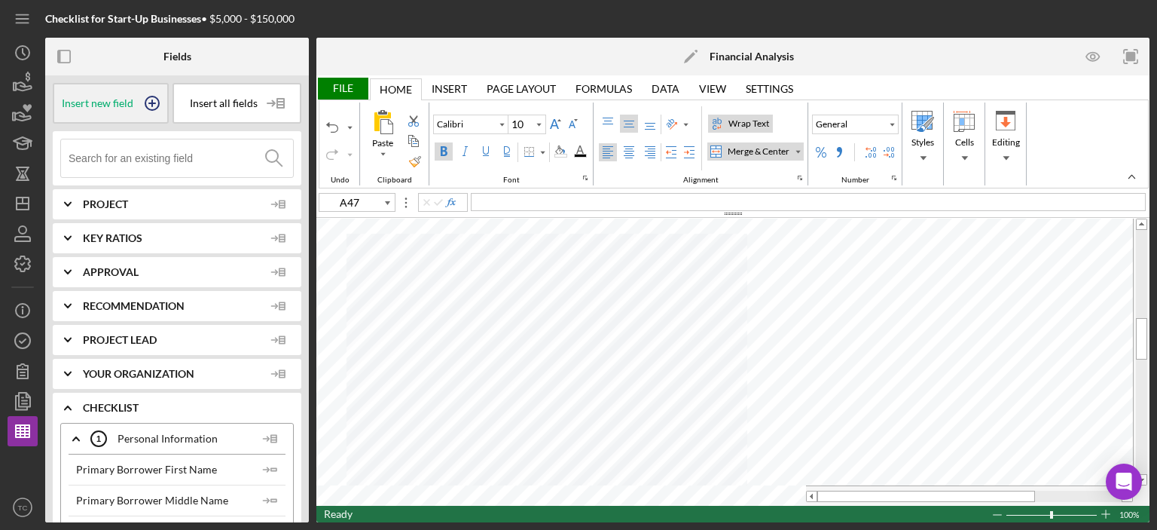
click at [105, 99] on span "Insert new field" at bounding box center [98, 103] width 72 height 12
type input "11"
type input "A48"
type input "10"
type input "A47"
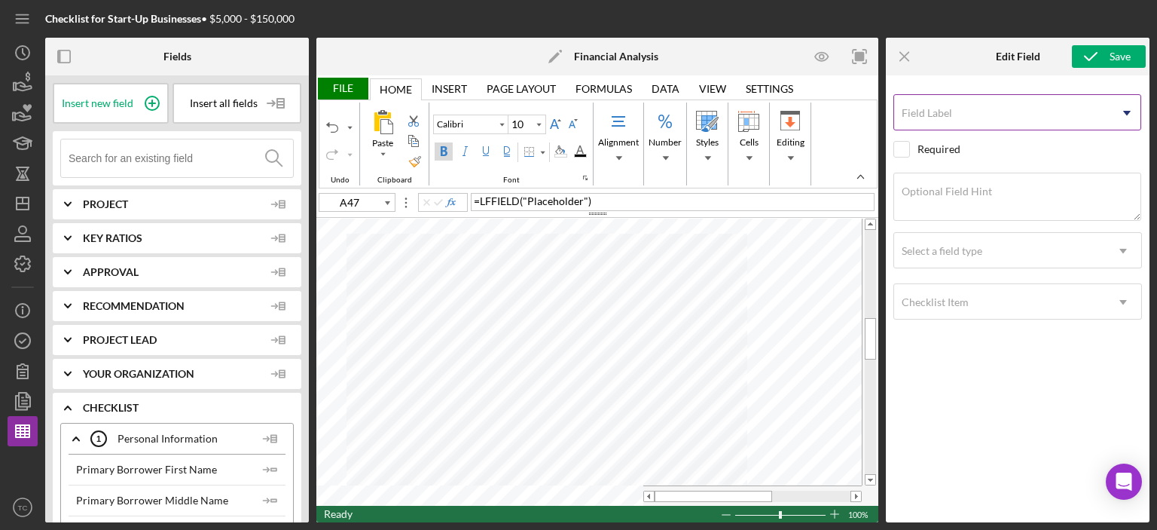
click at [991, 112] on input "Field Label" at bounding box center [1017, 112] width 248 height 36
type input "Business Background"
click at [899, 147] on input "checkbox" at bounding box center [901, 149] width 15 height 15
checkbox input "true"
click at [924, 191] on label "Optional Field Hint" at bounding box center [947, 191] width 90 height 12
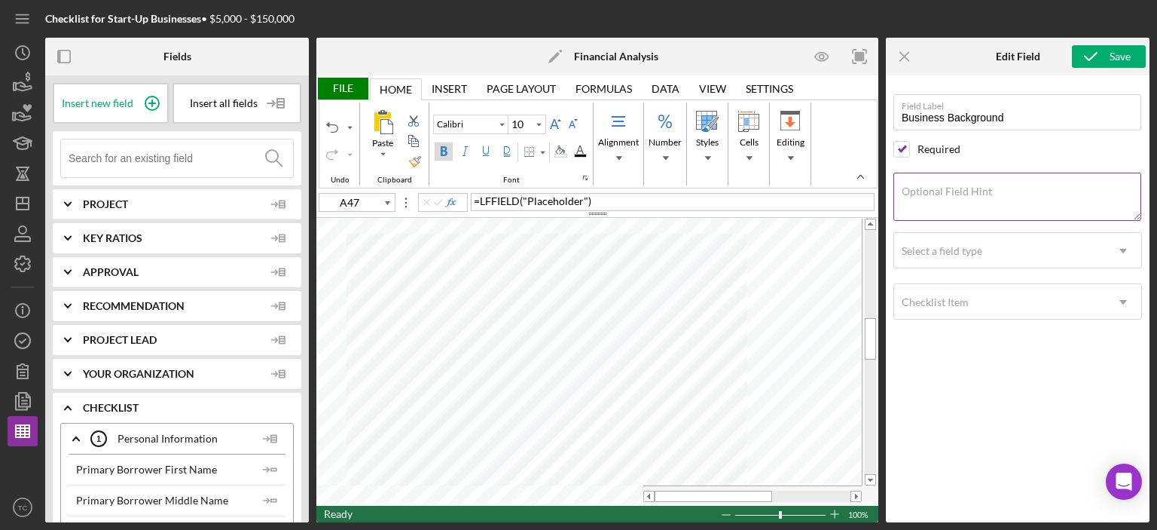
click at [924, 191] on textarea "Optional Field Hint" at bounding box center [1017, 197] width 248 height 48
click at [933, 215] on textarea "Describe the business structure, history, experience, and any background factor…" at bounding box center [1017, 197] width 248 height 48
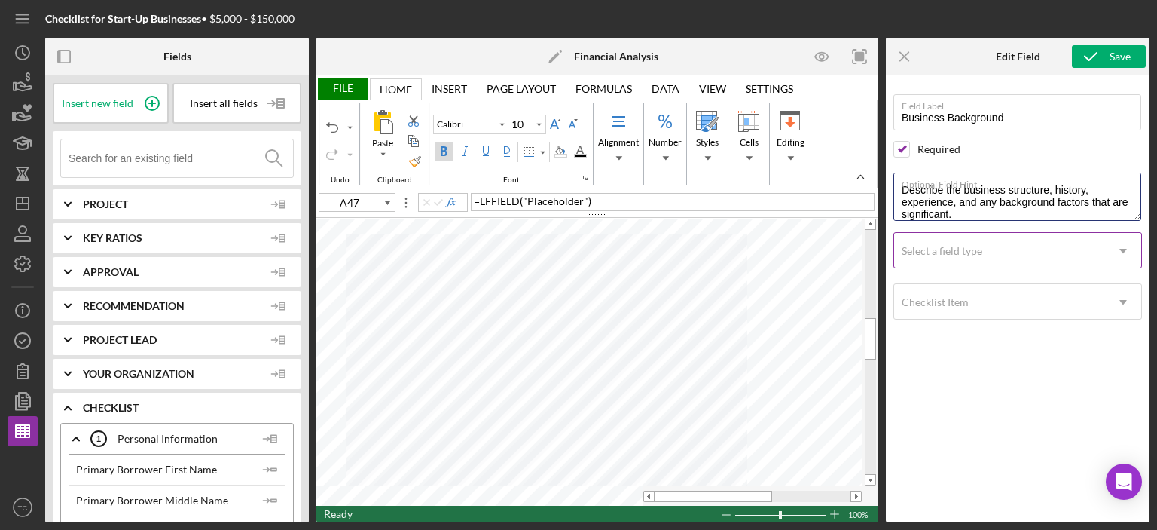
type textarea "Describe the business structure, history, experience, and any background factor…"
click at [965, 246] on div "Select a field type" at bounding box center [942, 251] width 81 height 12
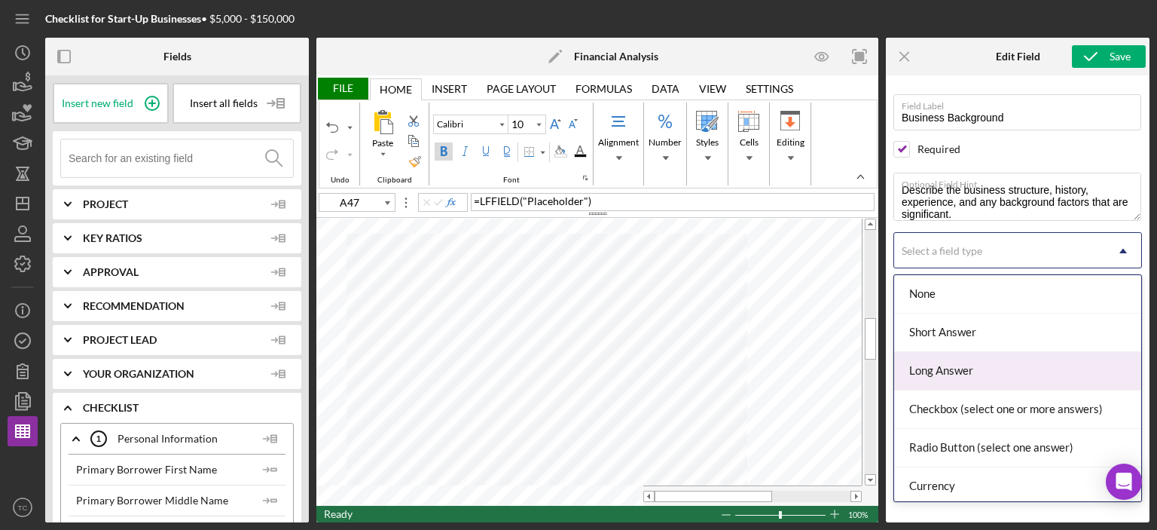
click at [1009, 368] on div "Long Answer" at bounding box center [1017, 371] width 247 height 38
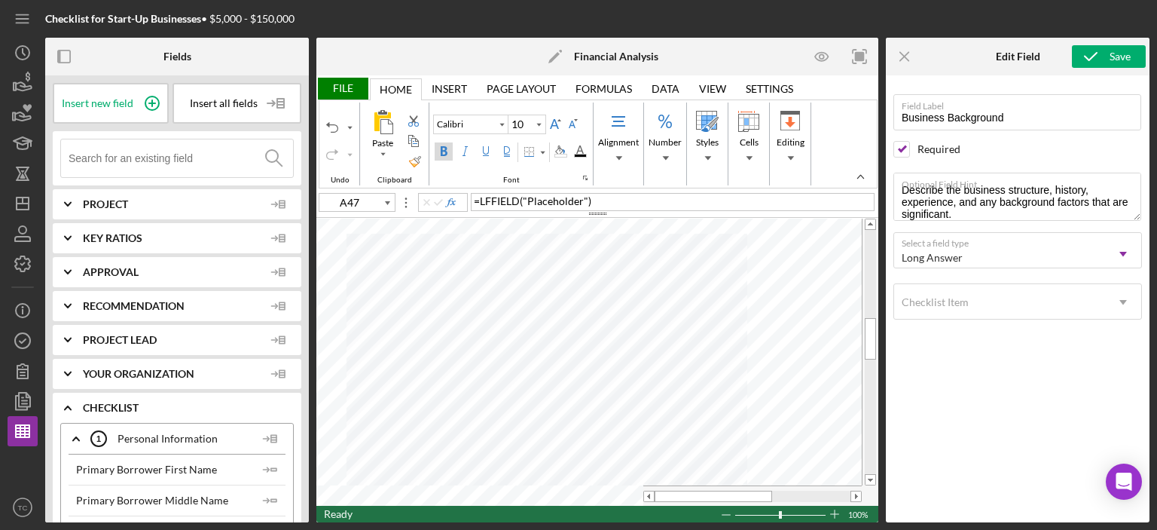
drag, startPoint x: 1048, startPoint y: 388, endPoint x: 1046, endPoint y: 397, distance: 9.3
click at [1046, 388] on div "Field Label Business Background Select pre-existing field Required Optional Fie…" at bounding box center [1017, 295] width 249 height 424
click at [1107, 65] on icon "submit" at bounding box center [1091, 57] width 38 height 38
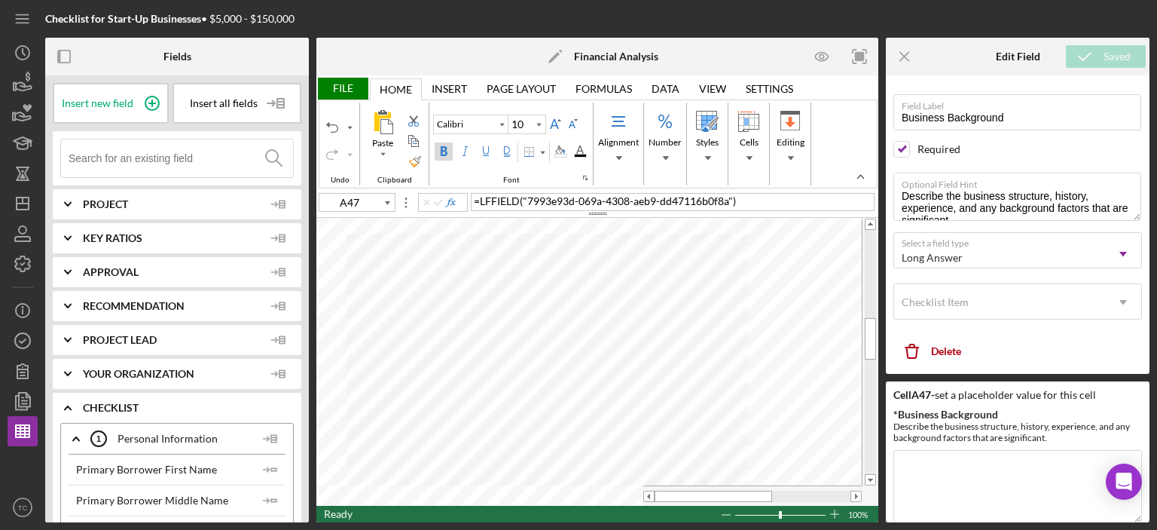
click at [449, 153] on label "Bold" at bounding box center [444, 151] width 18 height 18
type input "11"
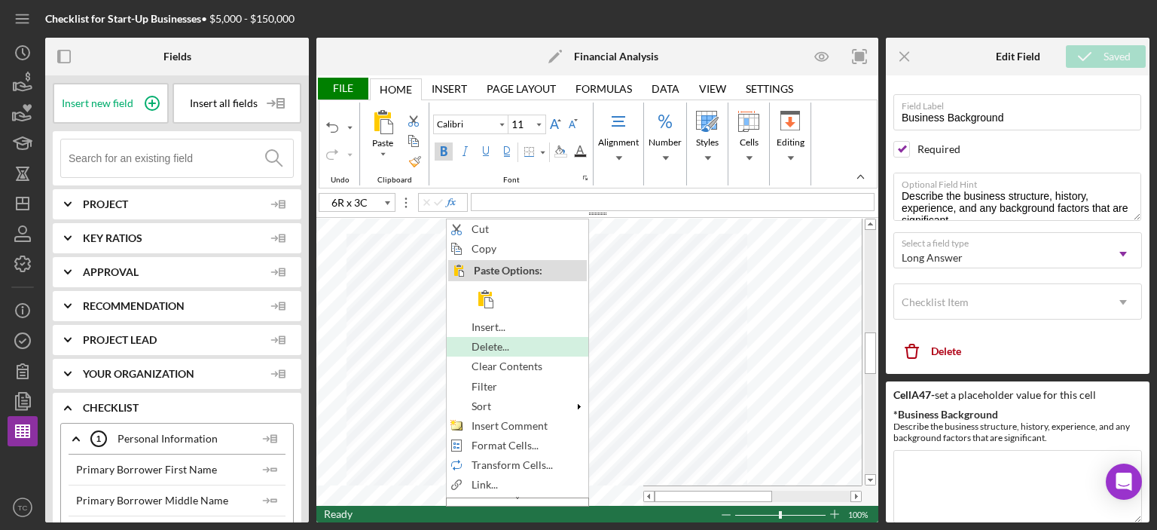
click at [493, 347] on span "Delete..." at bounding box center [499, 346] width 55 height 12
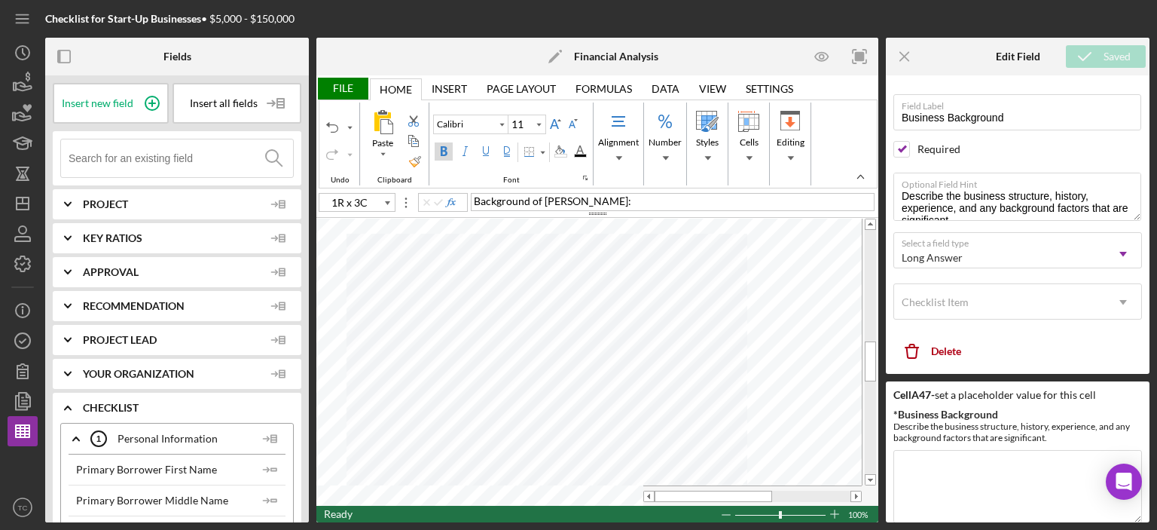
type input "A49"
click at [905, 53] on icon "Icon/Menu Close" at bounding box center [905, 57] width 34 height 34
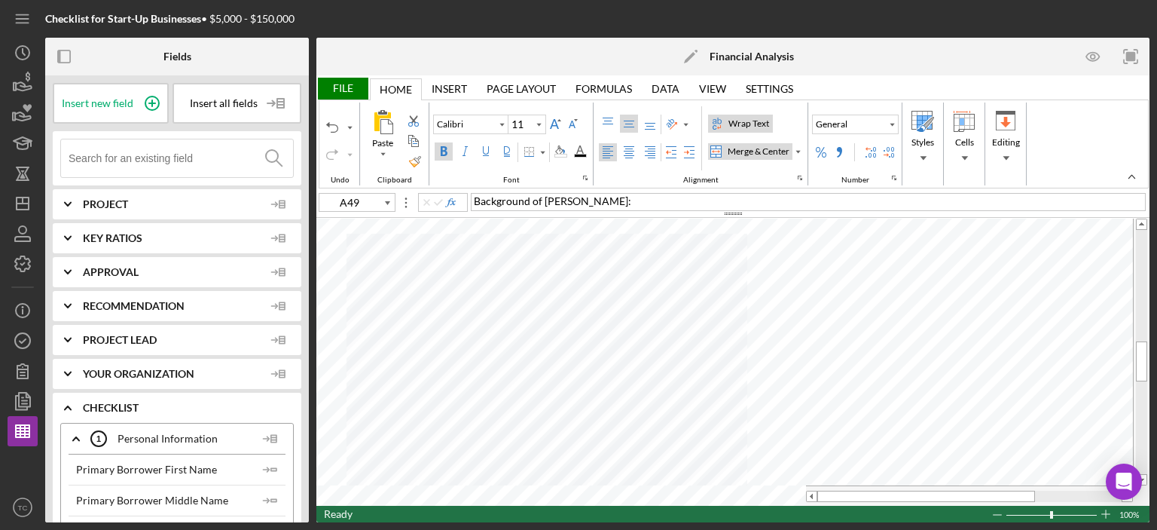
click at [756, 145] on div "Merge & Center" at bounding box center [759, 152] width 68 height 14
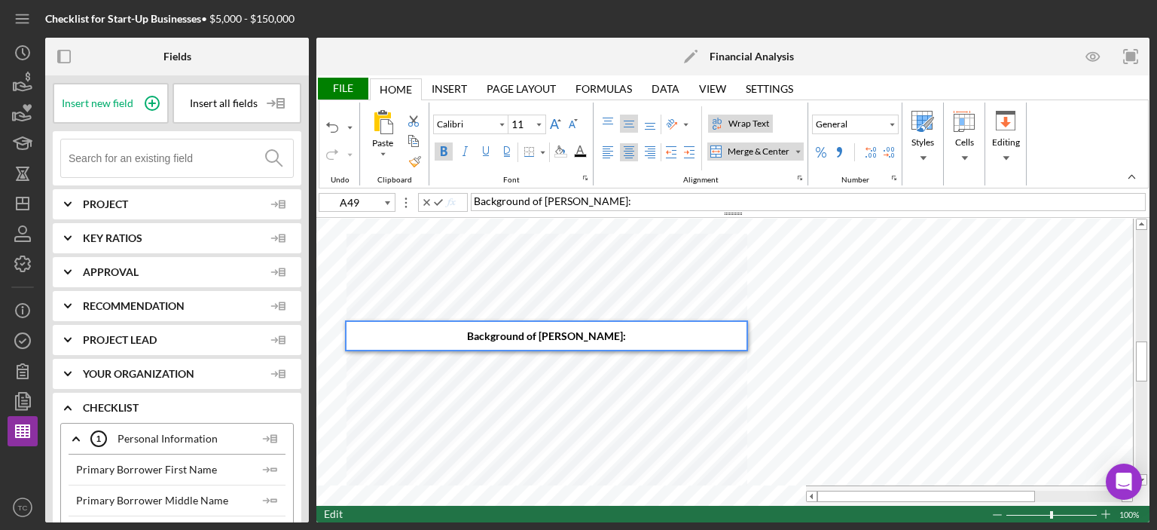
drag, startPoint x: 621, startPoint y: 340, endPoint x: 542, endPoint y: 332, distance: 79.5
click at [542, 332] on div "Background of Christy Brunken:" at bounding box center [547, 336] width 400 height 28
click at [506, 351] on div "Paste Cut Copy AutoFill Background of Borrower Background of Borrower" at bounding box center [732, 361] width 833 height 287
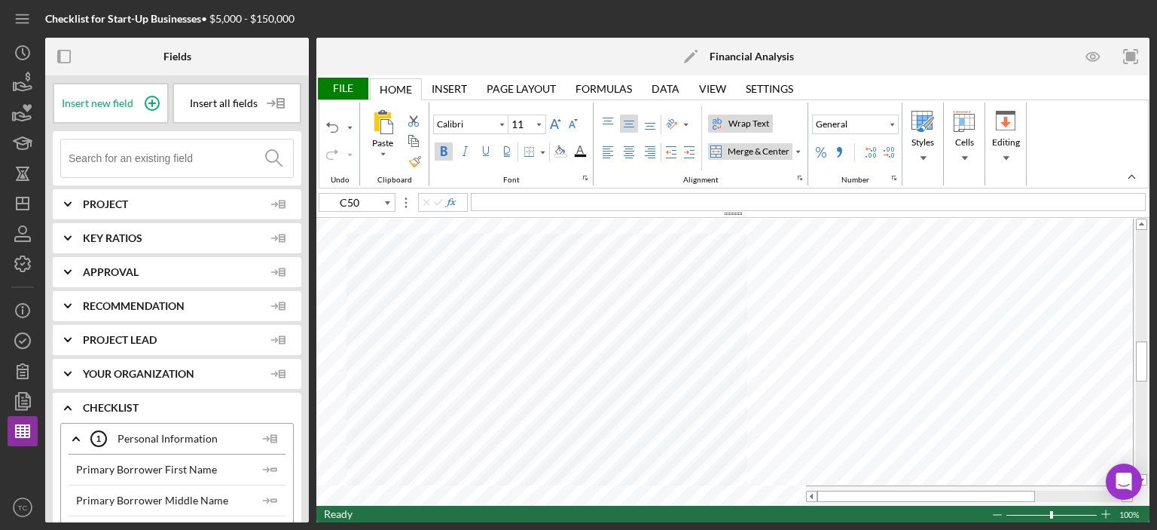
click at [744, 150] on div "Merge & Center" at bounding box center [759, 152] width 68 height 14
click at [608, 156] on div "Left Align" at bounding box center [608, 152] width 12 height 12
click at [107, 108] on span "Insert new field" at bounding box center [98, 103] width 72 height 12
type input "A50"
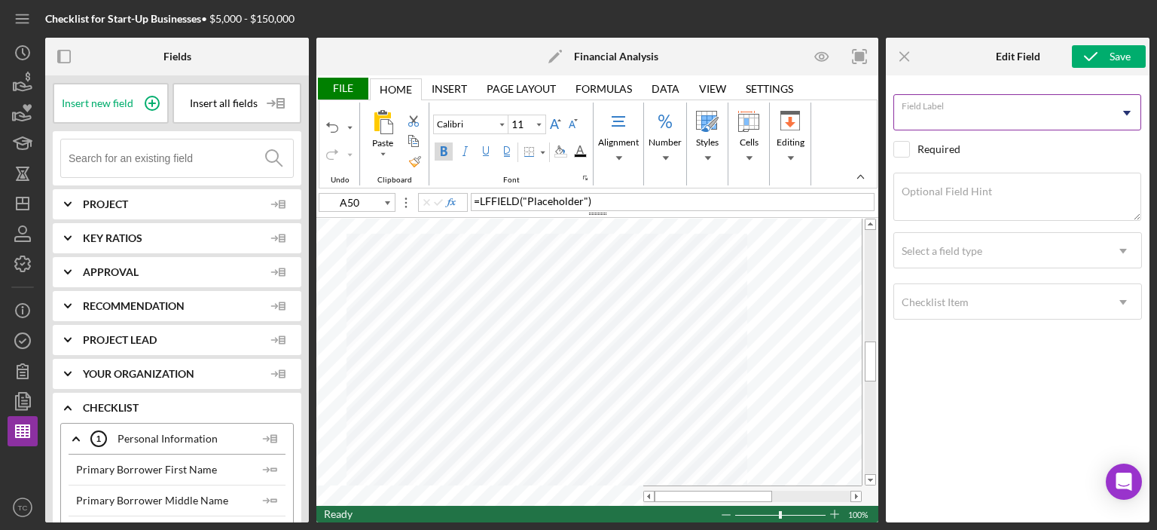
click at [970, 111] on input "Field Label" at bounding box center [1017, 112] width 248 height 36
type input "Background of Borrower"
click at [905, 149] on input "checkbox" at bounding box center [901, 149] width 15 height 15
checkbox input "true"
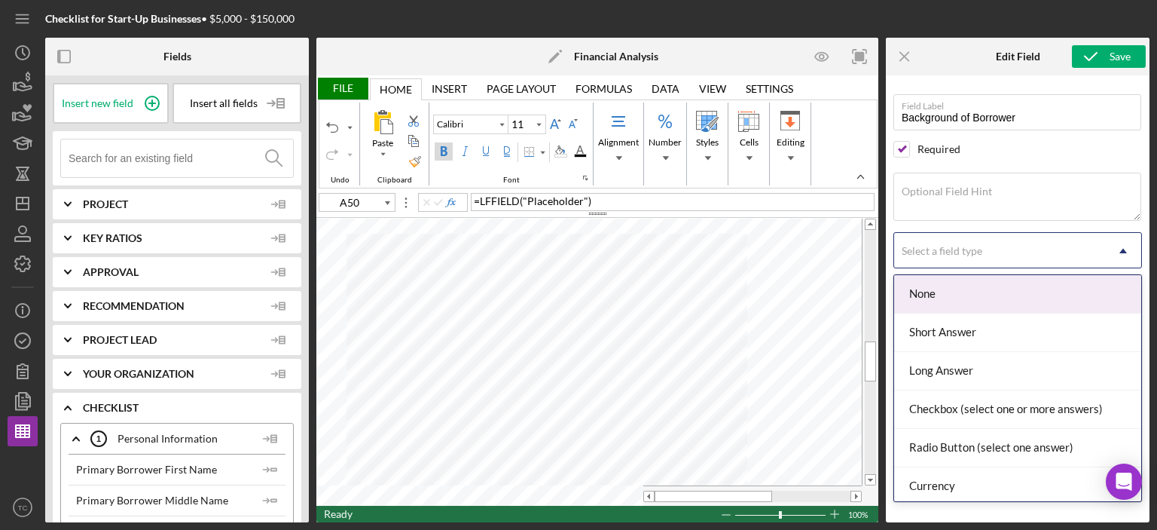
click at [927, 246] on div "Select a field type" at bounding box center [942, 251] width 81 height 12
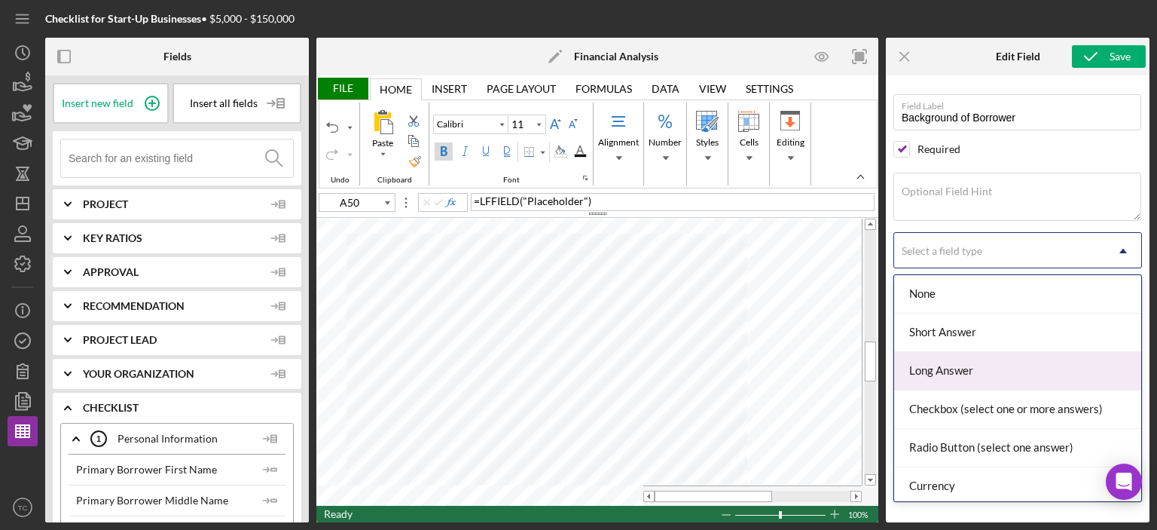
click at [938, 365] on div "Long Answer" at bounding box center [1017, 371] width 247 height 38
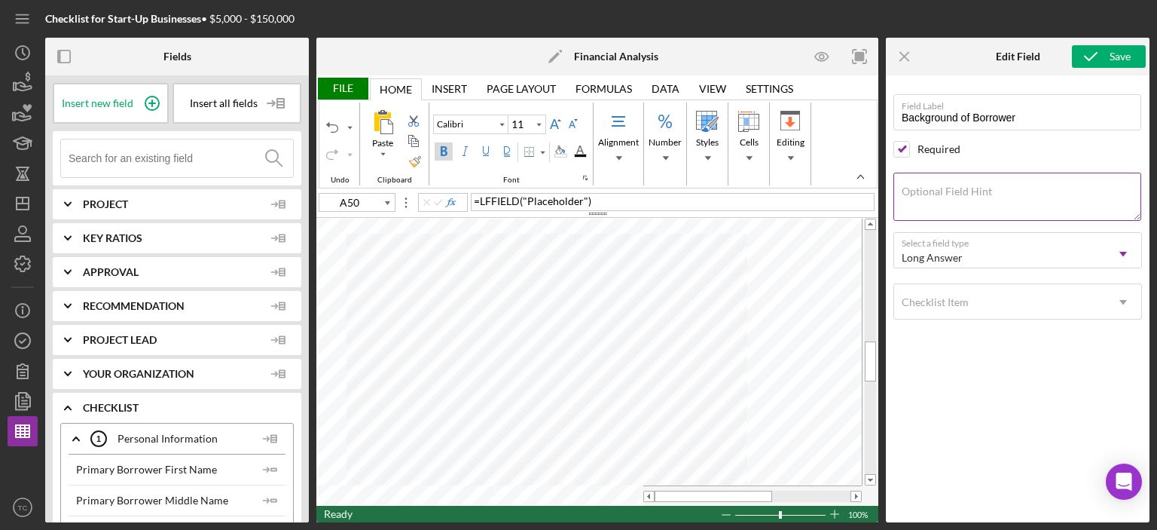
click at [919, 194] on label "Optional Field Hint" at bounding box center [947, 191] width 90 height 12
click at [919, 194] on textarea "Optional Field Hint" at bounding box center [1017, 197] width 248 height 48
drag, startPoint x: 999, startPoint y: 210, endPoint x: 996, endPoint y: 203, distance: 8.1
click at [996, 203] on textarea "Provide the background information for the Borrower that is signficant to the l…" at bounding box center [1017, 197] width 248 height 48
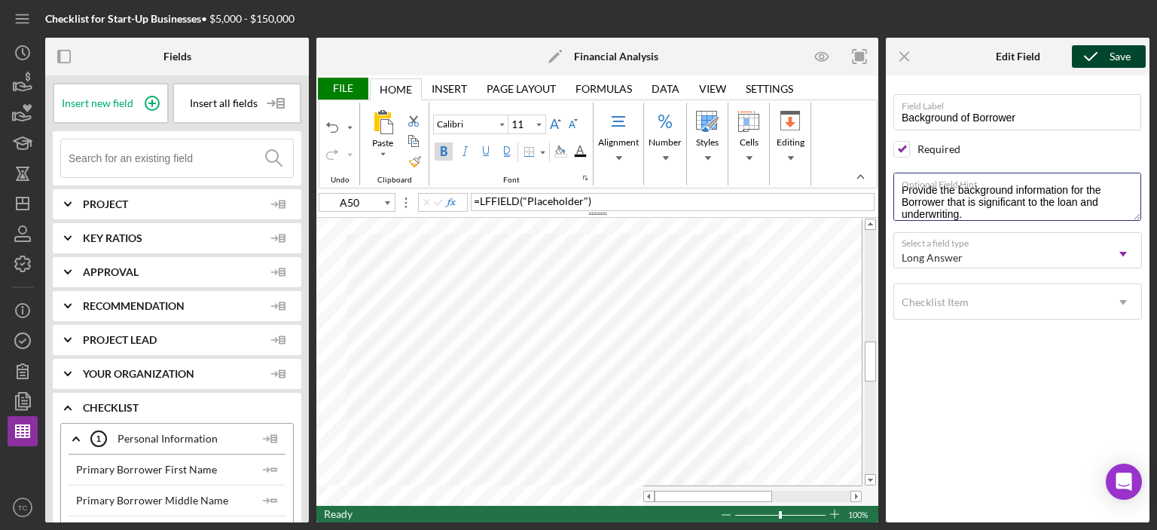
type textarea "Provide the background information for the Borrower that is significant to the …"
click at [1110, 54] on div "Save" at bounding box center [1120, 56] width 21 height 23
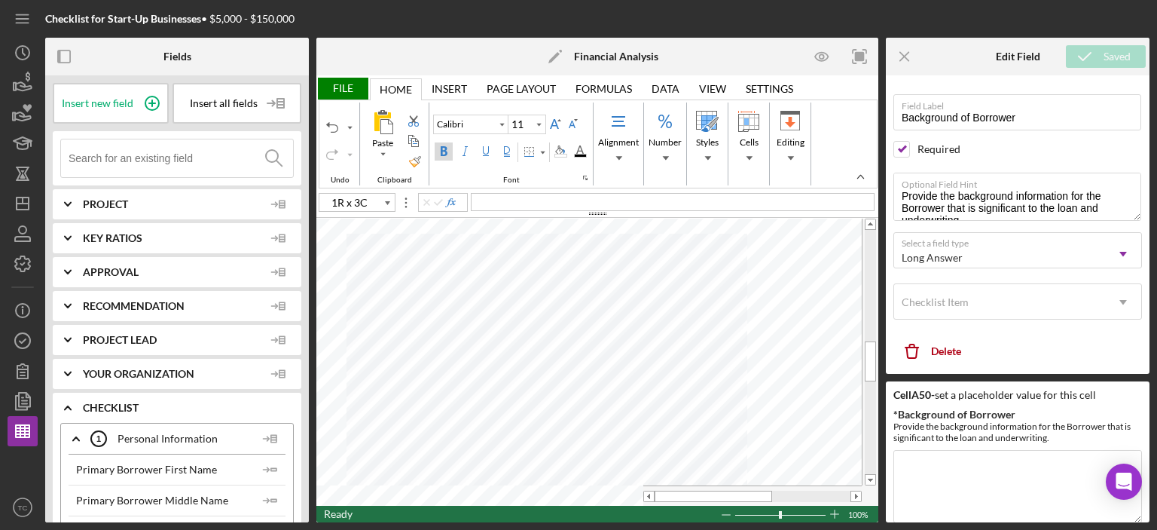
type input "A51"
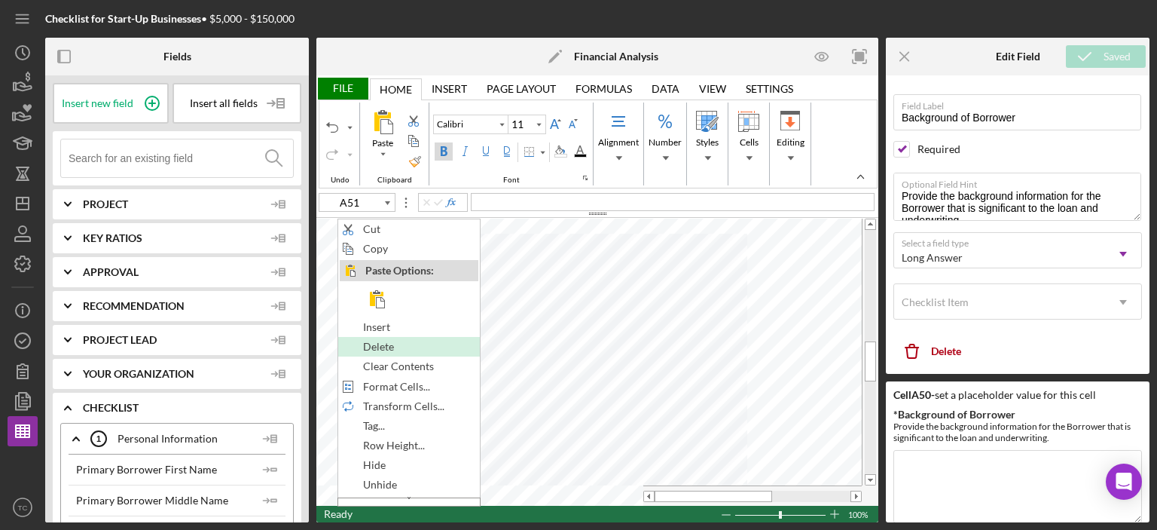
click at [392, 341] on span "Delete" at bounding box center [387, 346] width 48 height 12
type input "12"
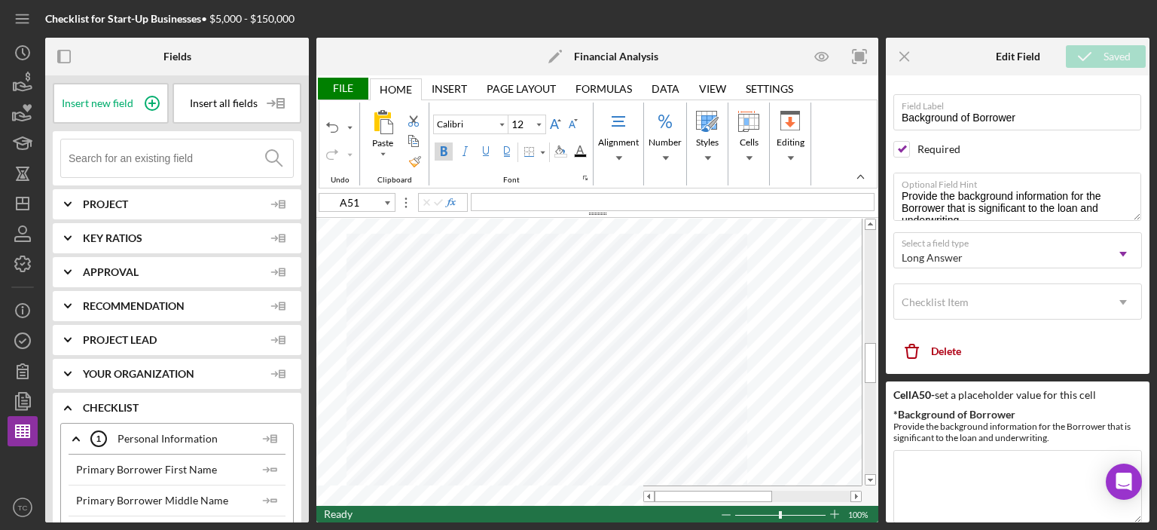
type input "A51"
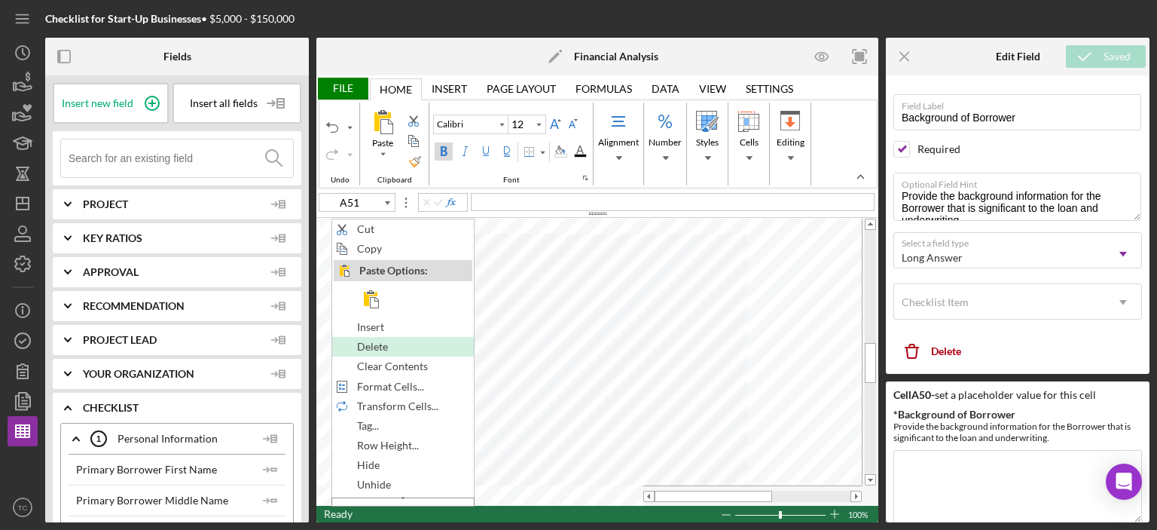
click at [380, 343] on span "Delete" at bounding box center [381, 346] width 48 height 12
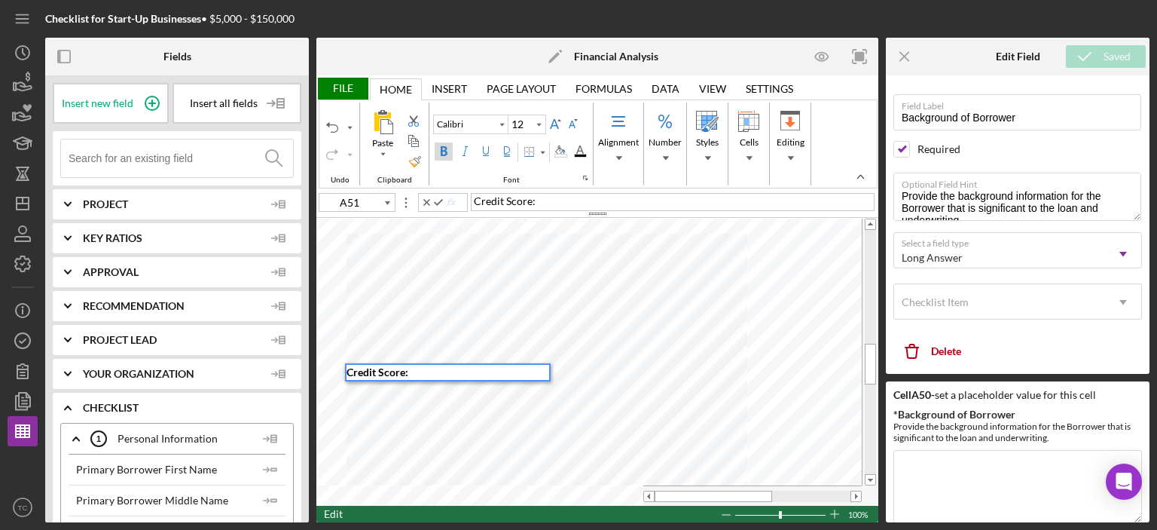
type input "B51"
type input "11"
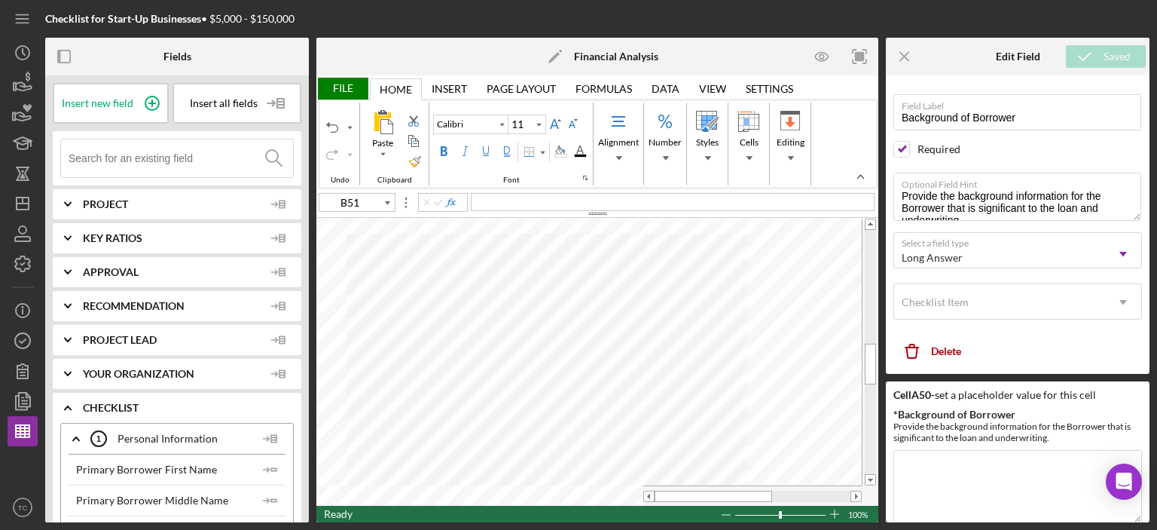
click at [207, 152] on input at bounding box center [181, 158] width 224 height 38
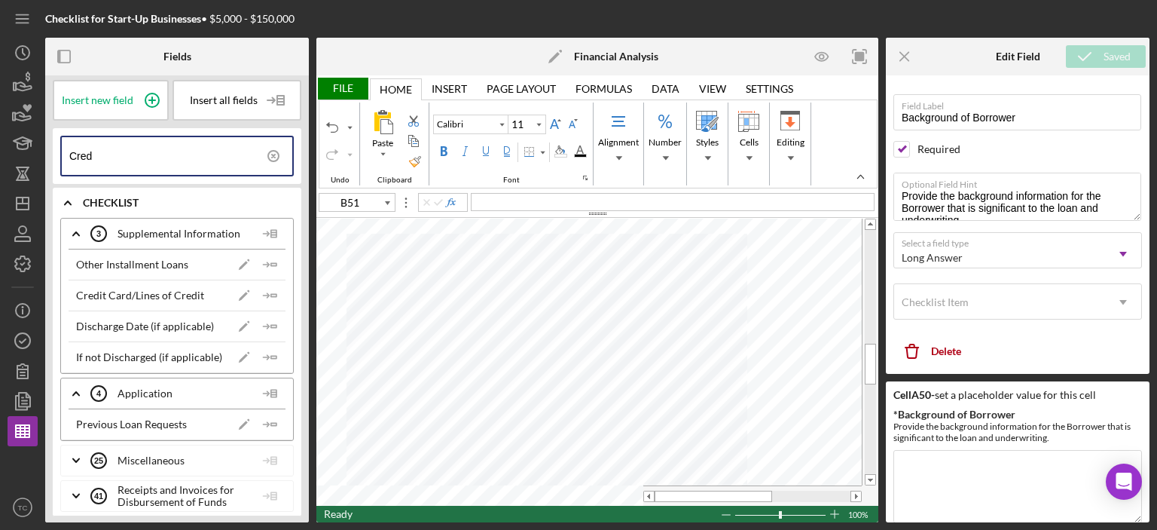
scroll to position [4, 0]
type input "Cred"
type input "12"
type input "A51"
type input "11"
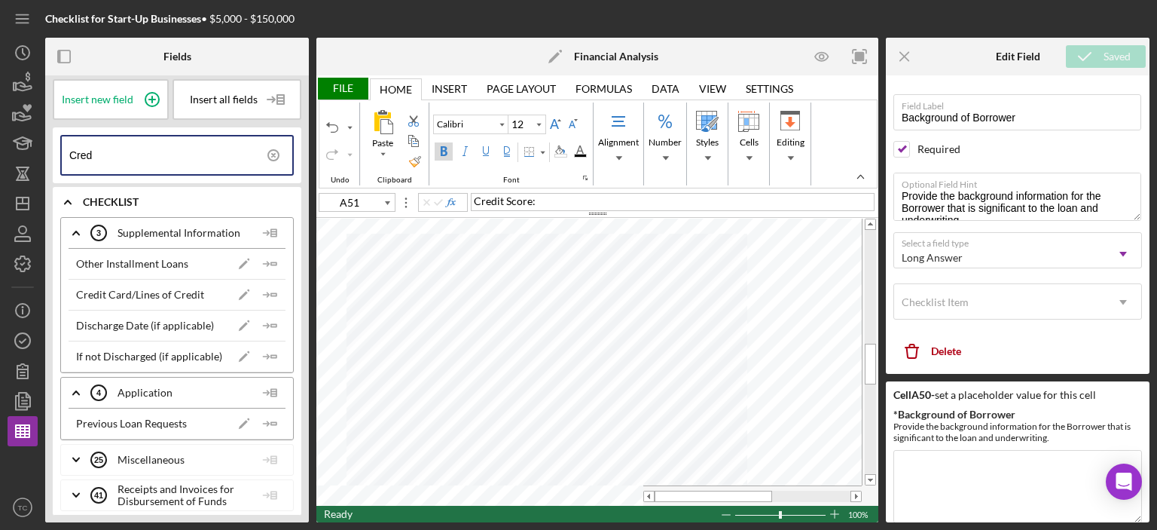
type input "B51"
type input "15.5"
type input "A52"
type input "B52"
type input "11"
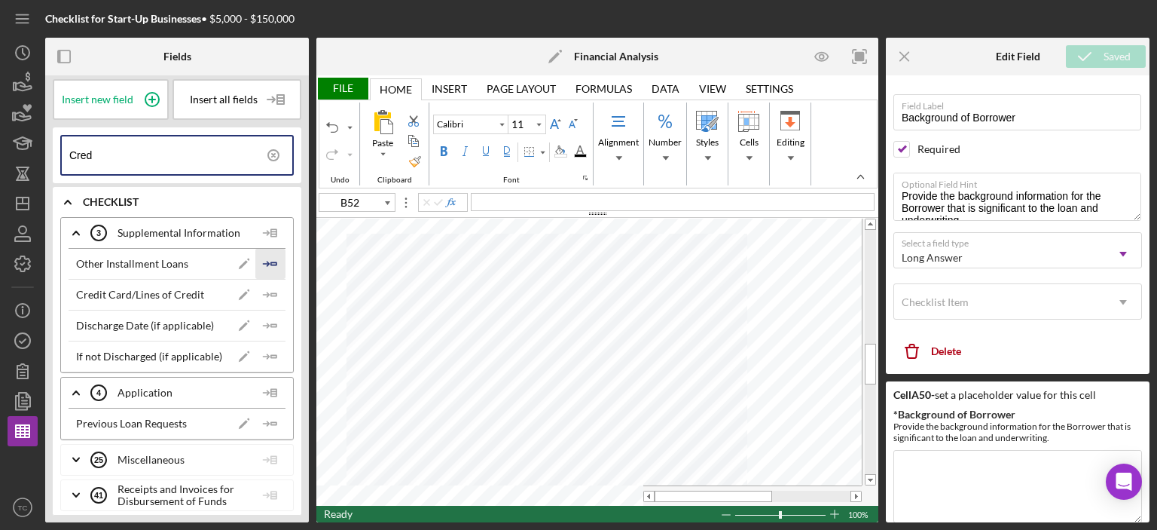
click at [265, 261] on icon "Icon/Insert Field" at bounding box center [270, 264] width 30 height 30
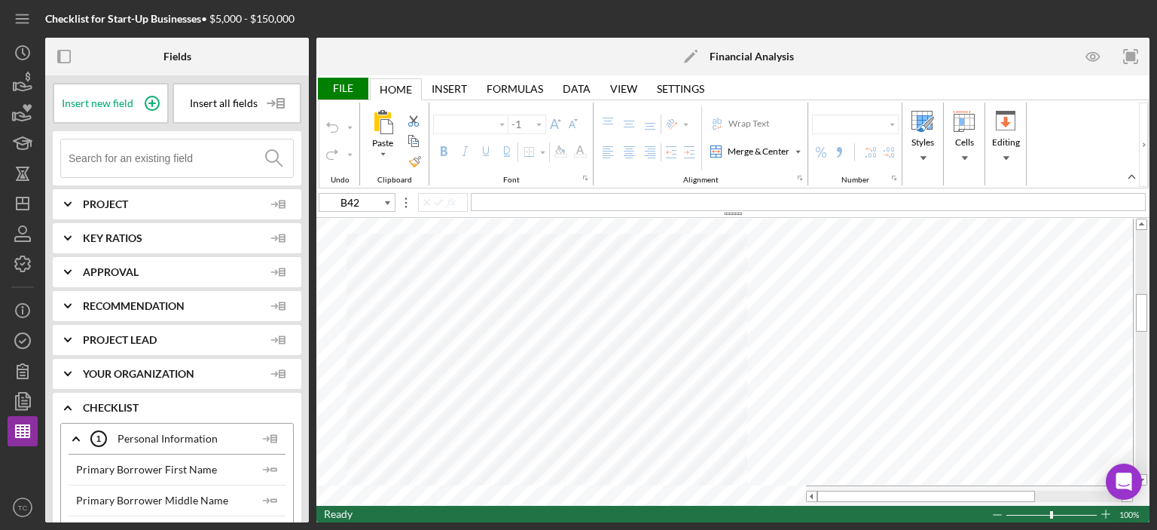
type input "Calibri"
type input "11"
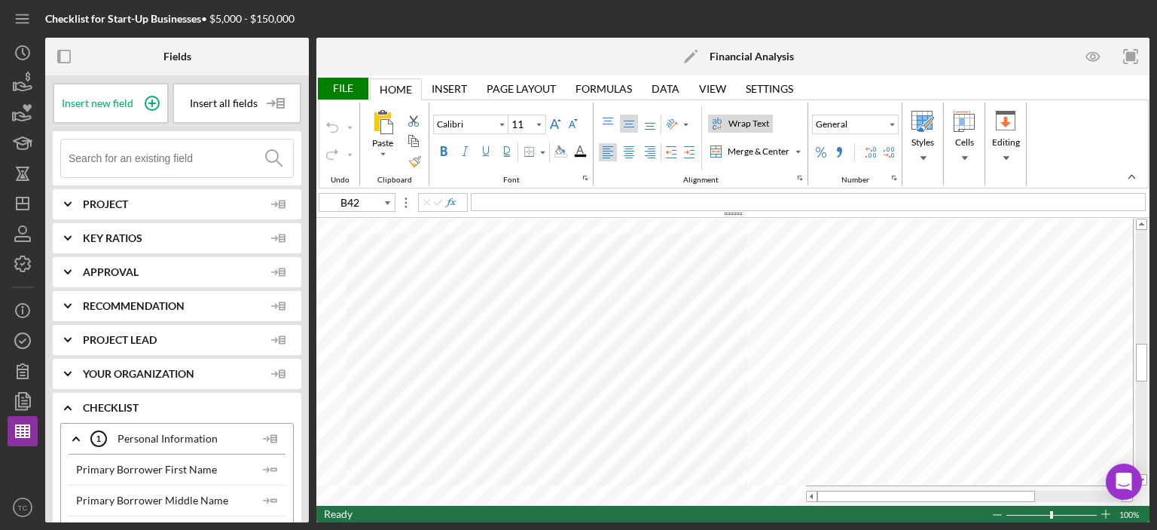
type input "C60"
type input "12.5"
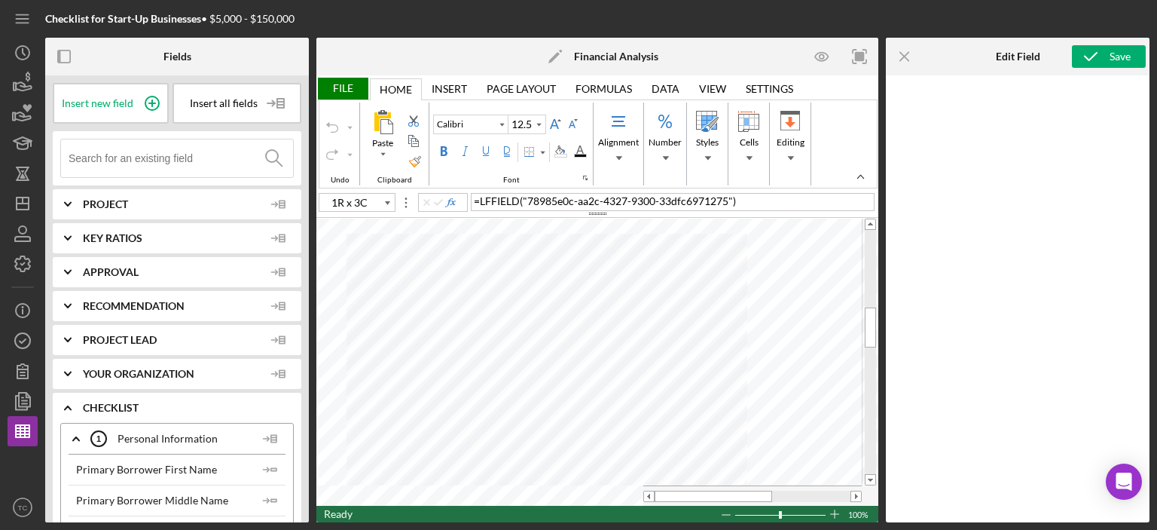
type input "A45"
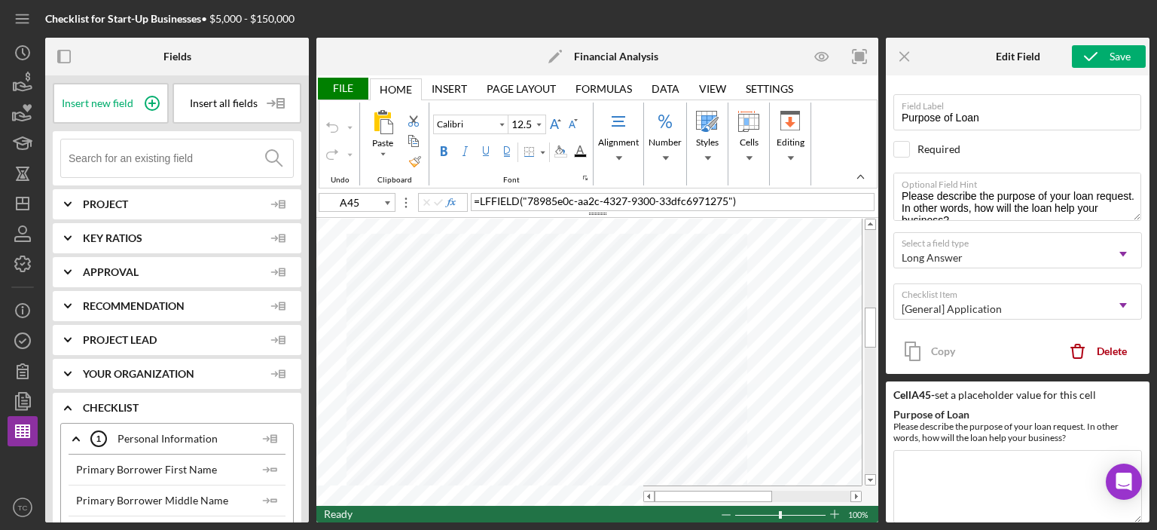
type input "10.5"
type input "A47"
type input "11"
type input "A46"
type input "14.5"
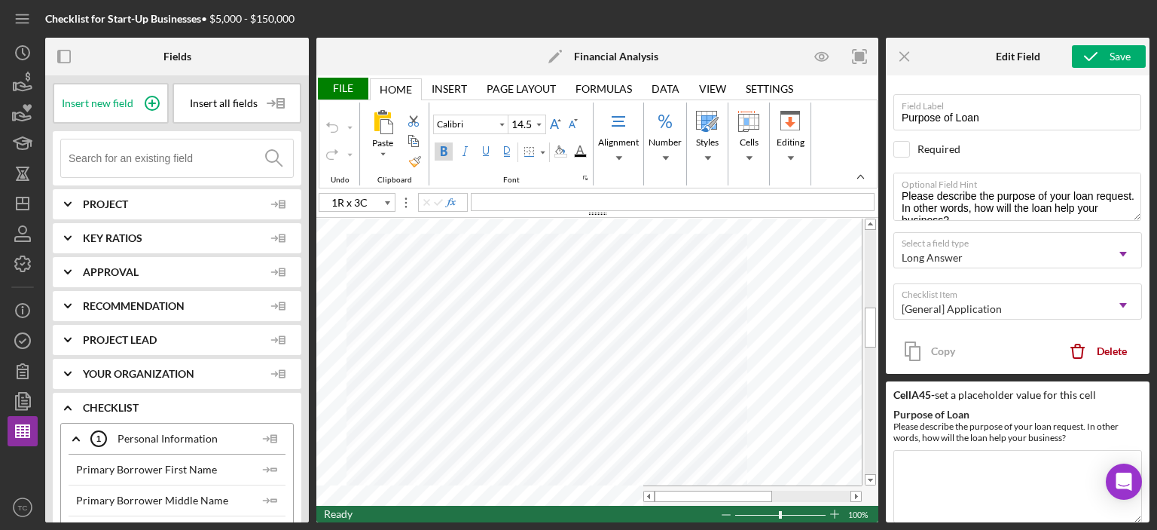
type input "A49"
type input "11"
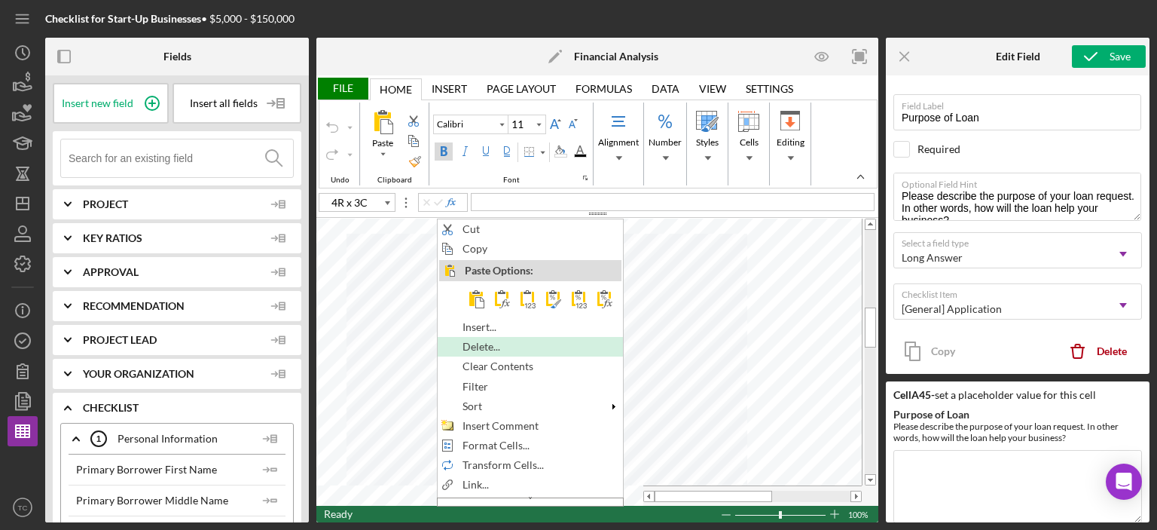
click at [500, 340] on span "Delete..." at bounding box center [490, 346] width 55 height 12
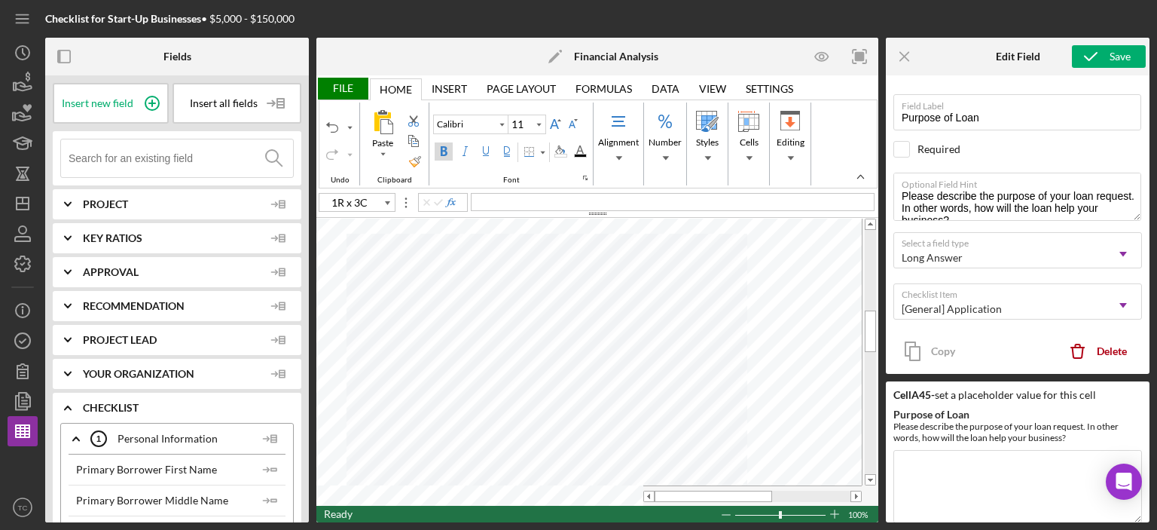
type input "A46"
click at [906, 56] on icon "Icon/Menu Close" at bounding box center [905, 57] width 34 height 34
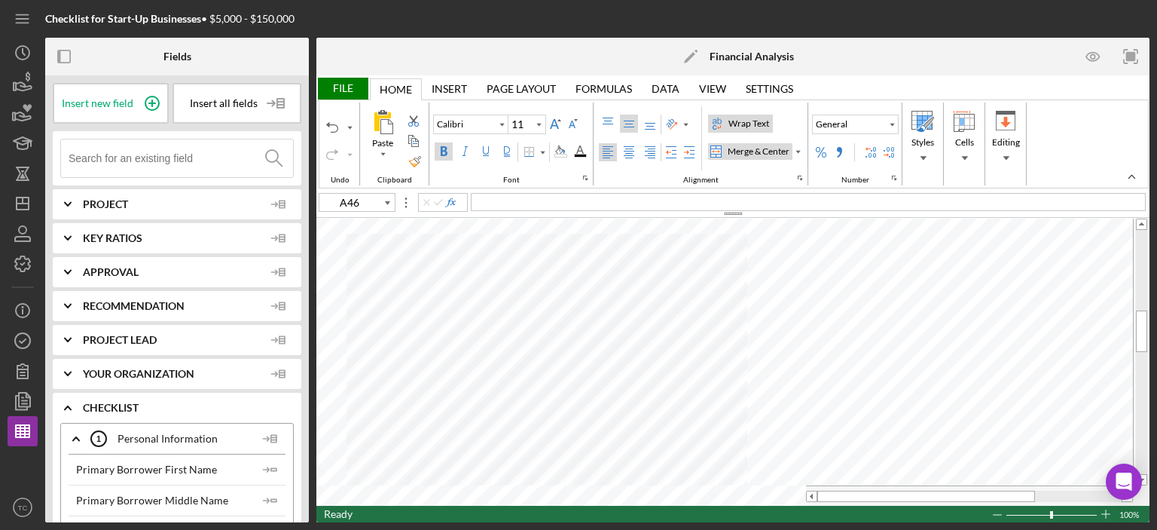
click at [736, 145] on div "Merge & Center" at bounding box center [759, 152] width 68 height 14
type input "12.5"
type input "A45"
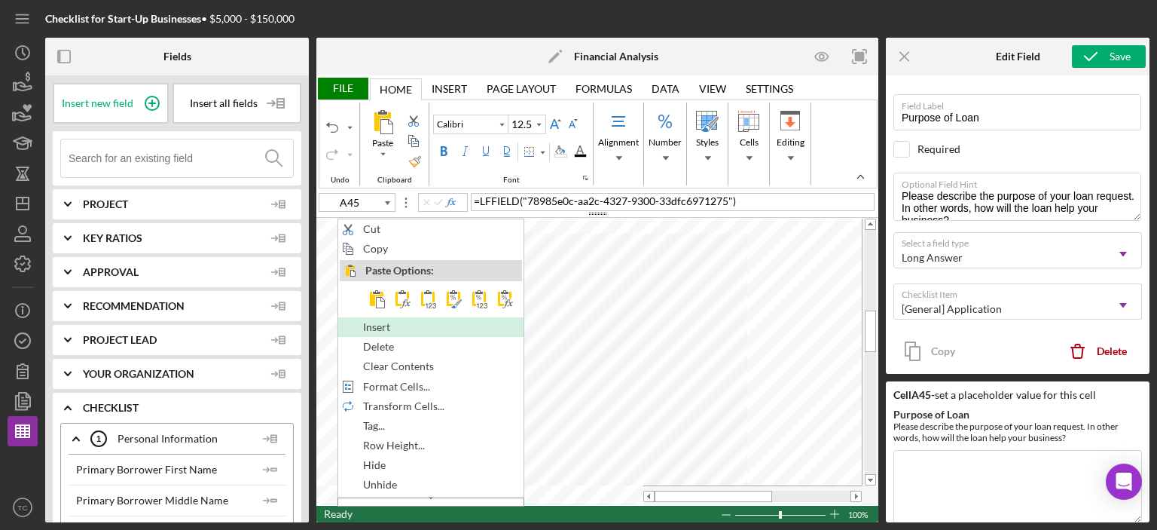
click at [431, 325] on div "Insert" at bounding box center [431, 327] width 182 height 17
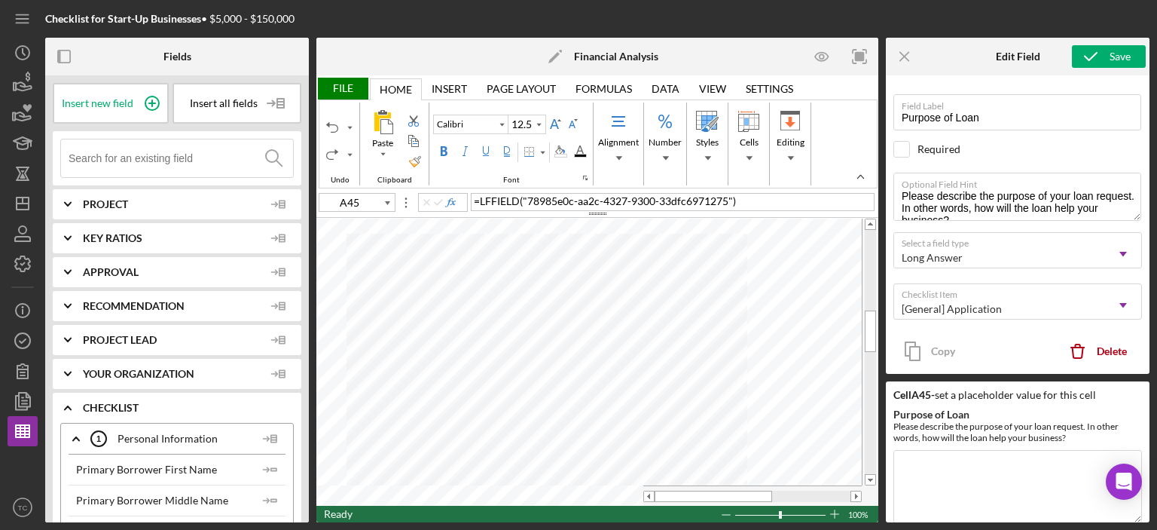
type input "11"
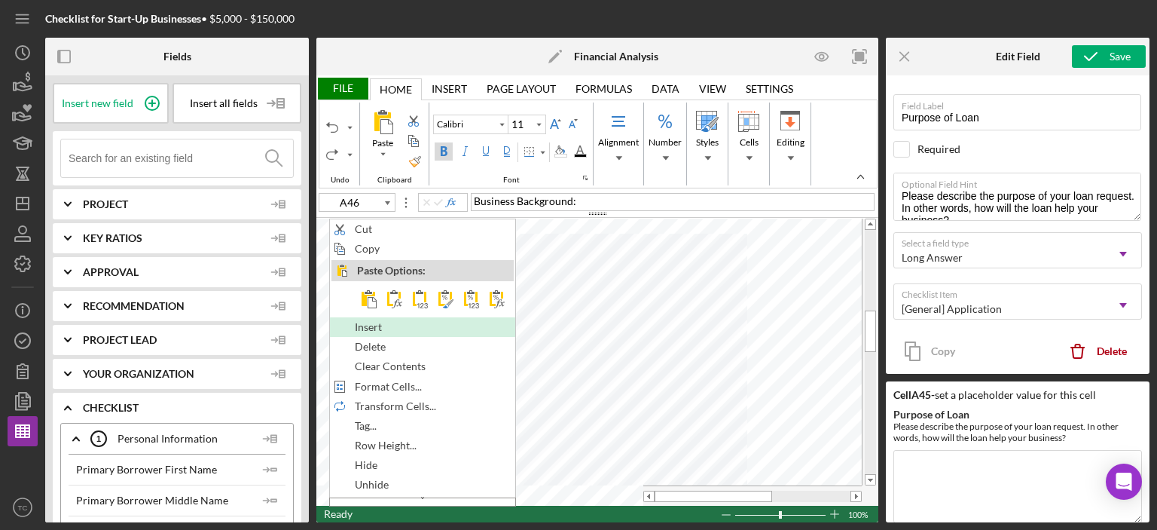
click at [368, 328] on span "Insert" at bounding box center [377, 327] width 44 height 12
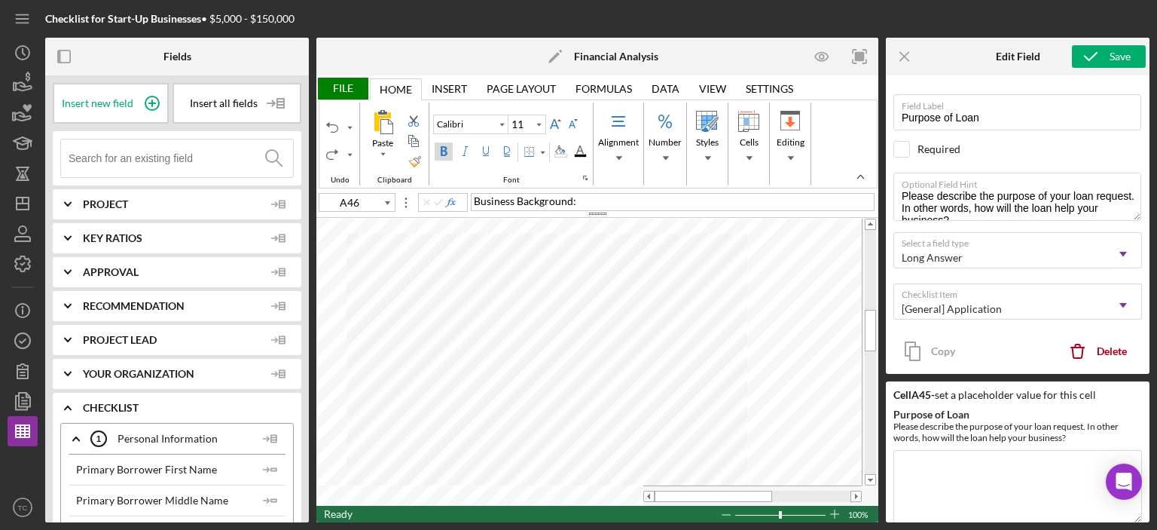
type input "B48"
type input "10"
click at [916, 56] on icon "Icon/Menu Close" at bounding box center [905, 57] width 34 height 34
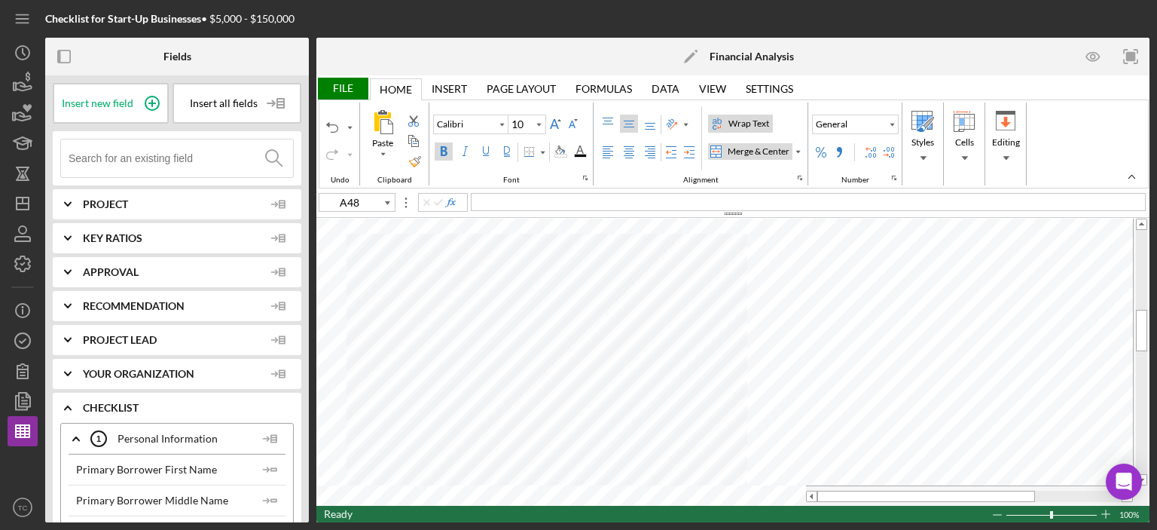
click at [744, 150] on div "Merge & Center" at bounding box center [759, 152] width 68 height 14
click at [92, 105] on span "Insert new field" at bounding box center [98, 103] width 72 height 12
type input "A49"
type input "10"
type input "A48"
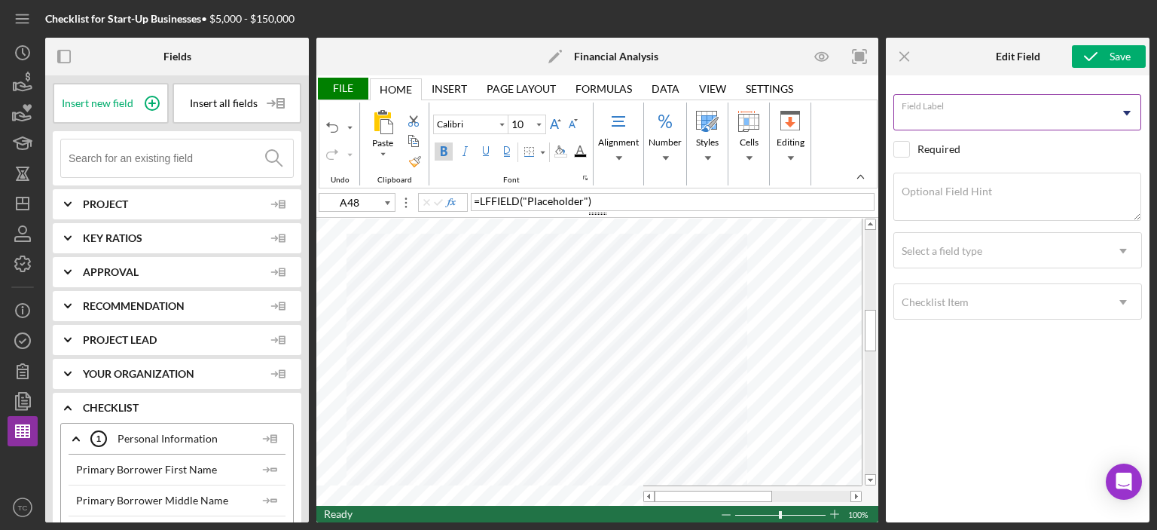
click at [964, 103] on div "Field Label Icon/Dropdown Arrow" at bounding box center [1017, 113] width 249 height 38
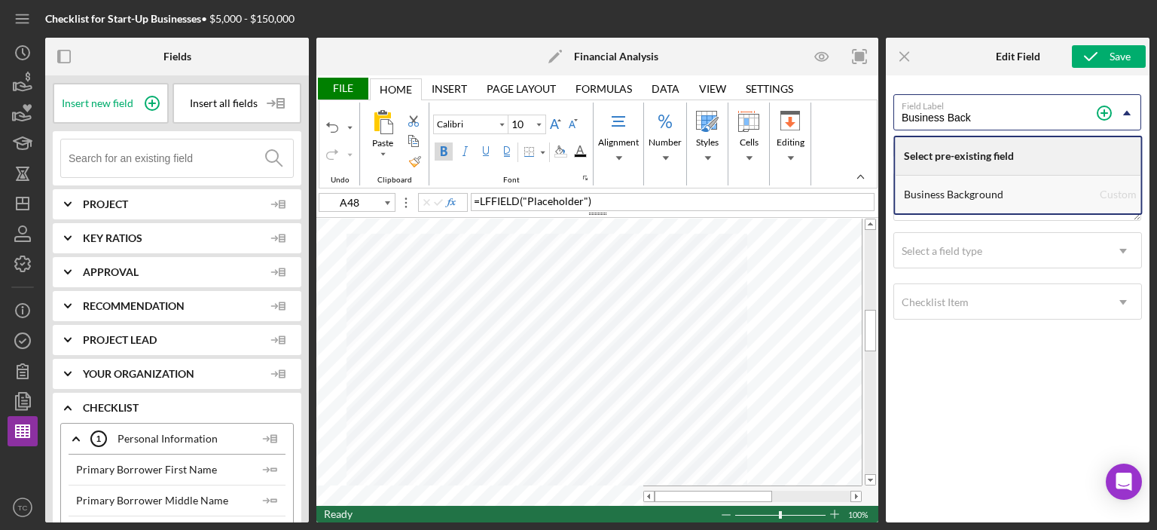
type input "Business Back"
click at [979, 193] on div "Business Background" at bounding box center [1002, 195] width 196 height 38
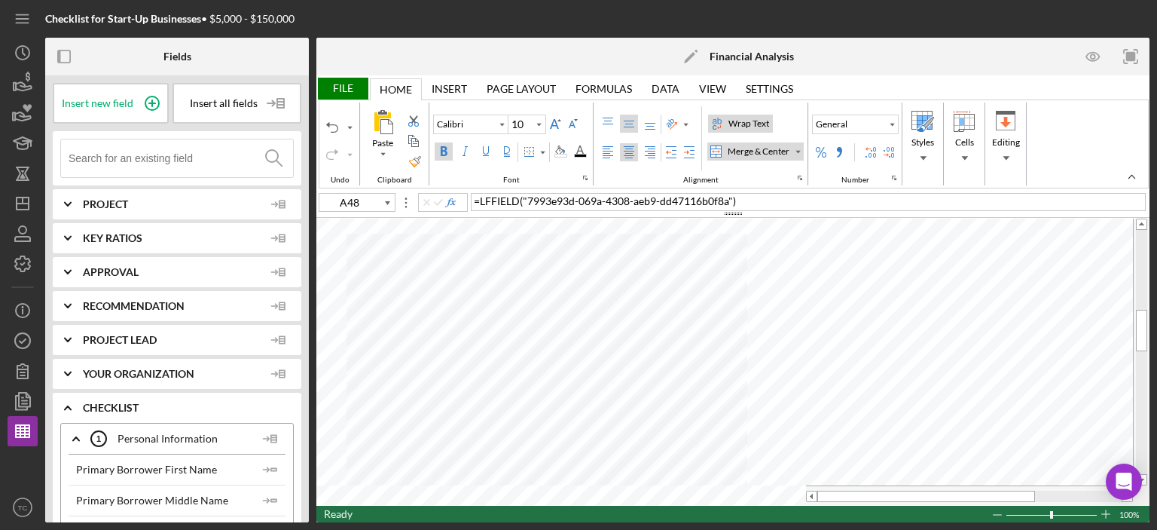
click at [441, 144] on label "Bold" at bounding box center [444, 151] width 18 height 18
type input "11"
type input "A50"
type input "10"
type input "A48"
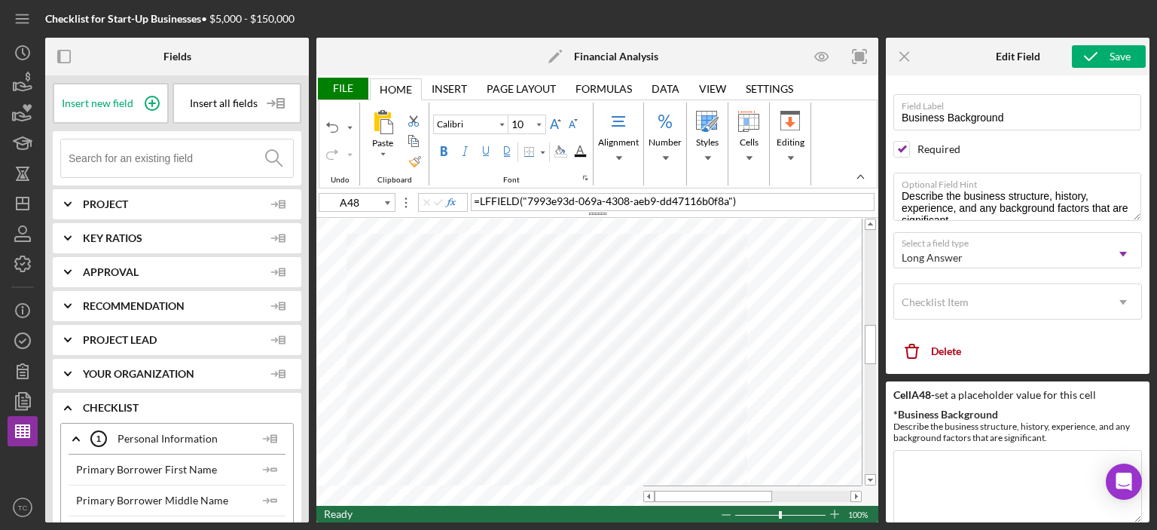
type input "11"
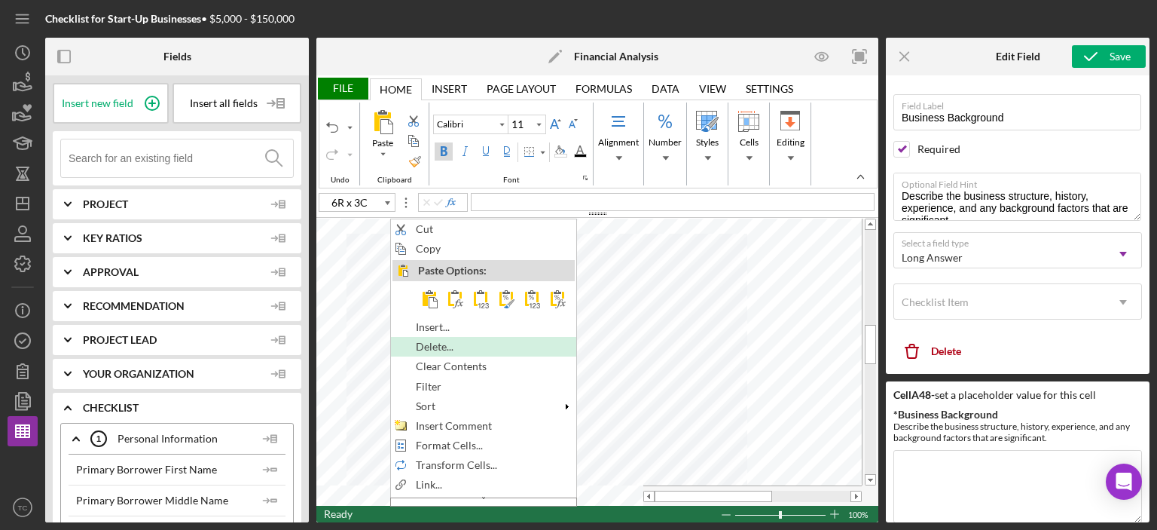
click at [447, 341] on span "Delete..." at bounding box center [443, 346] width 55 height 12
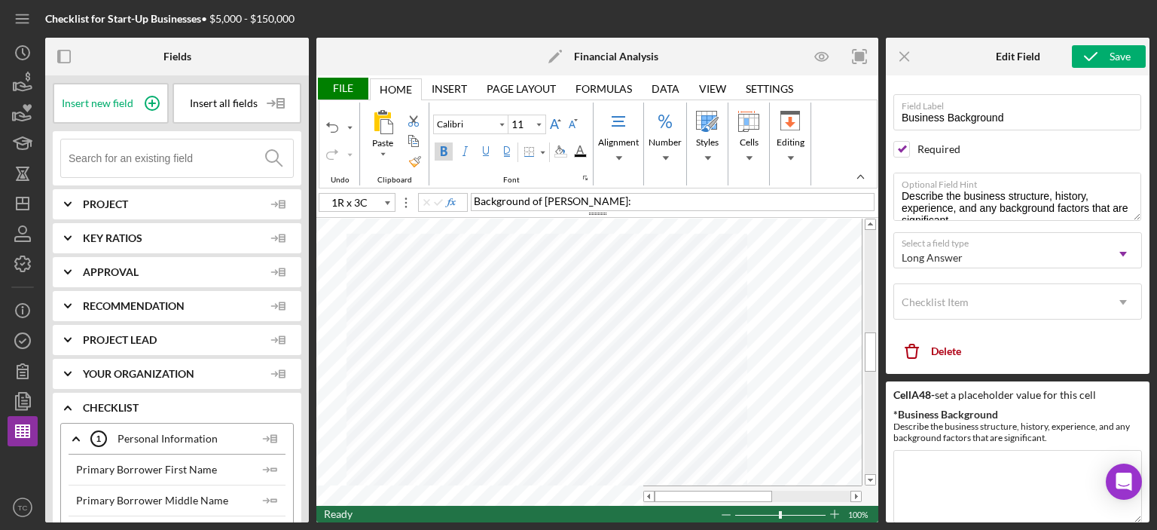
type input "A50"
click at [913, 50] on icon "Icon/Menu Close" at bounding box center [905, 57] width 34 height 34
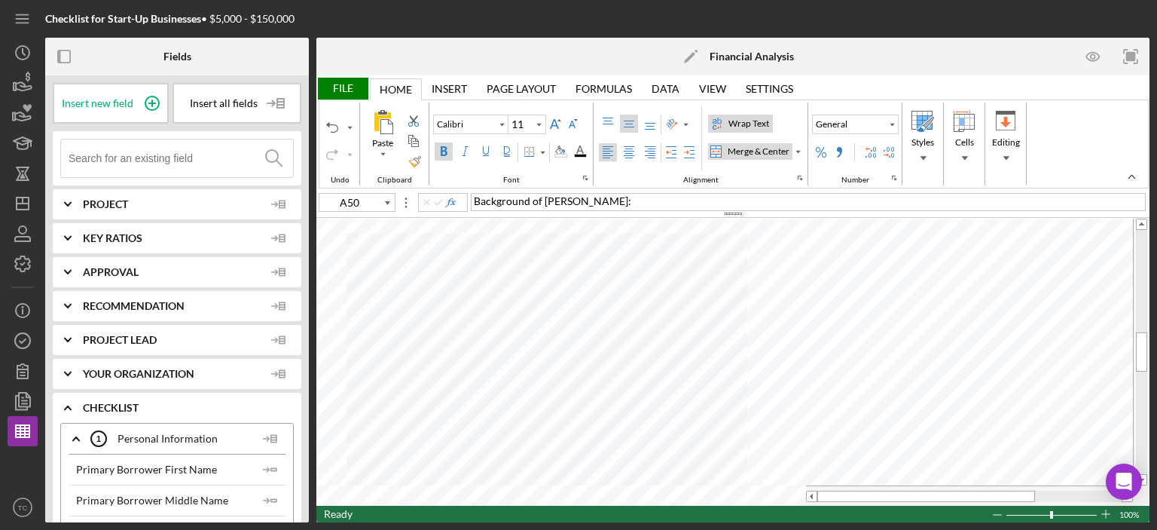
click at [765, 155] on div "Merge & Center" at bounding box center [759, 152] width 68 height 14
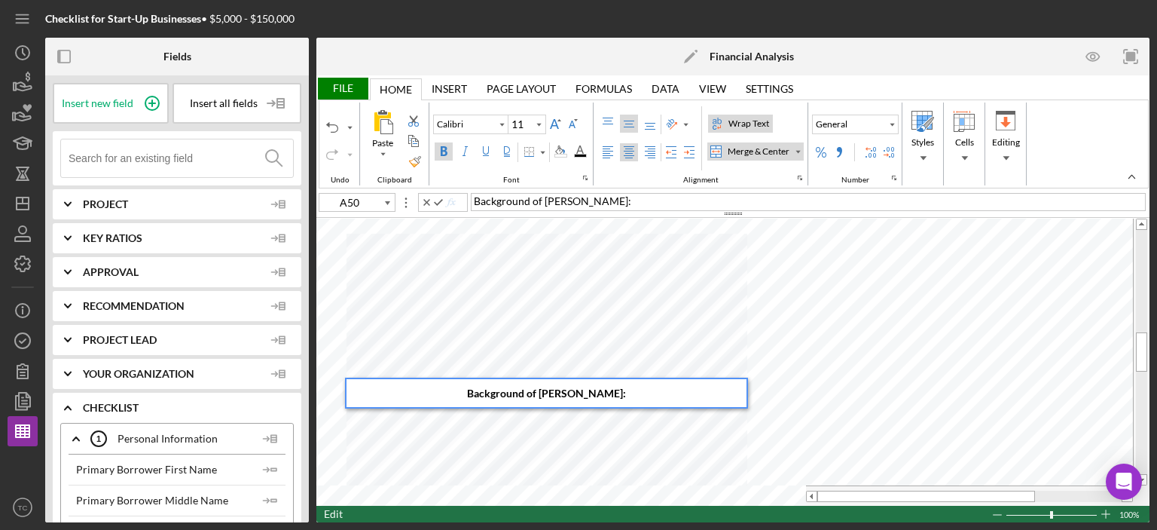
drag, startPoint x: 627, startPoint y: 390, endPoint x: 544, endPoint y: 389, distance: 82.9
click at [544, 389] on div "Background of [PERSON_NAME]:" at bounding box center [547, 393] width 400 height 28
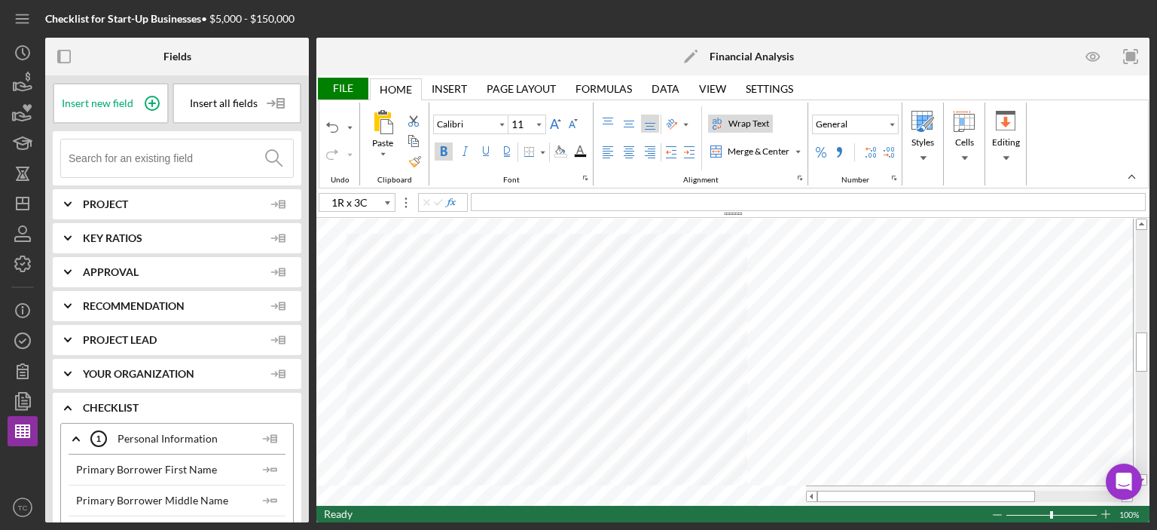
type input "A51"
click at [756, 151] on div "Merge & Center" at bounding box center [759, 152] width 68 height 14
click at [138, 156] on input at bounding box center [181, 158] width 224 height 38
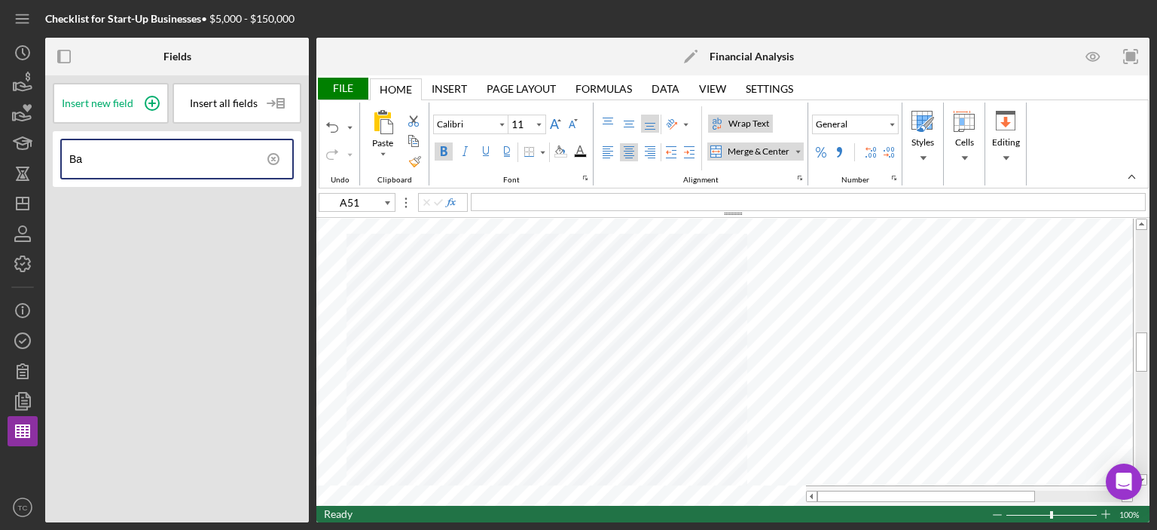
type input "B"
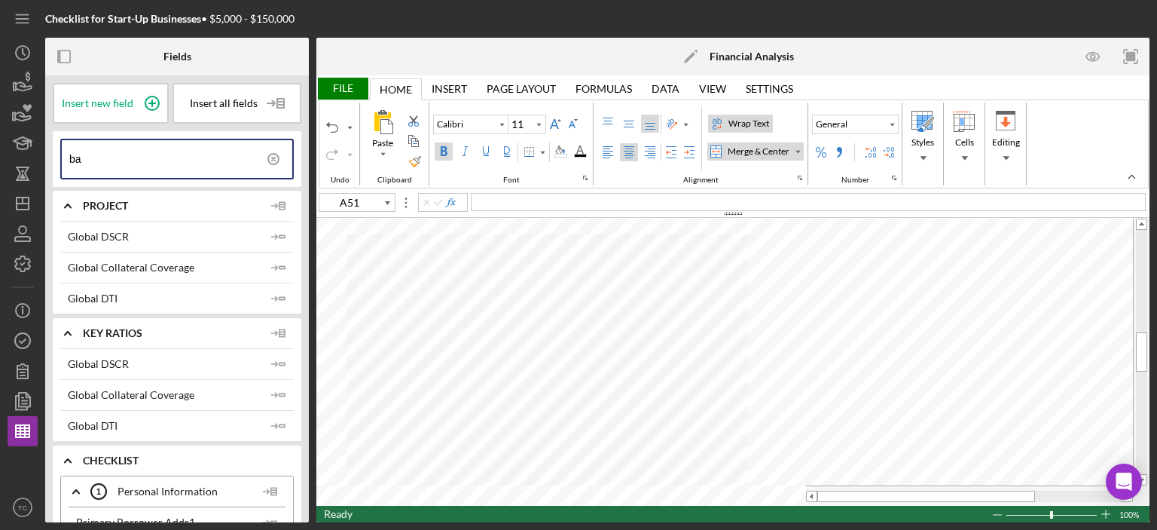
type input "b"
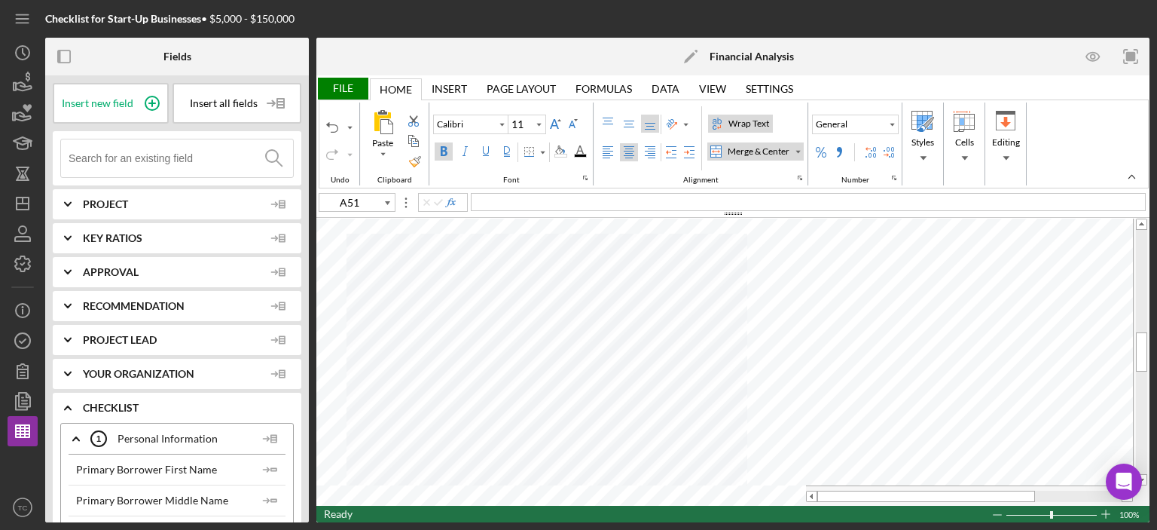
click at [353, 89] on div "File" at bounding box center [342, 89] width 52 height 22
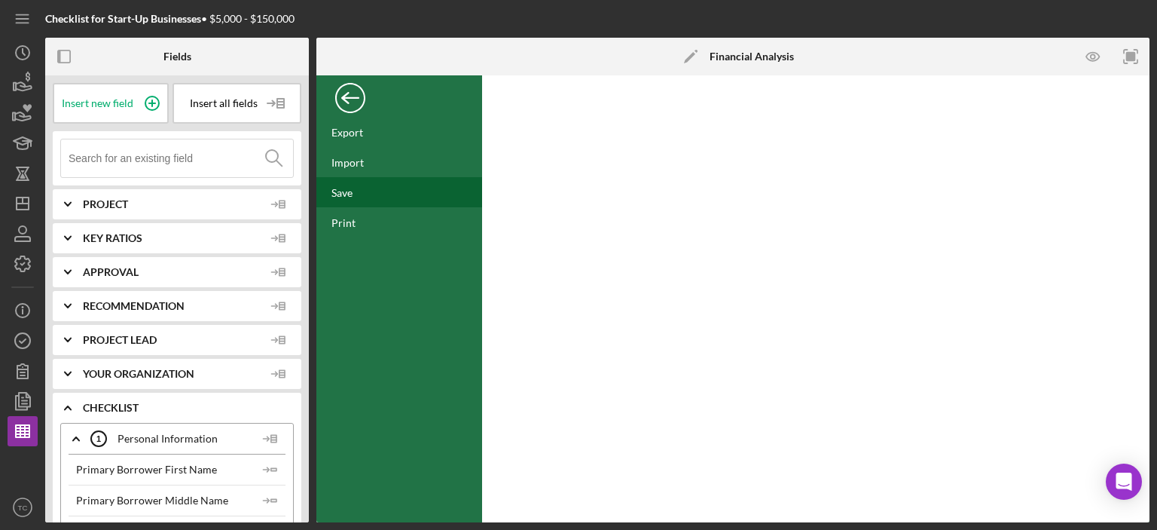
click at [367, 197] on div "Save" at bounding box center [399, 192] width 166 height 30
click at [345, 95] on div "Back" at bounding box center [350, 94] width 30 height 30
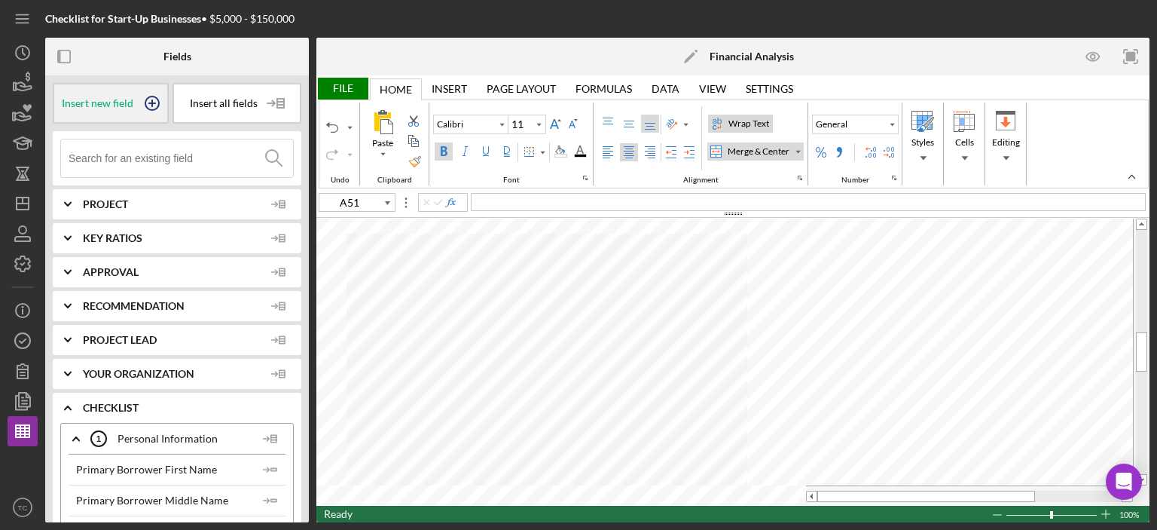
click at [128, 108] on span "Insert new field" at bounding box center [98, 103] width 72 height 12
type input "A51"
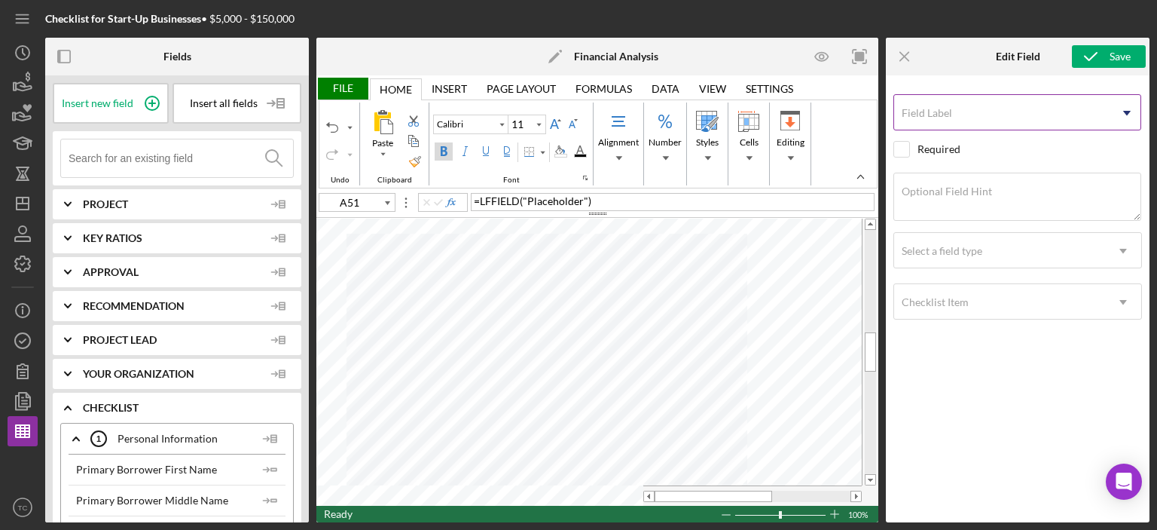
click at [962, 117] on input "Field Label" at bounding box center [1017, 112] width 248 height 36
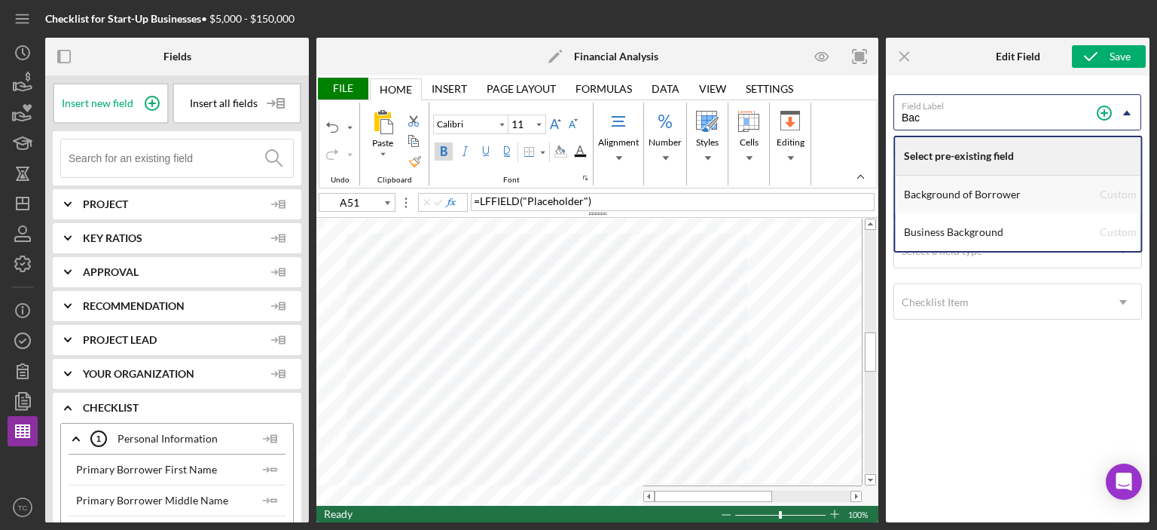
type input "Bac"
click at [1046, 200] on div "Background of Borrower" at bounding box center [1002, 195] width 196 height 38
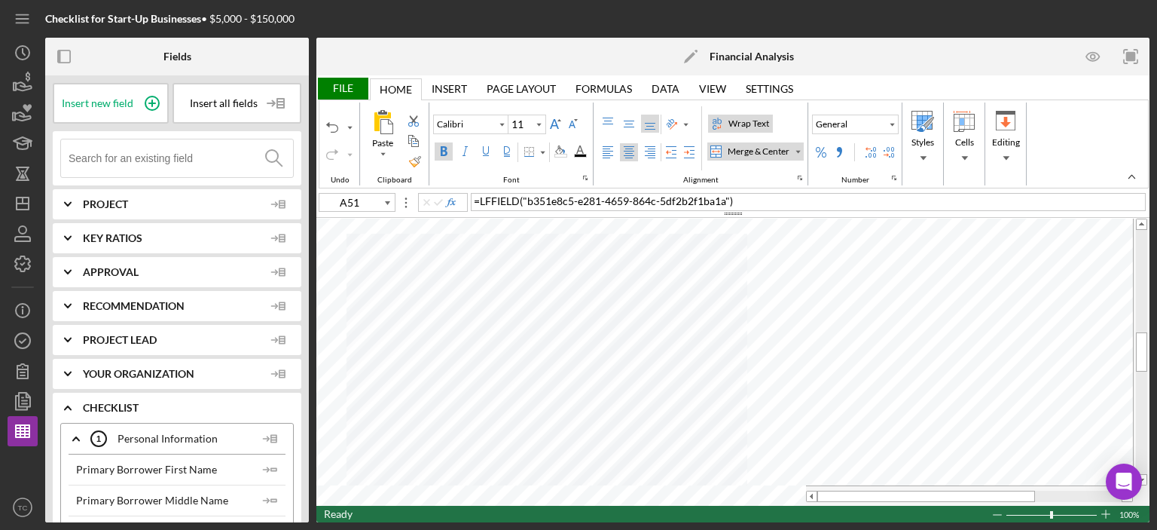
click at [440, 148] on div "Bold" at bounding box center [444, 151] width 12 height 12
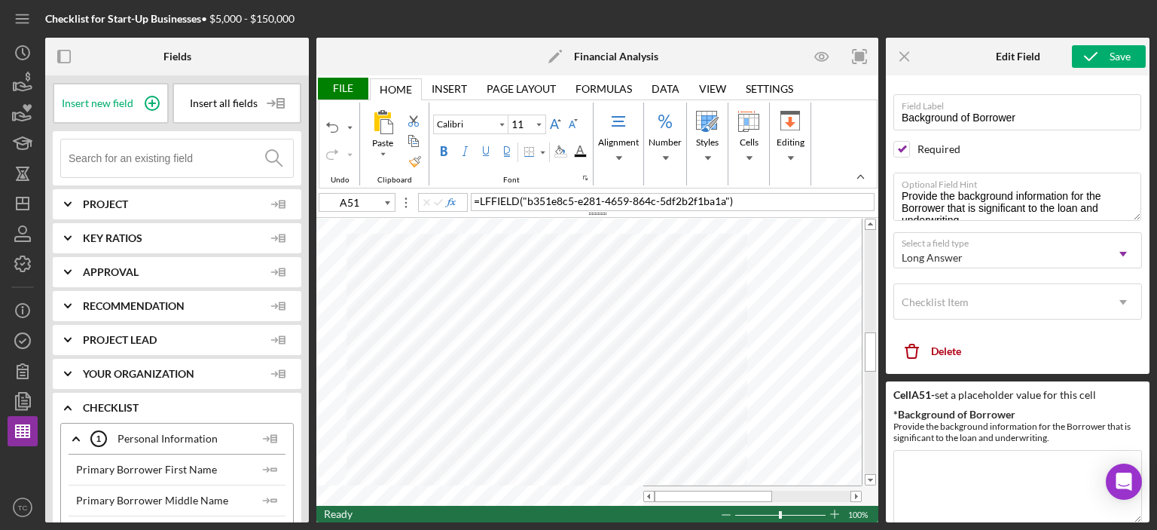
type input "A52"
type input "10"
type input "A48"
type input "Business Background"
type textarea "Describe the business structure, history, experience, and any background factor…"
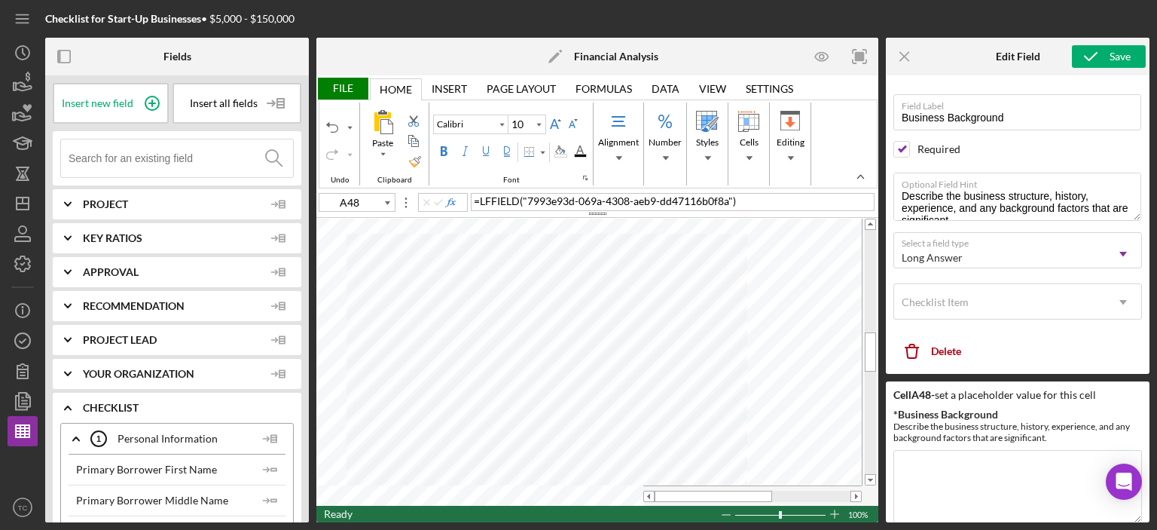
type input "12.5"
type input "A45"
type input "Purpose of Loan"
checkbox input "false"
type textarea "Please describe the purpose of your loan request. In other words, how will the …"
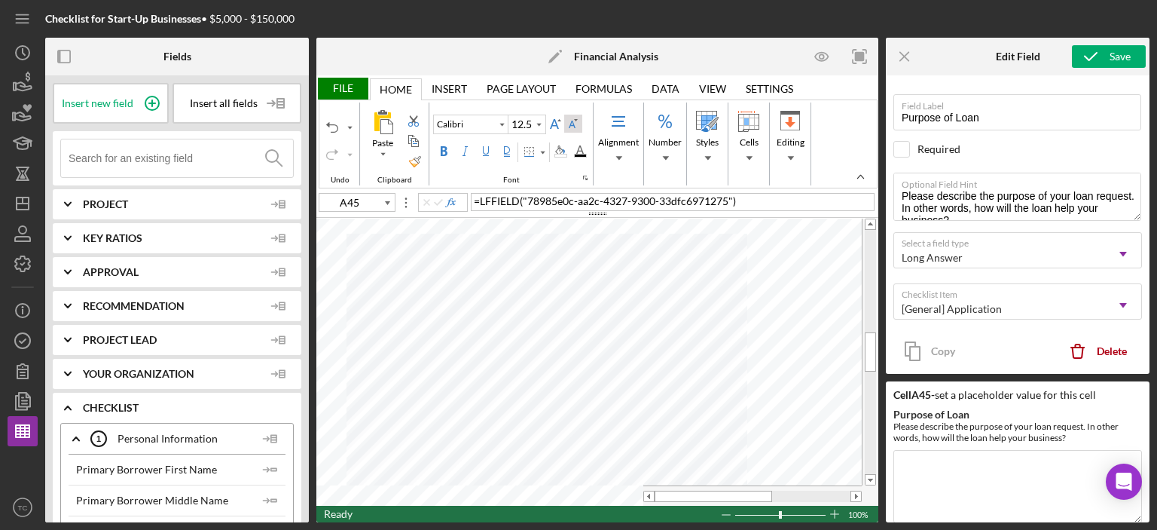
click at [564, 125] on div "Decrease Font Size" at bounding box center [573, 123] width 18 height 18
type input "11"
type input "A52"
type input "12"
type input "A54"
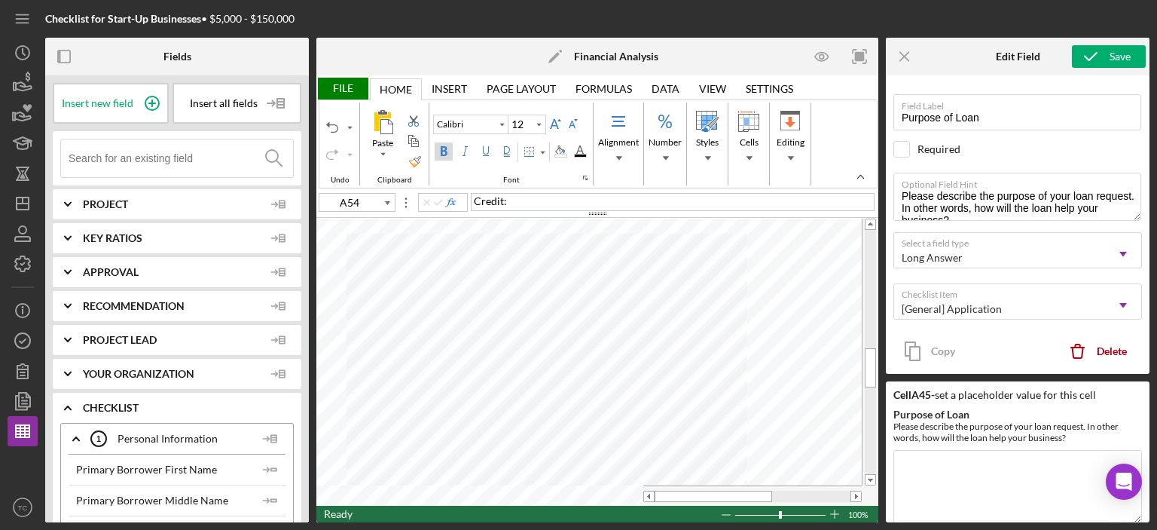
click at [144, 148] on input at bounding box center [181, 158] width 224 height 38
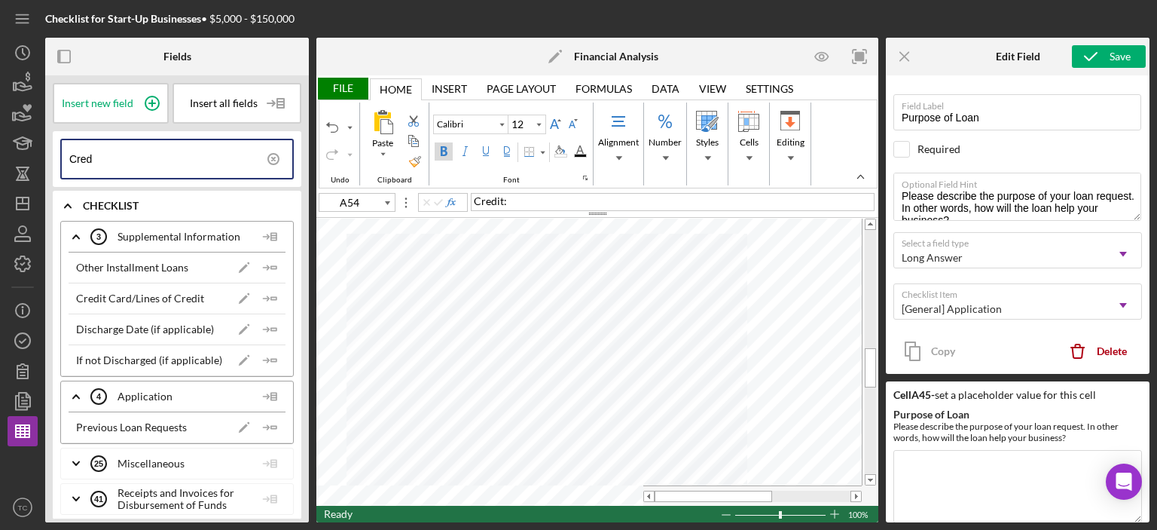
type input "Cred"
type input "15.5"
type input "A55"
type input "12"
type input "A54"
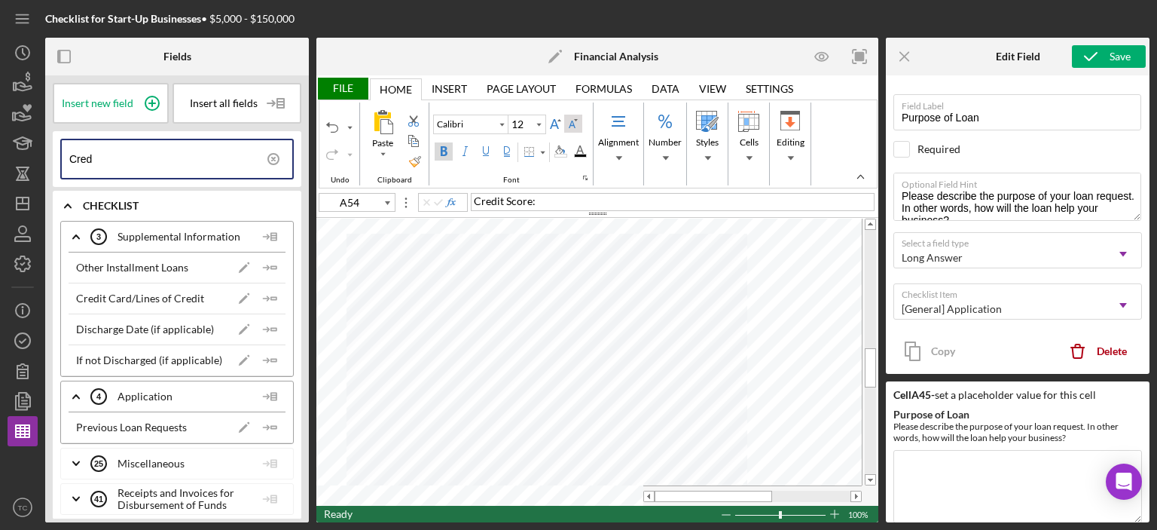
click at [567, 122] on div "Decrease Font Size" at bounding box center [573, 124] width 12 height 12
type input "15.5"
type input "A55"
type input "12"
type input "A53"
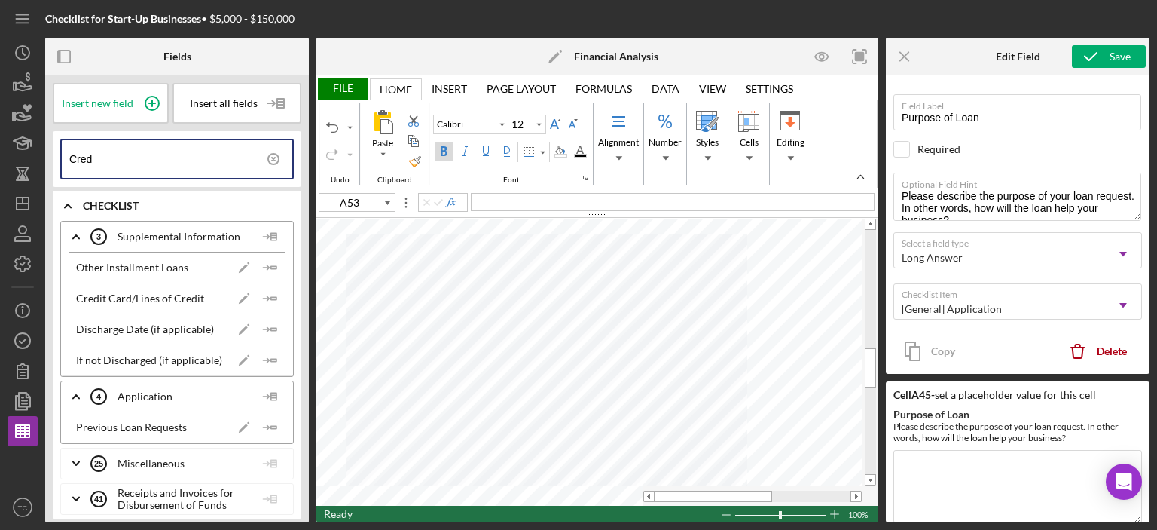
type input "11"
type input "A54"
click at [554, 118] on div "Increase Font Size" at bounding box center [555, 124] width 12 height 12
type input "15.5"
type input "A55"
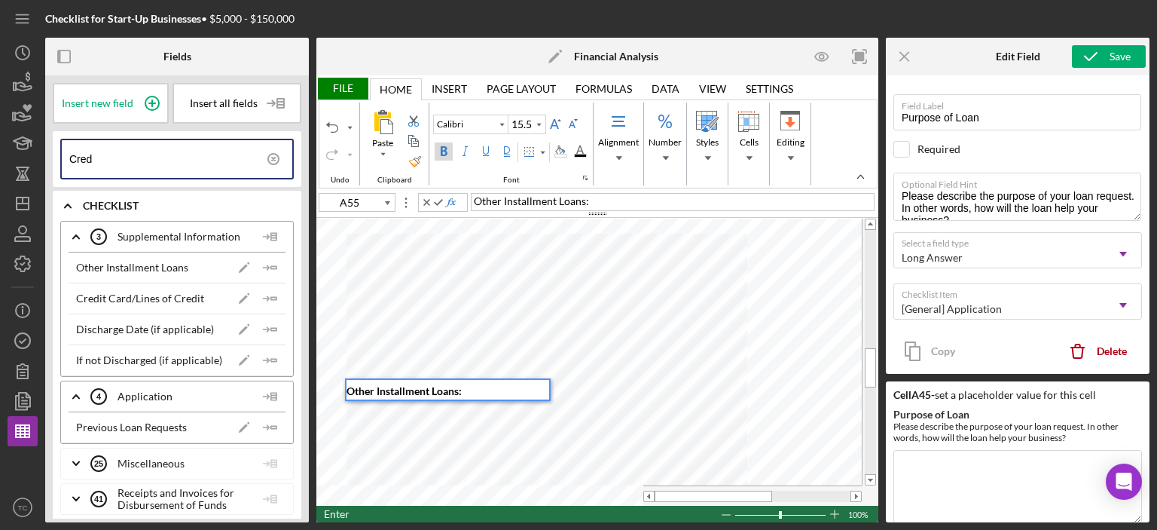
type input "B55"
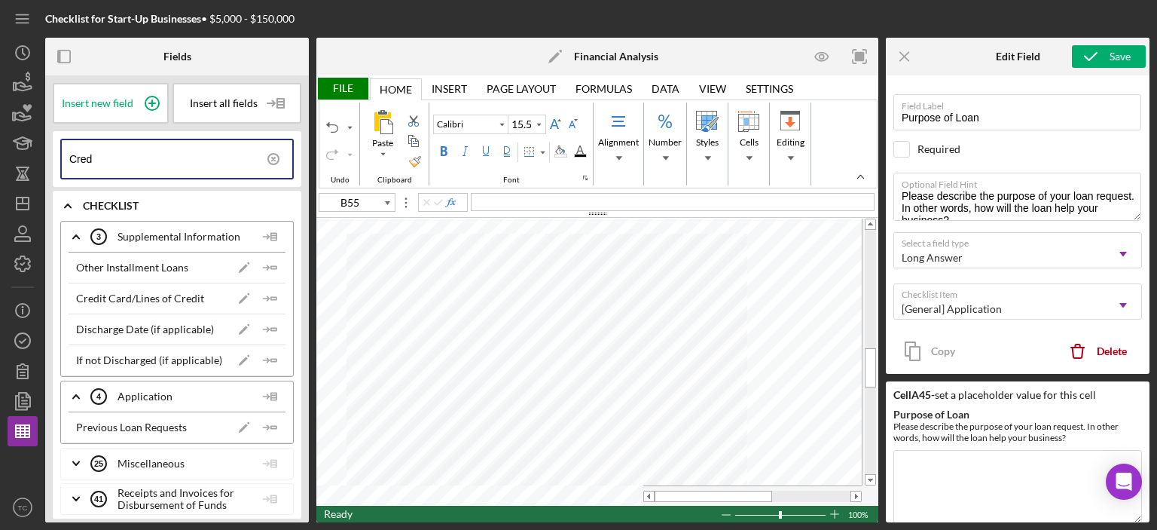
type input "11"
click at [264, 267] on line "button" at bounding box center [265, 267] width 5 height 0
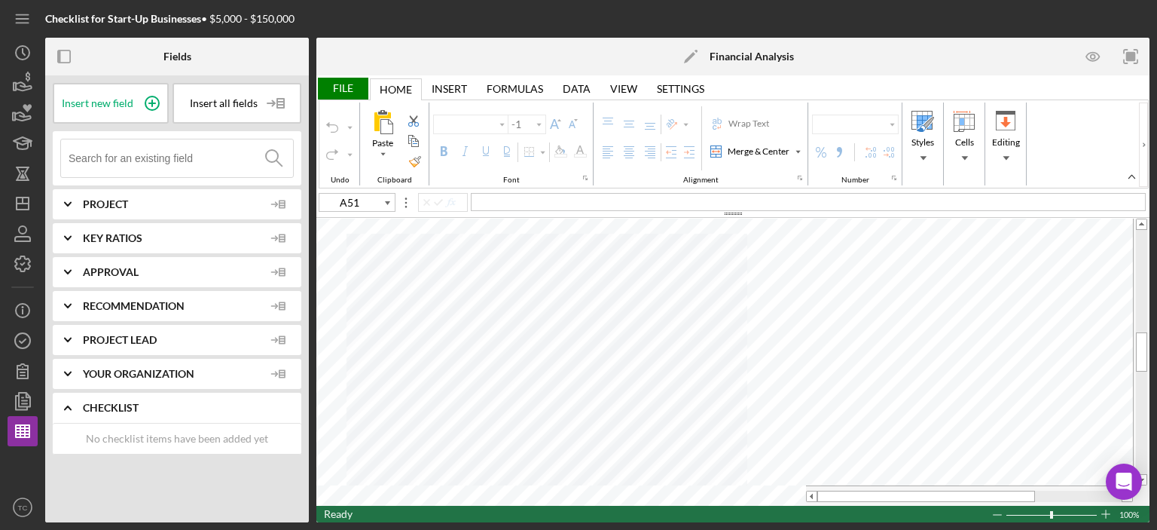
type input "Calibri"
type input "11"
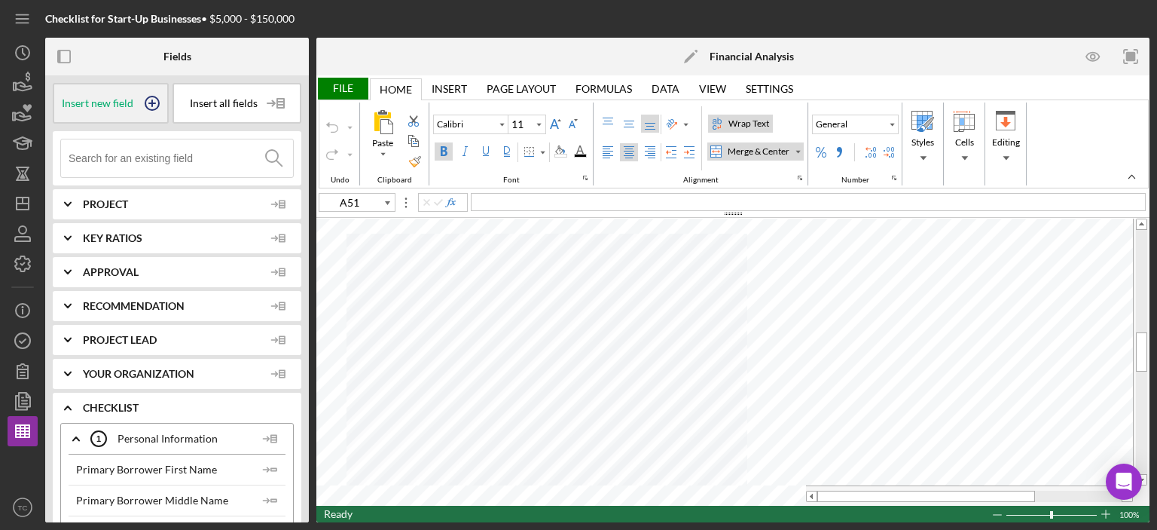
click at [118, 105] on span "Insert new field" at bounding box center [98, 103] width 72 height 12
type input "A51"
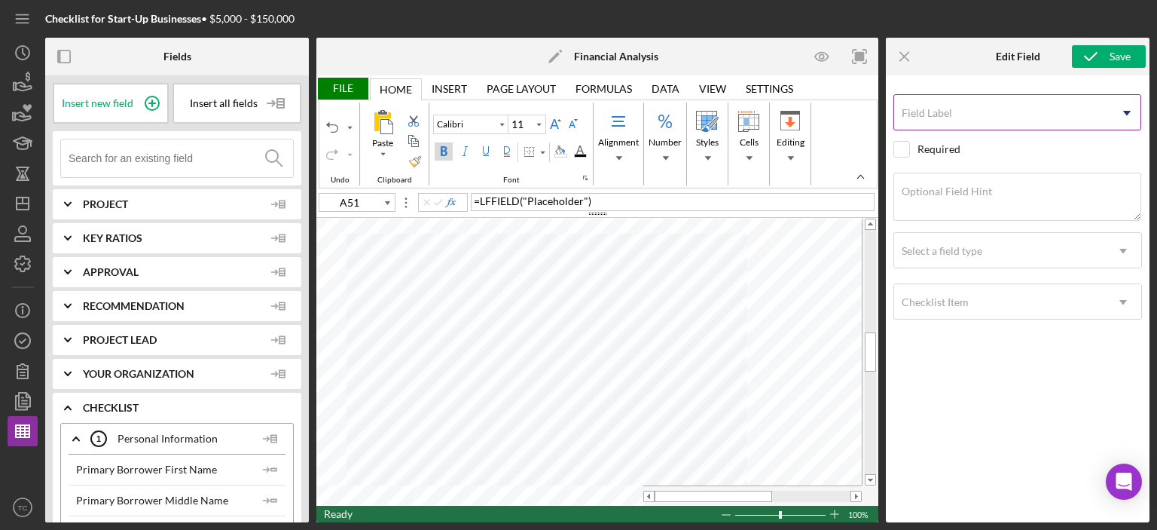
click at [1006, 118] on input "Field Label" at bounding box center [1017, 112] width 248 height 36
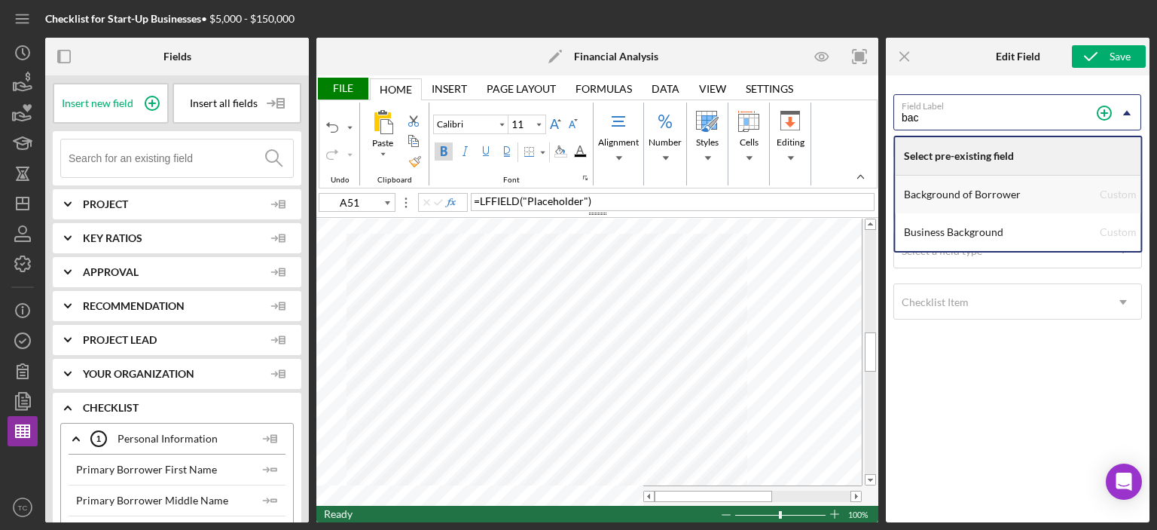
type input "bac"
click at [987, 192] on div "Background of Borrower" at bounding box center [1002, 195] width 196 height 38
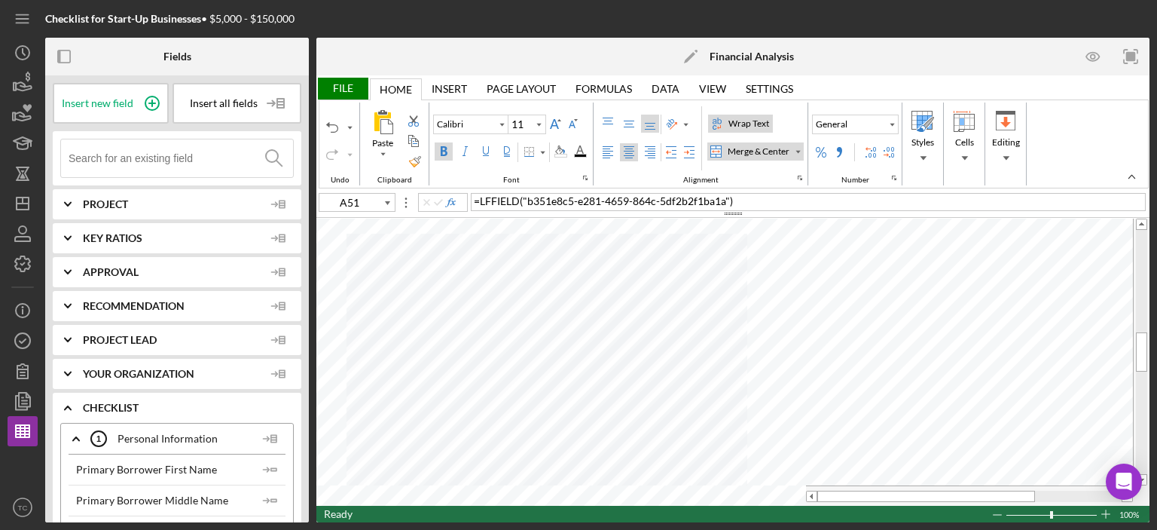
click at [438, 154] on div "Bold" at bounding box center [444, 151] width 12 height 12
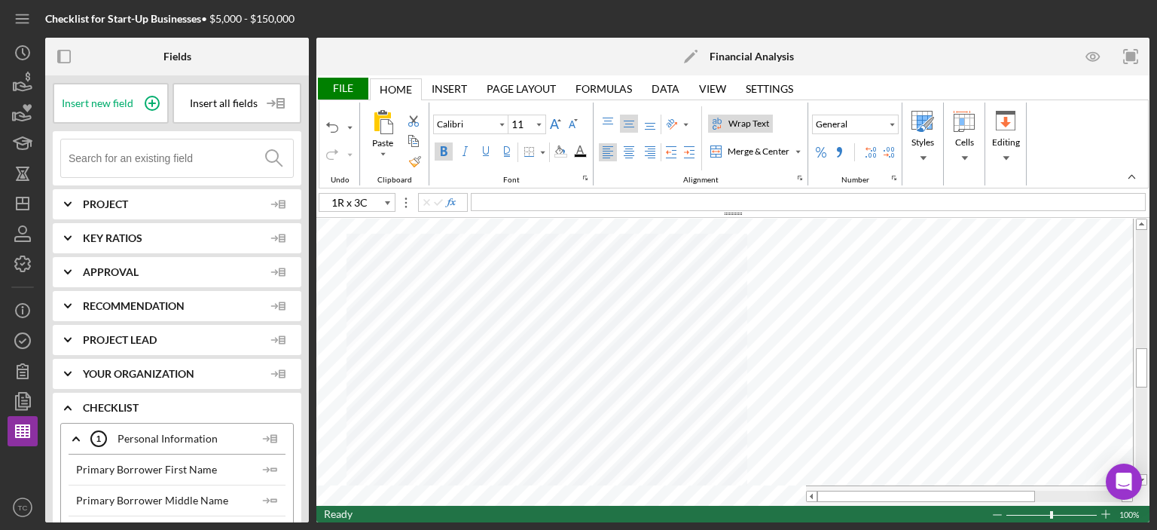
type input "A52"
type input "12"
type input "A53"
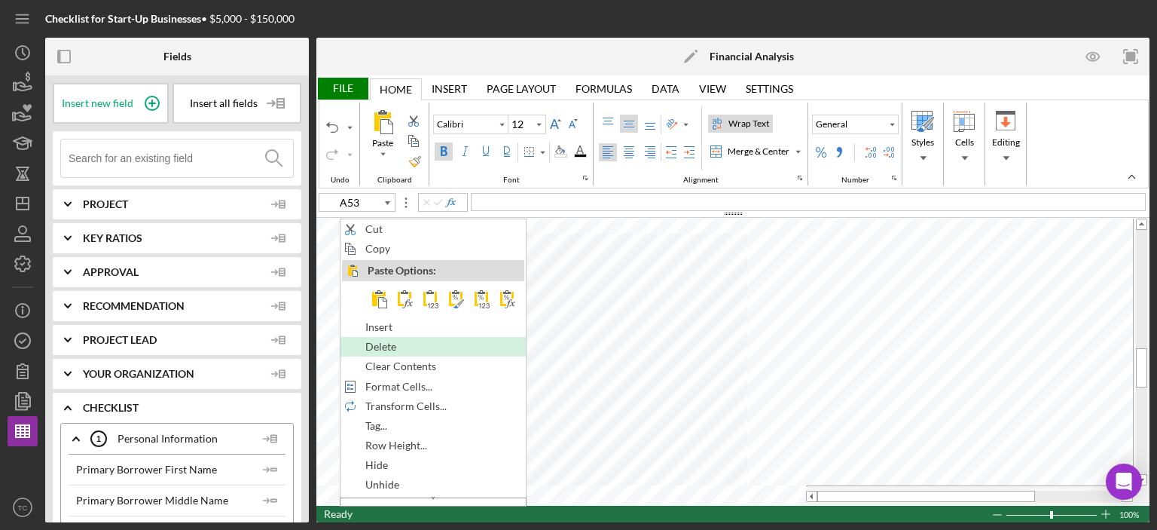
click at [389, 340] on span "Delete" at bounding box center [389, 346] width 48 height 12
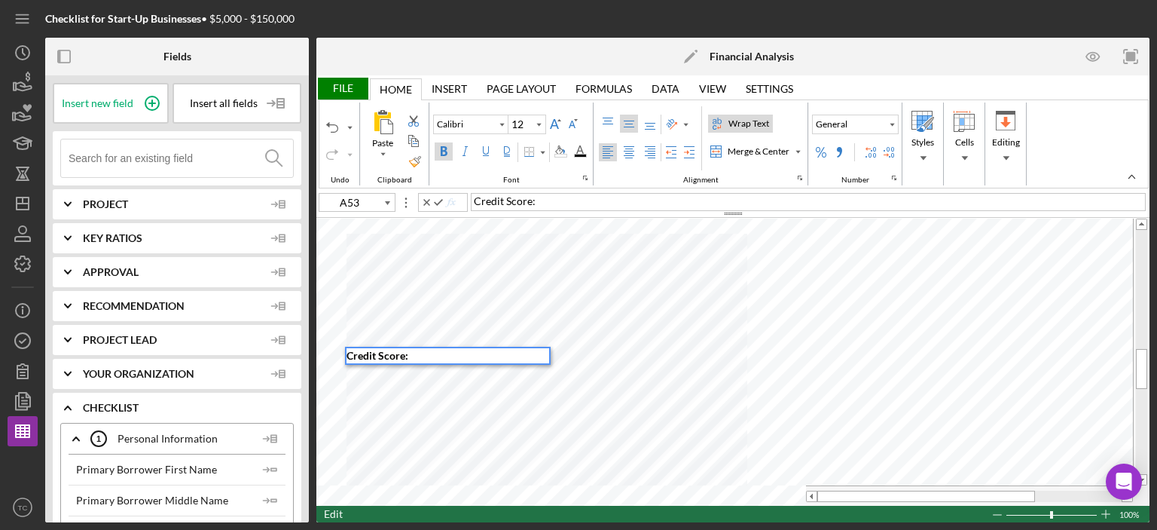
type input "15.5"
type input "A54"
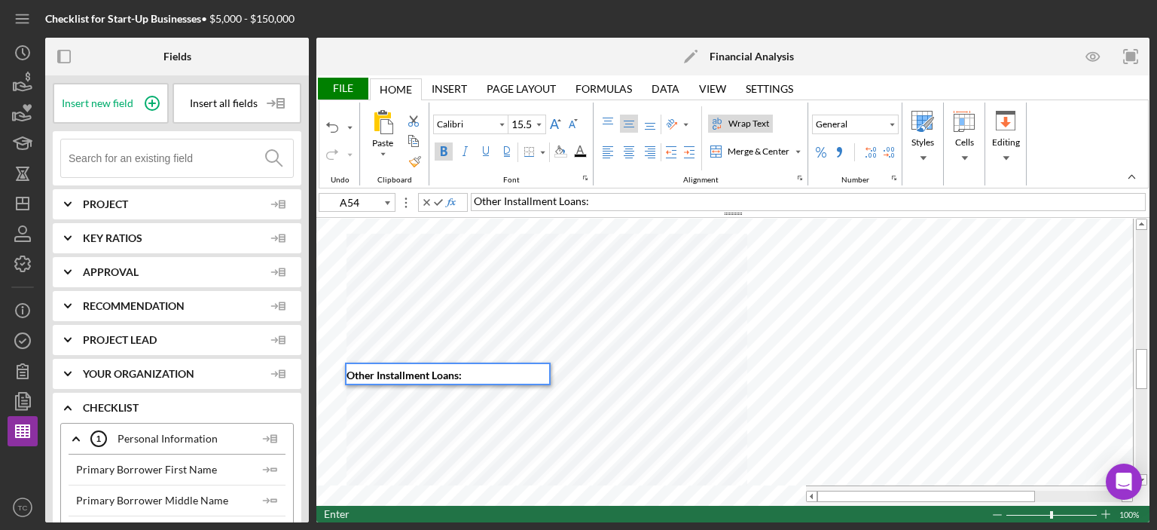
type input "11"
type input "A55"
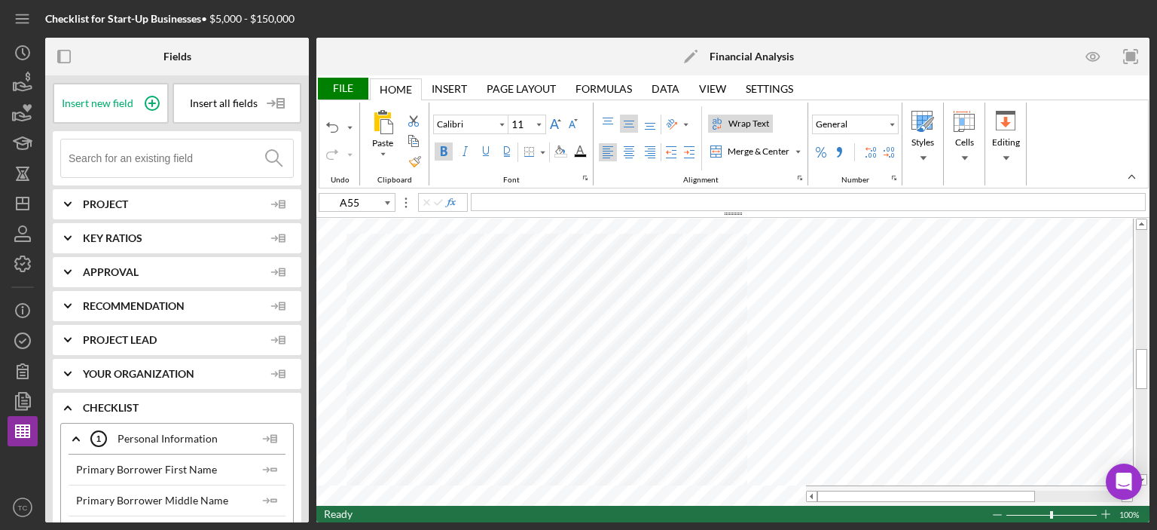
click at [172, 148] on input at bounding box center [181, 158] width 224 height 38
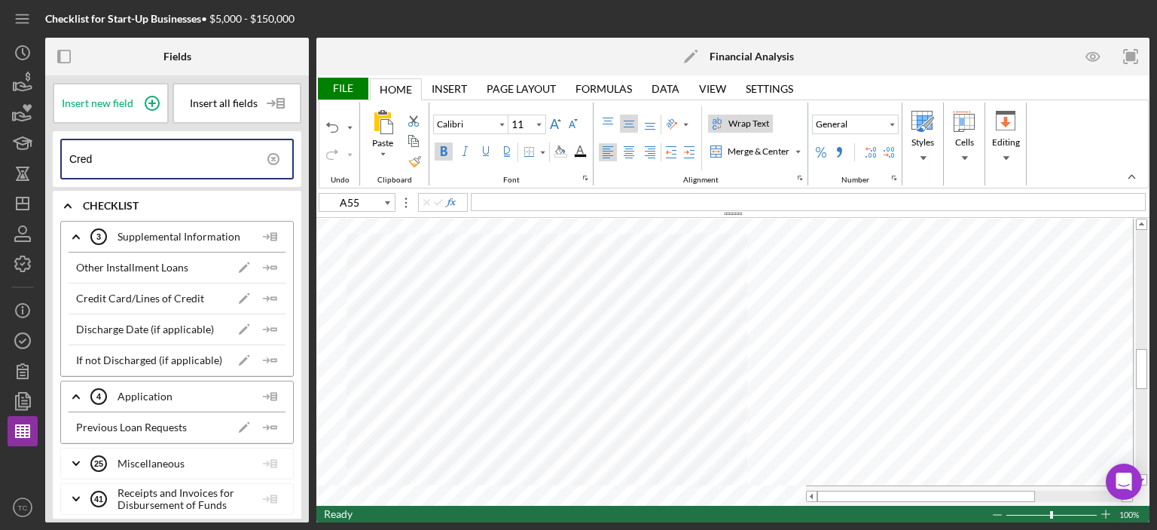
type input "Cred"
type input "15.5"
type input "A54"
click at [573, 121] on div "Decrease Font Size" at bounding box center [573, 124] width 12 height 12
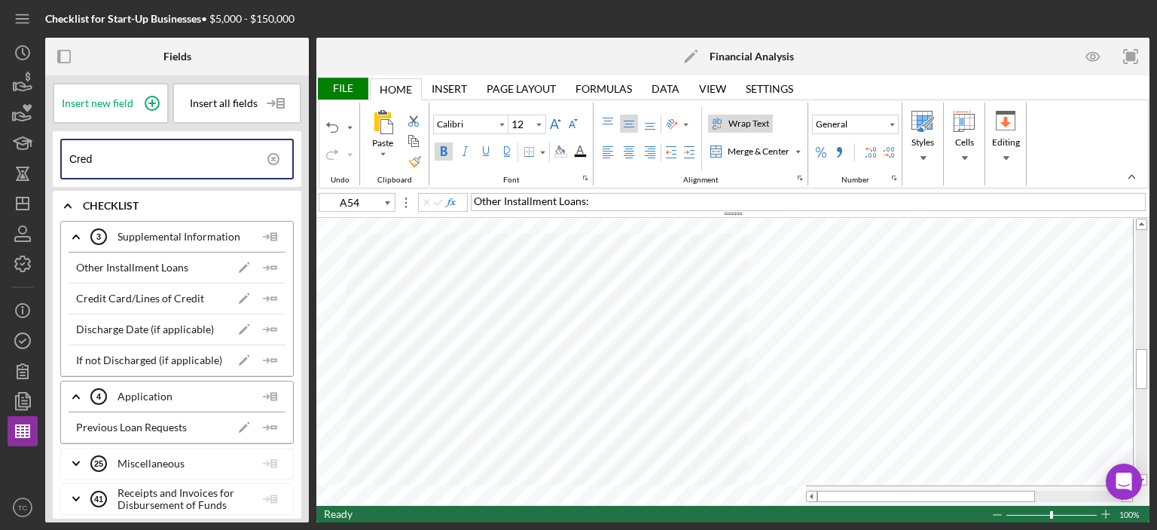
type input "11"
type input "A55"
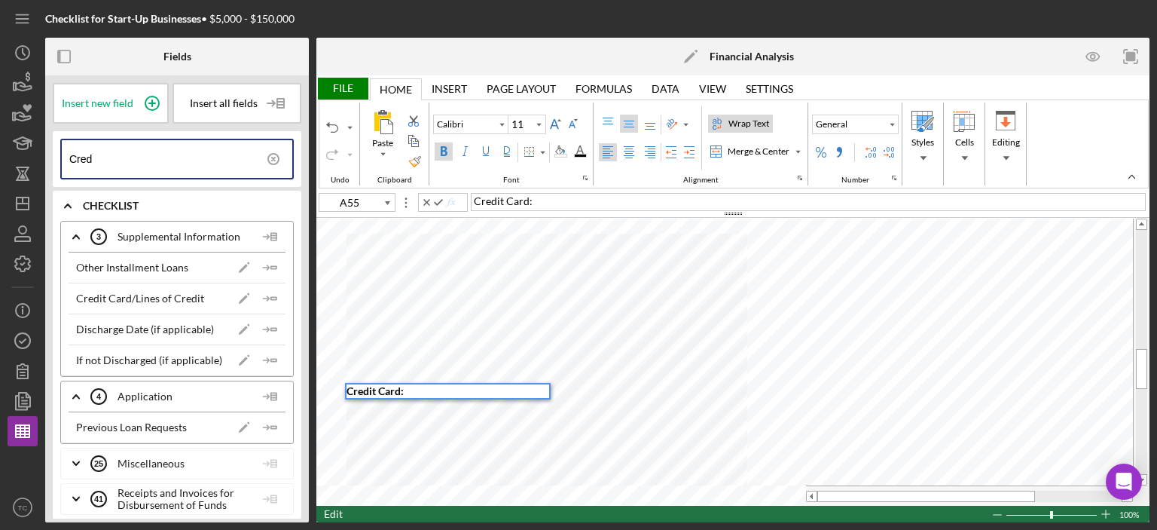
click at [529, 198] on span "Credit Card:" at bounding box center [503, 200] width 59 height 13
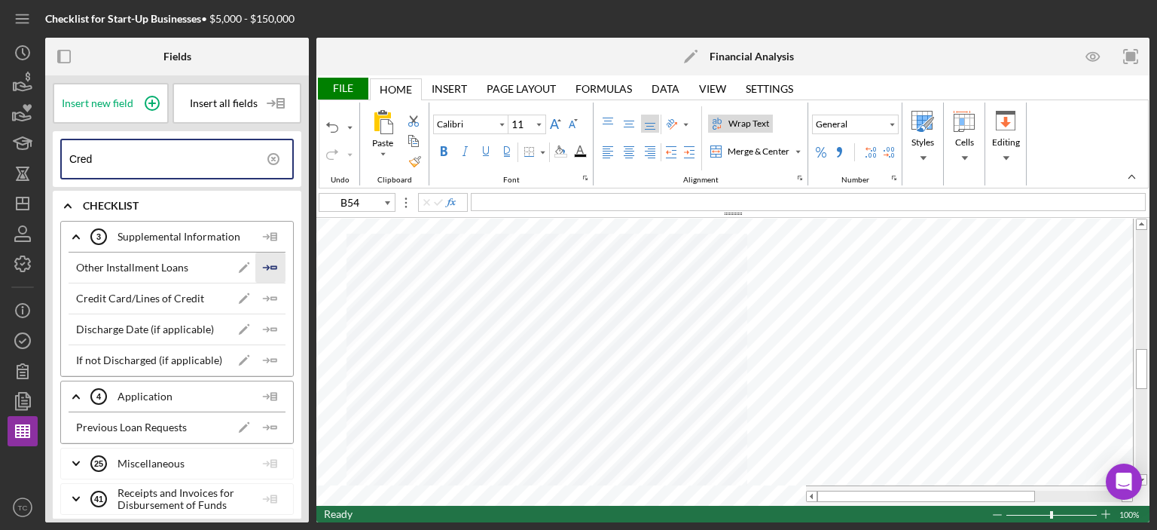
click at [271, 266] on polygon "button" at bounding box center [273, 267] width 5 height 2
click at [264, 301] on icon "Icon/Insert Field" at bounding box center [270, 298] width 30 height 30
click at [333, 78] on div "File" at bounding box center [342, 89] width 52 height 22
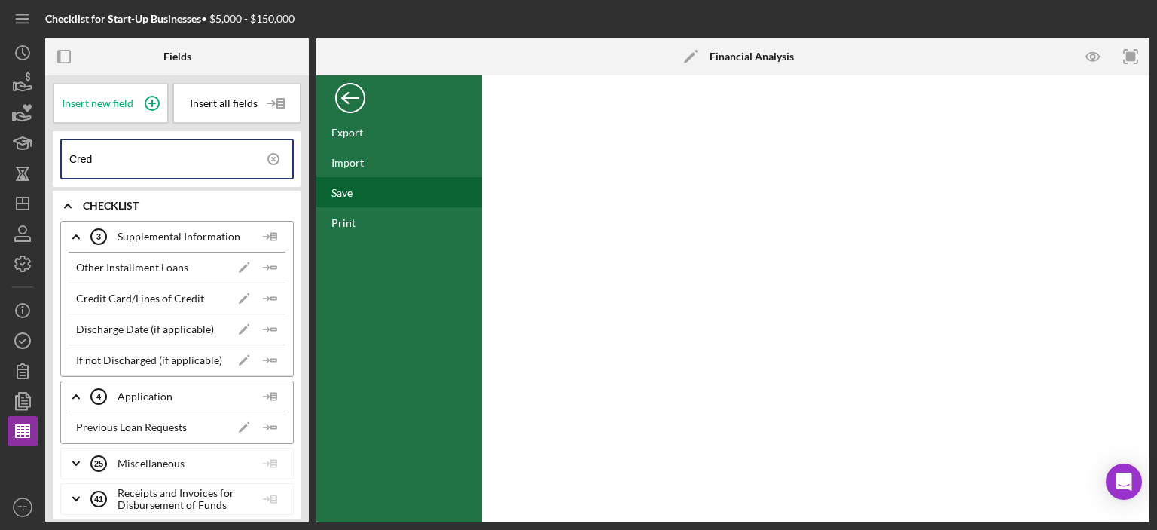
click at [362, 194] on div "Save" at bounding box center [399, 192] width 166 height 30
click at [350, 94] on div "Back" at bounding box center [350, 94] width 30 height 30
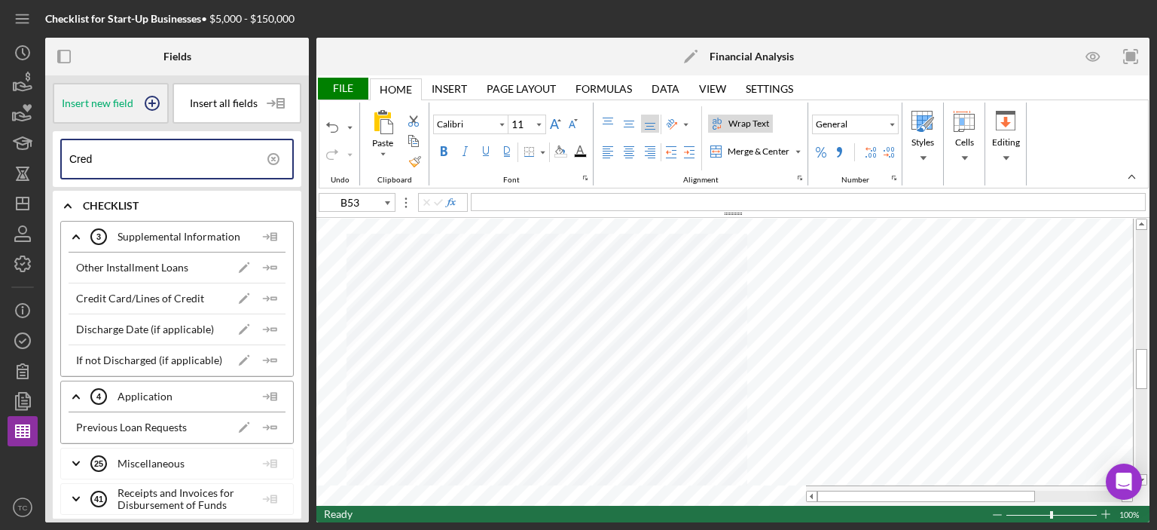
click at [80, 99] on span "Insert new field" at bounding box center [98, 103] width 72 height 12
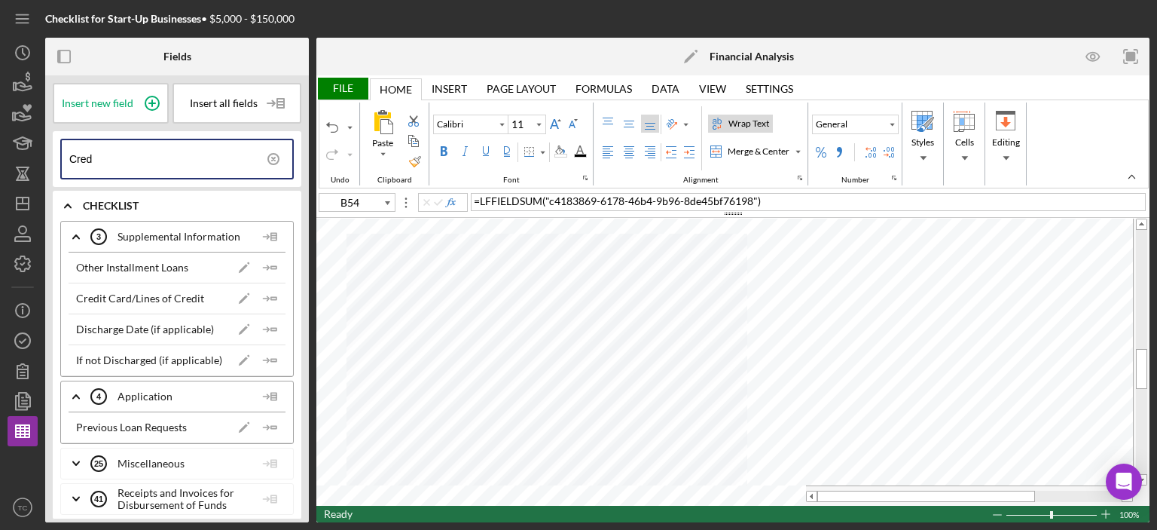
type input "B53"
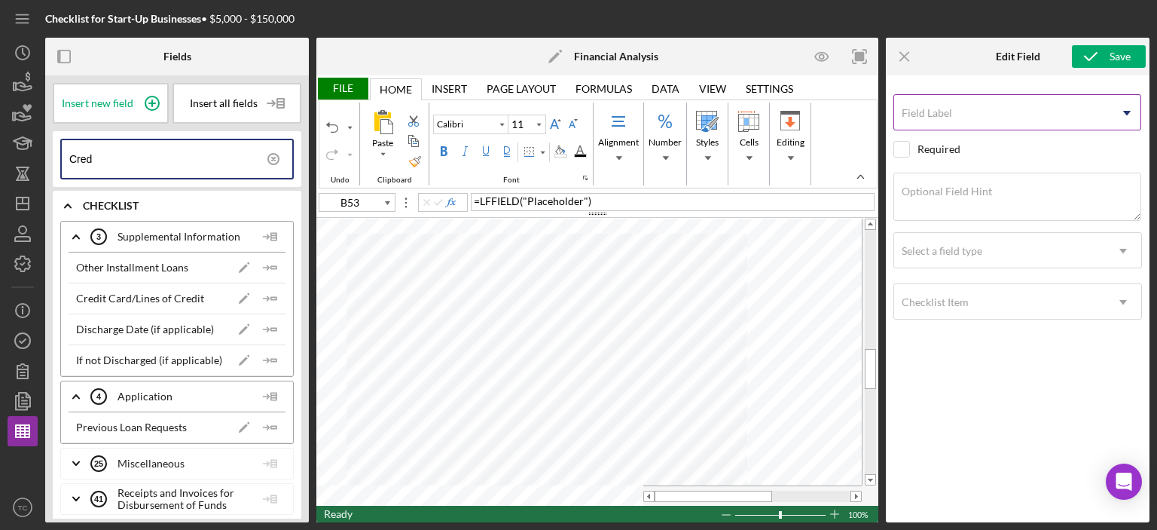
click at [1006, 111] on div "Field Label Icon/Dropdown Arrow" at bounding box center [1017, 113] width 249 height 38
type input "Credit Score"
click at [962, 176] on div "Optional Field Hint" at bounding box center [1017, 198] width 249 height 50
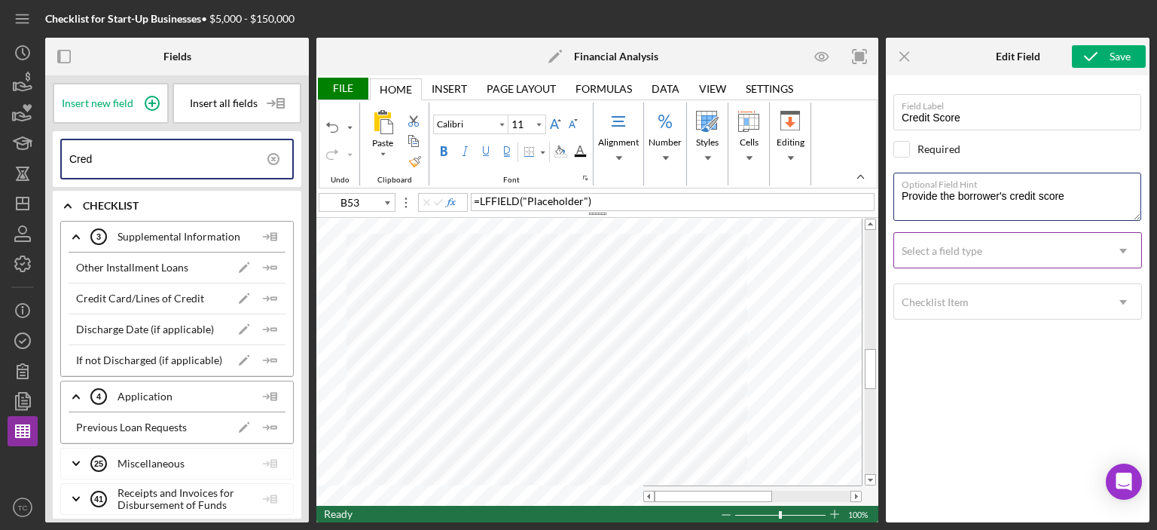
type textarea "Provide the borrower's credit score"
click at [992, 249] on div "Select a field type" at bounding box center [999, 251] width 211 height 35
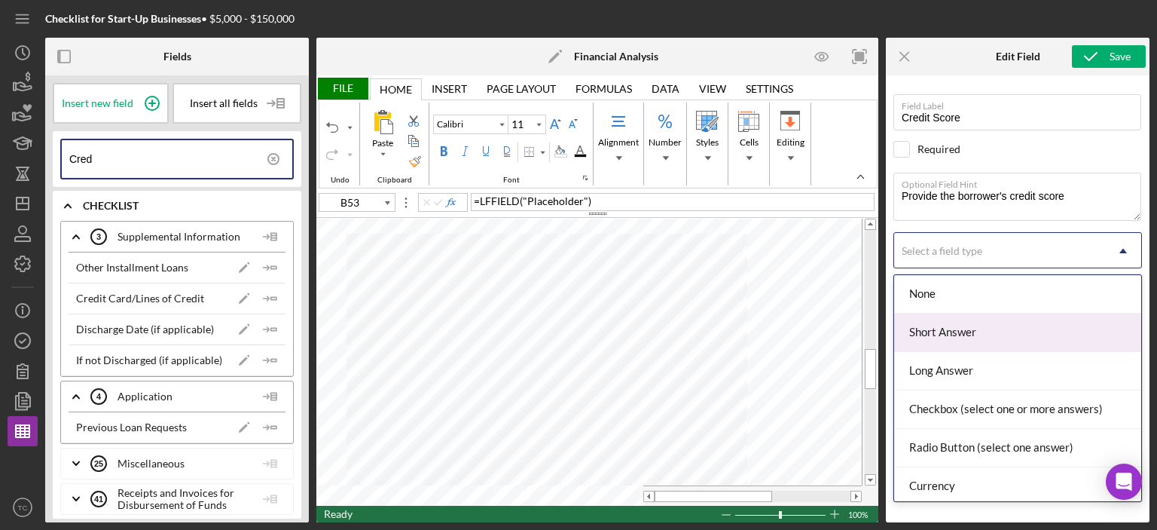
click at [985, 331] on div "Short Answer" at bounding box center [1017, 332] width 247 height 38
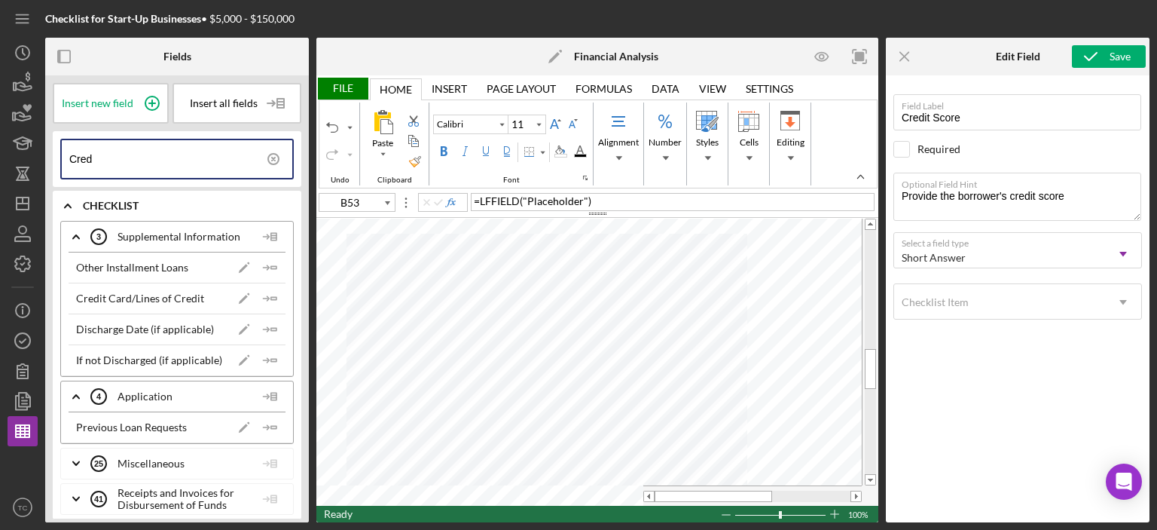
click at [1040, 424] on div "Field Label Credit Score Select pre-existing field Required Optional Field Hint…" at bounding box center [1017, 295] width 249 height 424
click at [1101, 60] on icon "submit" at bounding box center [1091, 57] width 38 height 38
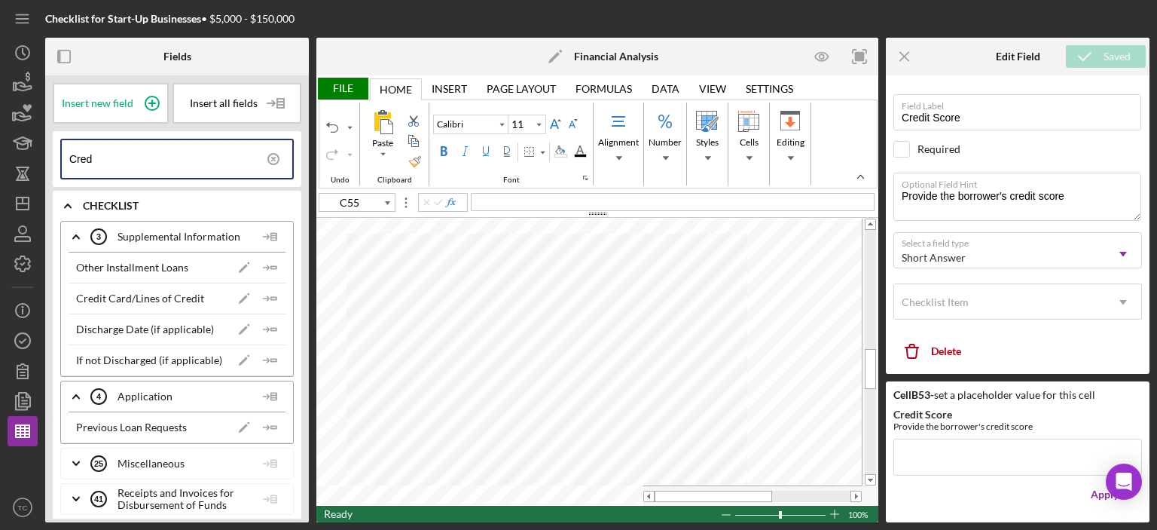
type input "B57"
drag, startPoint x: 99, startPoint y: 159, endPoint x: 34, endPoint y: 151, distance: 65.3
click at [34, 151] on div "Checklist for Start-Up Businesses • $5,000 - $150,000 Fields Insert new field I…" at bounding box center [579, 261] width 1142 height 522
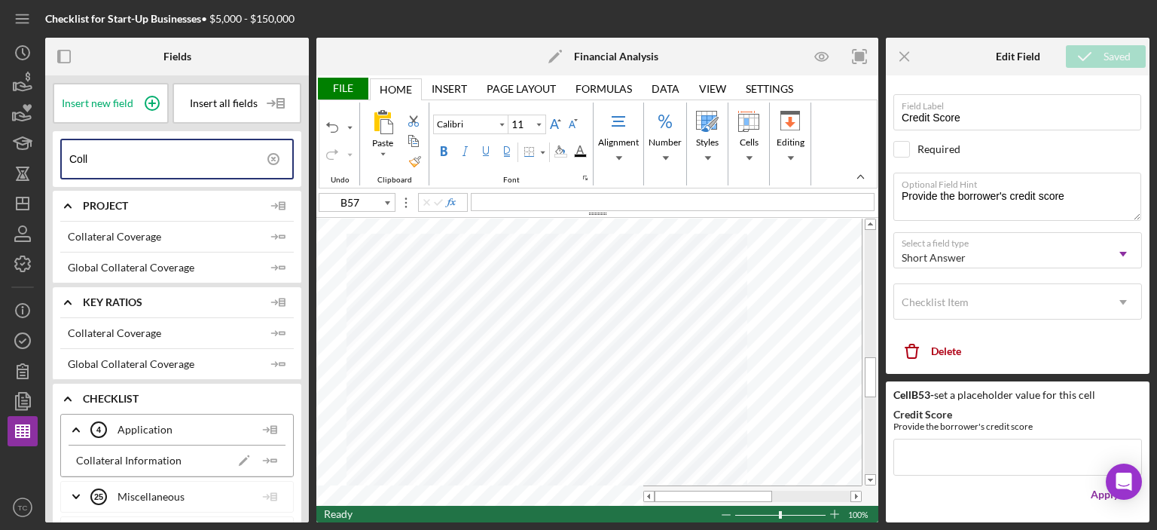
type input "Coll"
type input "A60"
click at [555, 126] on div "Increase Font Size" at bounding box center [555, 124] width 12 height 12
type input "11"
type input "B57"
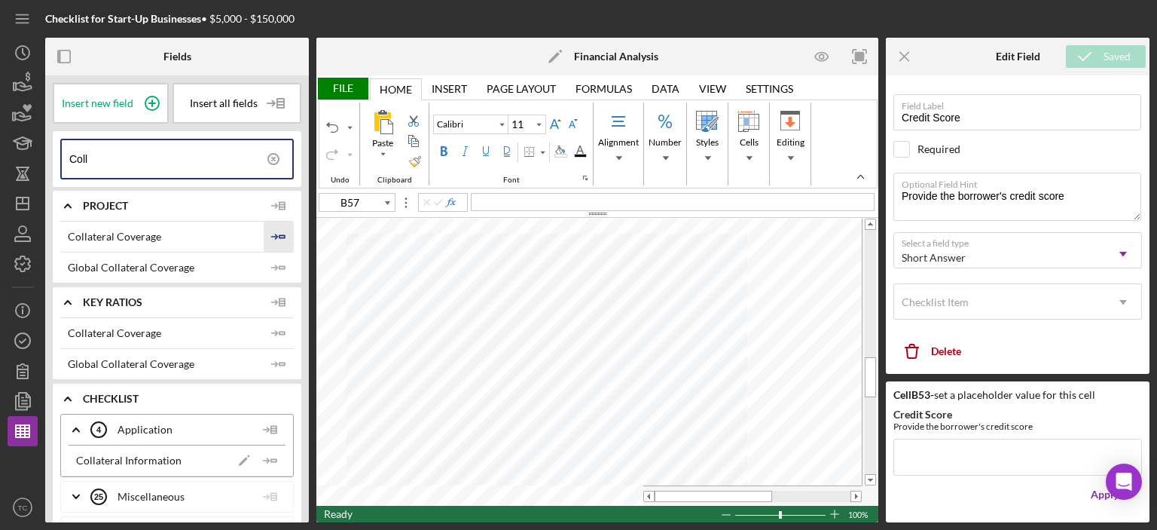
click at [278, 234] on icon "Icon/Insert Field" at bounding box center [279, 236] width 30 height 30
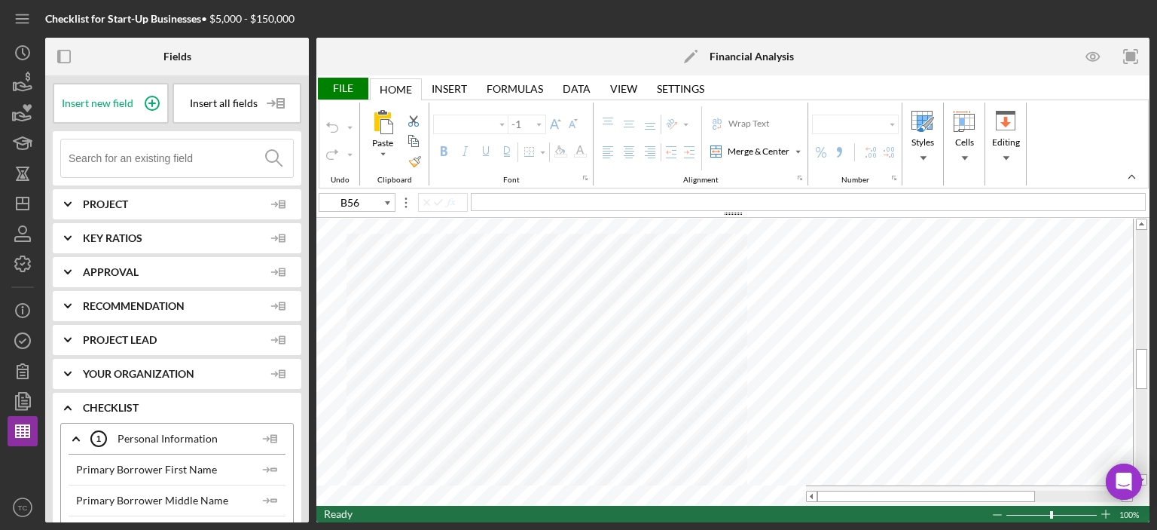
type input "Calibri"
type input "11"
type input "B57"
click at [148, 162] on input at bounding box center [181, 158] width 224 height 38
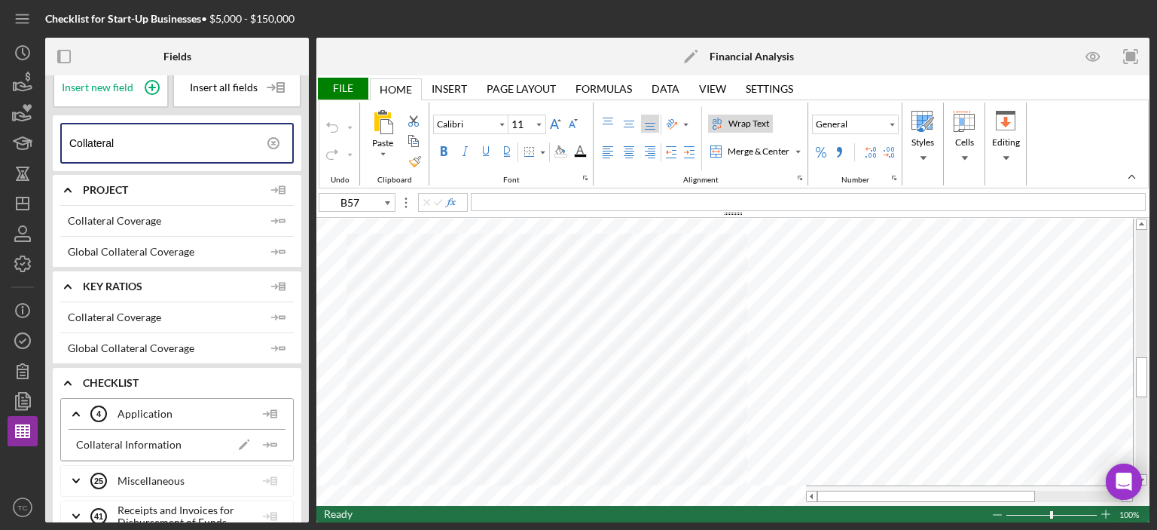
scroll to position [37, 0]
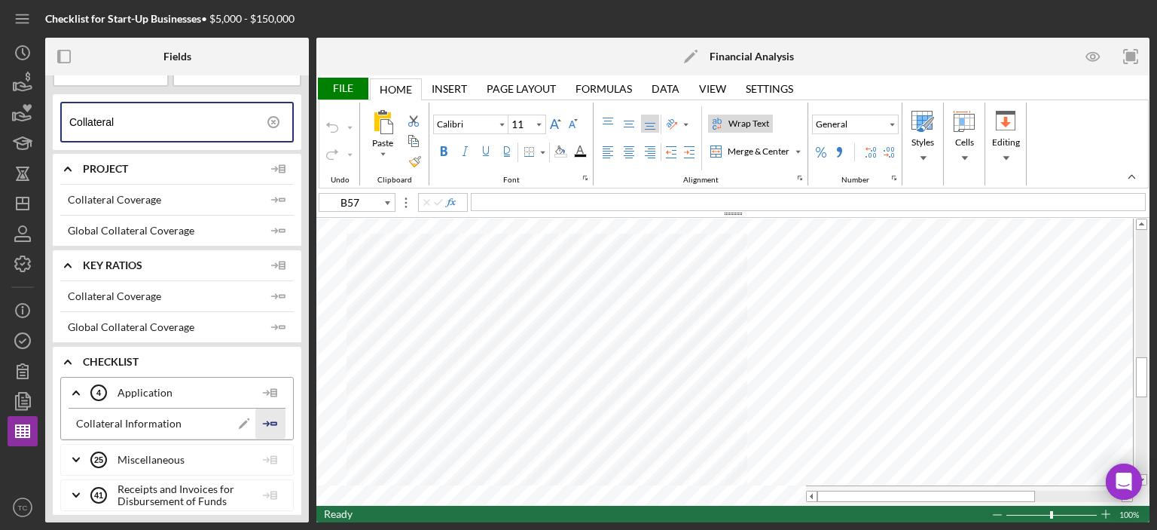
type input "Collateral"
click at [265, 421] on polyline "button" at bounding box center [267, 423] width 5 height 5
click at [334, 78] on div "File" at bounding box center [342, 89] width 52 height 22
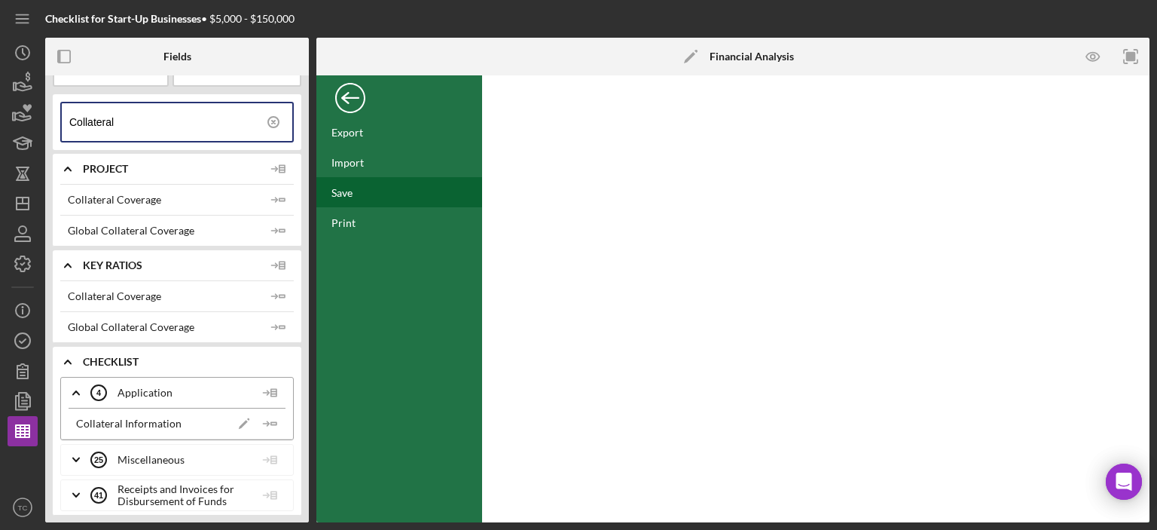
click at [350, 194] on div "Save" at bounding box center [341, 192] width 21 height 13
click at [340, 83] on div "Back" at bounding box center [350, 94] width 30 height 30
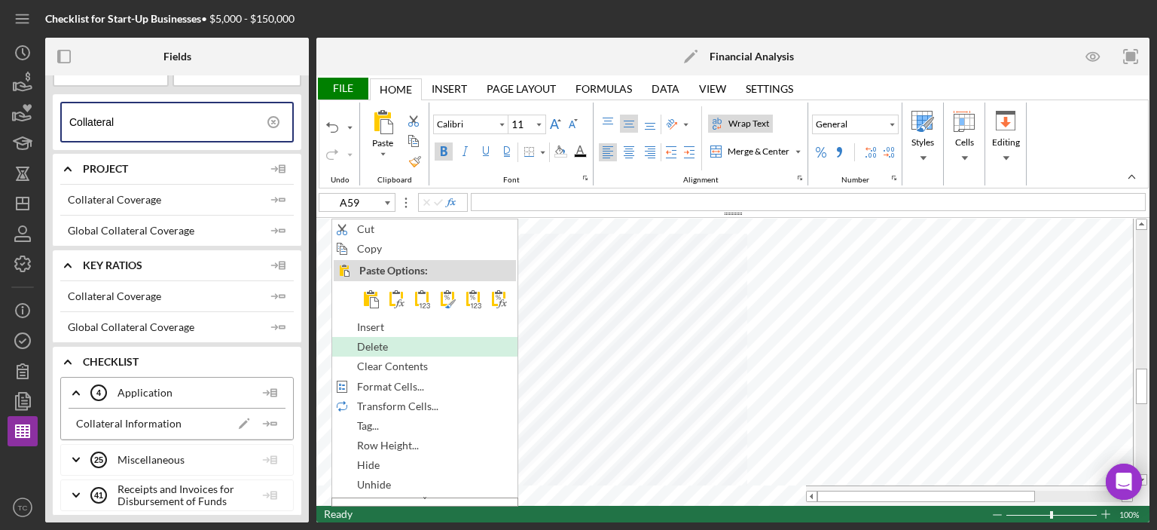
click at [378, 344] on span "Delete" at bounding box center [381, 346] width 48 height 12
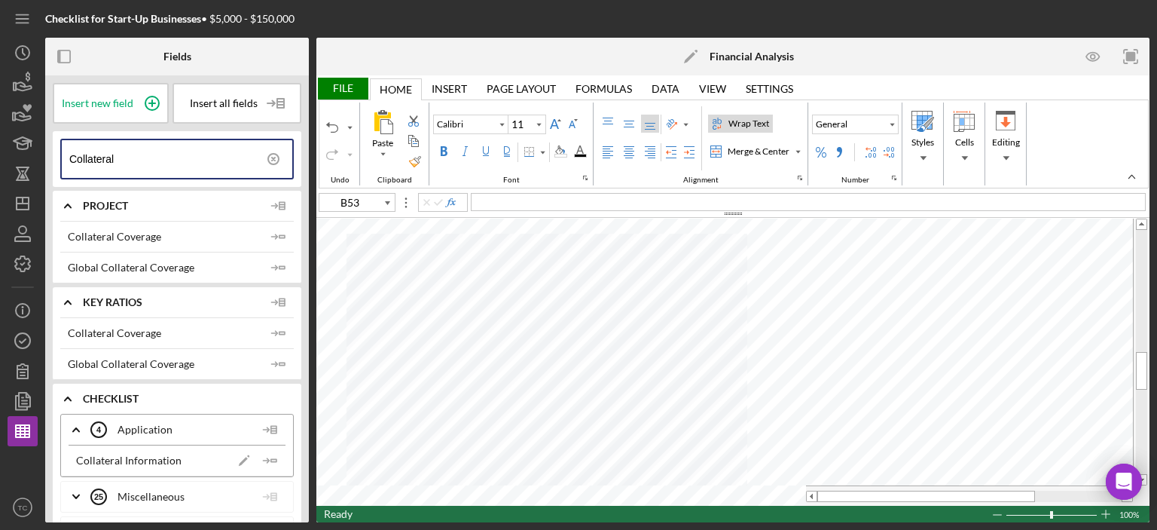
scroll to position [0, 0]
click at [97, 108] on span "Insert new field" at bounding box center [98, 103] width 72 height 12
type input "B53"
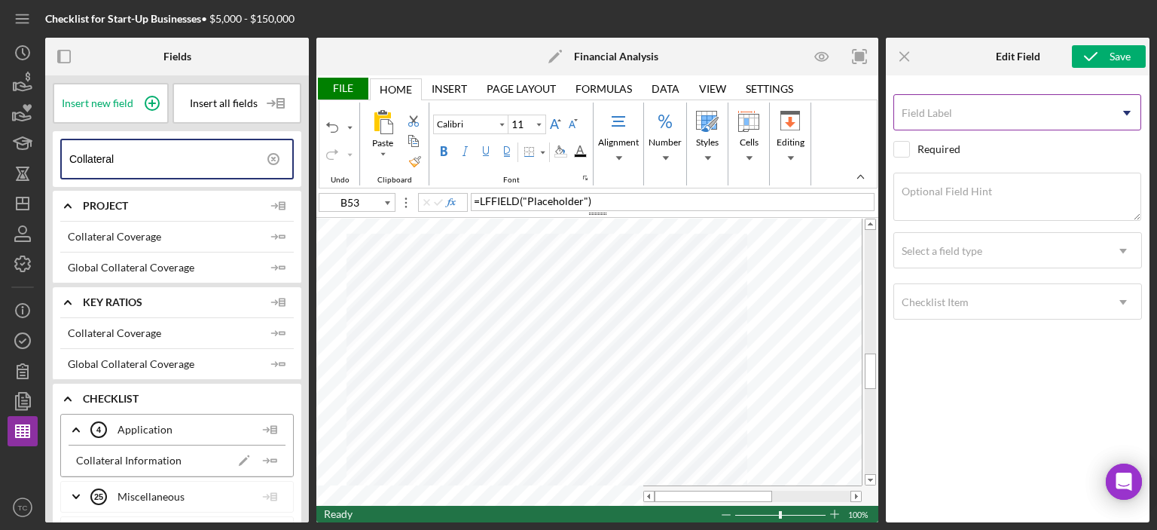
click at [954, 110] on div "Field Label Icon/Dropdown Arrow" at bounding box center [1017, 113] width 249 height 38
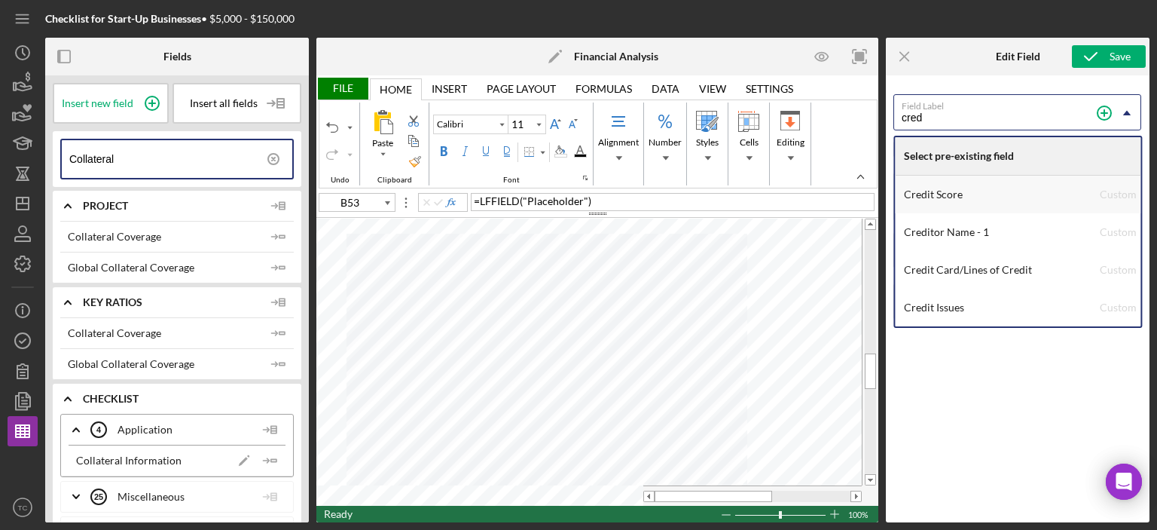
type input "cred"
click at [978, 200] on div "Credit Score" at bounding box center [1002, 195] width 196 height 38
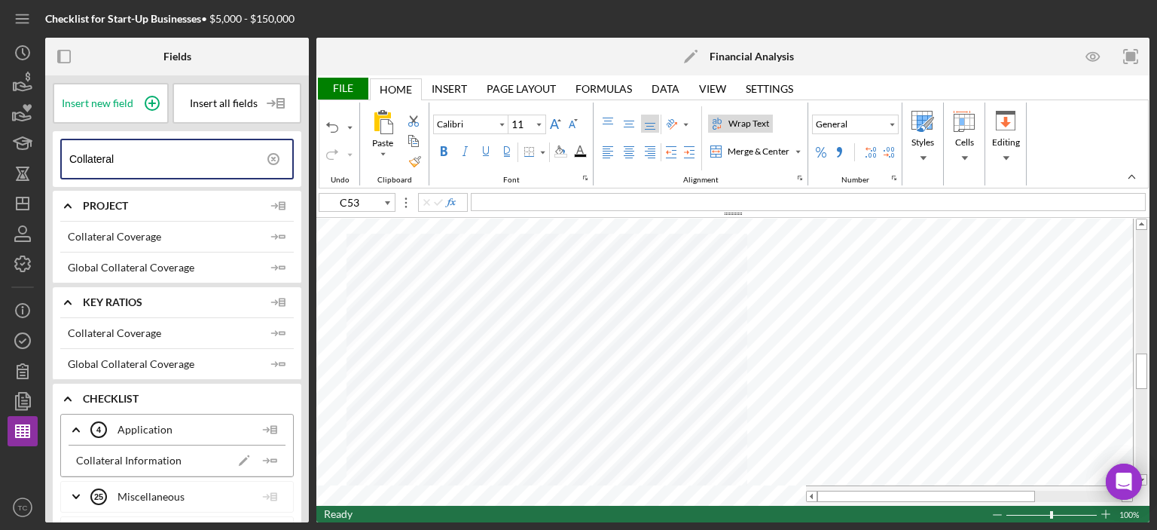
click at [334, 90] on div "File" at bounding box center [342, 89] width 52 height 22
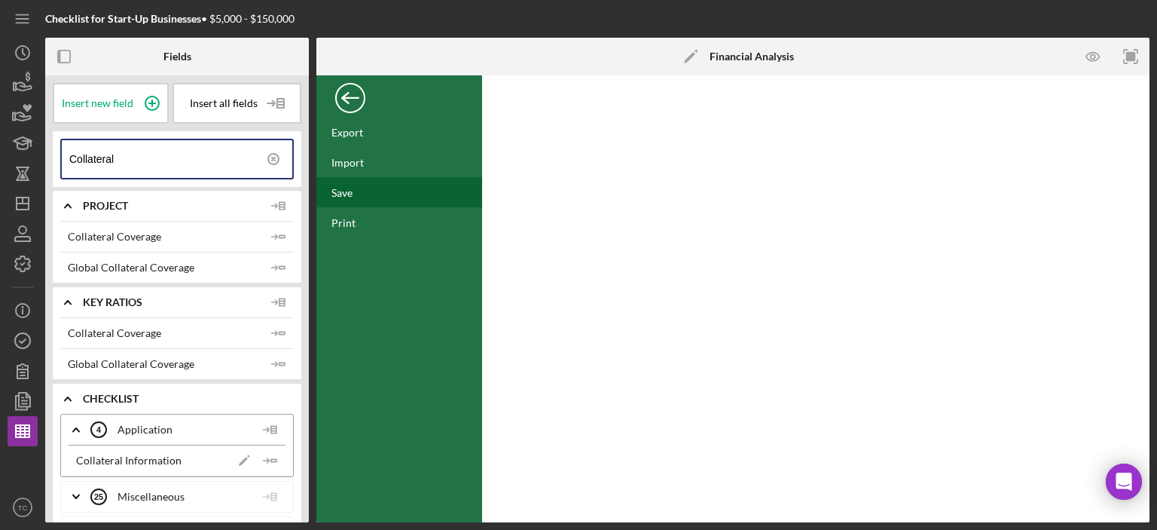
click at [334, 192] on div "Save" at bounding box center [341, 192] width 21 height 13
click at [350, 96] on div "Back" at bounding box center [350, 94] width 30 height 30
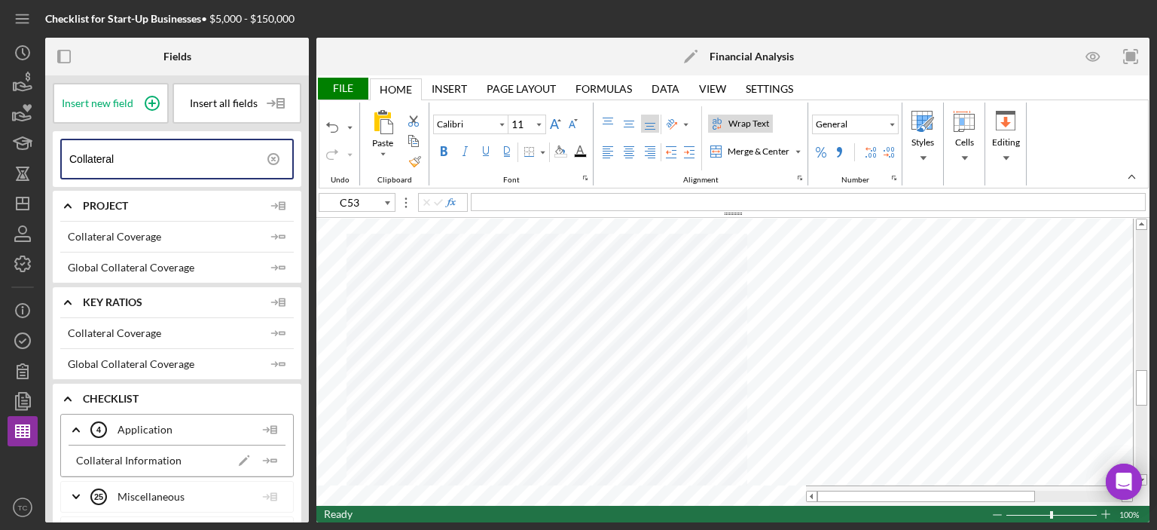
type input "A59"
click at [555, 121] on div "Increase Font Size" at bounding box center [555, 124] width 12 height 12
type input "11"
type input "A60"
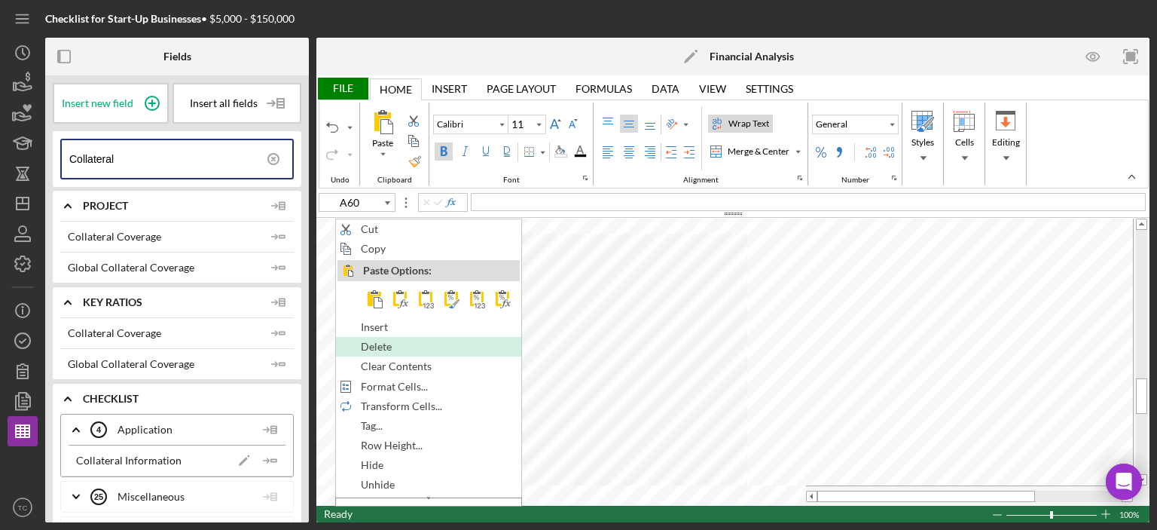
click at [401, 346] on span "Delete" at bounding box center [385, 346] width 48 height 12
type input "Symbol"
click at [374, 347] on span "Delete" at bounding box center [384, 346] width 48 height 12
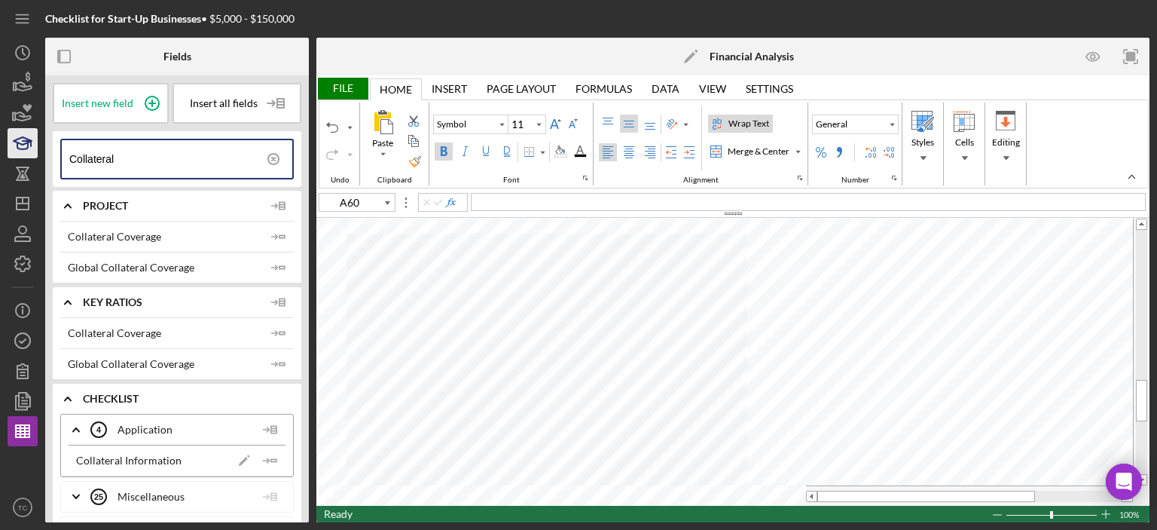
drag, startPoint x: 157, startPoint y: 169, endPoint x: 26, endPoint y: 147, distance: 132.9
click at [31, 151] on div "Checklist for Start-Up Businesses • $5,000 - $150,000 Fields Insert new field I…" at bounding box center [579, 261] width 1142 height 522
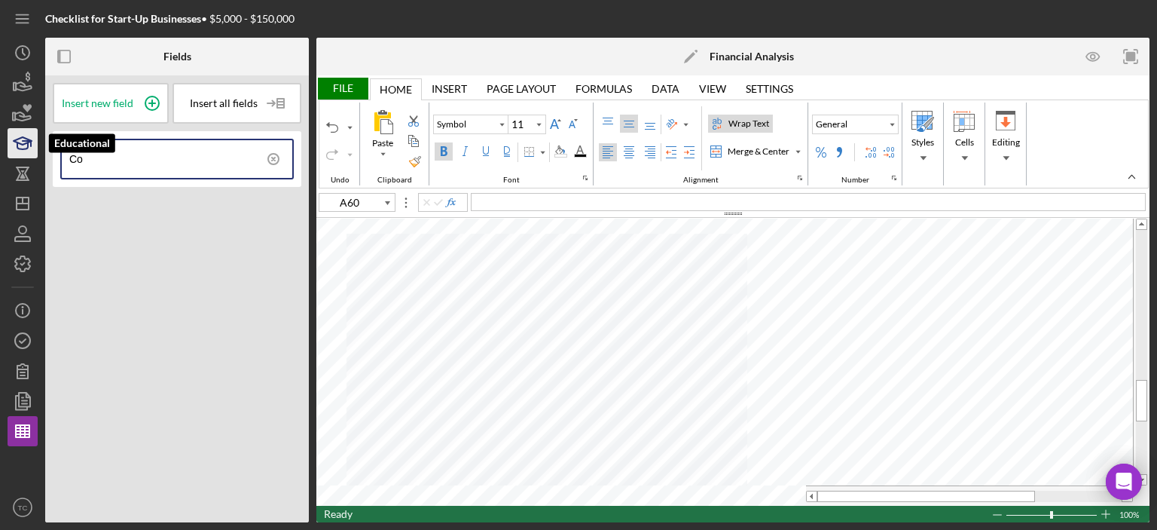
type input "C"
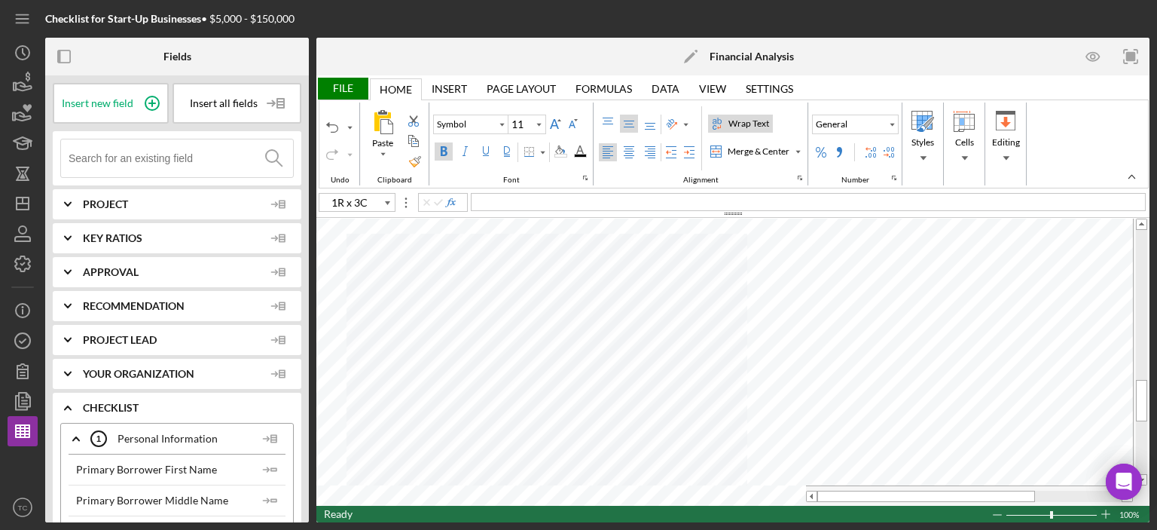
type input "A60"
type input "Calibri"
click at [108, 100] on span "Insert new field" at bounding box center [98, 103] width 72 height 12
type input "B59"
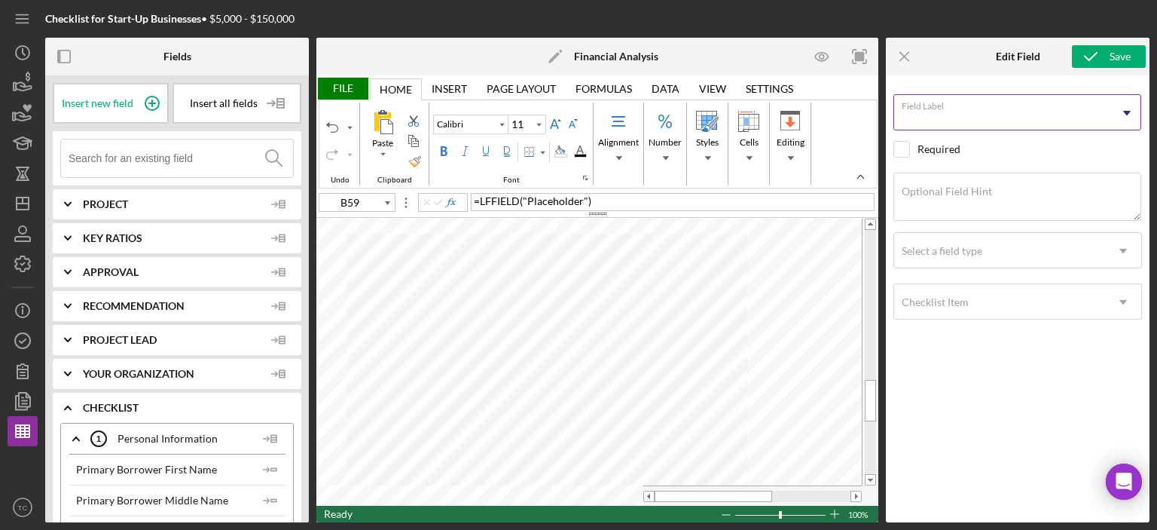
click at [952, 110] on div "Field Label Icon/Dropdown Arrow" at bounding box center [1017, 113] width 249 height 38
type input "Conditions of Loan"
click at [894, 148] on input "checkbox" at bounding box center [901, 149] width 15 height 15
checkbox input "true"
click at [937, 197] on label "Optional Field Hint" at bounding box center [947, 191] width 90 height 12
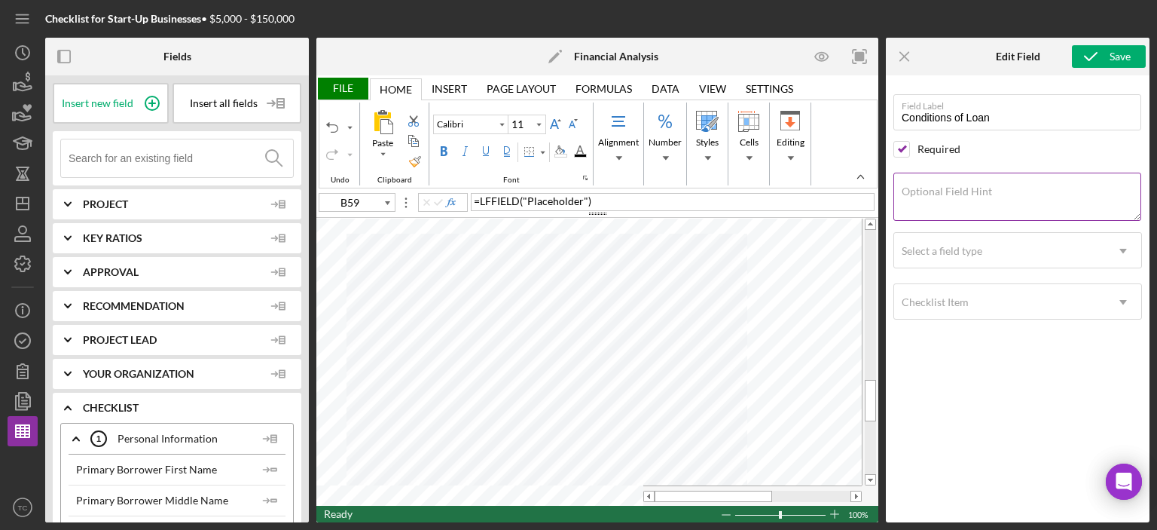
click at [937, 197] on textarea "Optional Field Hint" at bounding box center [1017, 197] width 248 height 48
click at [989, 193] on textarea "List any conditions that are part of the loan covenant" at bounding box center [1017, 197] width 248 height 48
click at [1031, 207] on textarea "List any conditions for loan approval that are part of the loan covenant" at bounding box center [1017, 197] width 248 height 48
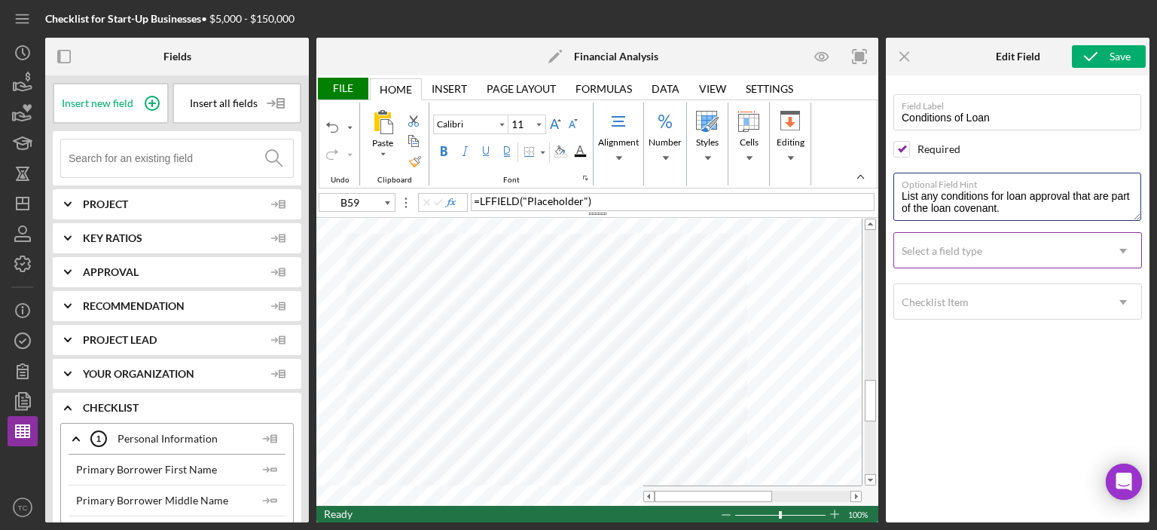
type textarea "List any conditions for loan approval that are part of the loan covenant."
click at [954, 243] on div "Select a field type" at bounding box center [999, 251] width 211 height 35
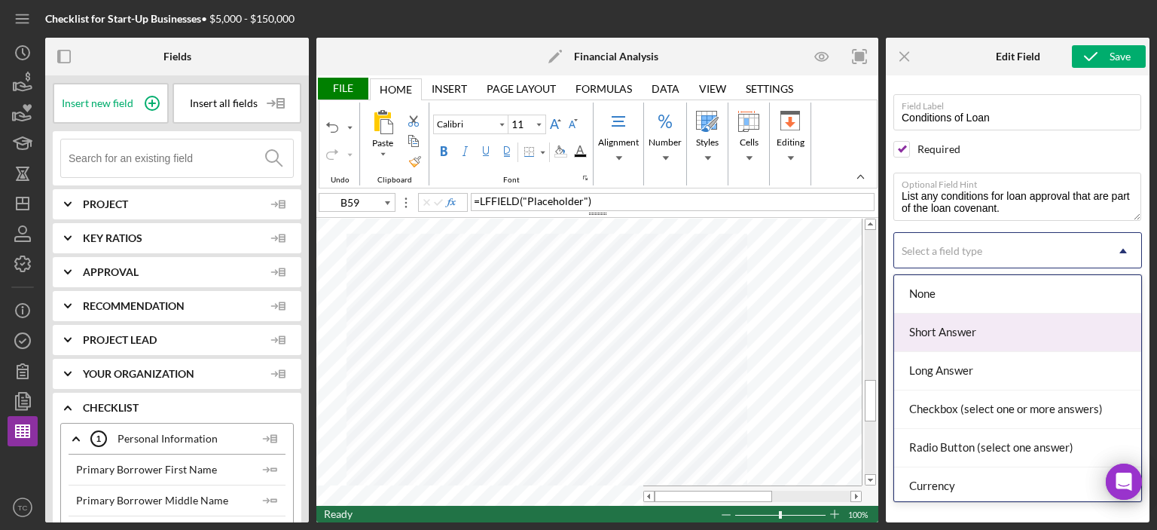
click at [960, 332] on div "Short Answer" at bounding box center [1017, 332] width 247 height 38
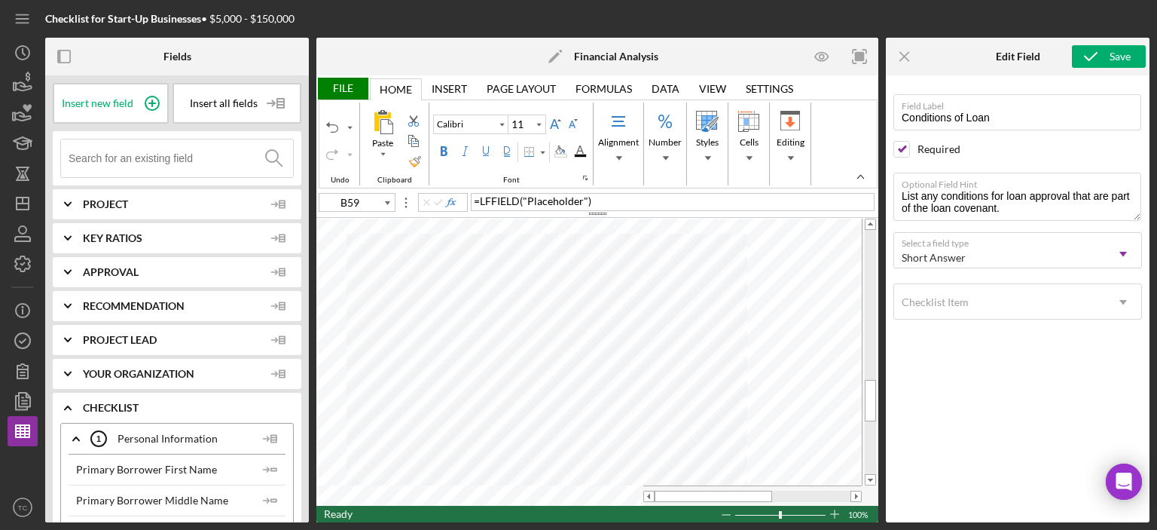
click at [965, 373] on div "Field Label Conditions of Loan Select pre-existing field Required Optional Fiel…" at bounding box center [1017, 295] width 249 height 424
click at [1119, 61] on div "Save" at bounding box center [1120, 56] width 21 height 23
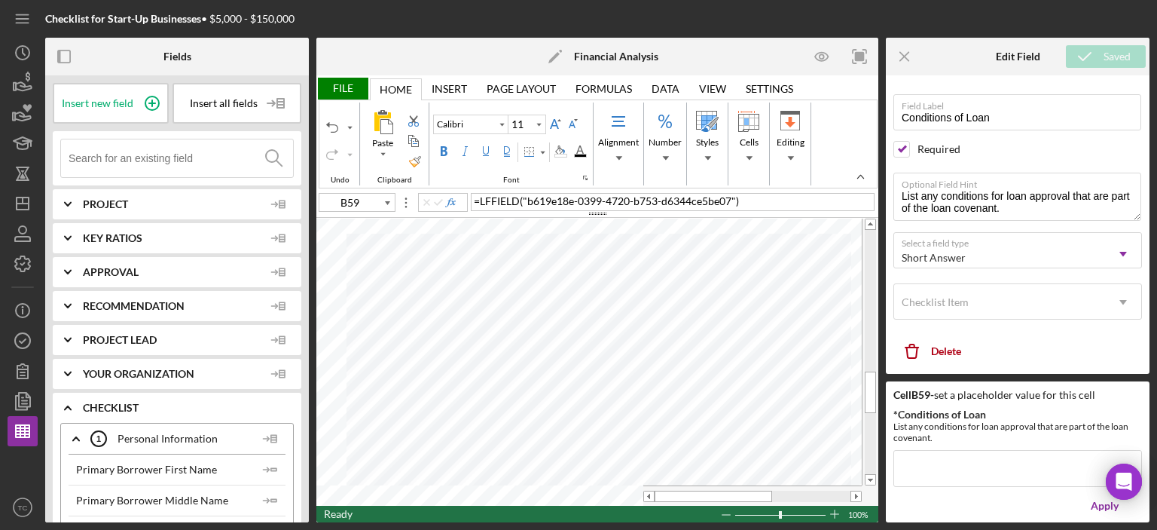
type input "B61"
drag, startPoint x: 687, startPoint y: 497, endPoint x: 668, endPoint y: 497, distance: 18.8
click at [672, 497] on div at bounding box center [714, 495] width 118 height 11
click at [909, 53] on icon "Icon/Menu Close" at bounding box center [905, 57] width 34 height 34
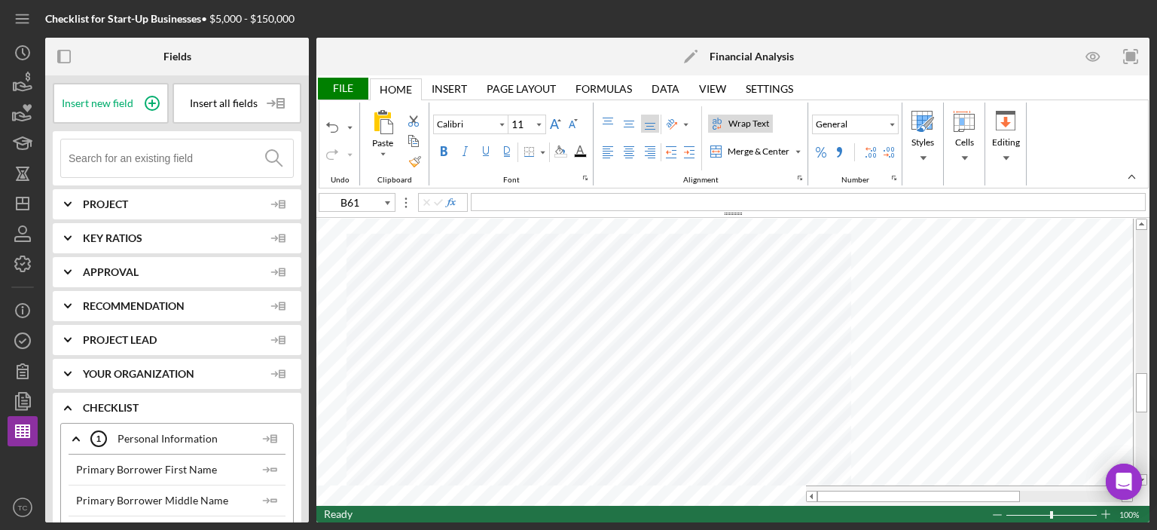
click at [356, 88] on div "File" at bounding box center [342, 89] width 52 height 22
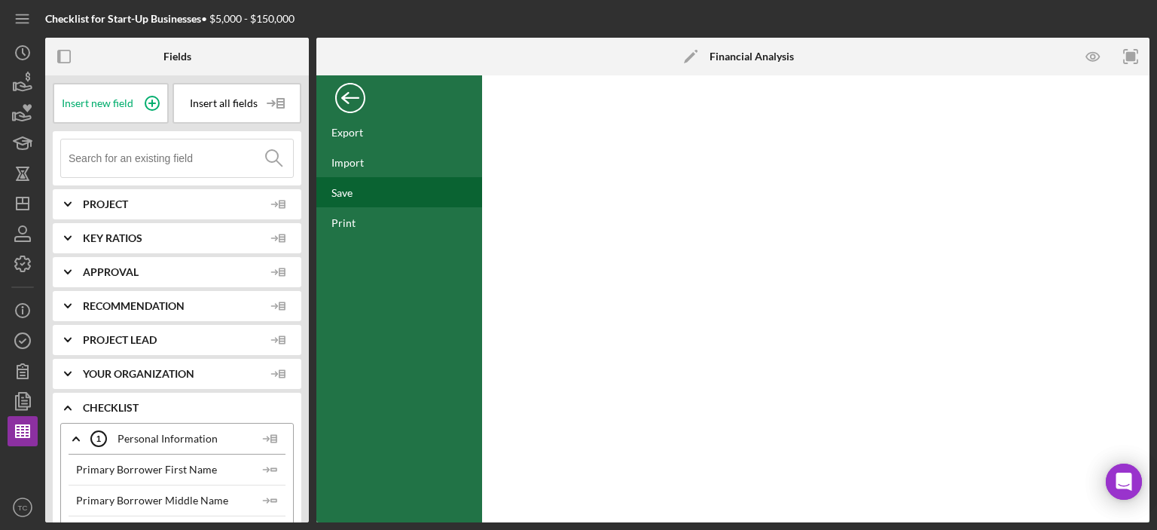
click at [351, 200] on div "Save" at bounding box center [399, 192] width 166 height 30
click at [345, 101] on div "Back" at bounding box center [350, 94] width 30 height 30
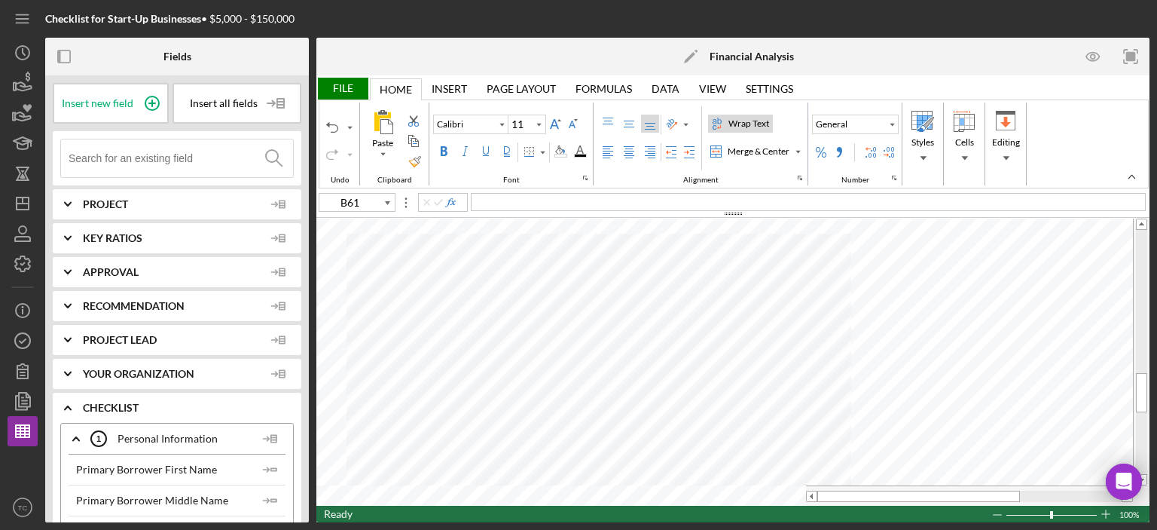
click at [130, 150] on input at bounding box center [181, 158] width 224 height 38
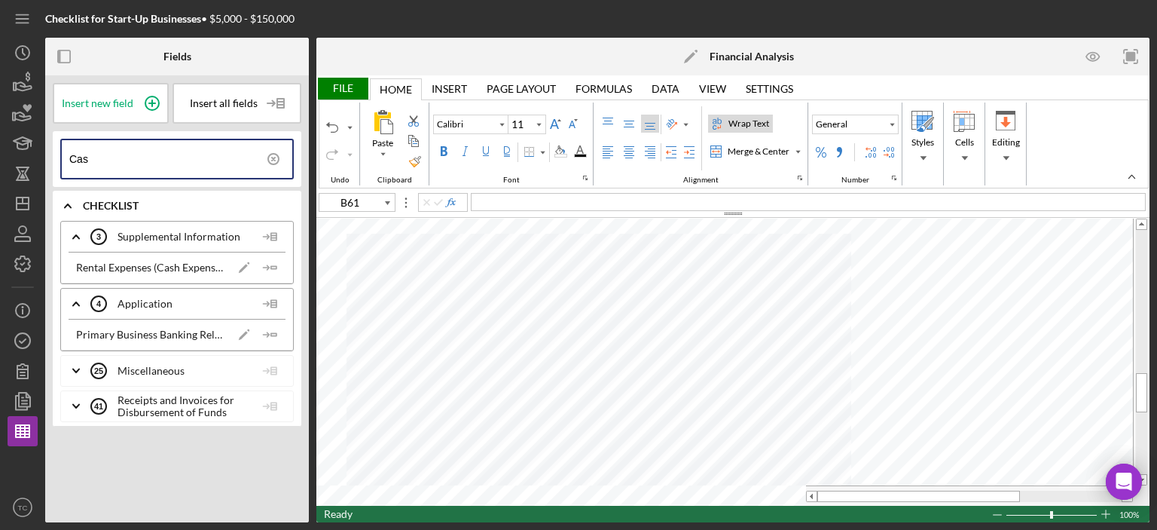
drag, startPoint x: 111, startPoint y: 165, endPoint x: 0, endPoint y: 154, distance: 111.3
click at [0, 154] on div "Checklist for Start-Up Businesses • $5,000 - $150,000 Fields Insert new field I…" at bounding box center [578, 265] width 1157 height 530
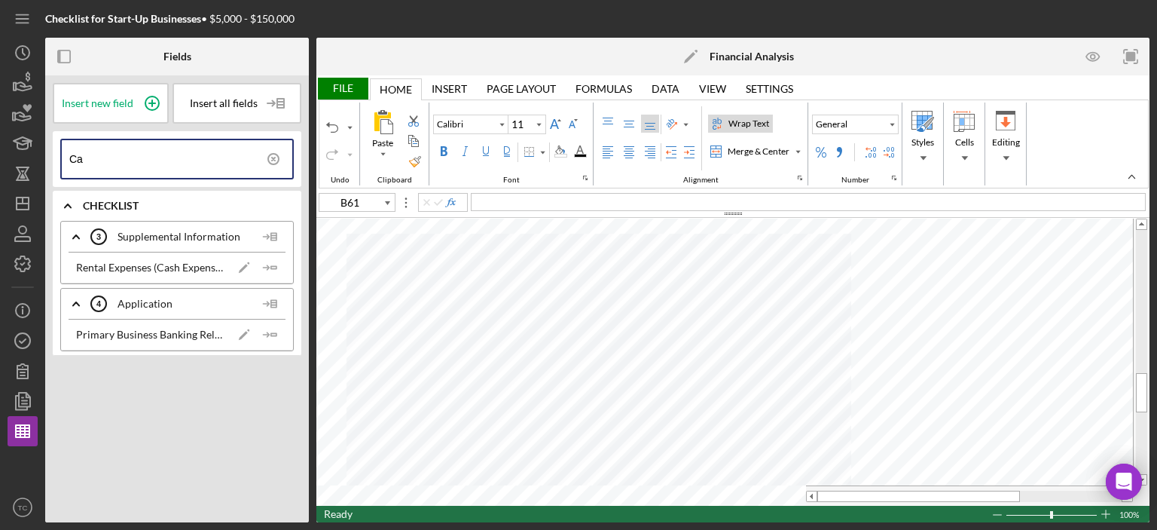
type input "C"
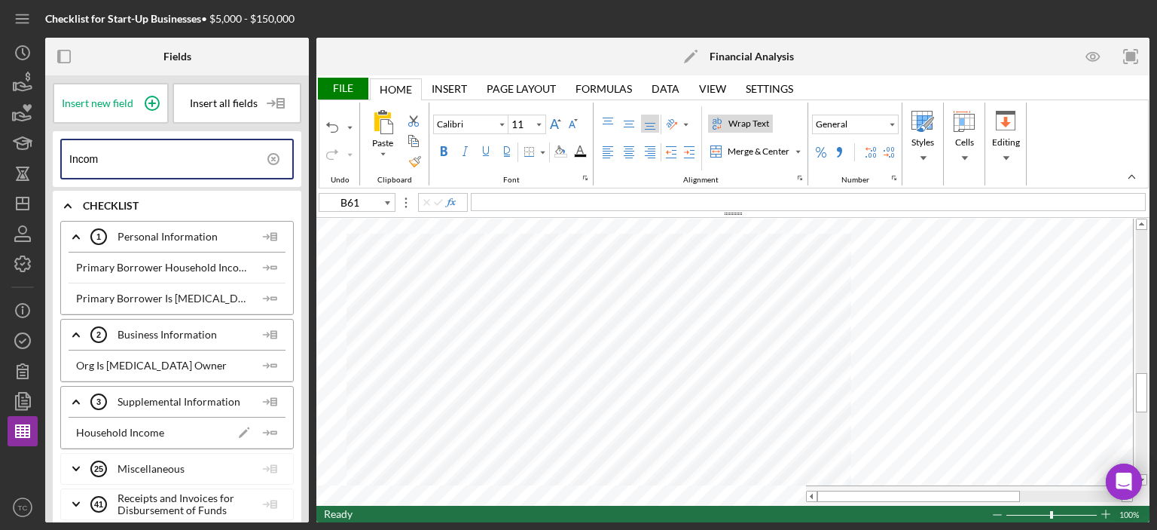
type input "Income"
click at [0, 154] on div "Checklist for Start-Up Businesses • $5,000 - $150,000 Fields Insert new field I…" at bounding box center [578, 265] width 1157 height 530
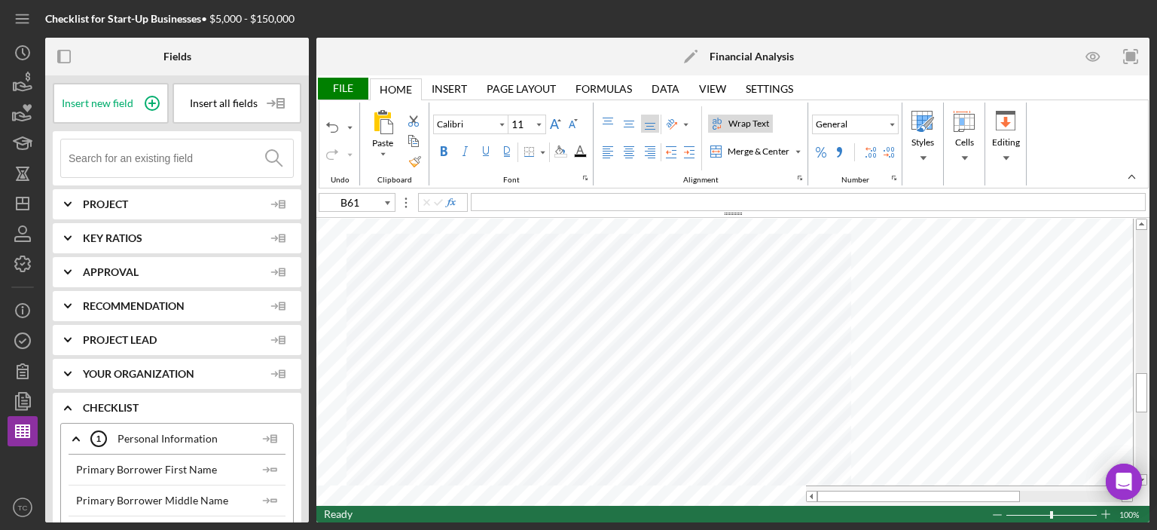
click at [104, 154] on input at bounding box center [181, 158] width 224 height 38
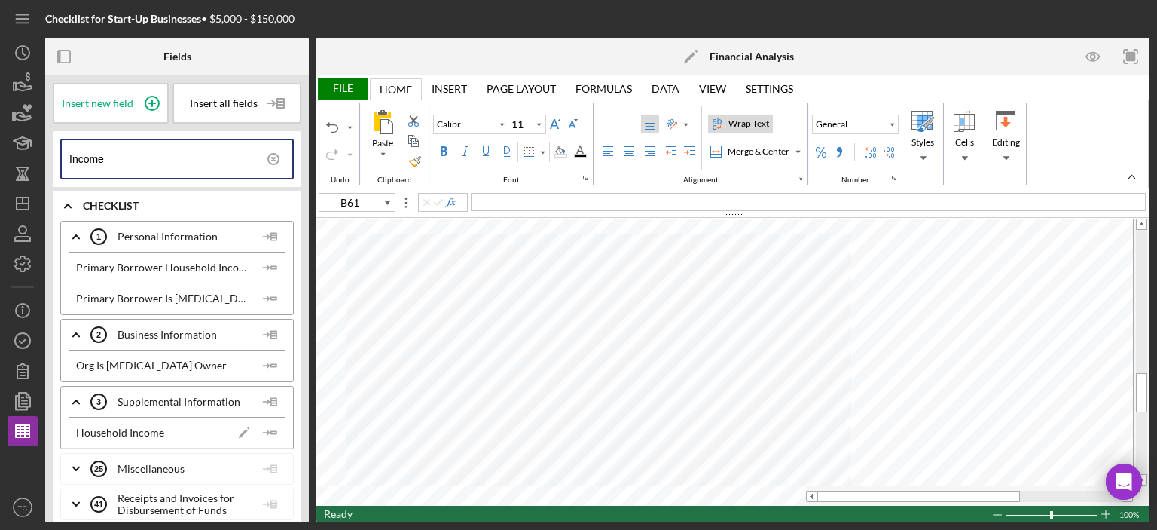
type input "Income"
type input "A61"
click at [735, 154] on div "Merge & Center" at bounding box center [759, 152] width 68 height 14
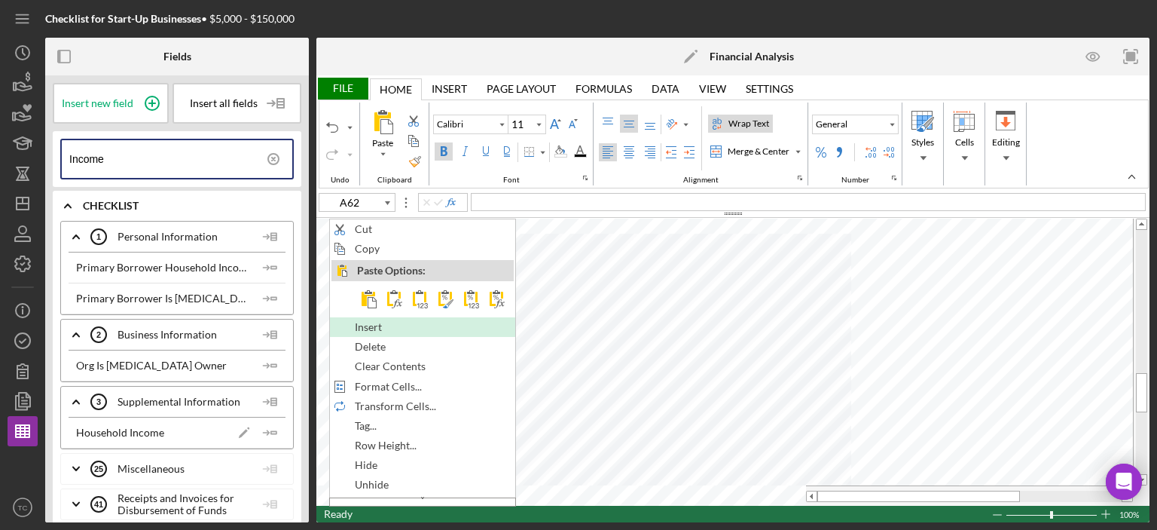
click at [377, 321] on span "Insert" at bounding box center [377, 327] width 44 height 12
click at [358, 321] on span "Insert" at bounding box center [374, 327] width 44 height 12
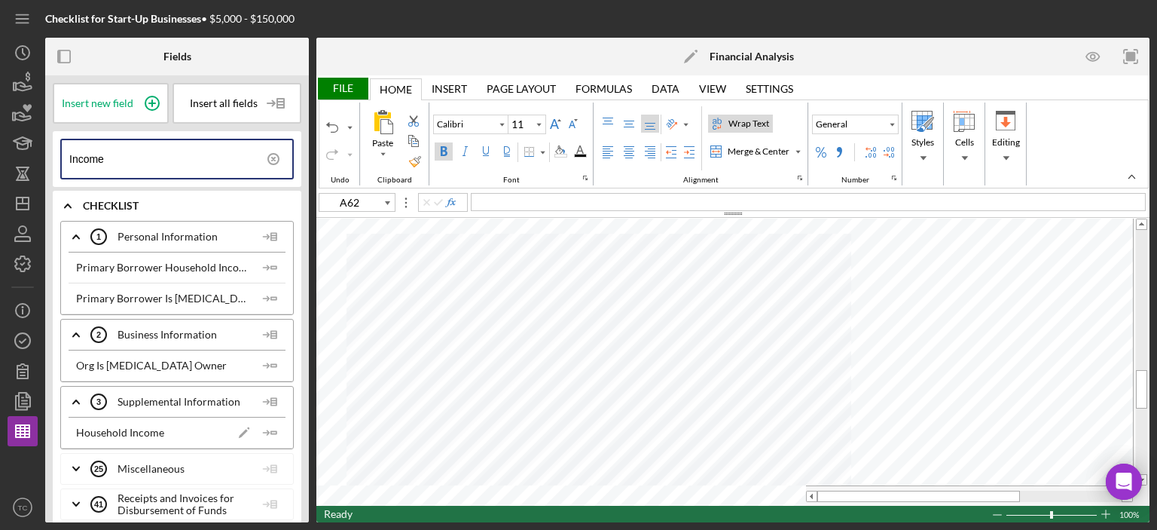
click at [342, 81] on div "File" at bounding box center [342, 89] width 52 height 22
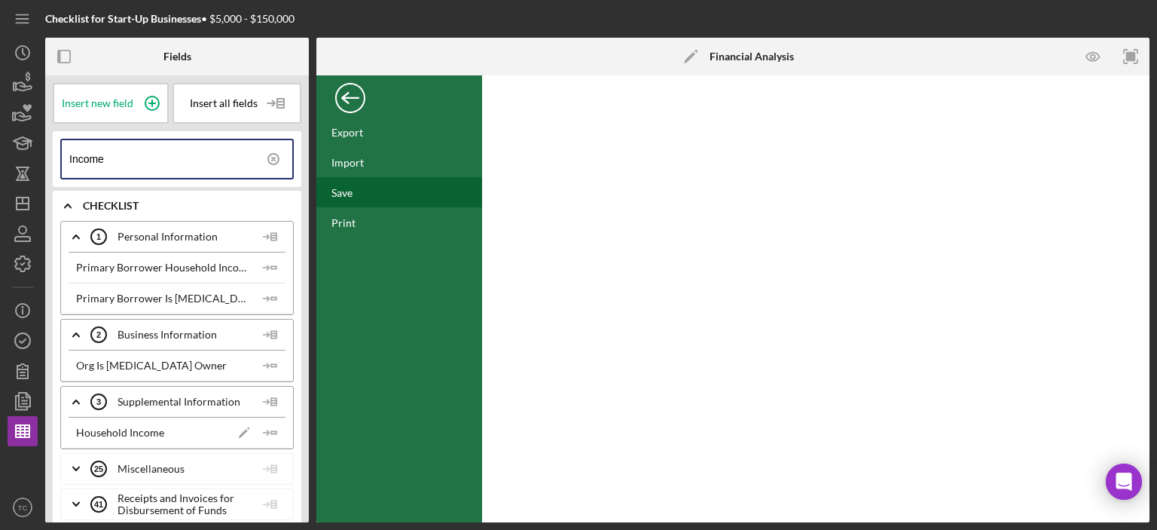
click at [351, 198] on div "Save" at bounding box center [399, 192] width 166 height 30
click at [341, 96] on div "Back" at bounding box center [350, 94] width 30 height 30
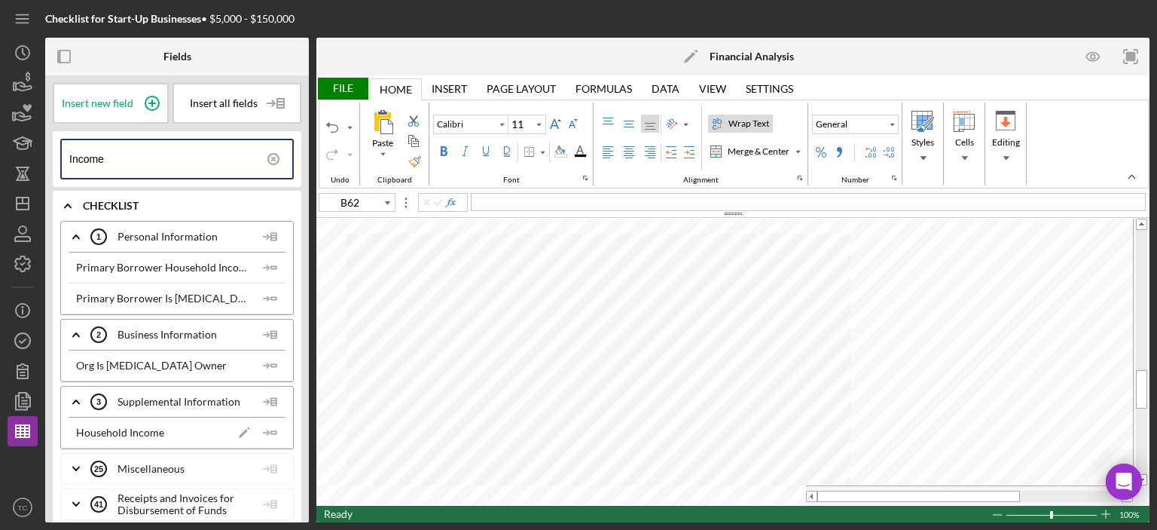
type input "A62"
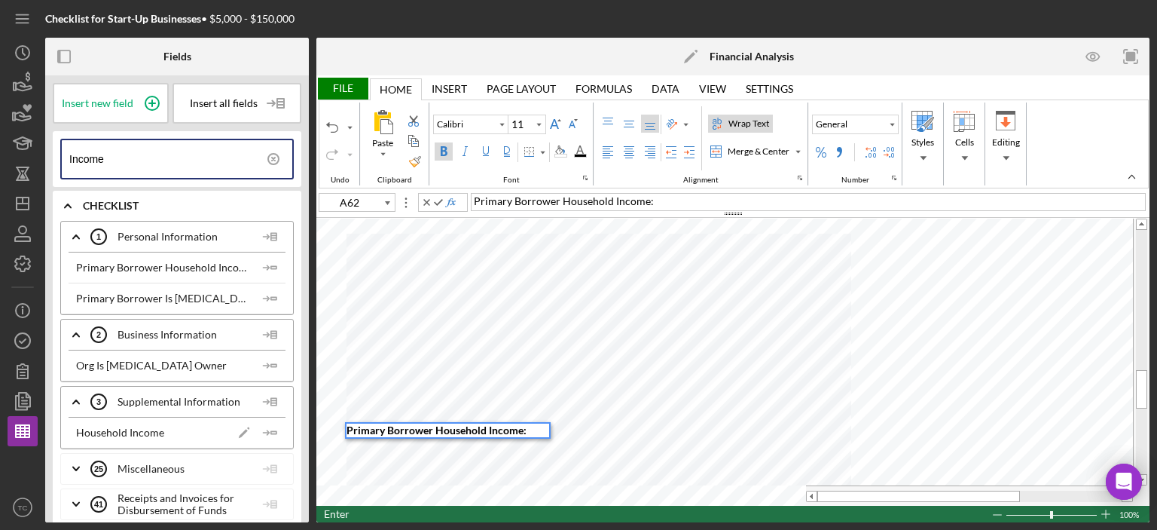
type input "A63"
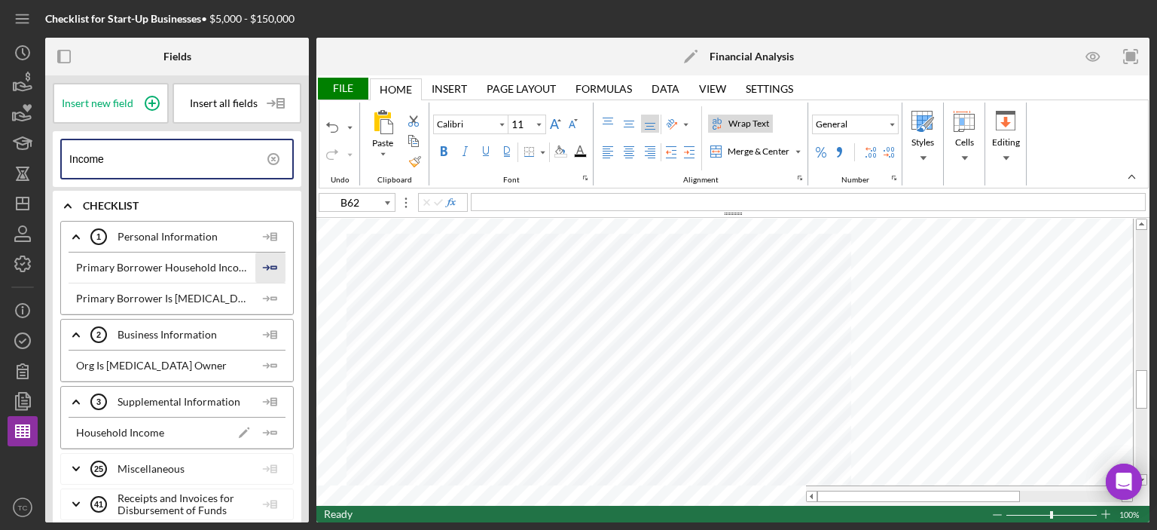
click at [268, 261] on icon "Icon/Insert Field" at bounding box center [270, 267] width 30 height 30
click at [271, 431] on polygon "button" at bounding box center [273, 432] width 5 height 2
type input "B64"
drag, startPoint x: 145, startPoint y: 153, endPoint x: 54, endPoint y: 151, distance: 91.2
click at [54, 151] on div "Income" at bounding box center [177, 159] width 249 height 56
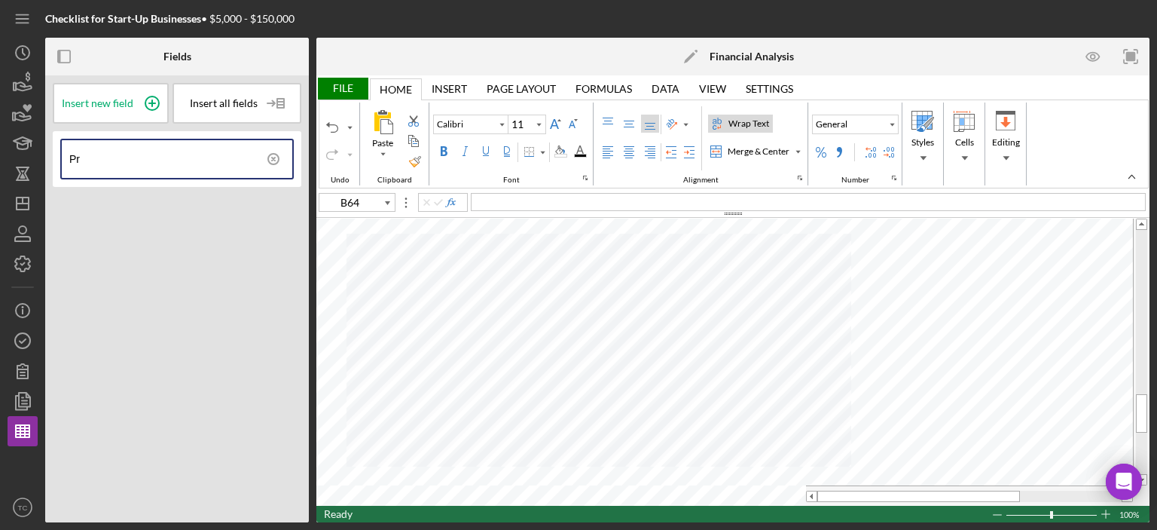
type input "P"
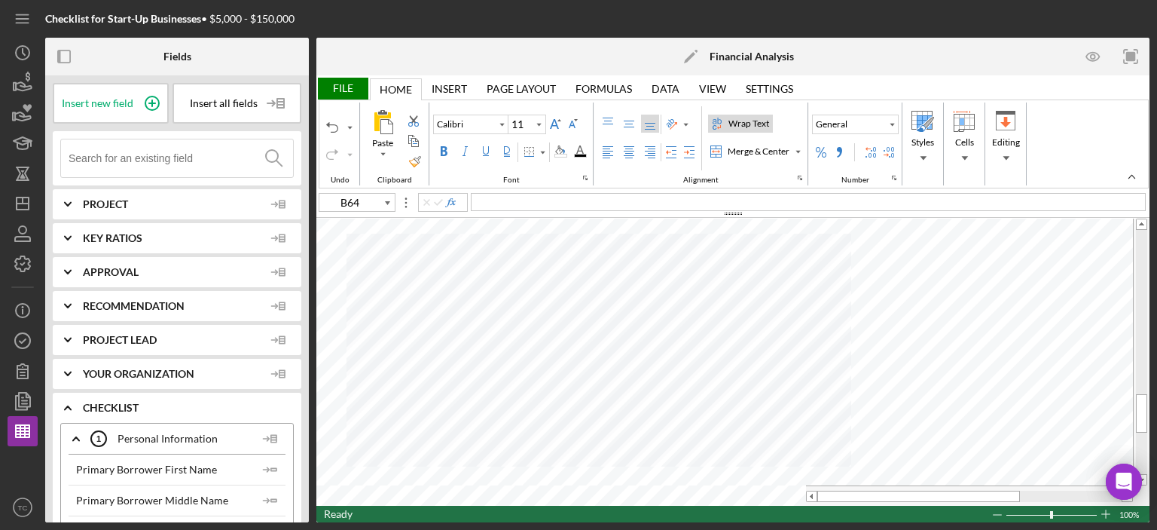
type input "A65"
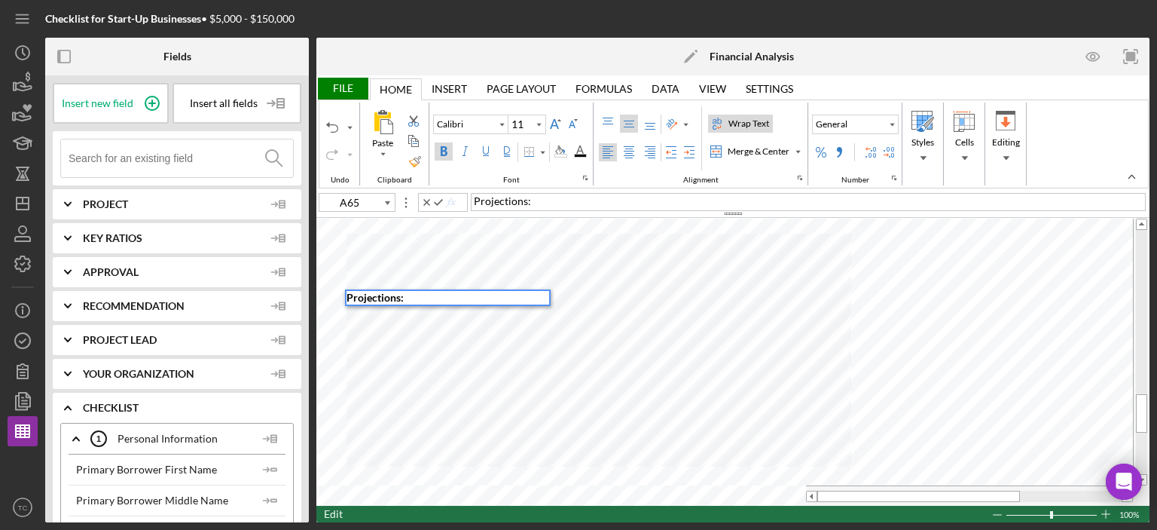
click at [471, 197] on div "Projections:" at bounding box center [808, 202] width 675 height 18
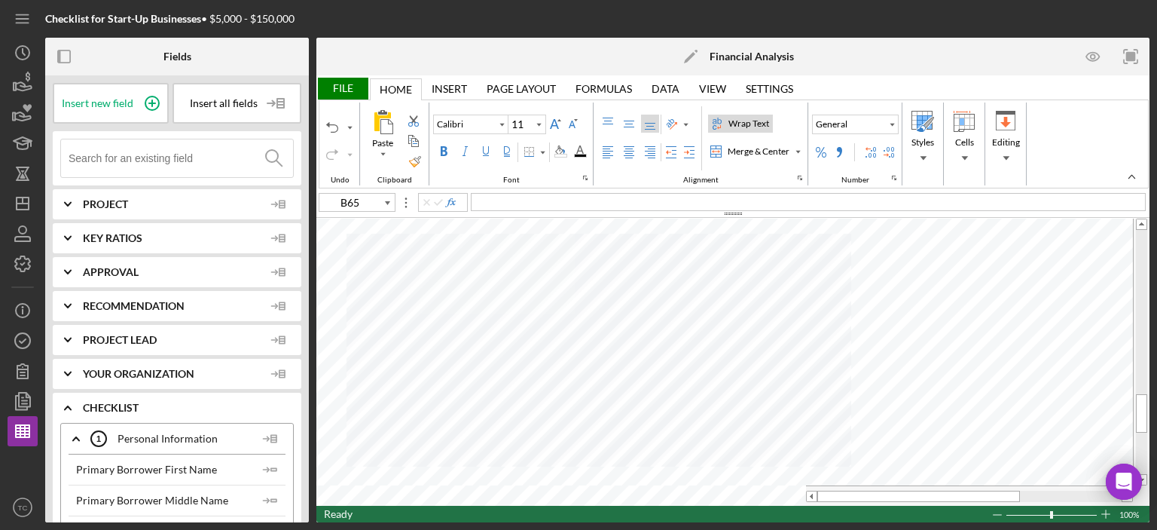
click at [336, 86] on div "File" at bounding box center [342, 89] width 52 height 22
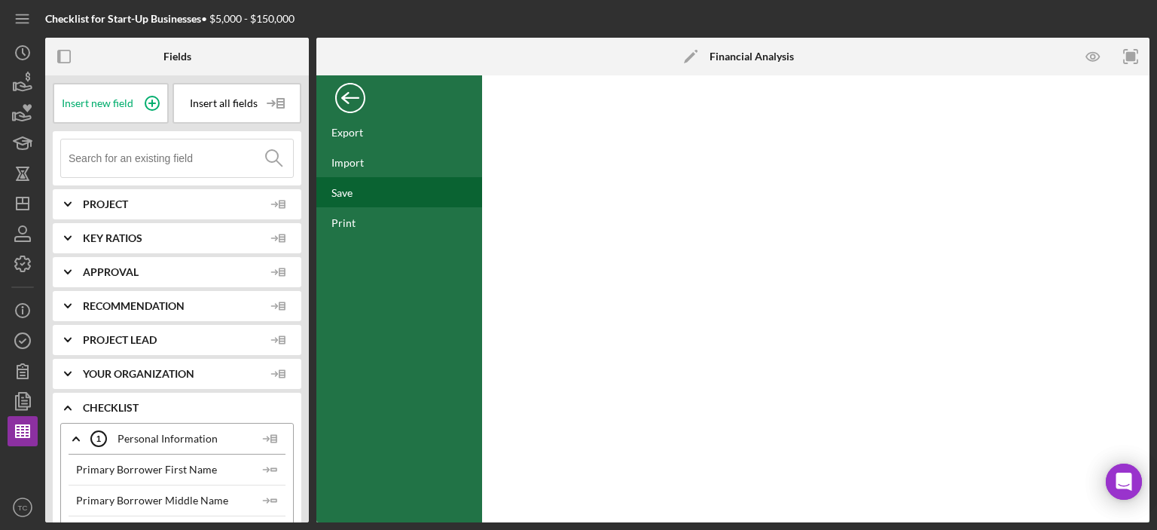
click at [347, 202] on div "Save" at bounding box center [399, 192] width 166 height 30
click at [346, 96] on div "Back" at bounding box center [350, 94] width 30 height 30
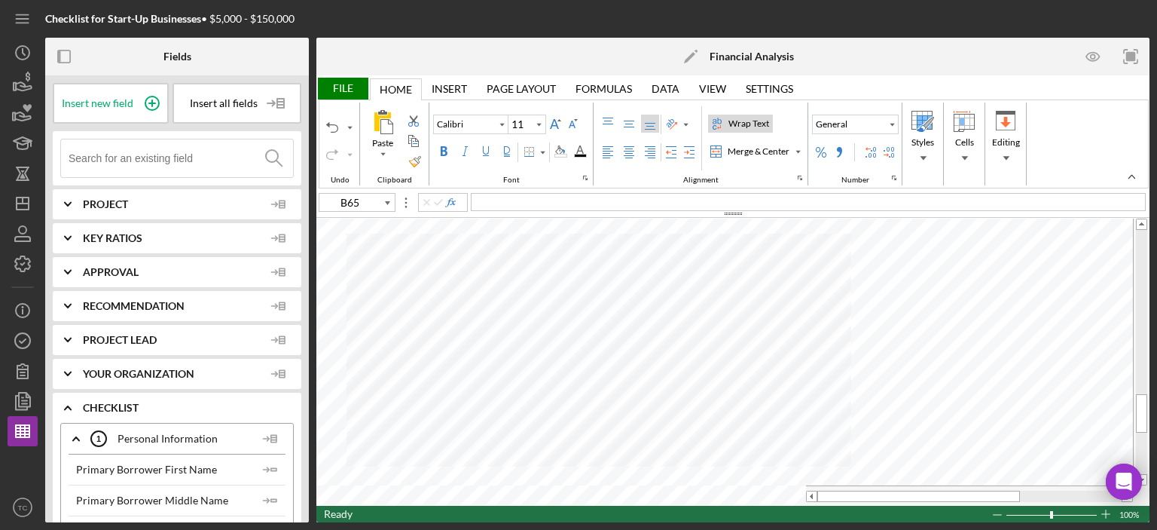
type input "A66"
type input "14"
type input "A67"
type input "11"
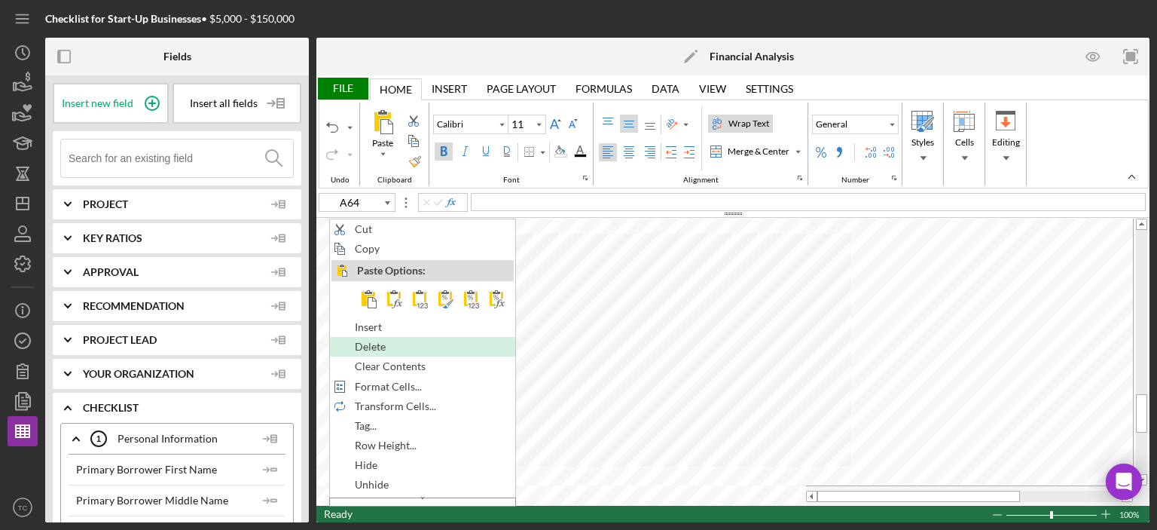
click at [373, 343] on span "Delete" at bounding box center [379, 346] width 48 height 12
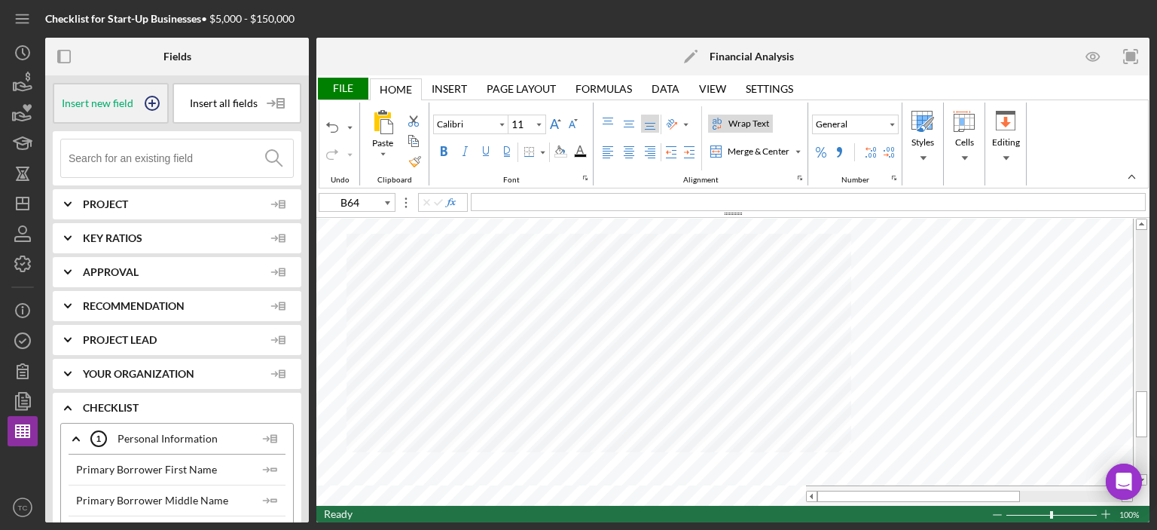
click at [111, 114] on div "Insert new field" at bounding box center [111, 103] width 116 height 41
type input "B64"
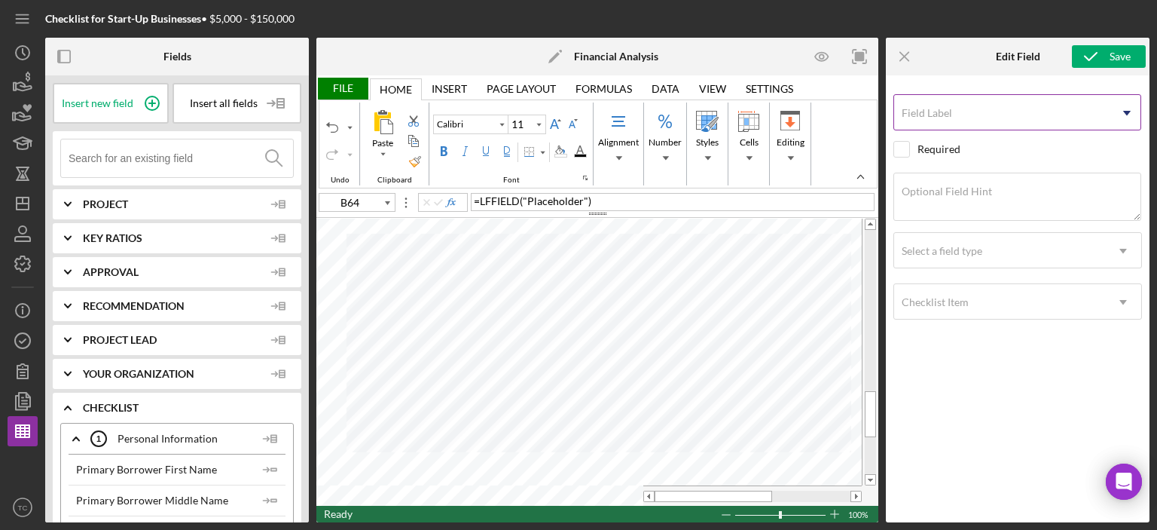
click at [965, 102] on div "Field Label Icon/Dropdown Arrow" at bounding box center [1017, 113] width 249 height 38
type input "Income Projections"
click at [966, 194] on label "Optional Field Hint" at bounding box center [947, 191] width 90 height 12
click at [966, 194] on textarea "Optional Field Hint" at bounding box center [1017, 197] width 248 height 48
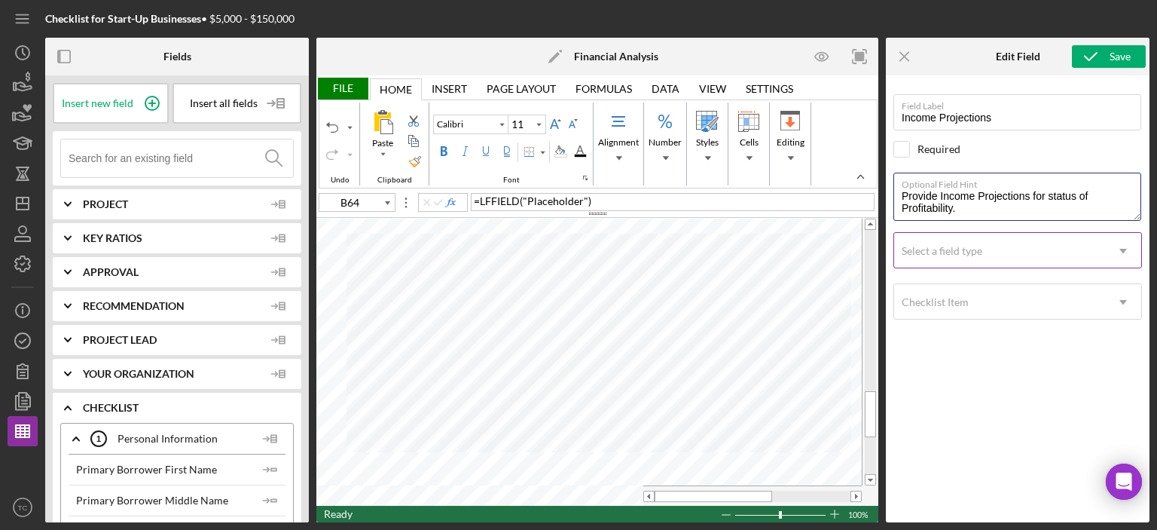
type textarea "Provide Income Projections for status of Profitability."
click at [1003, 246] on div "Select a field type" at bounding box center [999, 251] width 211 height 35
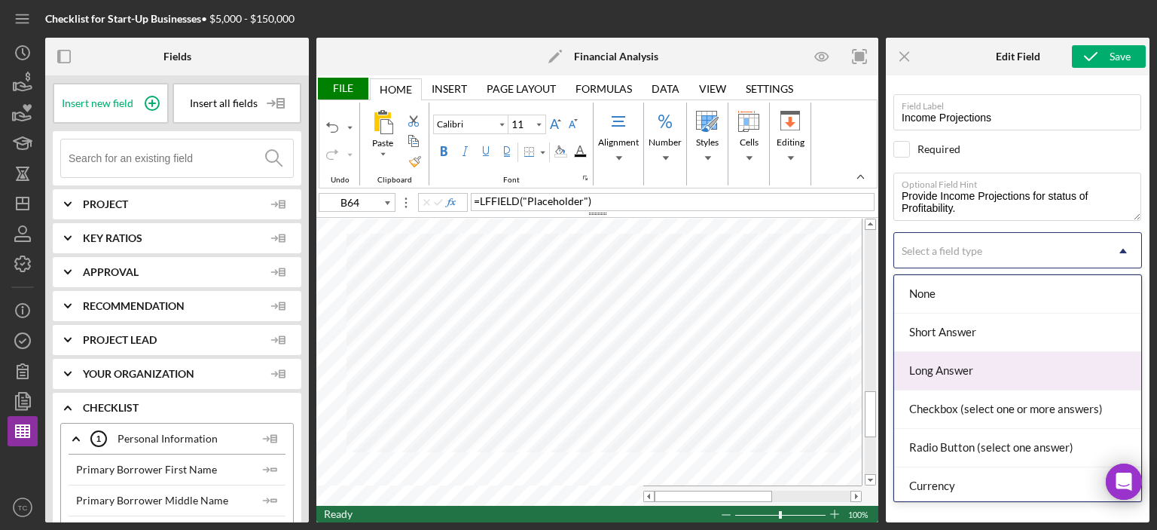
click at [968, 362] on div "Long Answer" at bounding box center [1017, 371] width 247 height 38
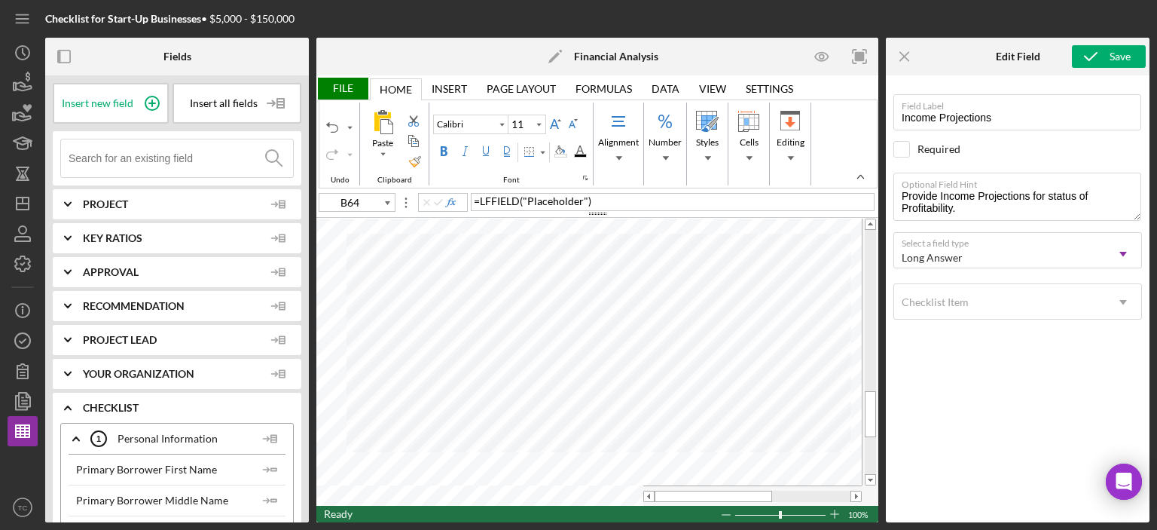
click at [989, 386] on div "Field Label Income Projections Select pre-existing field Required Optional Fiel…" at bounding box center [1017, 295] width 249 height 424
click at [1118, 53] on div "Save" at bounding box center [1120, 56] width 21 height 23
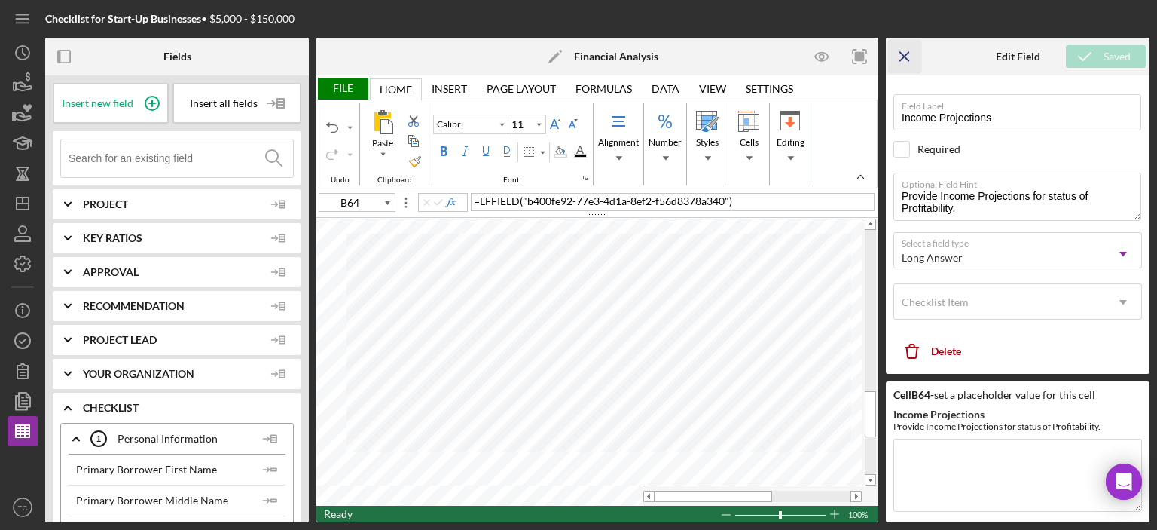
click at [909, 53] on icon "Icon/Menu Close" at bounding box center [905, 57] width 34 height 34
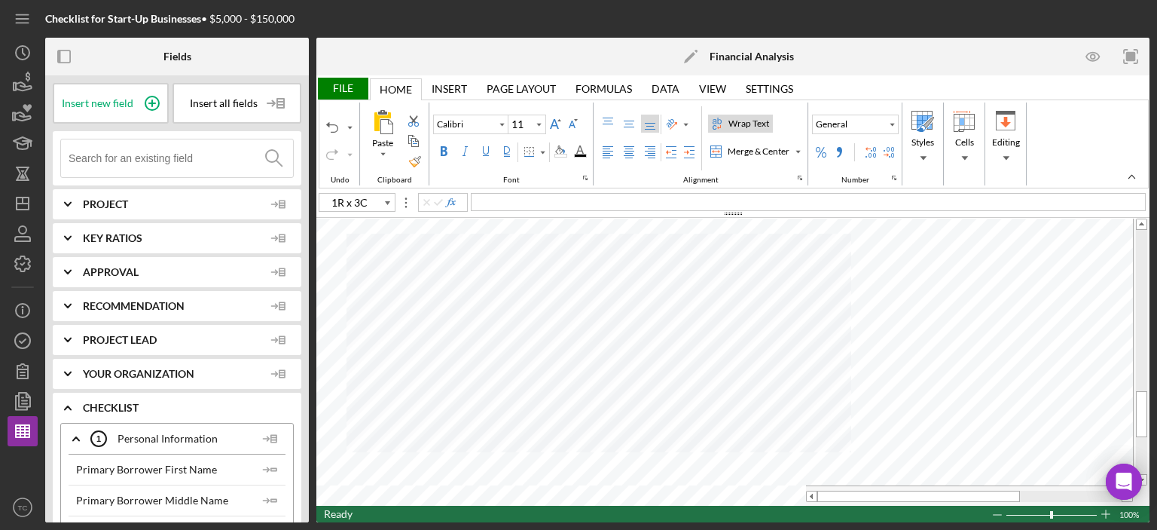
type input "A65"
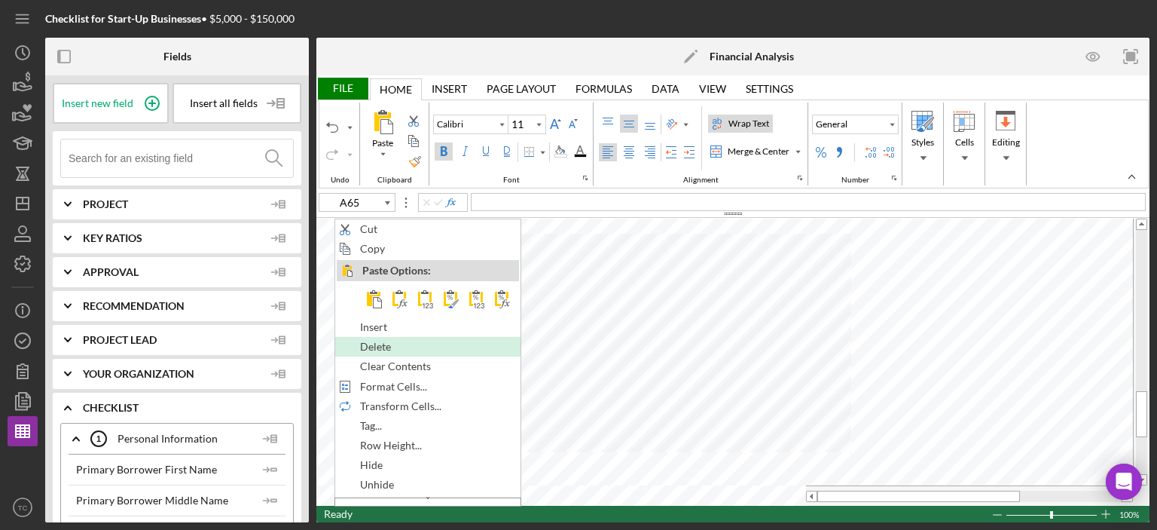
click at [386, 343] on span "Delete" at bounding box center [384, 346] width 48 height 12
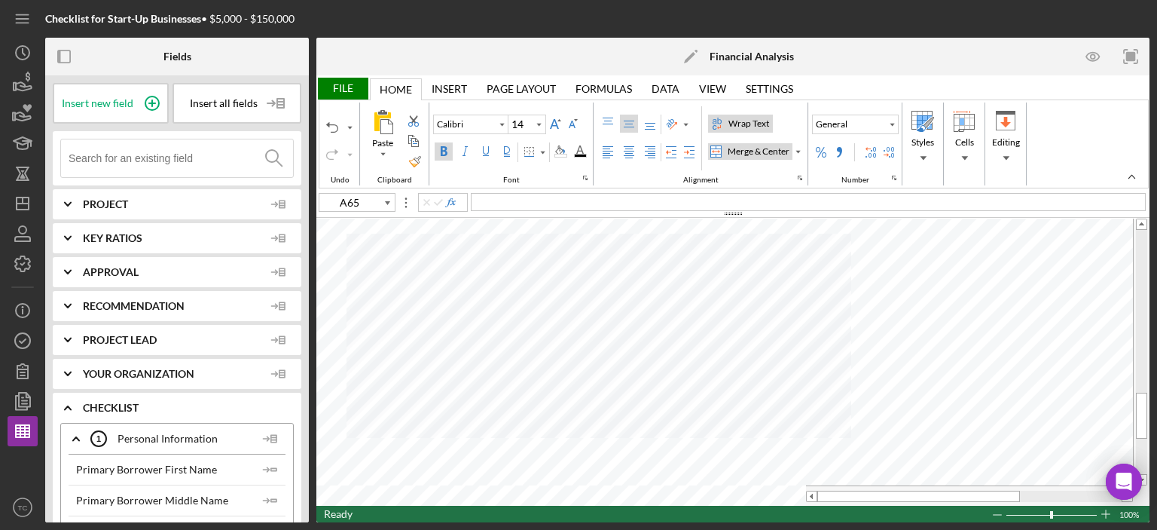
click at [744, 145] on div "Merge & Center" at bounding box center [759, 152] width 68 height 14
type input "11"
type input "B60"
type input "Symbol"
type input "A60"
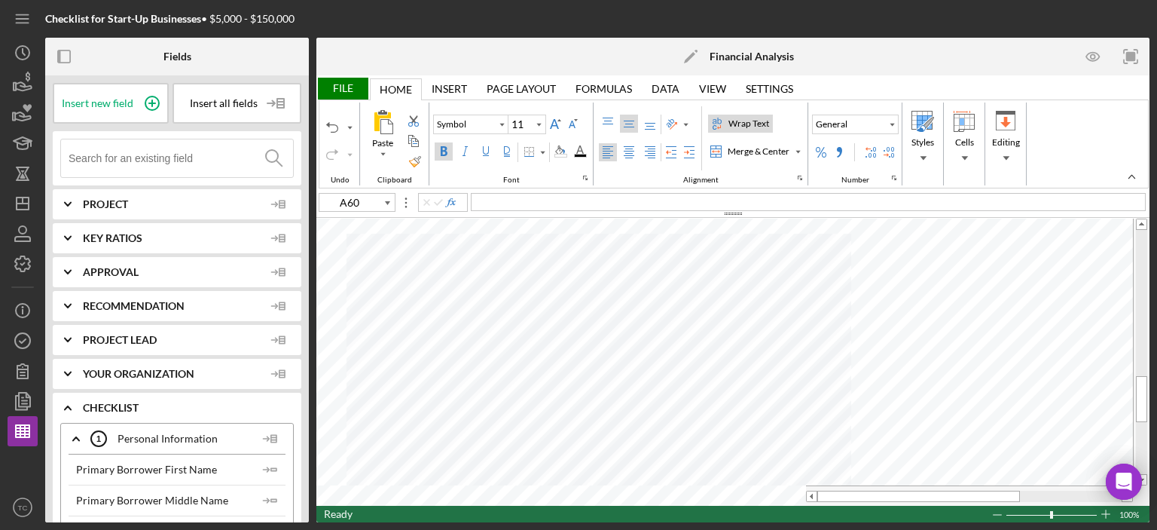
type input "Calibri"
type input "A65"
type input "11"
type input "A66"
click at [756, 154] on div "Merge & Center" at bounding box center [759, 152] width 68 height 14
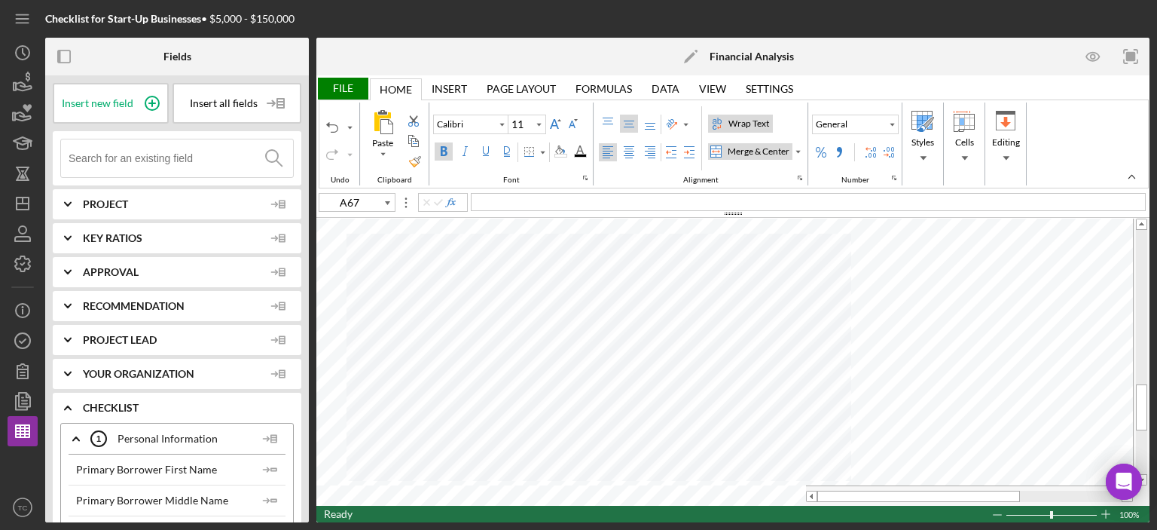
click at [759, 153] on div "Merge & Center" at bounding box center [759, 152] width 68 height 14
click at [603, 151] on div "Left Align" at bounding box center [608, 152] width 12 height 12
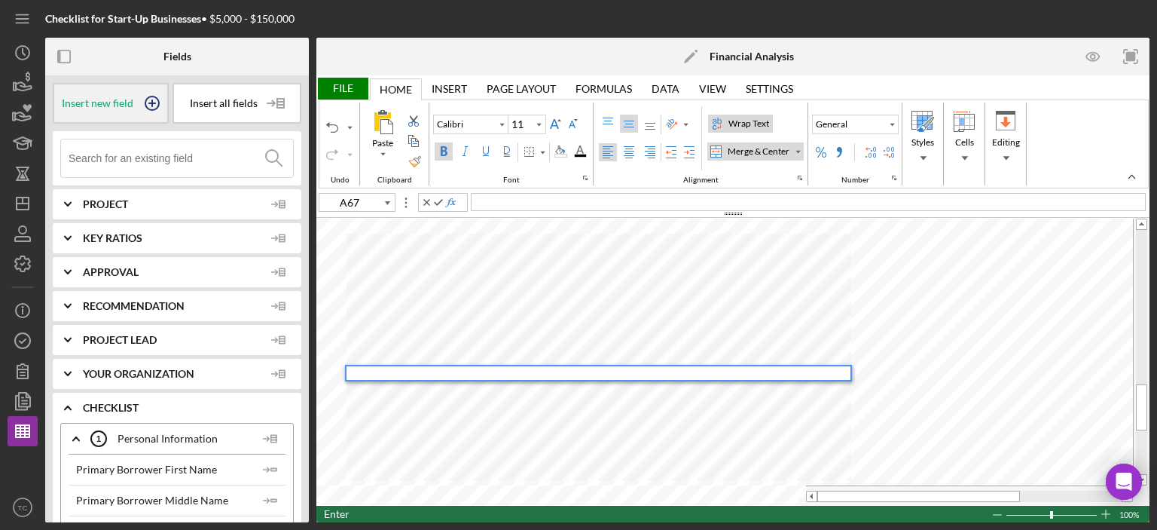
click at [91, 97] on span "Insert new field" at bounding box center [98, 103] width 72 height 12
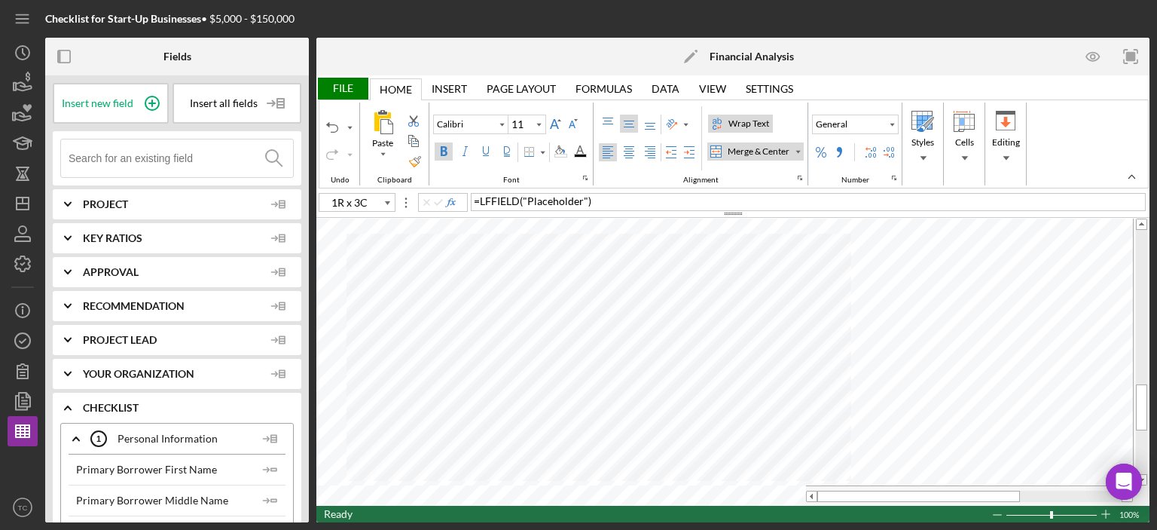
type input "A67"
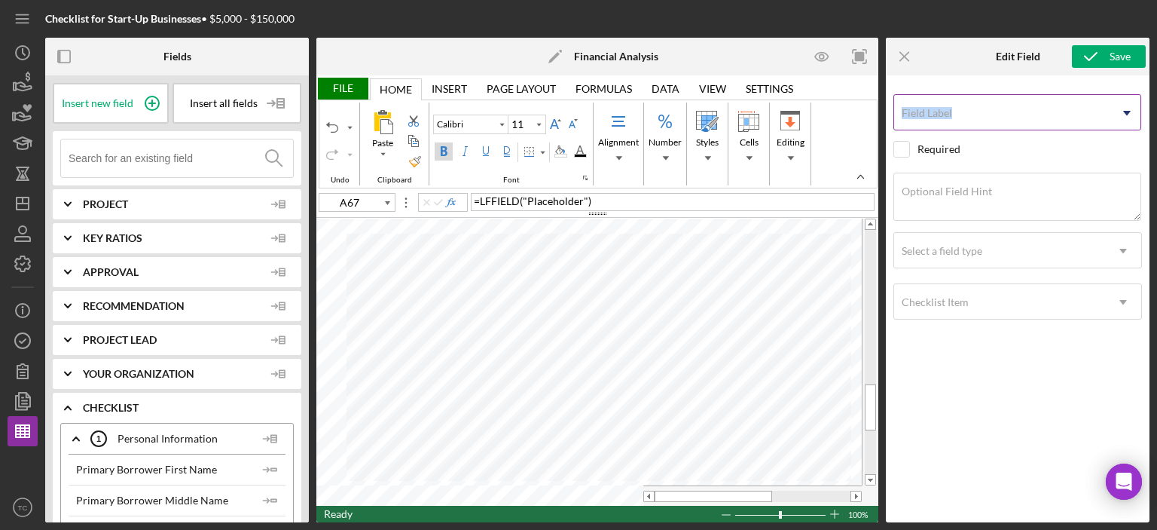
click at [960, 130] on div "Field Label Icon/Dropdown Arrow" at bounding box center [1017, 113] width 249 height 38
click at [958, 120] on input "Field Label" at bounding box center [1017, 112] width 248 height 36
type input "Recommendation"
click at [953, 168] on div "Field Label Recommendation Select pre-existing field Required Optional Field Hi…" at bounding box center [1017, 295] width 249 height 424
click at [948, 191] on label "Optional Field Hint" at bounding box center [947, 191] width 90 height 12
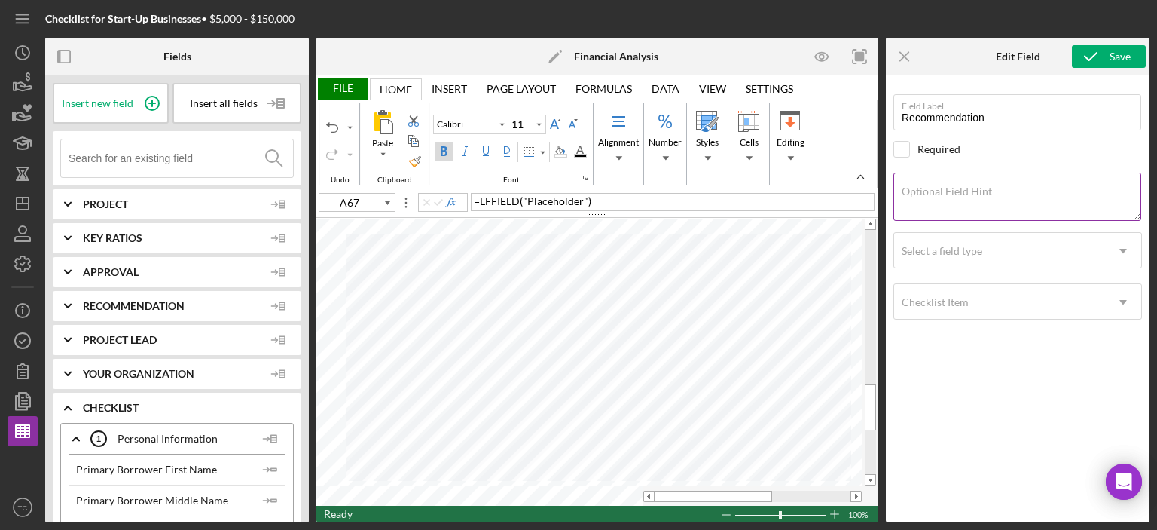
click at [948, 191] on textarea "Optional Field Hint" at bounding box center [1017, 197] width 248 height 48
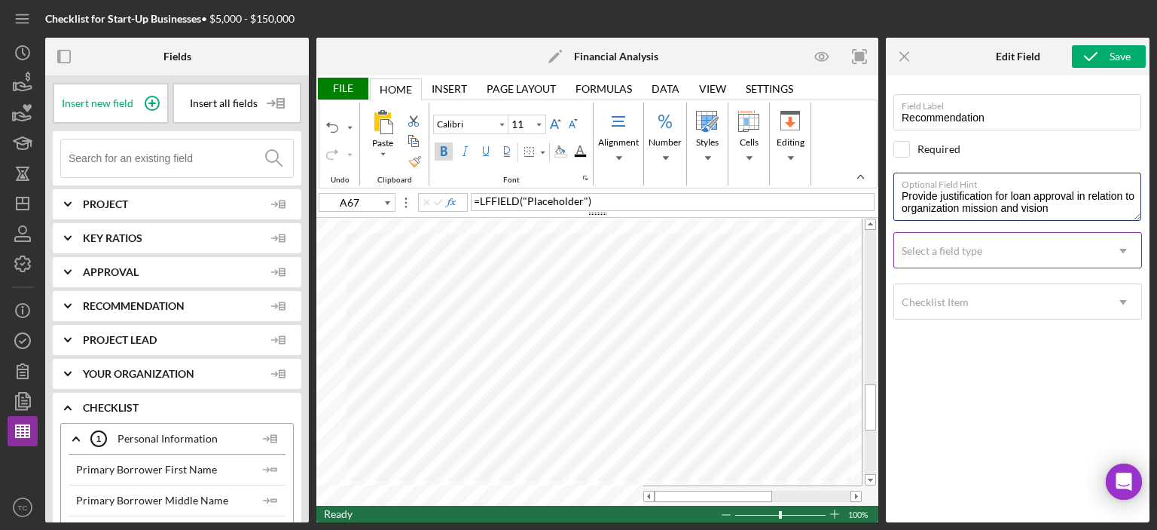
type textarea "Provide justification for loan approval in relation to organization mission and…"
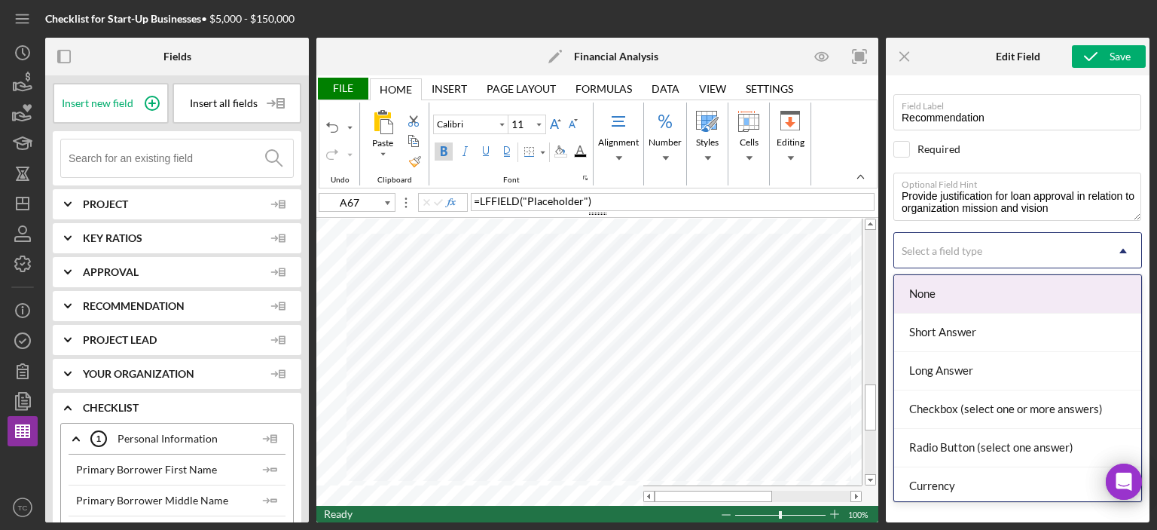
click at [1048, 240] on div "Select a field type" at bounding box center [999, 251] width 211 height 35
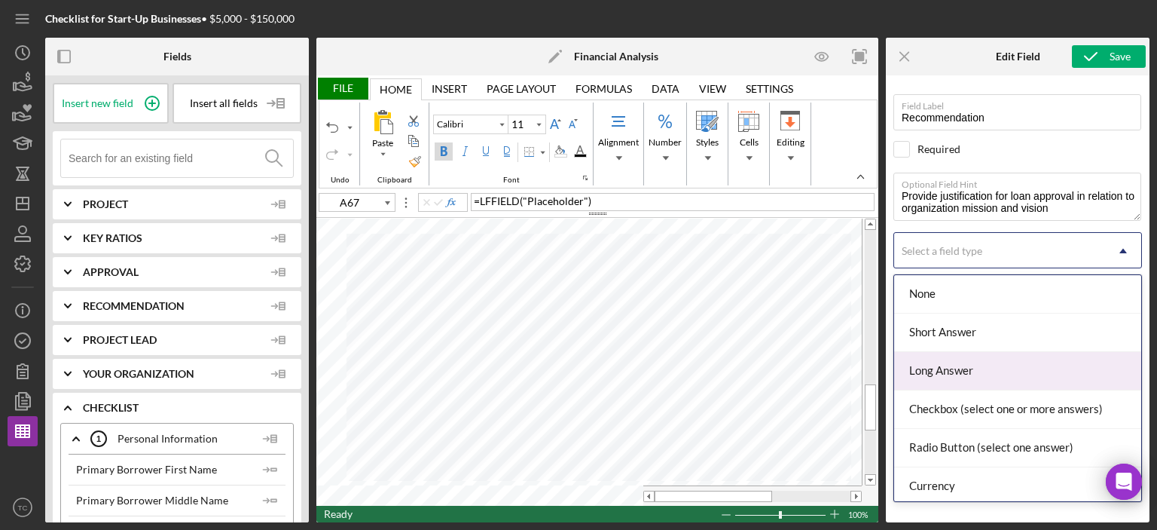
click at [1021, 358] on div "Long Answer" at bounding box center [1017, 371] width 247 height 38
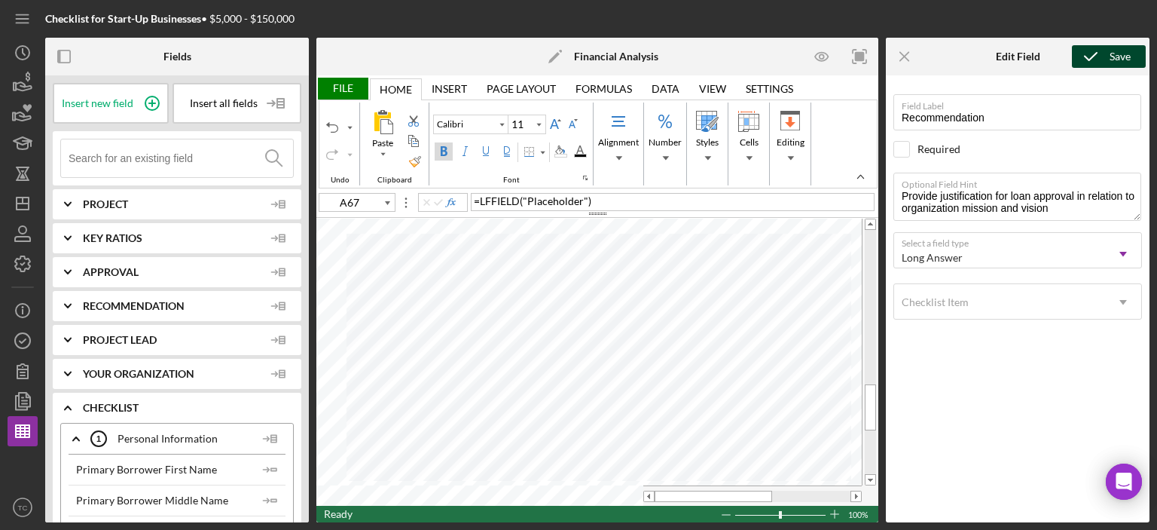
click at [1101, 57] on icon "submit" at bounding box center [1091, 57] width 38 height 38
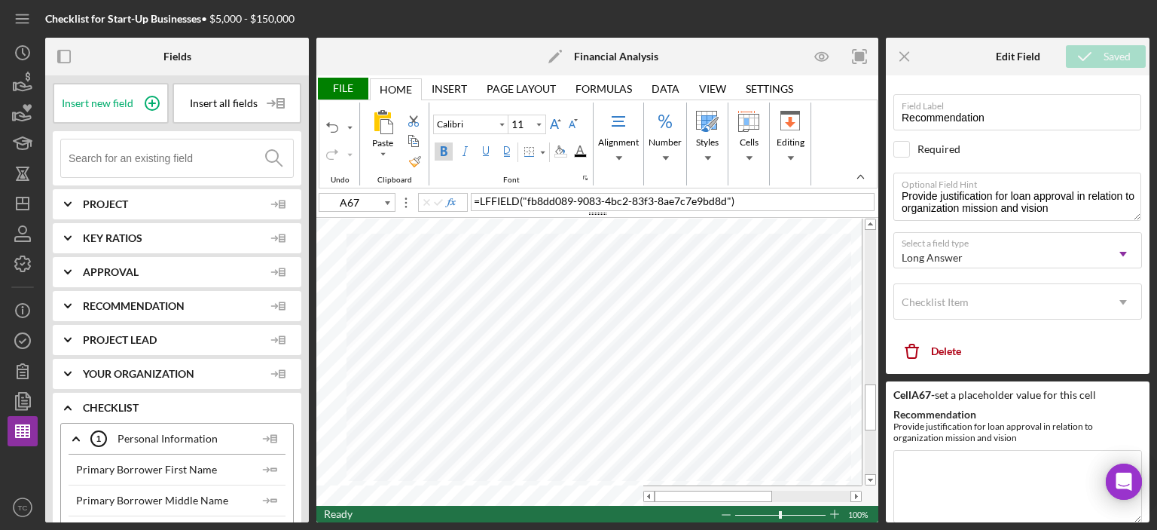
click at [449, 148] on label "Bold" at bounding box center [444, 151] width 18 height 18
click at [441, 152] on div "Bold" at bounding box center [444, 151] width 12 height 12
click at [897, 56] on icon "Icon/Menu Close" at bounding box center [905, 57] width 34 height 34
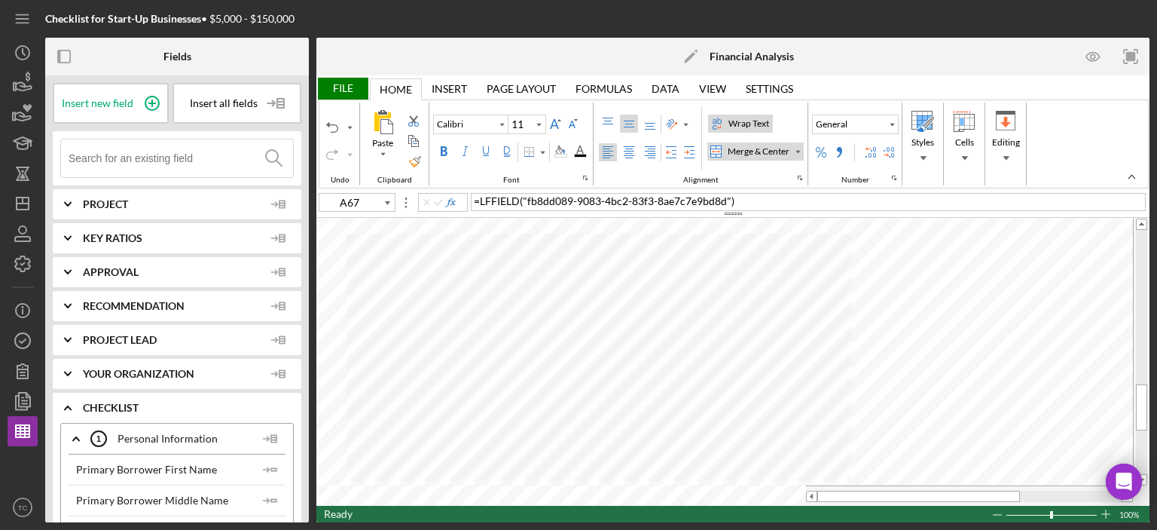
click at [328, 81] on div "File" at bounding box center [342, 89] width 52 height 22
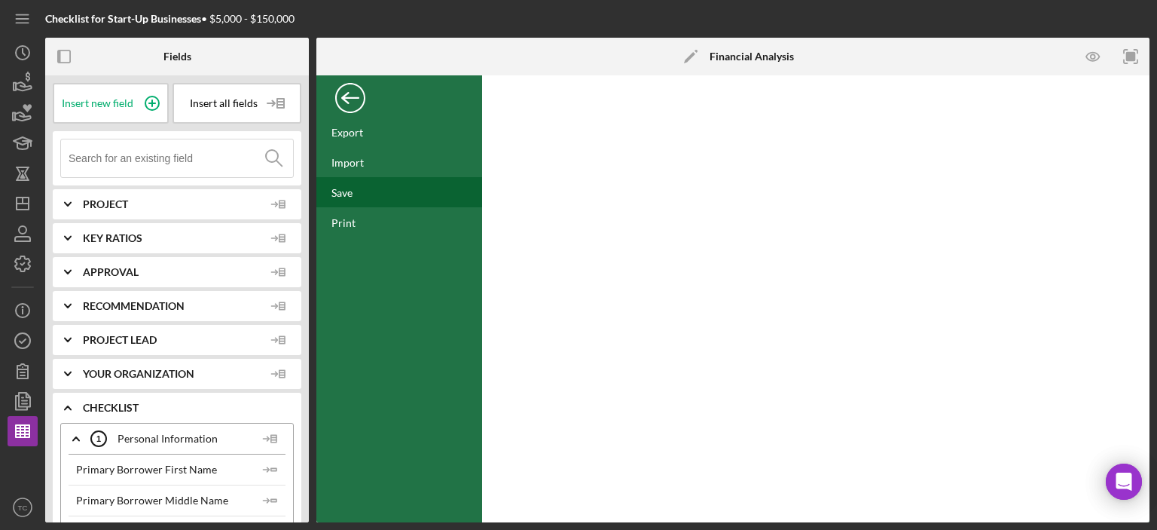
click at [362, 187] on div "Save" at bounding box center [399, 192] width 166 height 30
click at [25, 434] on line "button" at bounding box center [25, 431] width 0 height 12
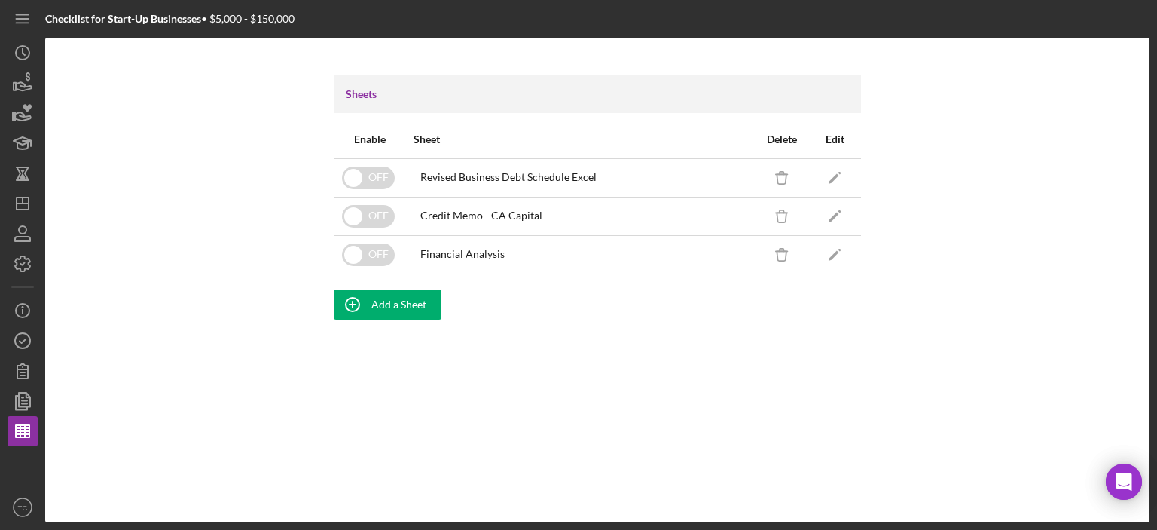
click at [472, 253] on div "Financial Analysis" at bounding box center [462, 254] width 84 height 12
click at [834, 253] on polygon "button" at bounding box center [834, 255] width 11 height 11
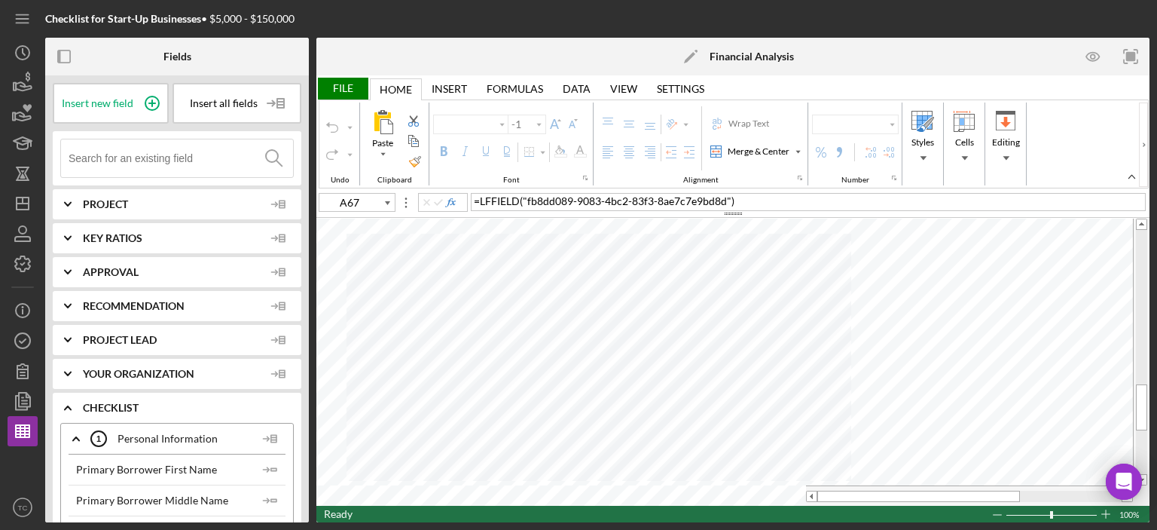
type input "Calibri"
type input "11"
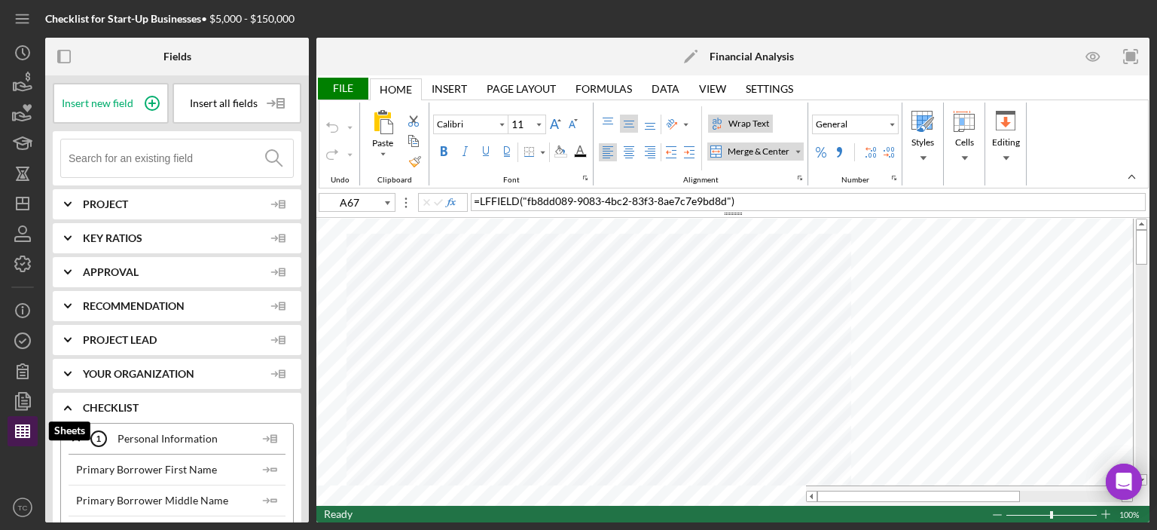
click at [20, 429] on line "button" at bounding box center [20, 431] width 0 height 12
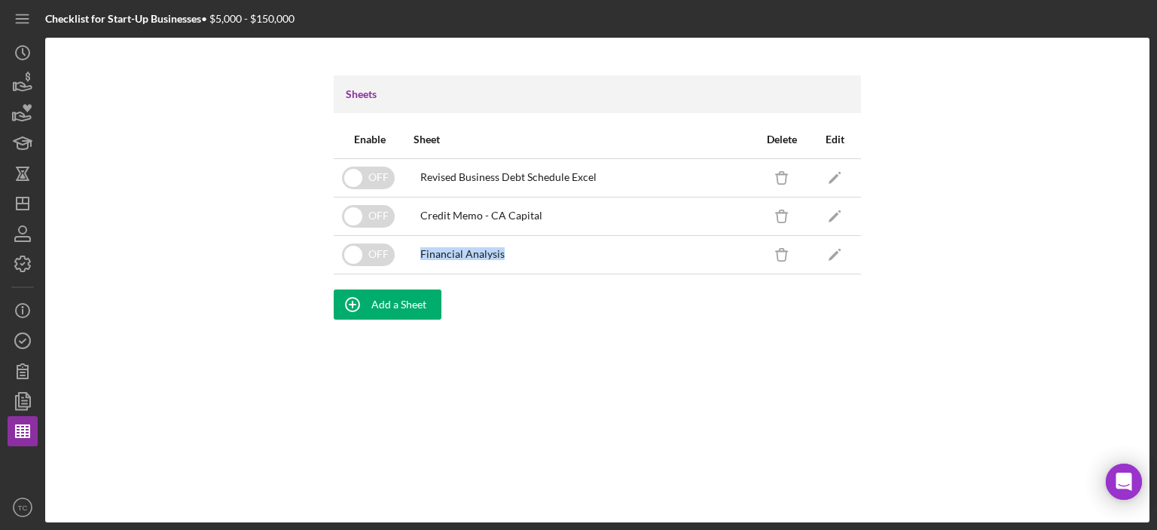
drag, startPoint x: 524, startPoint y: 252, endPoint x: 401, endPoint y: 255, distance: 122.8
click at [401, 255] on tr "OFF Financial Analysis Icon/Delete Icon/Edit" at bounding box center [597, 254] width 527 height 38
click at [524, 215] on div "Credit Memo - CA Capital" at bounding box center [481, 215] width 122 height 12
click at [840, 216] on icon "Icon/Edit" at bounding box center [835, 216] width 34 height 34
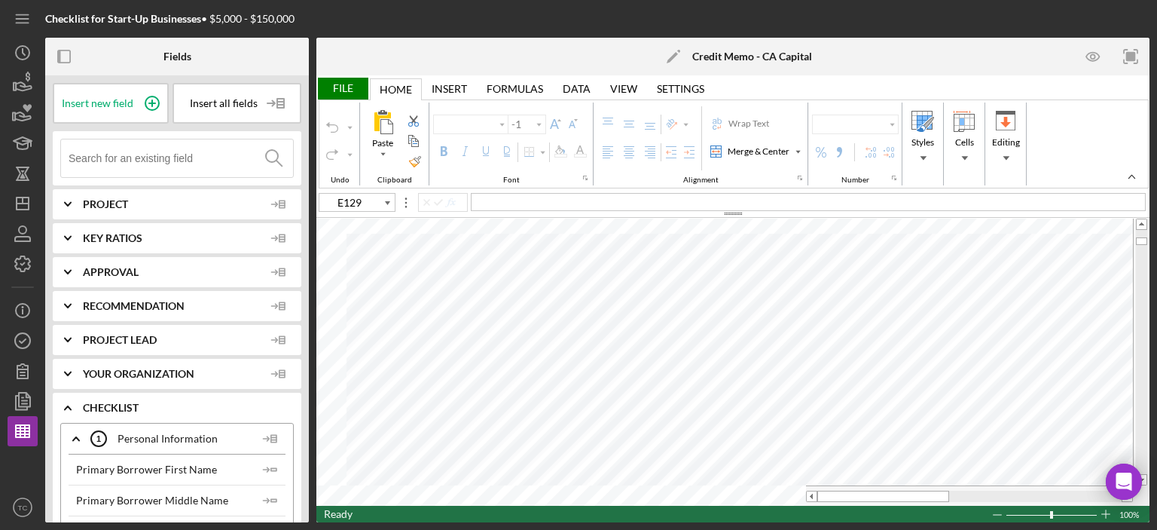
type input "Aptos Narrow"
type input "12"
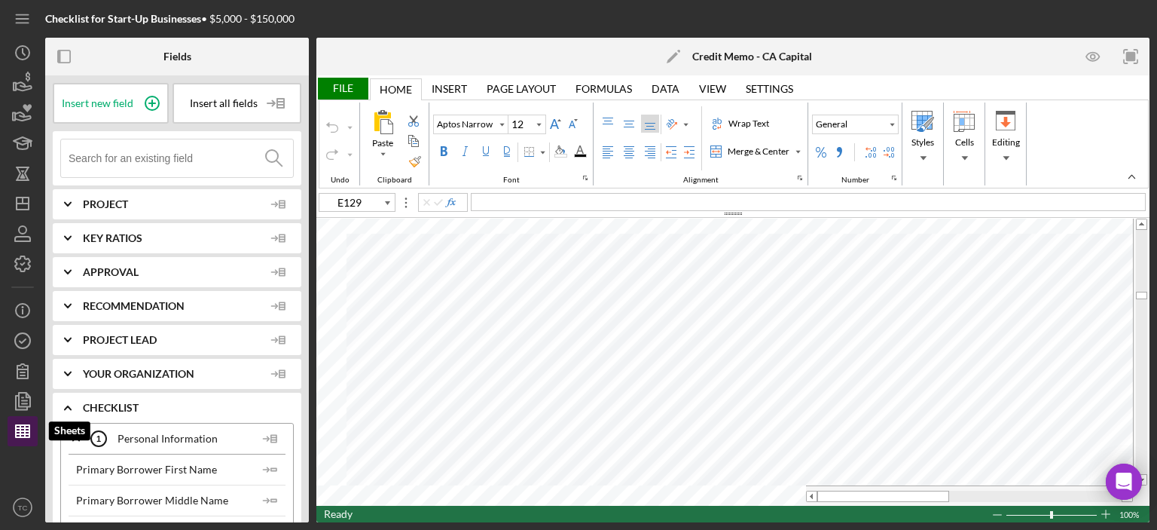
click at [22, 428] on icon "button" at bounding box center [23, 431] width 38 height 38
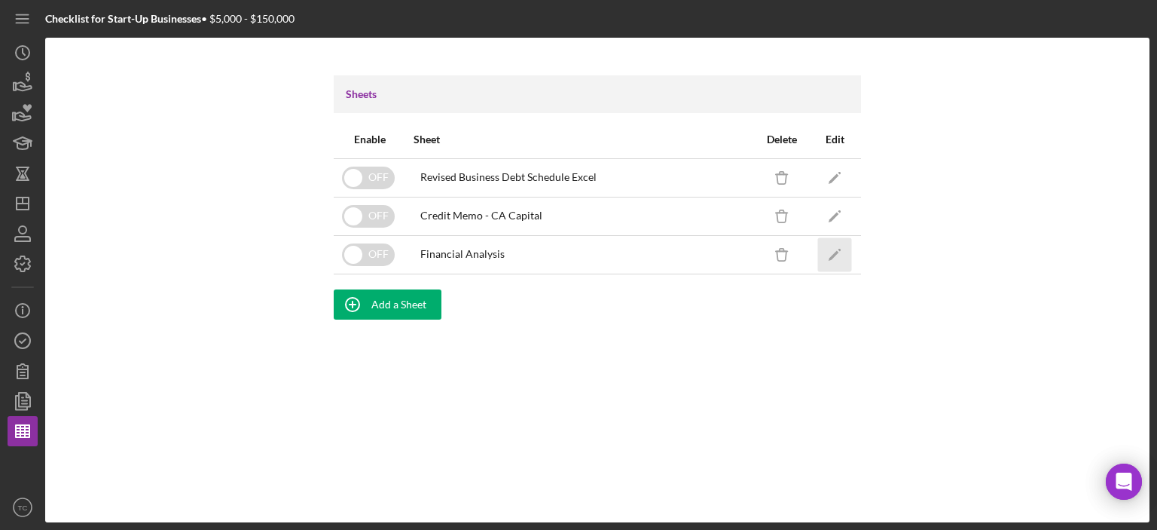
click at [832, 255] on polygon "button" at bounding box center [834, 255] width 11 height 11
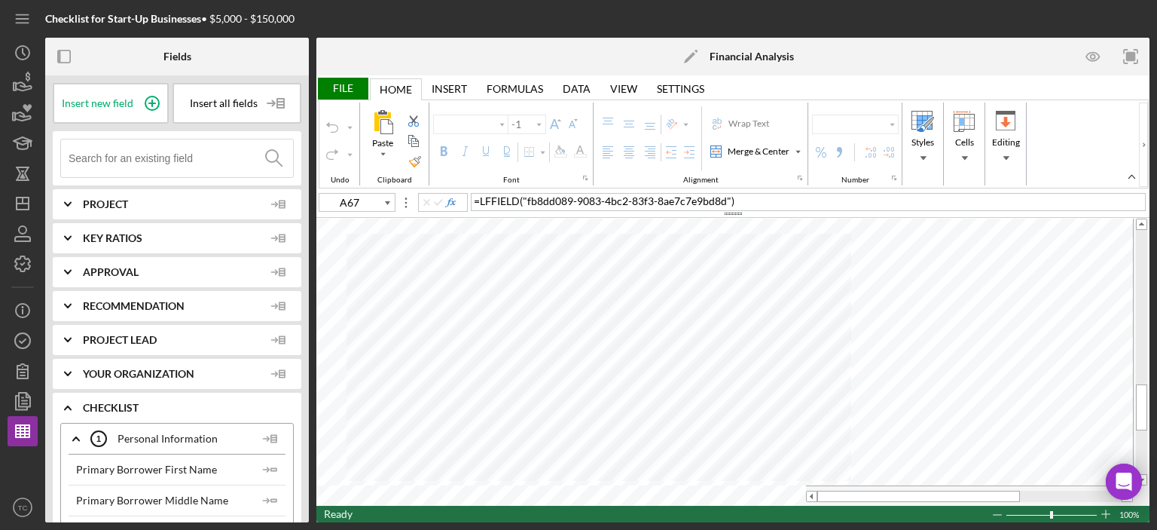
type input "Calibri"
type input "11"
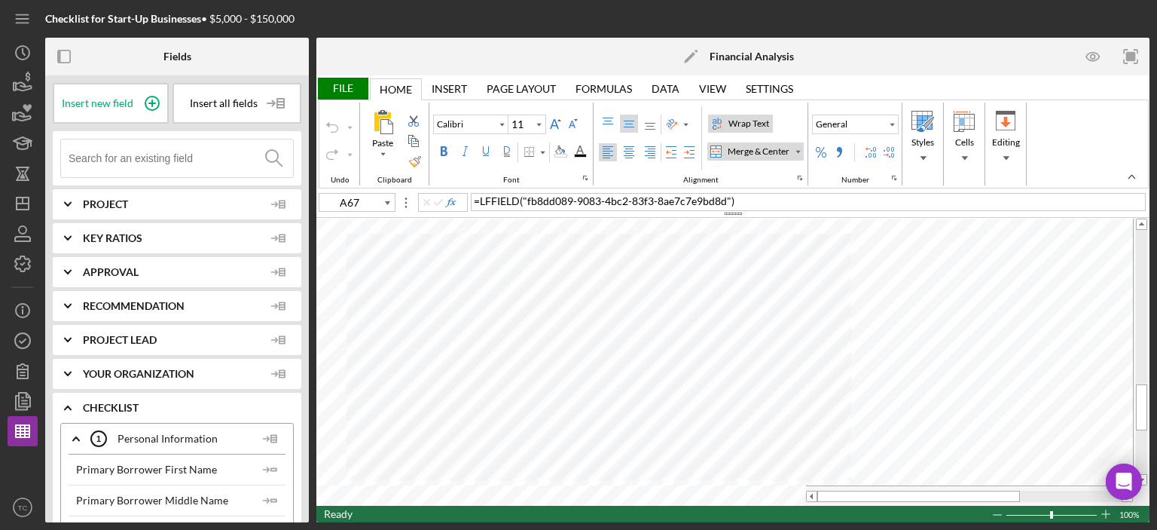
click at [686, 61] on polygon at bounding box center [689, 57] width 11 height 11
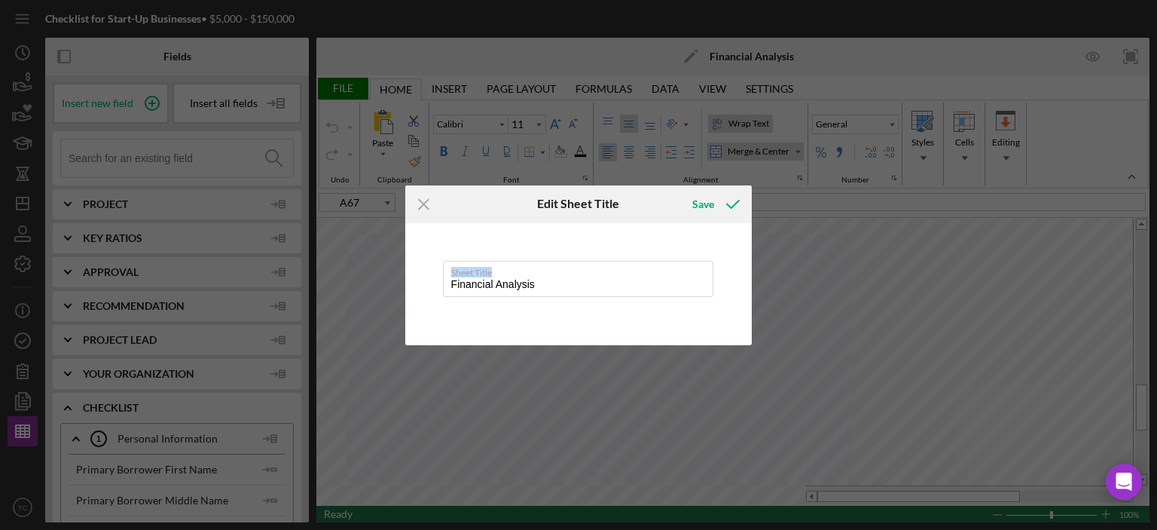
drag, startPoint x: 545, startPoint y: 273, endPoint x: 555, endPoint y: 331, distance: 58.1
click at [467, 285] on div "Sheet Title Financial Analysis" at bounding box center [579, 280] width 272 height 38
drag, startPoint x: 536, startPoint y: 282, endPoint x: 440, endPoint y: 285, distance: 96.5
click at [440, 285] on div "Sheet Title Financial Analysis" at bounding box center [578, 284] width 347 height 122
click at [709, 201] on div "Save" at bounding box center [703, 204] width 22 height 30
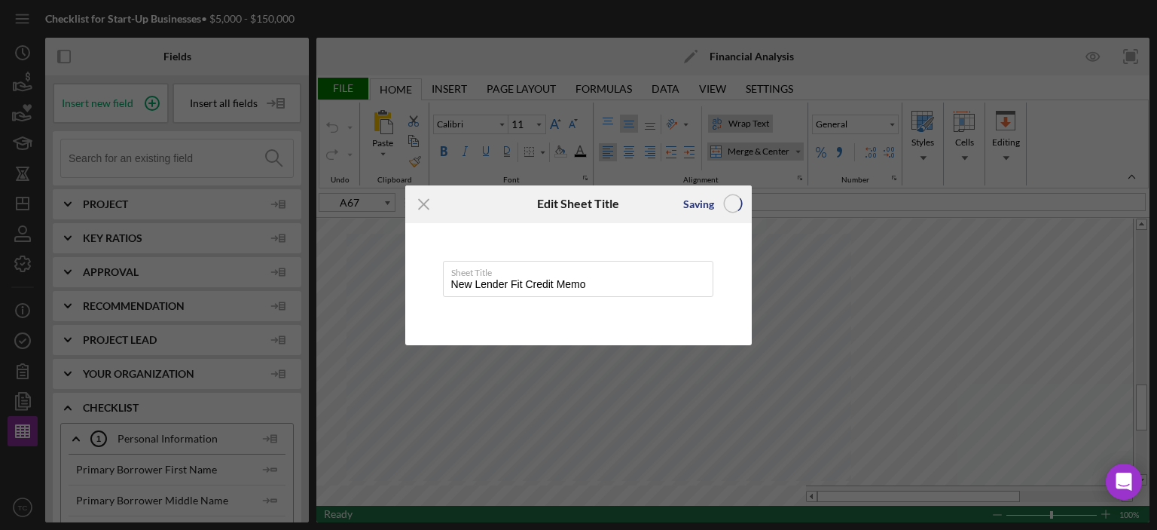
type input "New Lender Fit Credit Memo"
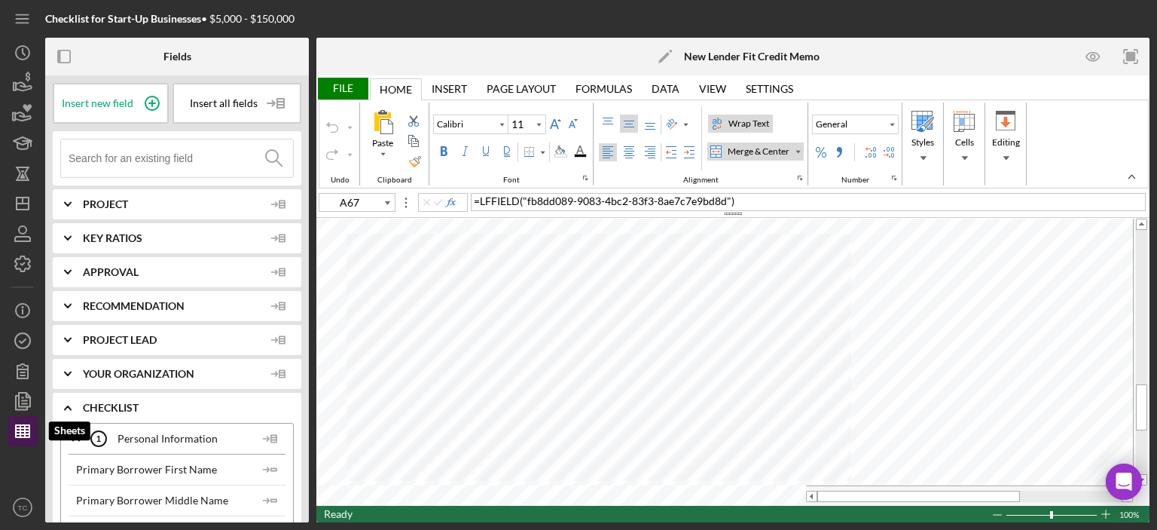
click at [26, 429] on icon "button" at bounding box center [23, 431] width 38 height 38
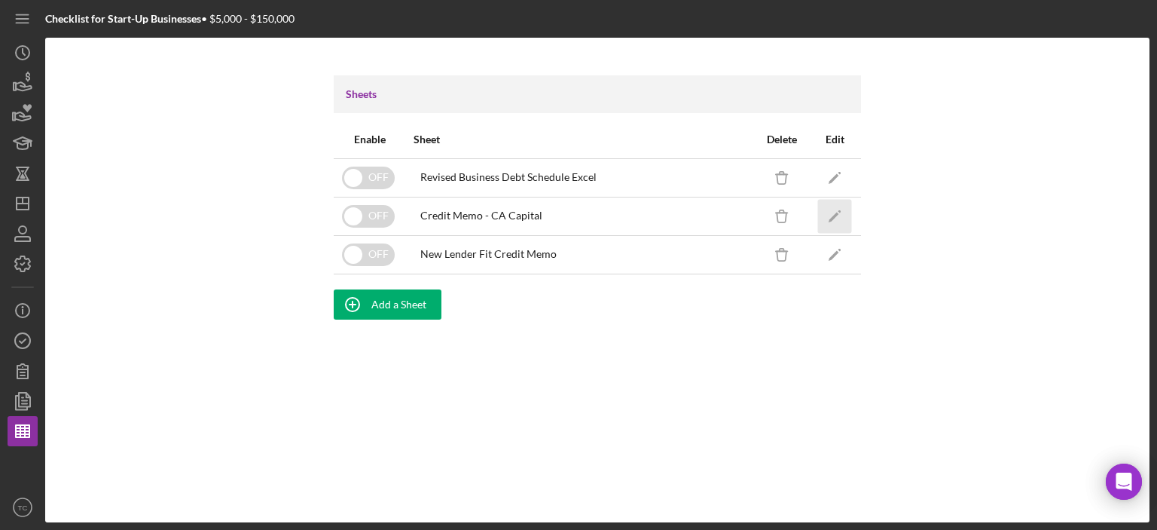
click at [832, 213] on icon "Icon/Edit" at bounding box center [835, 216] width 34 height 34
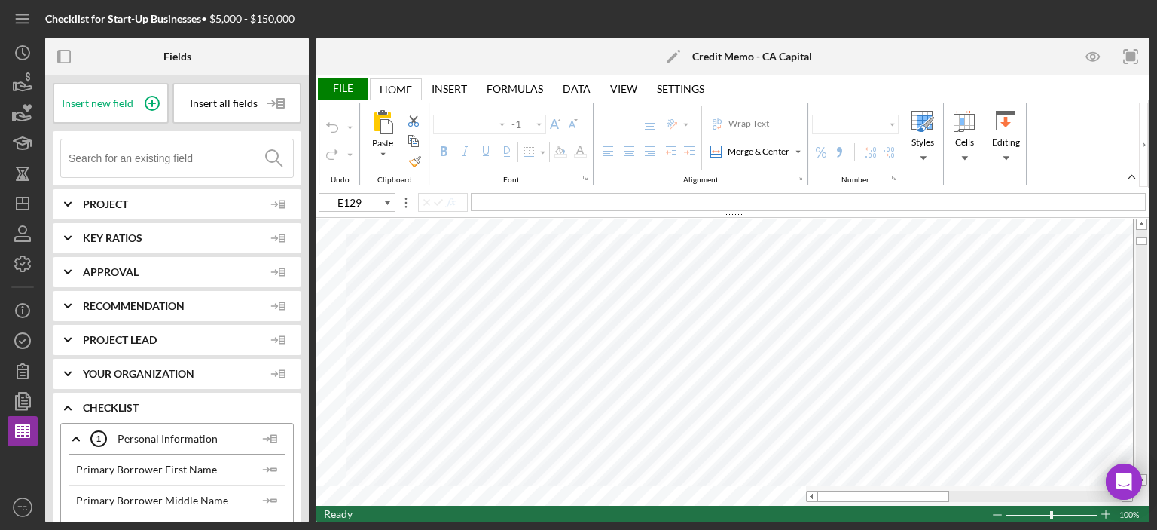
type input "Aptos Narrow"
type input "12"
type input "Arial"
type input "9"
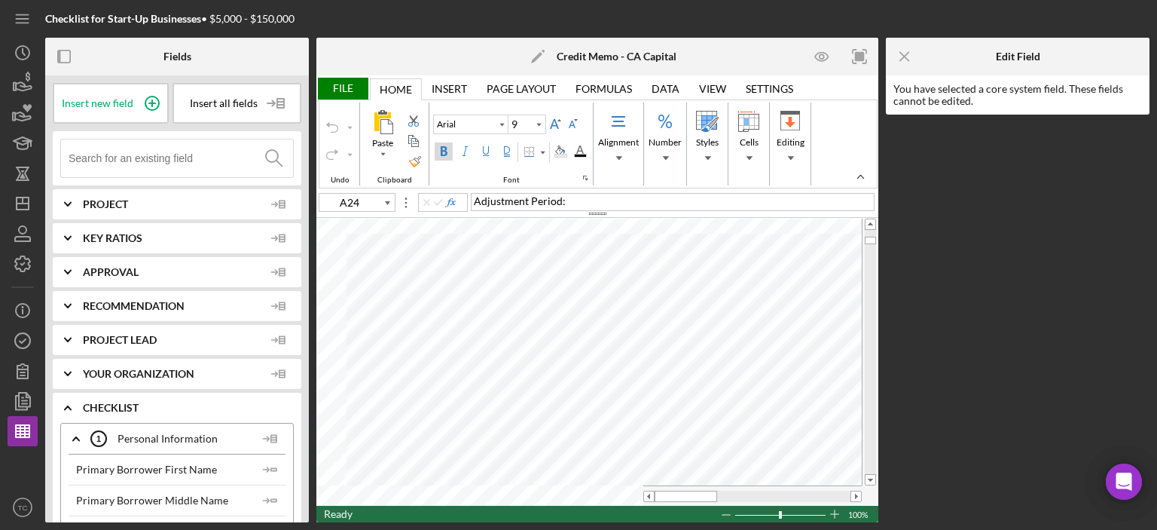
type input "A25"
type input "Times New Roman"
type input "10"
type input "A26"
type input "Aptos Narrow"
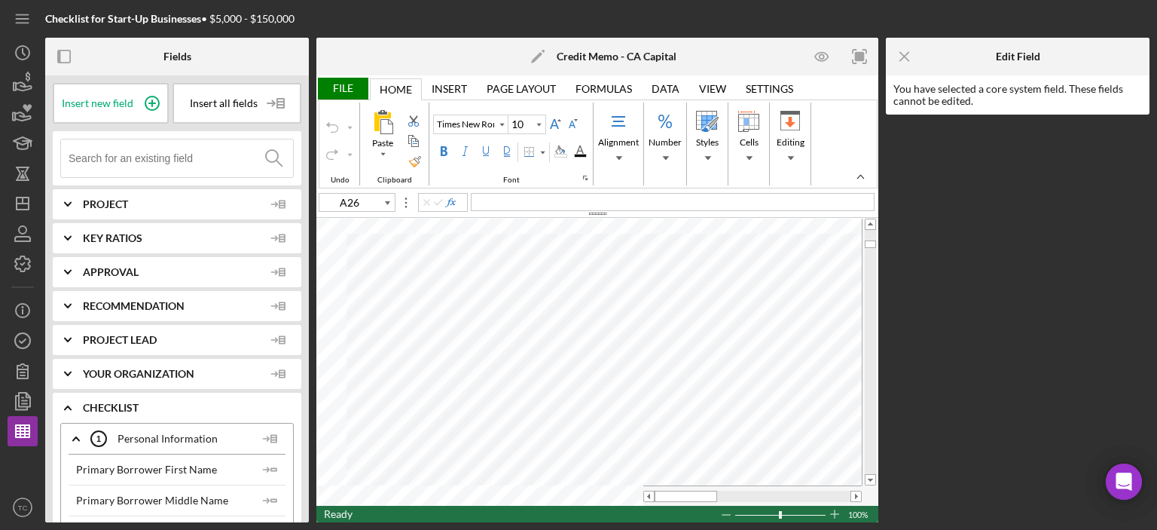
type input "12"
type input "A29"
type input "Times New Roman"
type input "A30"
type input "Arial"
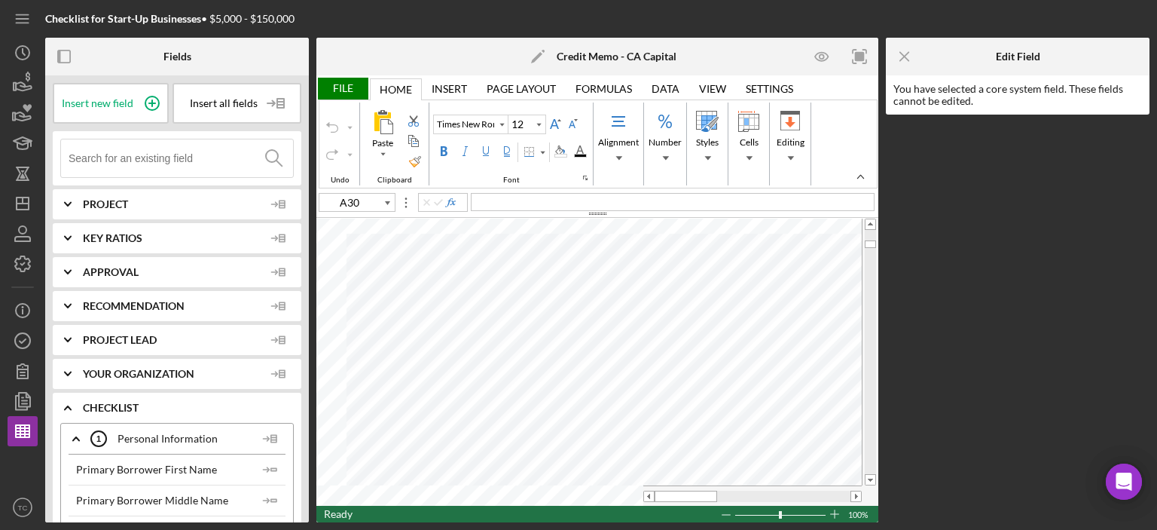
type input "9"
type input "A31"
type input "Aptos Narrow"
type input "12"
type input "A37"
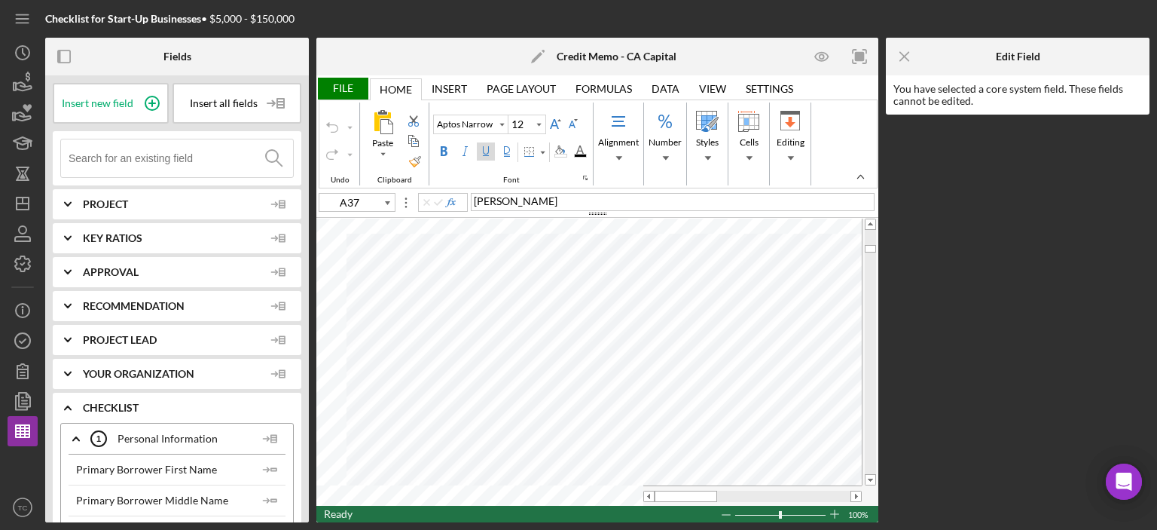
type input "Arial"
type input "9"
type input "A38"
type input "Symbol"
type input "A46"
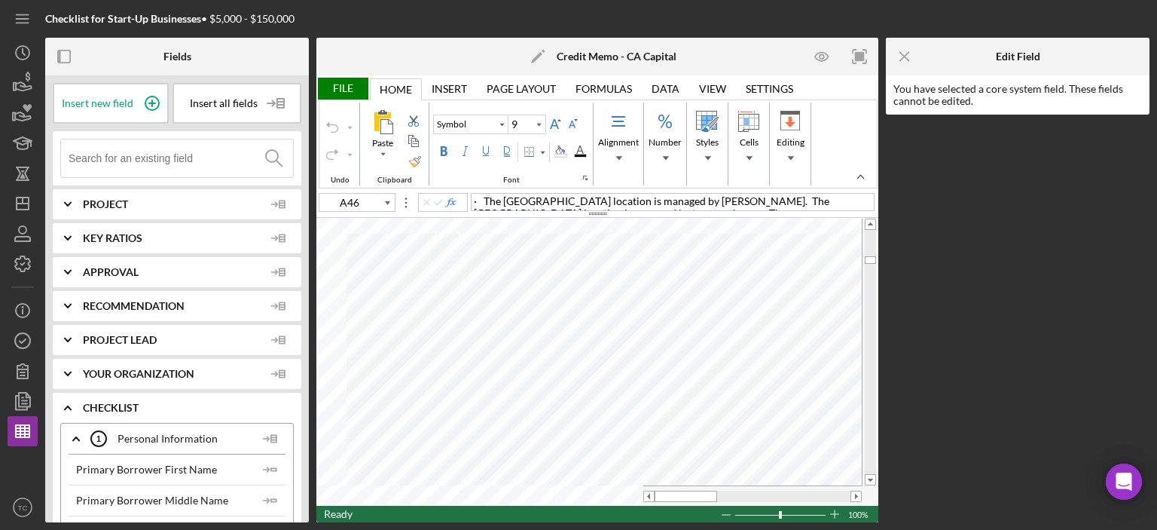
type input "Arial"
type input "A51"
click at [913, 53] on icon "Icon/Menu Close" at bounding box center [905, 57] width 34 height 34
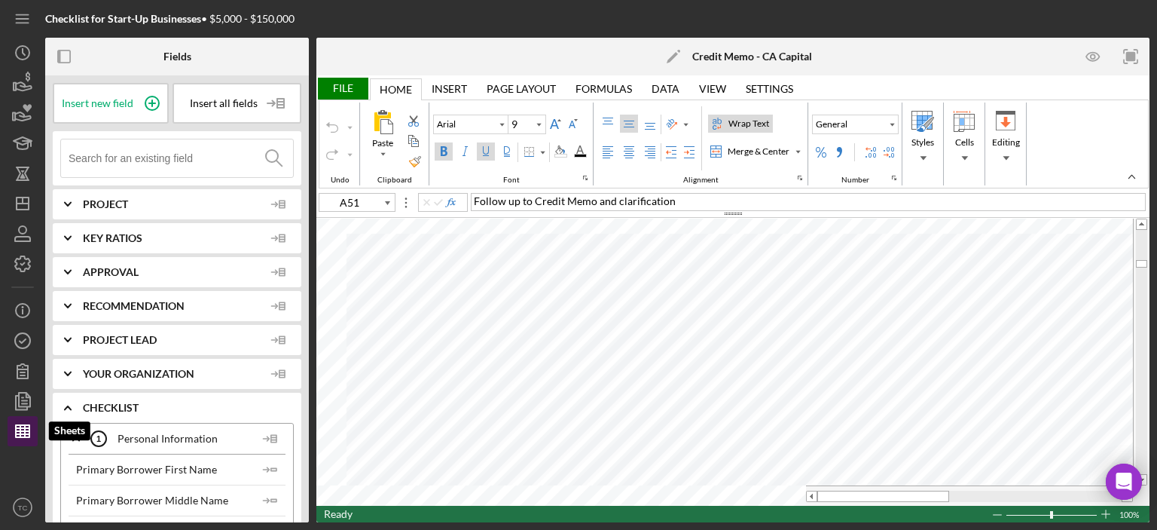
click at [25, 432] on line "button" at bounding box center [25, 431] width 0 height 12
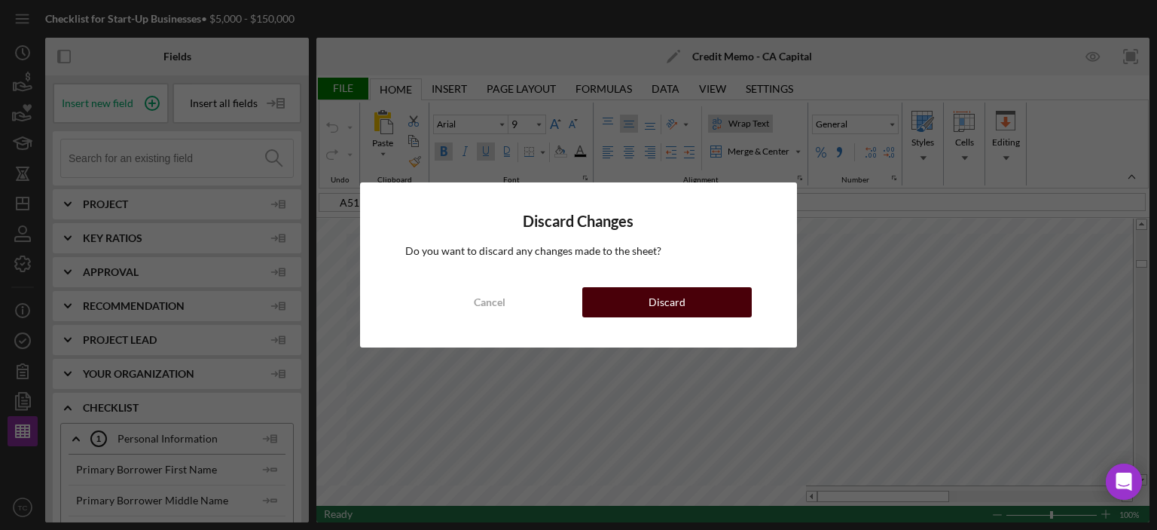
click at [699, 307] on button "Discard" at bounding box center [666, 302] width 169 height 30
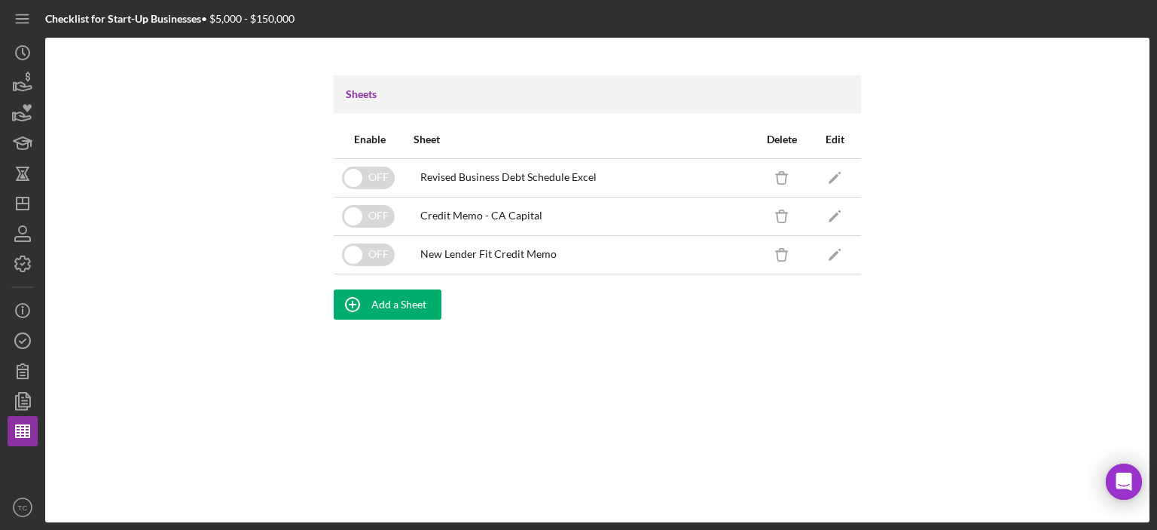
click at [802, 417] on div "Sheets Enable Sheet Delete Edit OFF Revised Business Debt Schedule Excel Icon/D…" at bounding box center [597, 280] width 1104 height 484
drag, startPoint x: 576, startPoint y: 253, endPoint x: 414, endPoint y: 252, distance: 162.0
click at [414, 252] on div "New Lender Fit Credit Memo" at bounding box center [580, 255] width 335 height 38
copy div "New Lender Fit Credit Memo"
click at [625, 367] on div "Sheets Enable Sheet Delete Edit OFF Revised Business Debt Schedule Excel Icon/D…" at bounding box center [597, 280] width 1104 height 484
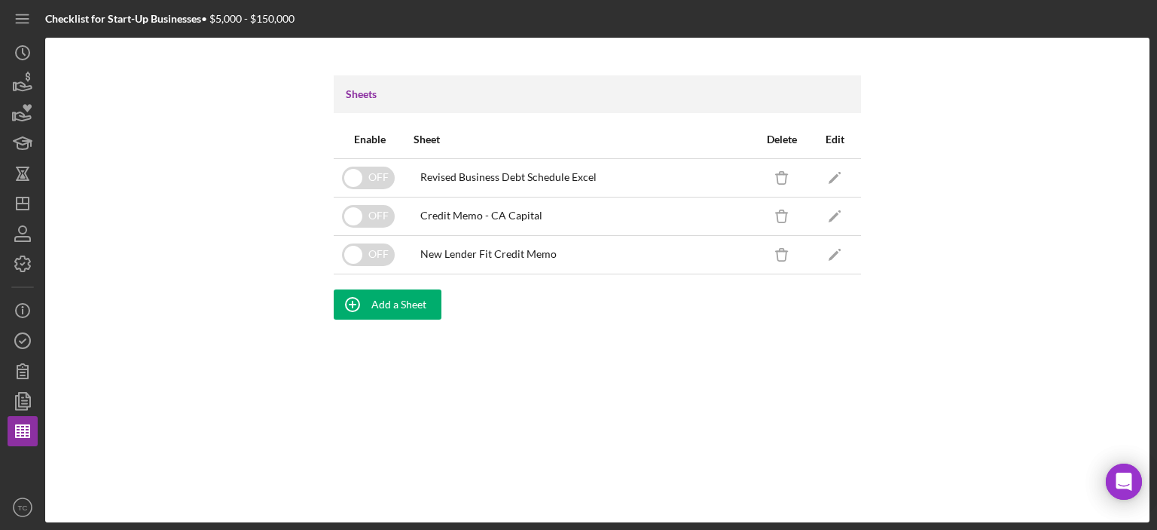
click at [93, 221] on div "Sheets Enable Sheet Delete Edit OFF Revised Business Debt Schedule Excel Icon/D…" at bounding box center [597, 280] width 1104 height 484
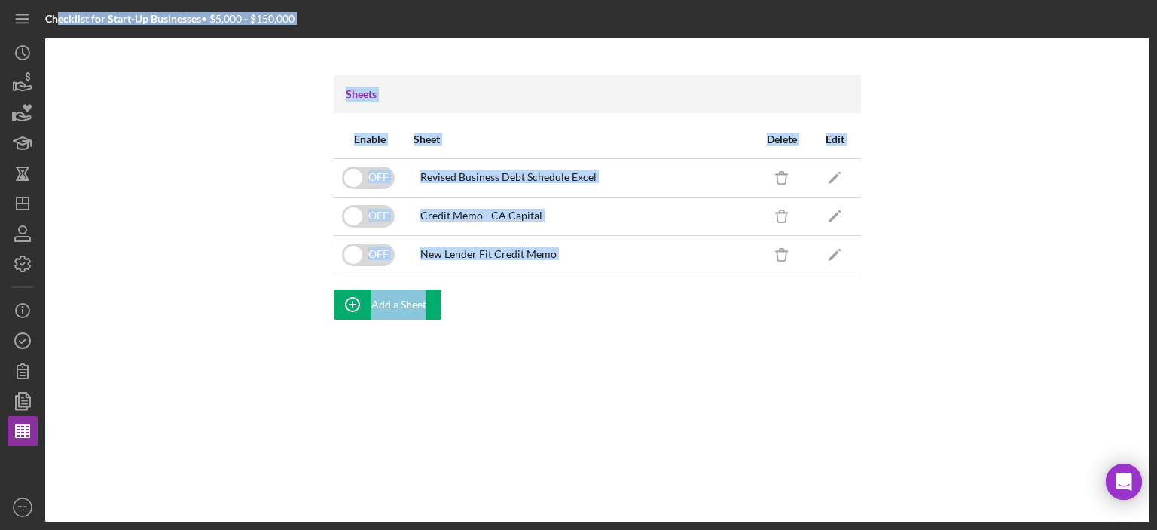
drag, startPoint x: 42, startPoint y: 16, endPoint x: 64, endPoint y: 17, distance: 21.9
click at [60, 17] on div "Checklist for Start-Up Businesses • $5,000 - $150,000 Sheets Enable Sheet Delet…" at bounding box center [579, 261] width 1142 height 522
click at [258, 56] on div "Sheets Enable Sheet Delete Edit OFF Revised Business Debt Schedule Excel Icon/D…" at bounding box center [597, 280] width 1104 height 484
click at [314, 20] on div "Checklist for Start-Up Businesses • $5,000 - $150,000" at bounding box center [229, 19] width 368 height 38
click at [293, 18] on div "Checklist for Start-Up Businesses • $5,000 - $150,000" at bounding box center [169, 19] width 249 height 12
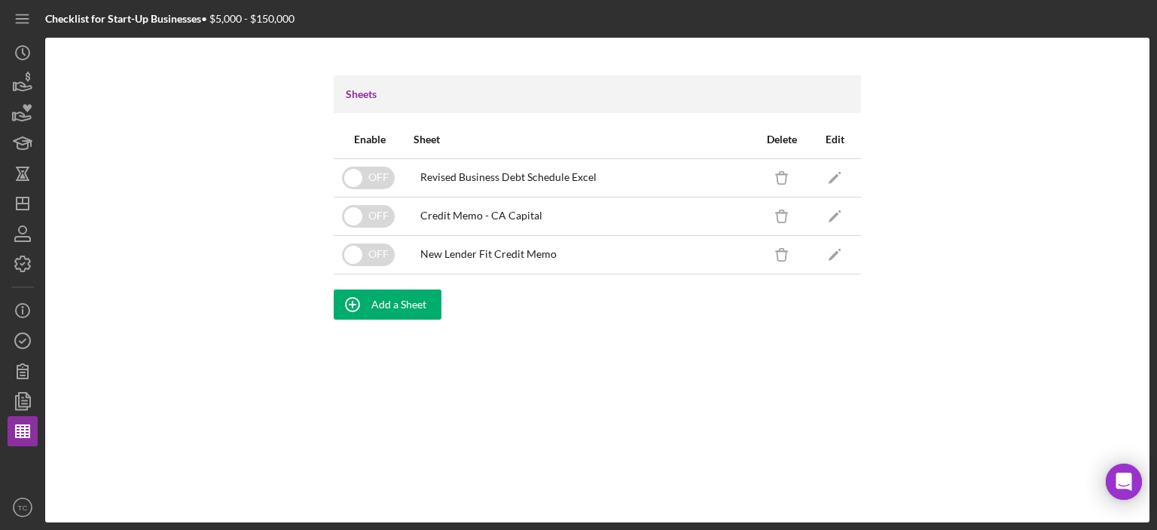
drag, startPoint x: 295, startPoint y: 18, endPoint x: 50, endPoint y: 17, distance: 245.6
click at [50, 17] on div "Checklist for Start-Up Businesses • $5,000 - $150,000" at bounding box center [169, 19] width 249 height 12
copy div "hecklist for Start-Up Businesses • $5,000 - $150,000"
drag, startPoint x: 606, startPoint y: 257, endPoint x: 407, endPoint y: 252, distance: 198.9
click at [407, 252] on td "New Lender Fit Credit Memo" at bounding box center [580, 254] width 350 height 38
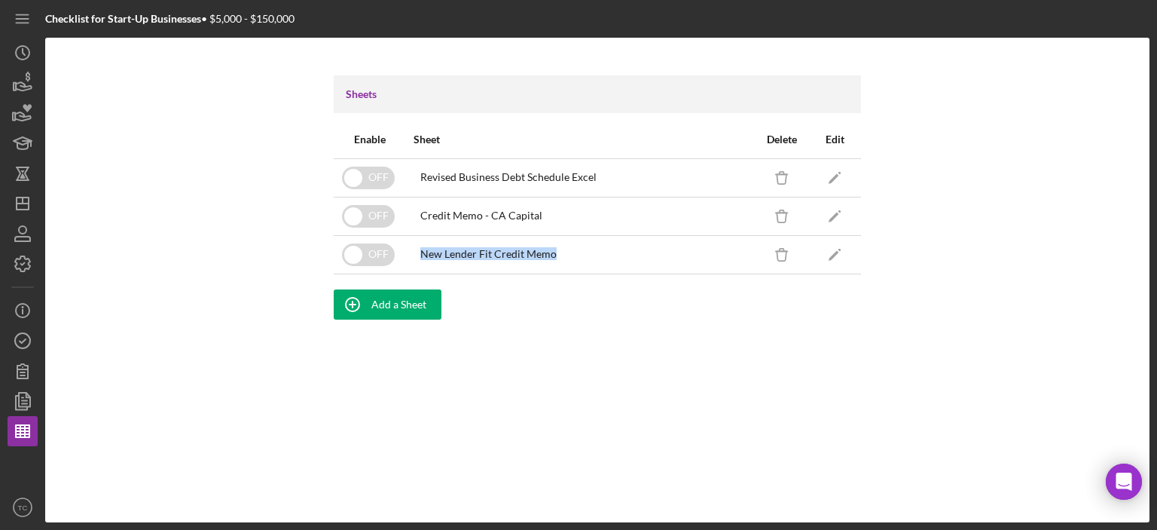
copy div "New Lender Fit Credit Memo"
click at [132, 185] on div "Sheets Enable Sheet Delete Edit OFF Revised Business Debt Schedule Excel Icon/D…" at bounding box center [597, 280] width 1104 height 484
click at [24, 508] on text "TC" at bounding box center [23, 507] width 10 height 8
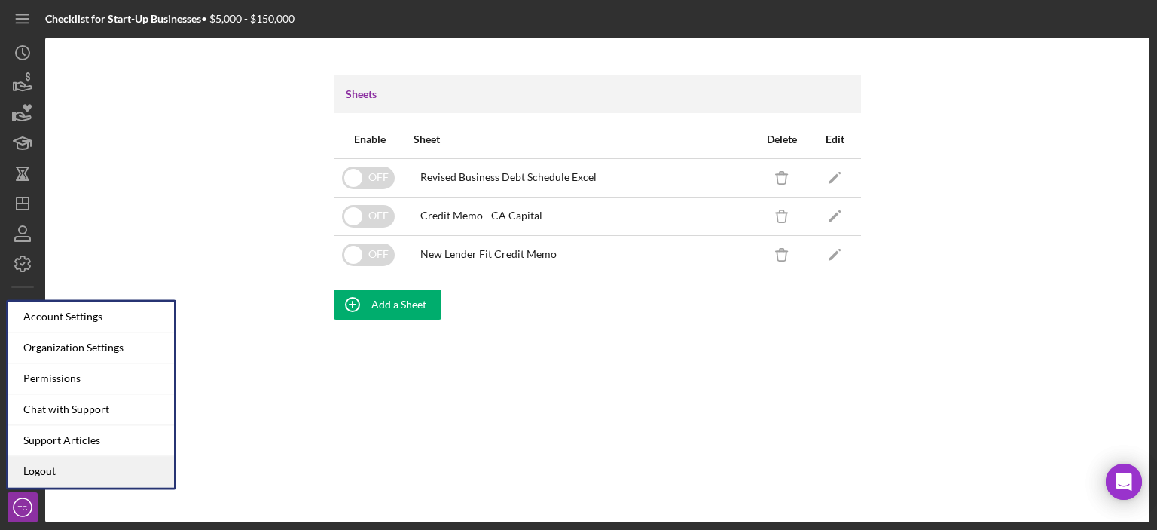
click at [43, 472] on link "Logout" at bounding box center [91, 471] width 166 height 31
